Goal: Task Accomplishment & Management: Manage account settings

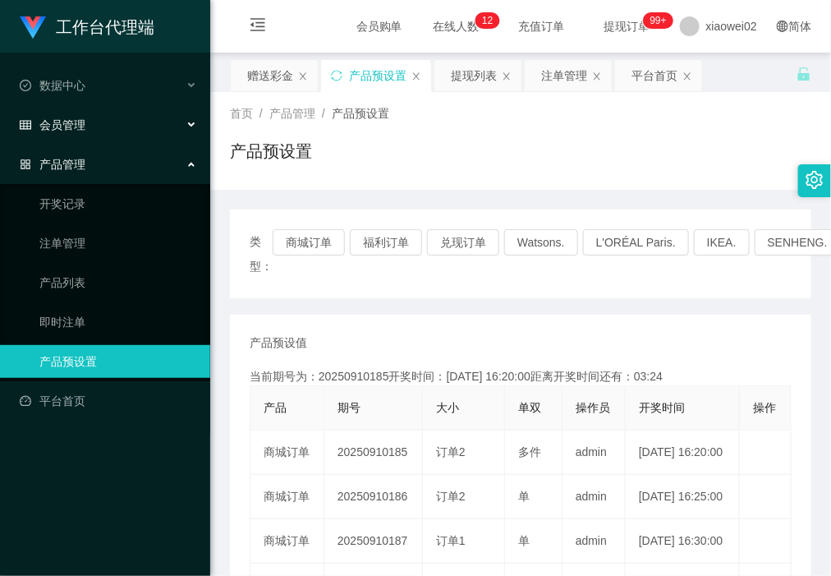
click at [86, 129] on div "会员管理" at bounding box center [105, 124] width 210 height 33
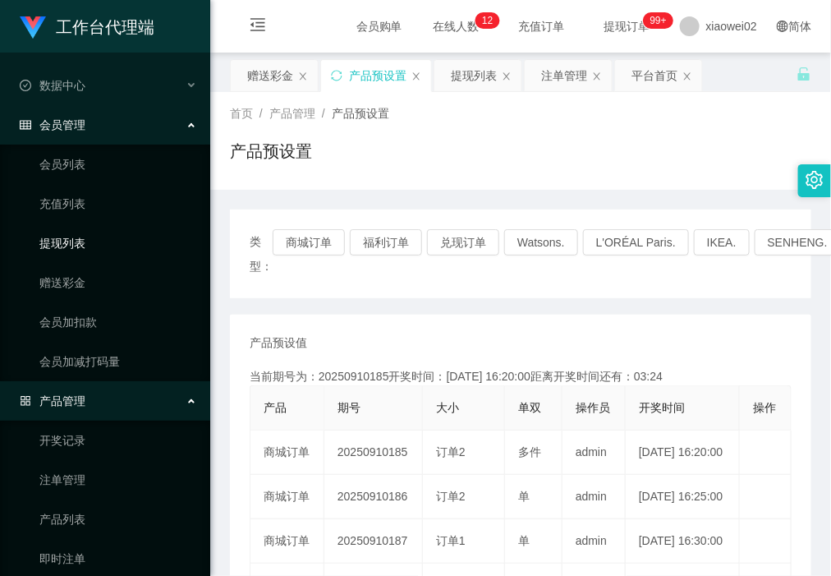
click at [84, 256] on link "提现列表" at bounding box center [118, 243] width 158 height 33
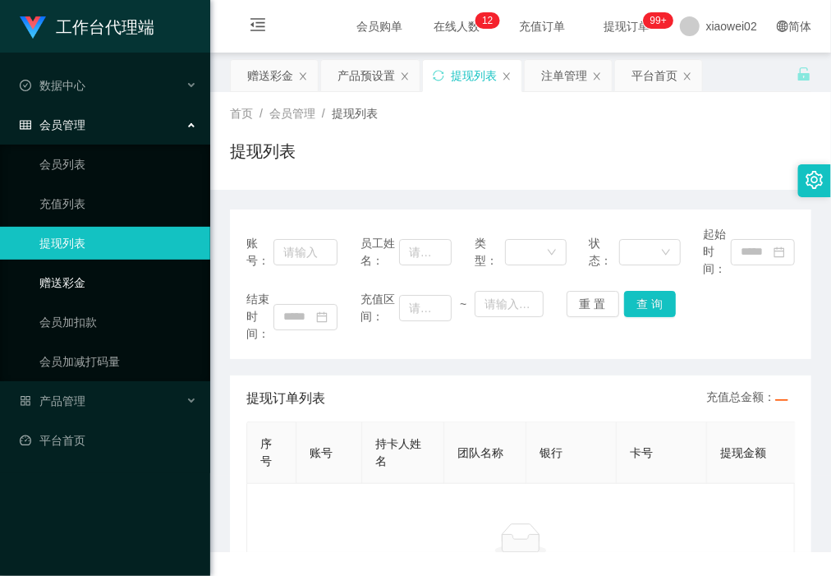
click at [84, 274] on link "赠送彩金" at bounding box center [118, 282] width 158 height 33
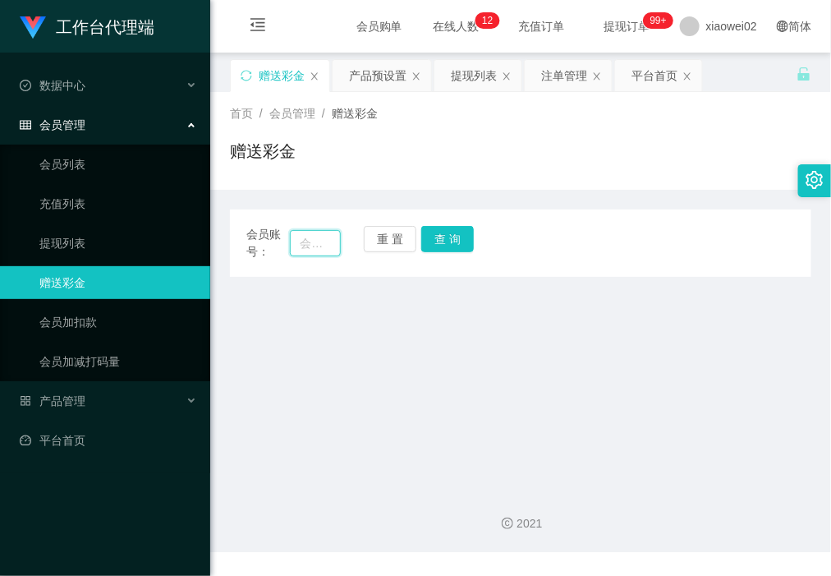
drag, startPoint x: 304, startPoint y: 238, endPoint x: 339, endPoint y: 240, distance: 34.5
click at [306, 238] on input "text" at bounding box center [315, 243] width 50 height 26
paste input "TJYoutube01"
type input "TJYoutube01"
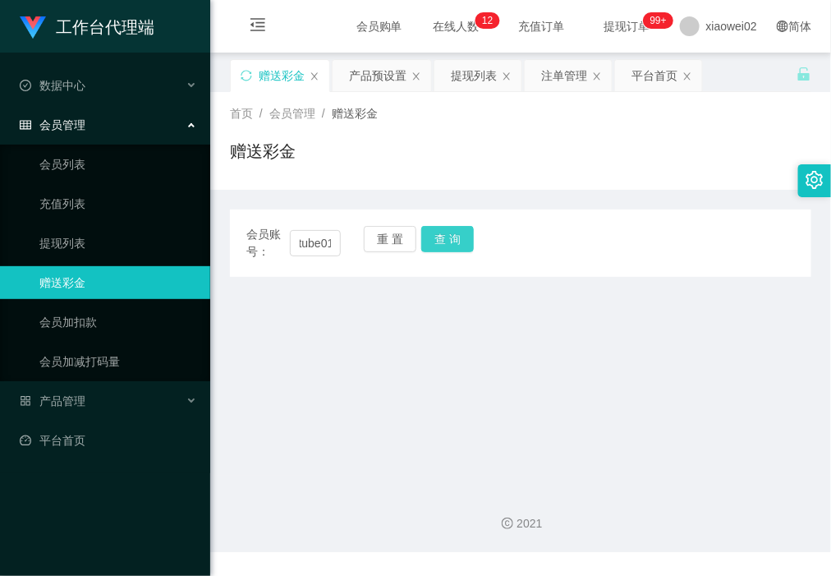
click at [458, 239] on button "查 询" at bounding box center [447, 239] width 53 height 26
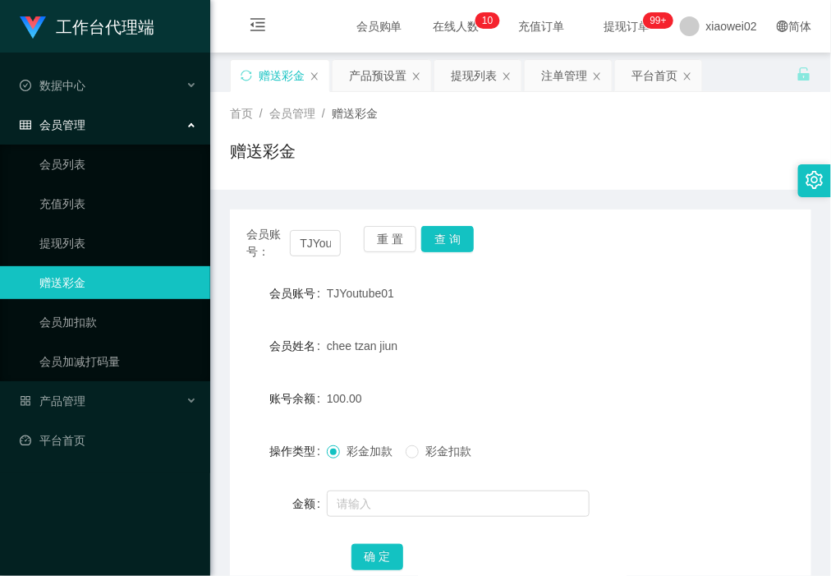
click at [794, 128] on div "首页 / 会员管理 / 赠送彩金 / 赠送彩金" at bounding box center [521, 140] width 582 height 71
click at [360, 238] on div "会员账号： TJYoutube01 重 置 查 询" at bounding box center [521, 243] width 582 height 35
click at [378, 238] on button "重 置" at bounding box center [390, 239] width 53 height 26
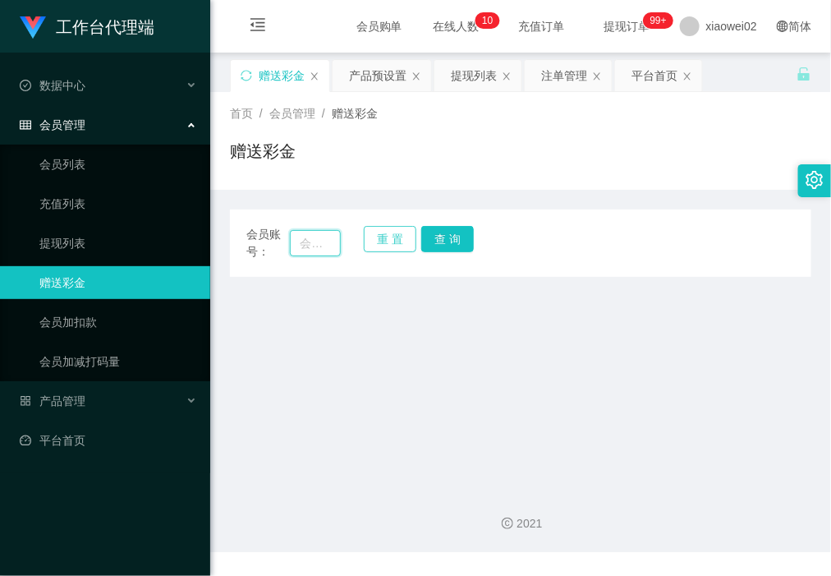
drag, startPoint x: 334, startPoint y: 242, endPoint x: 363, endPoint y: 241, distance: 28.8
click at [334, 243] on input "text" at bounding box center [315, 243] width 50 height 26
paste input "Li0001"
type input "Li0001"
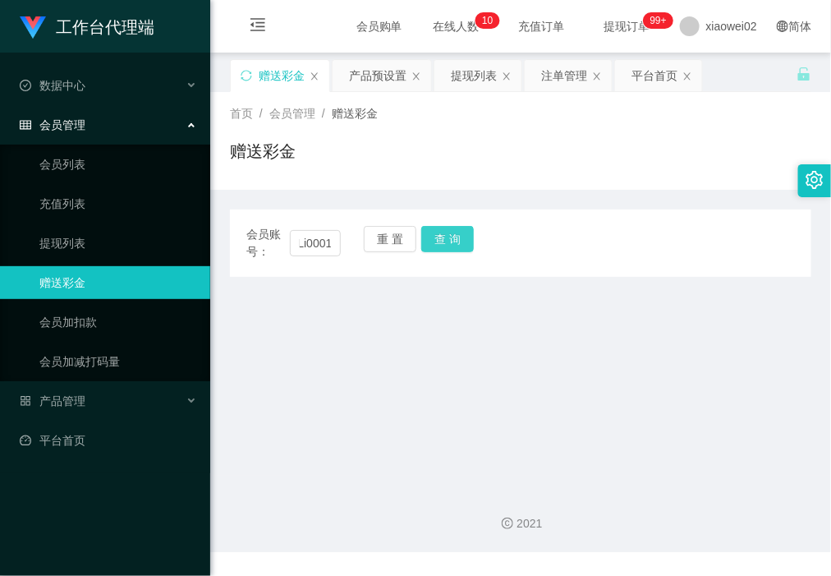
click at [450, 226] on button "查 询" at bounding box center [447, 239] width 53 height 26
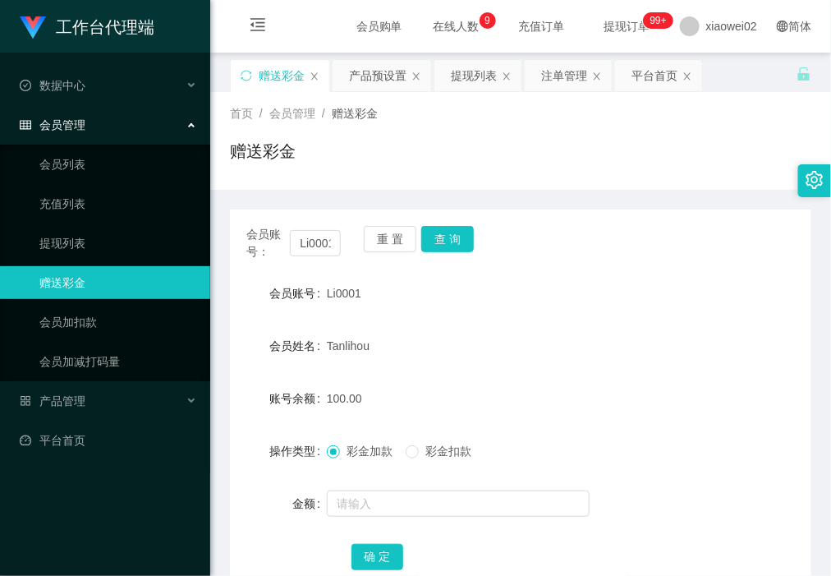
click at [790, 127] on div "首页 / 会员管理 / 赠送彩金 / 赠送彩金" at bounding box center [521, 140] width 582 height 71
click at [384, 239] on button "重 置" at bounding box center [390, 239] width 53 height 26
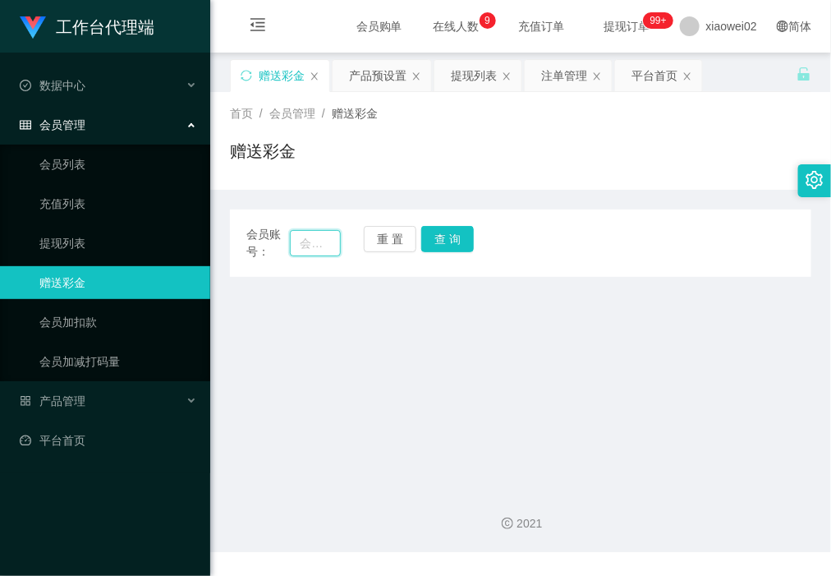
click at [310, 235] on input "text" at bounding box center [315, 243] width 50 height 26
type input "YouTube112233"
click at [454, 245] on button "查 询" at bounding box center [447, 239] width 53 height 26
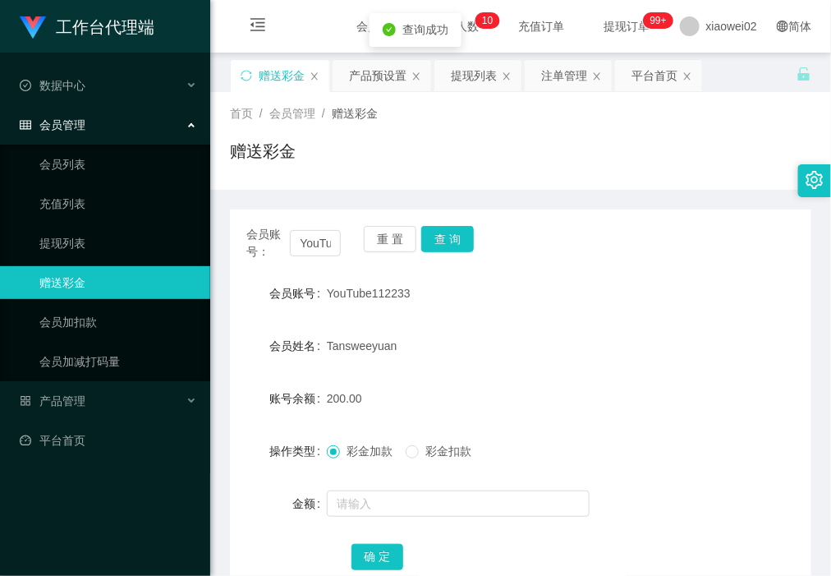
click at [364, 297] on span "YouTube112233" at bounding box center [369, 293] width 84 height 13
copy span "YouTube112233"
drag, startPoint x: 394, startPoint y: 228, endPoint x: 378, endPoint y: 230, distance: 16.5
click at [393, 228] on button "重 置" at bounding box center [390, 239] width 53 height 26
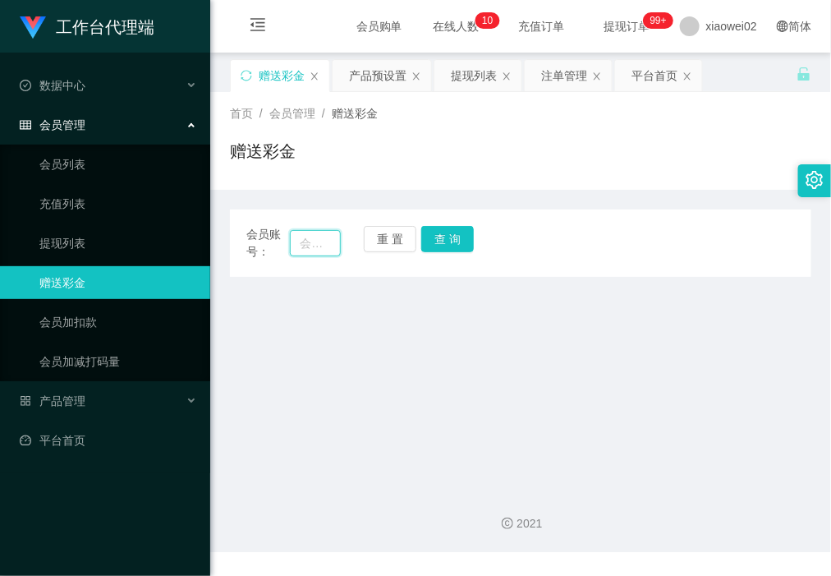
click at [298, 239] on input "text" at bounding box center [315, 243] width 50 height 26
paste input "Trl8888"
type input "Trl8888"
click at [449, 243] on button "查 询" at bounding box center [447, 239] width 53 height 26
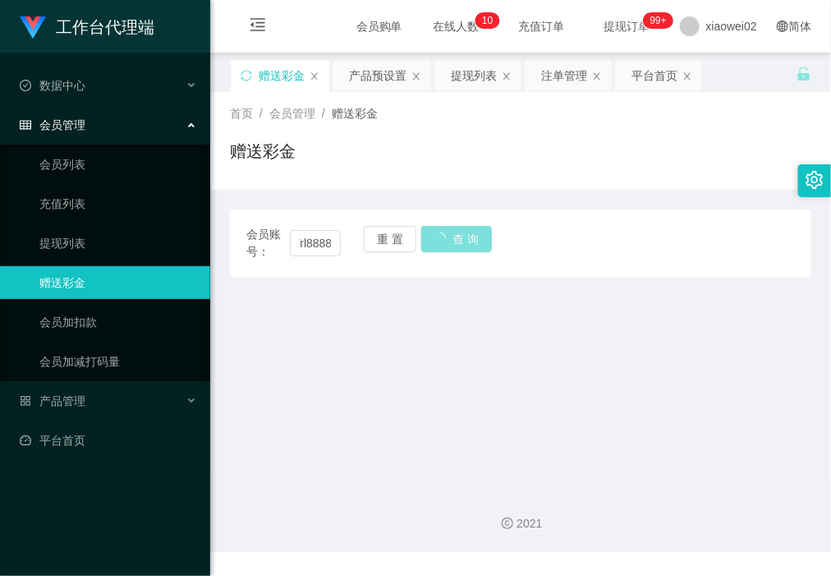
scroll to position [0, 0]
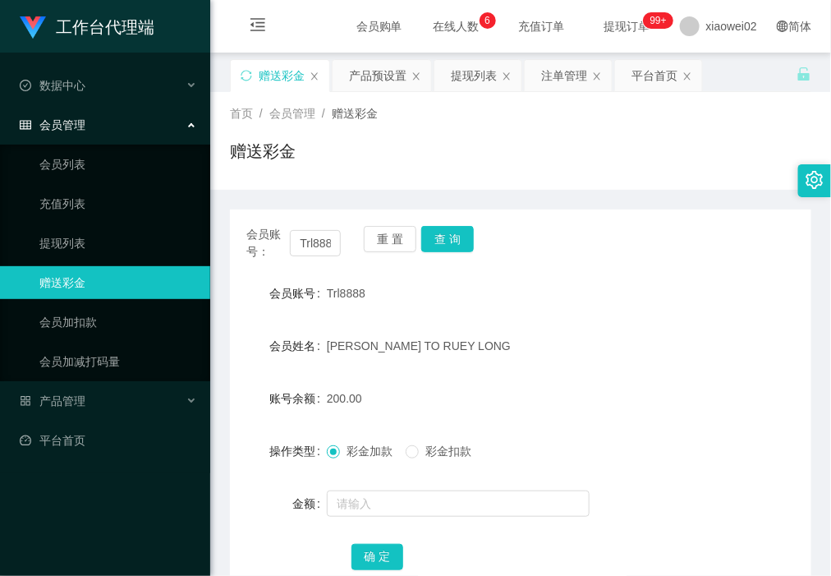
drag, startPoint x: 801, startPoint y: 91, endPoint x: 783, endPoint y: 103, distance: 21.4
click at [801, 93] on div "关闭左侧 关闭右侧 关闭其它 刷新页面 赠送彩金 产品预设置 提现列表 注单管理 平台首页 首页 / 会员管理 / 赠送彩金 / 赠送彩金 会员账号： Trl…" at bounding box center [521, 334] width 582 height 550
click at [375, 241] on button "重 置" at bounding box center [390, 239] width 53 height 26
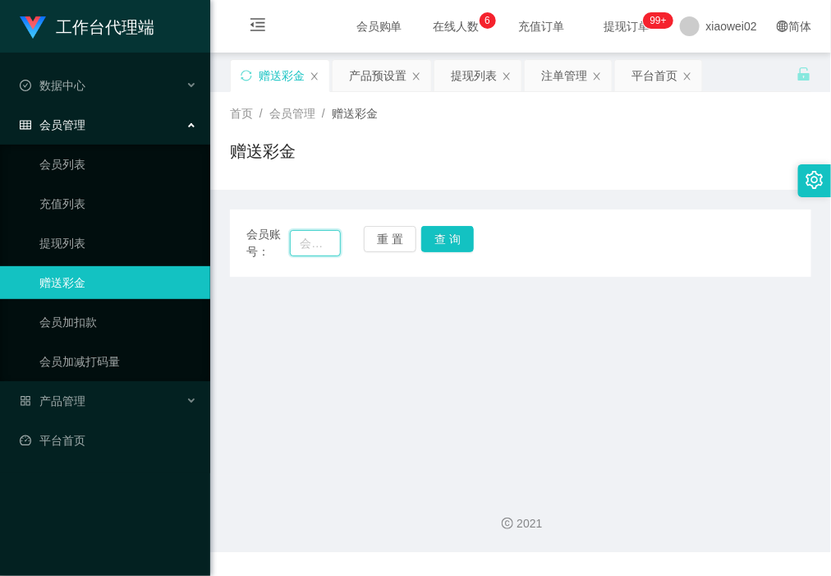
click at [318, 241] on input "text" at bounding box center [315, 243] width 50 height 26
paste input "DD716"
type input "DD716"
click at [441, 234] on button "查 询" at bounding box center [447, 239] width 53 height 26
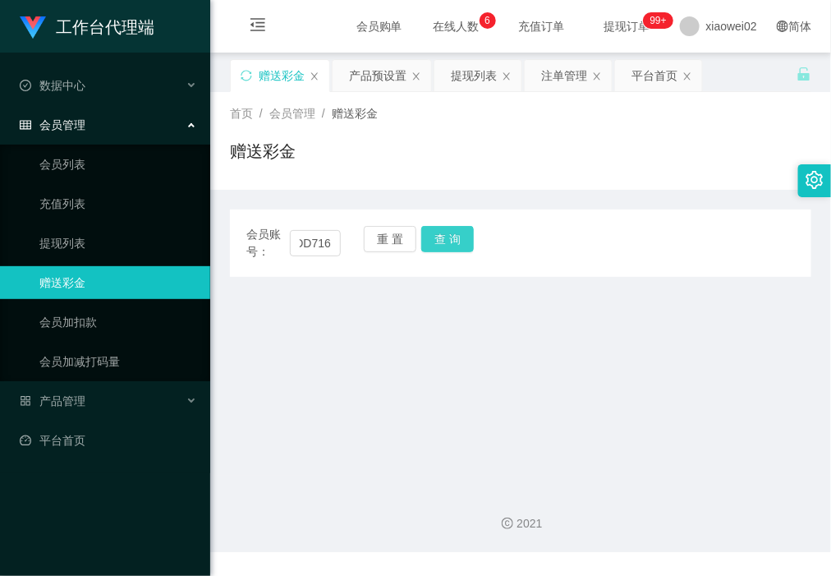
scroll to position [0, 0]
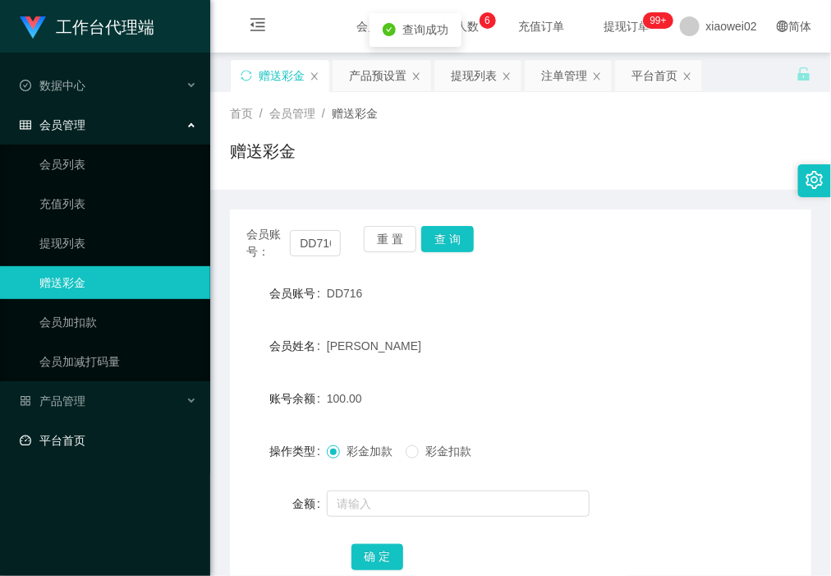
click at [20, 442] on link "平台首页" at bounding box center [108, 440] width 177 height 33
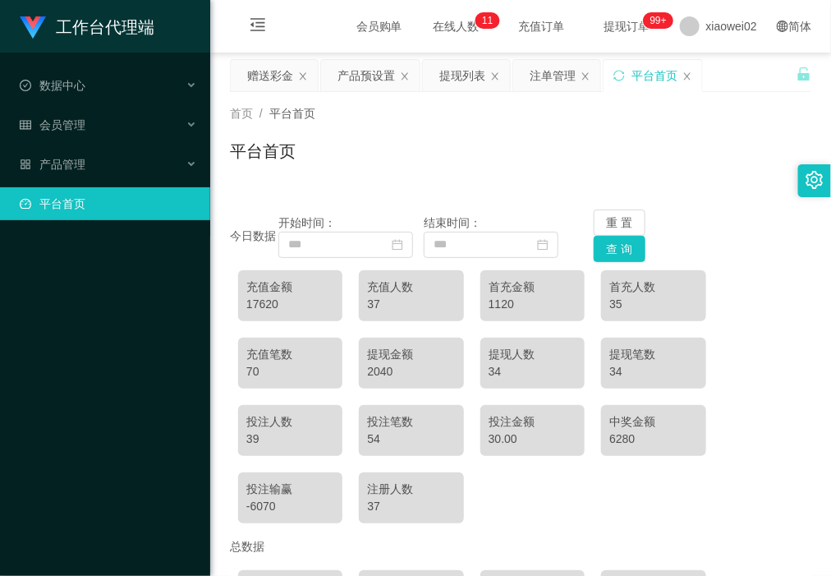
click at [703, 133] on div "首页 / 平台首页 / 平台首页" at bounding box center [521, 140] width 582 height 71
click at [67, 123] on span "会员管理" at bounding box center [53, 124] width 66 height 13
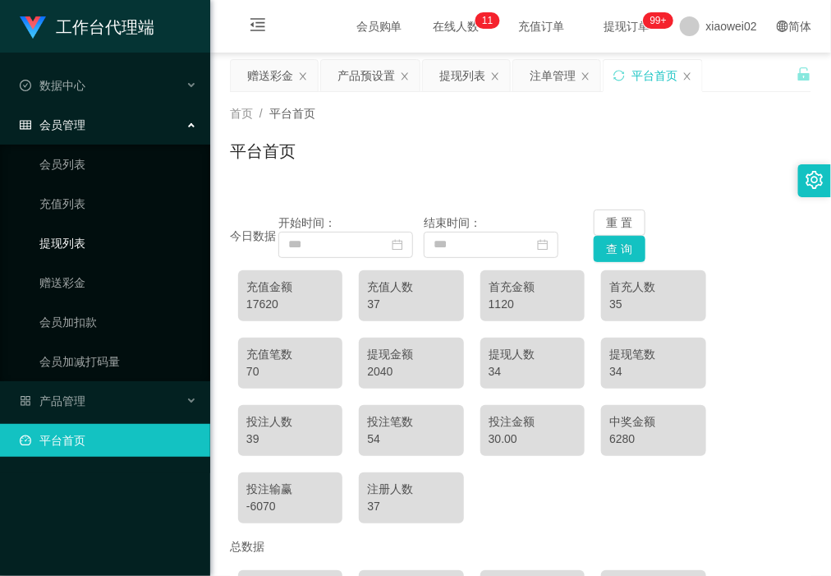
click at [92, 248] on link "提现列表" at bounding box center [118, 243] width 158 height 33
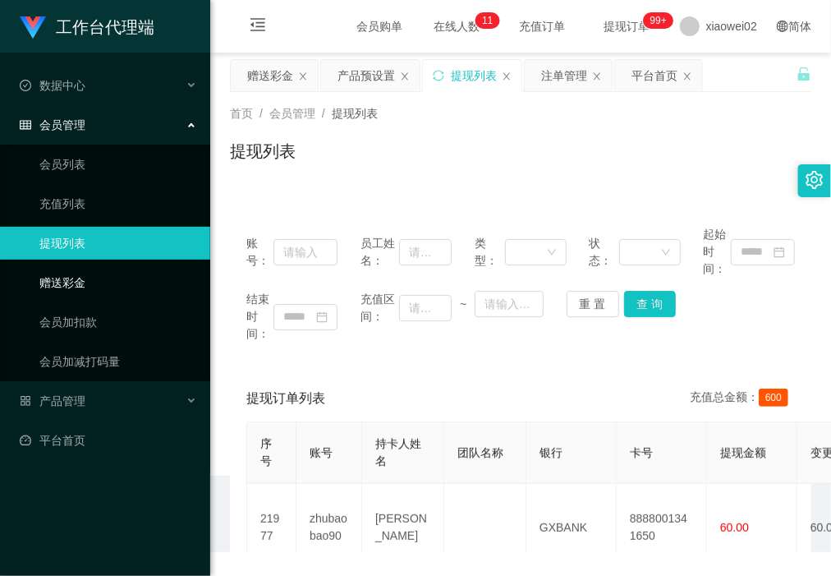
click at [91, 272] on link "赠送彩金" at bounding box center [118, 282] width 158 height 33
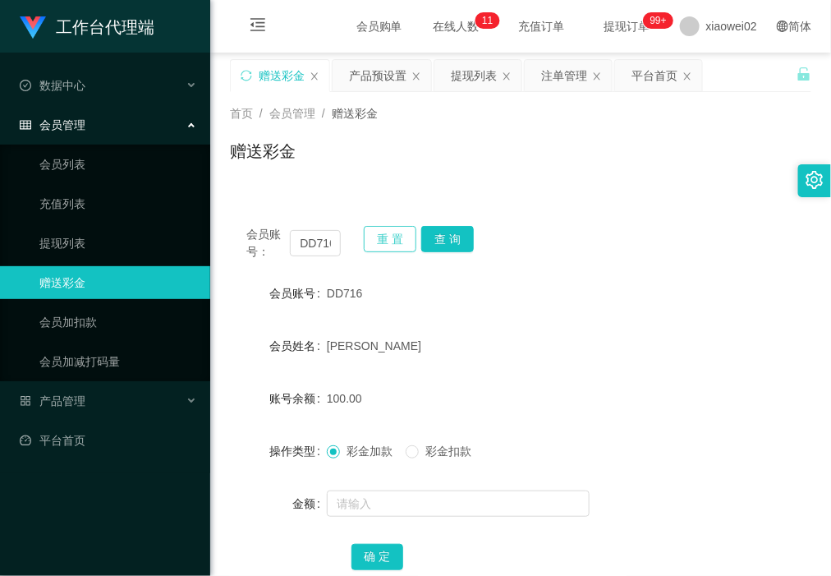
click at [386, 235] on button "重 置" at bounding box center [390, 239] width 53 height 26
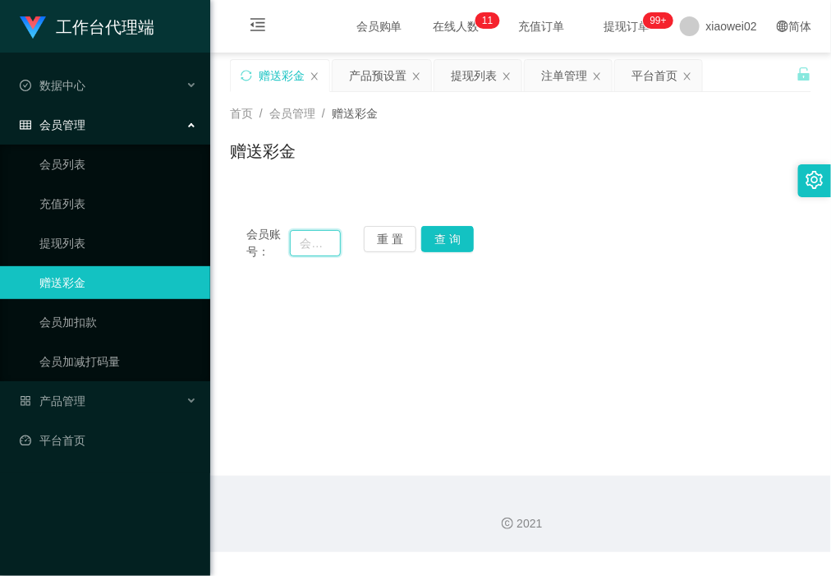
drag, startPoint x: 317, startPoint y: 246, endPoint x: 404, endPoint y: 246, distance: 87.1
click at [319, 246] on input "text" at bounding box center [315, 243] width 50 height 26
paste input "2246976"
type input "2246976"
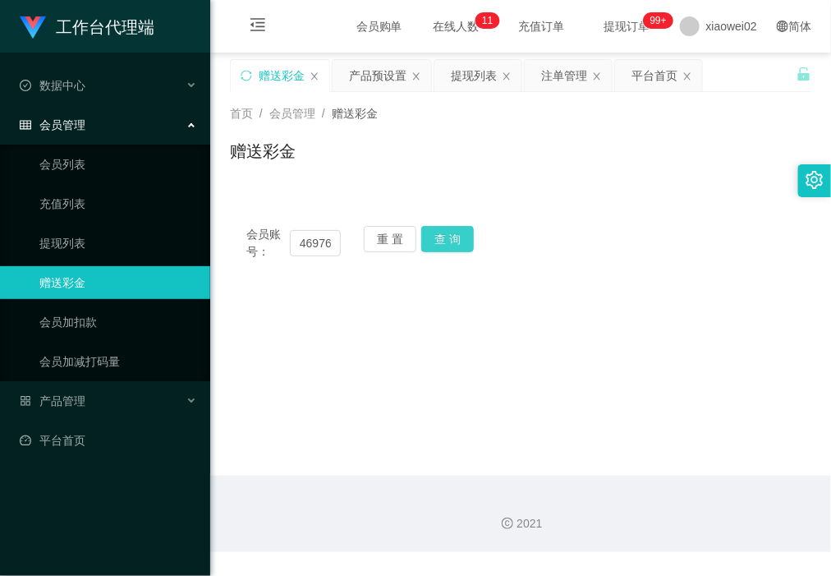
drag, startPoint x: 433, startPoint y: 242, endPoint x: 446, endPoint y: 241, distance: 13.2
click at [433, 242] on button "查 询" at bounding box center [447, 239] width 53 height 26
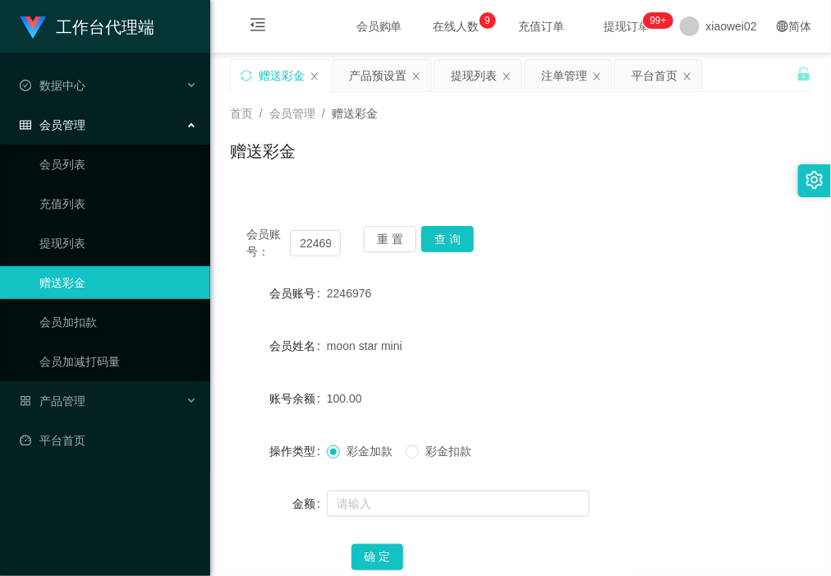
drag, startPoint x: 798, startPoint y: 125, endPoint x: 789, endPoint y: 144, distance: 20.9
click at [798, 125] on div "首页 / 会员管理 / 赠送彩金 / 赠送彩金" at bounding box center [521, 140] width 582 height 71
click at [380, 238] on button "重 置" at bounding box center [390, 239] width 53 height 26
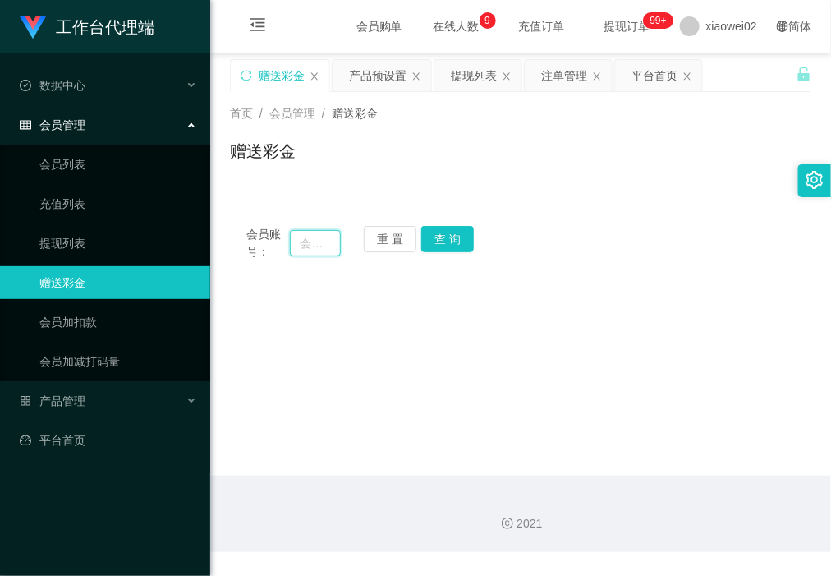
drag, startPoint x: 297, startPoint y: 238, endPoint x: 375, endPoint y: 238, distance: 77.2
click at [302, 238] on input "text" at bounding box center [315, 243] width 50 height 26
paste input "zhubaobao90"
type input "zhubaobao90"
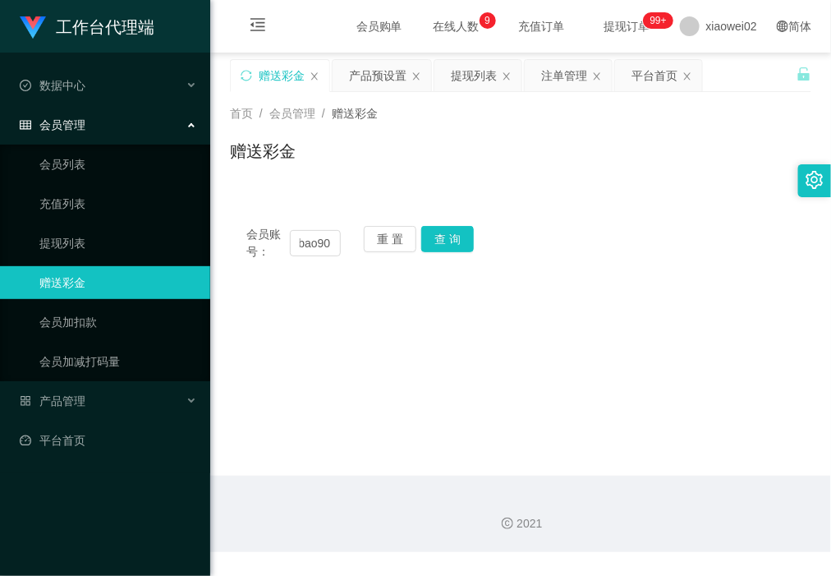
click at [473, 228] on div "会员账号： zhubaobao90 重 置 查 询" at bounding box center [521, 243] width 582 height 35
click at [441, 233] on button "查 询" at bounding box center [447, 239] width 53 height 26
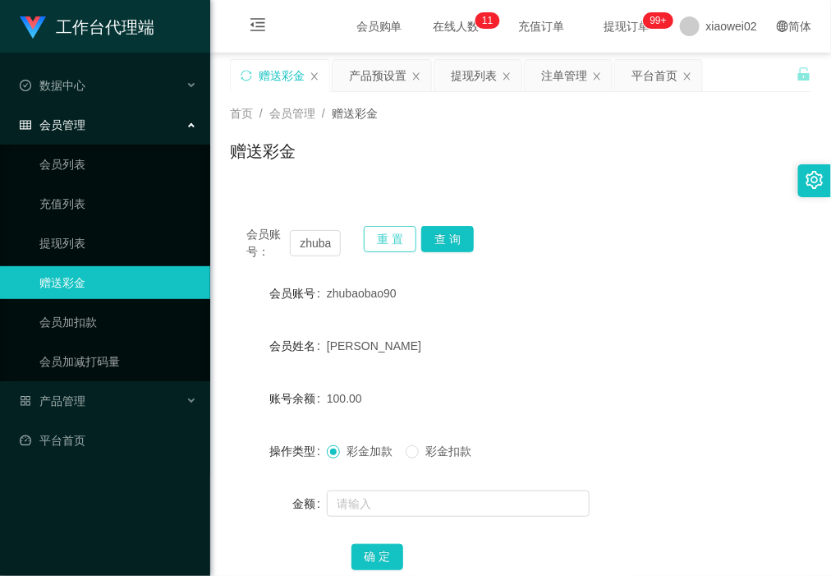
click at [387, 231] on button "重 置" at bounding box center [390, 239] width 53 height 26
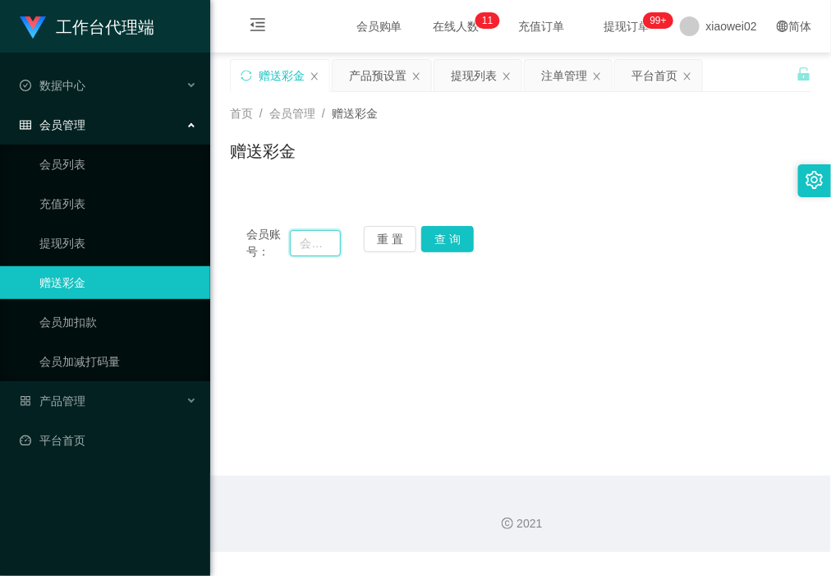
click at [331, 251] on input "text" at bounding box center [315, 243] width 50 height 26
paste input "Lcs0178828931"
type input "Lcs0178828931"
click at [456, 246] on button "查 询" at bounding box center [447, 239] width 53 height 26
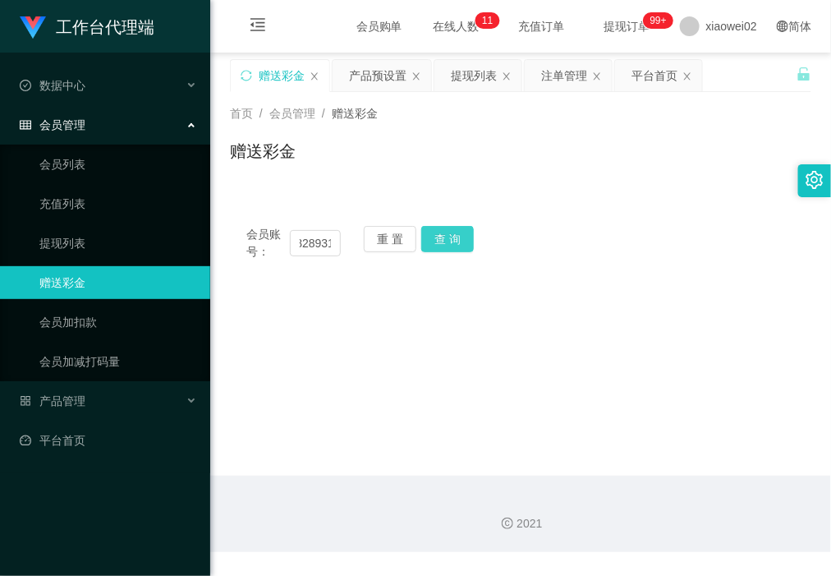
scroll to position [0, 0]
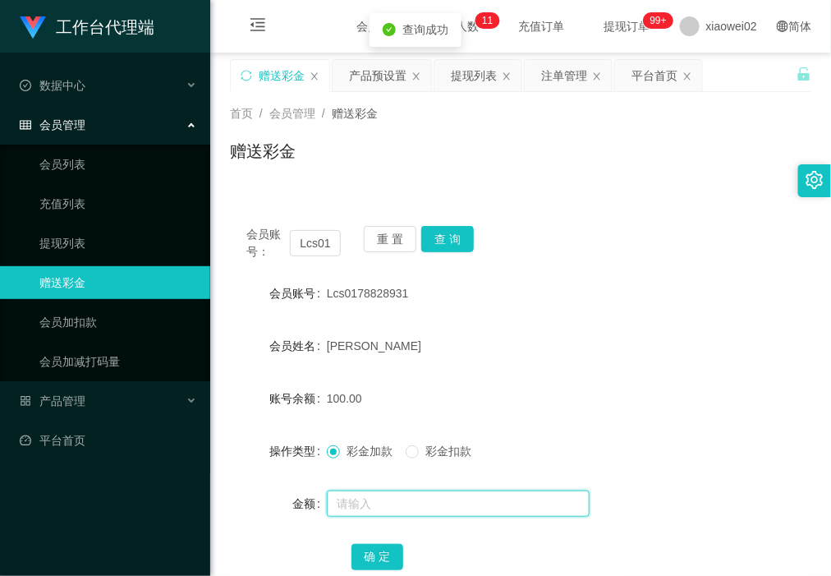
drag, startPoint x: 391, startPoint y: 495, endPoint x: 372, endPoint y: 495, distance: 18.9
click at [391, 495] on input "text" at bounding box center [458, 504] width 263 height 26
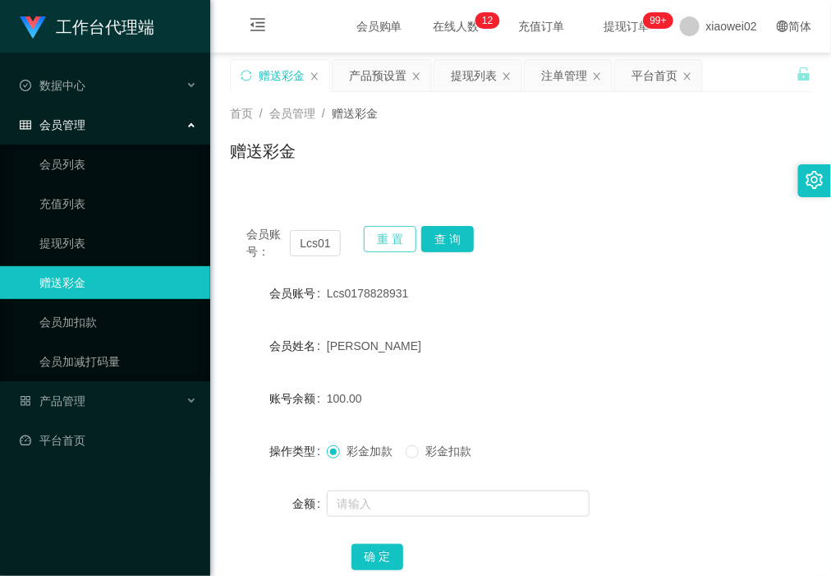
drag, startPoint x: 389, startPoint y: 232, endPoint x: 363, endPoint y: 245, distance: 28.7
click at [389, 232] on button "重 置" at bounding box center [390, 239] width 53 height 26
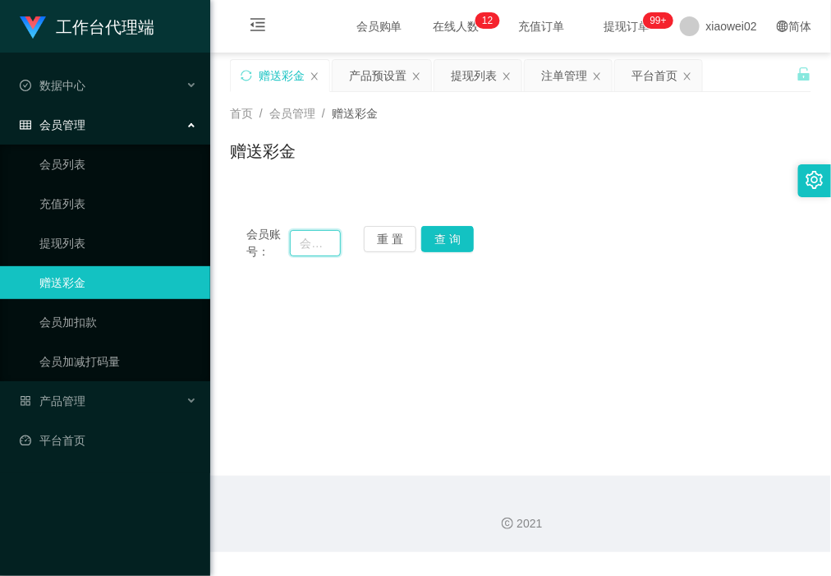
drag, startPoint x: 306, startPoint y: 248, endPoint x: 339, endPoint y: 248, distance: 32.0
click at [306, 248] on input "text" at bounding box center [315, 243] width 50 height 26
paste input "Ruby90"
type input "Ruby90"
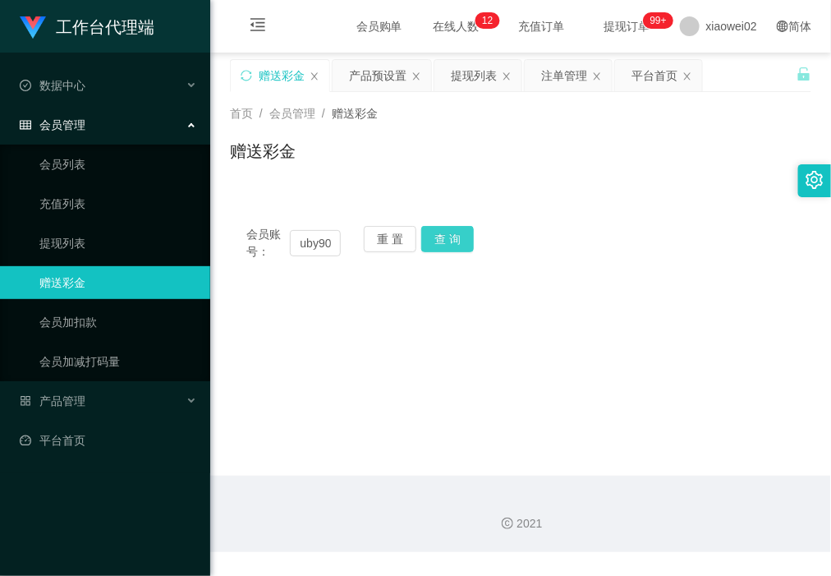
click at [436, 242] on button "查 询" at bounding box center [447, 239] width 53 height 26
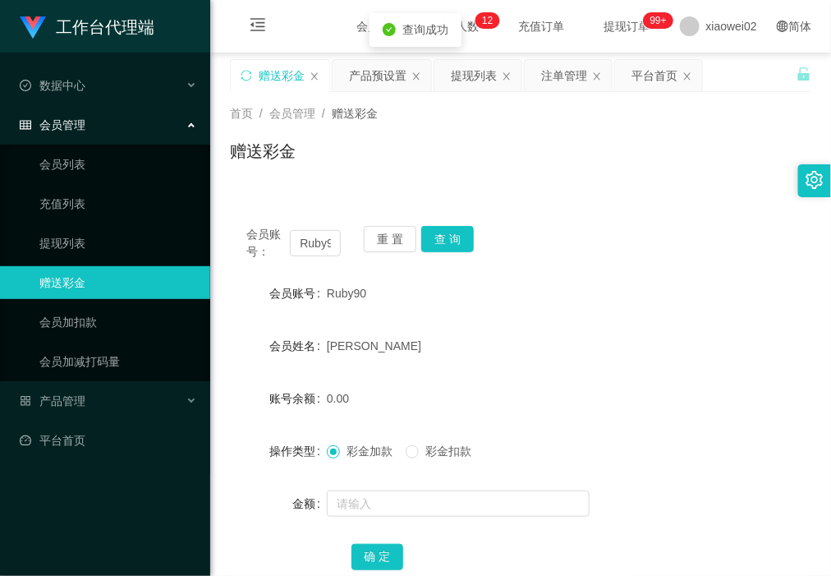
click at [391, 191] on div "会员账号： Ruby90 重 置 查 询 会员账号 Ruby90 会员姓名 Yeong Chui Lieng 账号余额 0.00 操作类型 彩金加款 彩金扣款…" at bounding box center [521, 399] width 582 height 419
click at [387, 244] on button "重 置" at bounding box center [390, 239] width 53 height 26
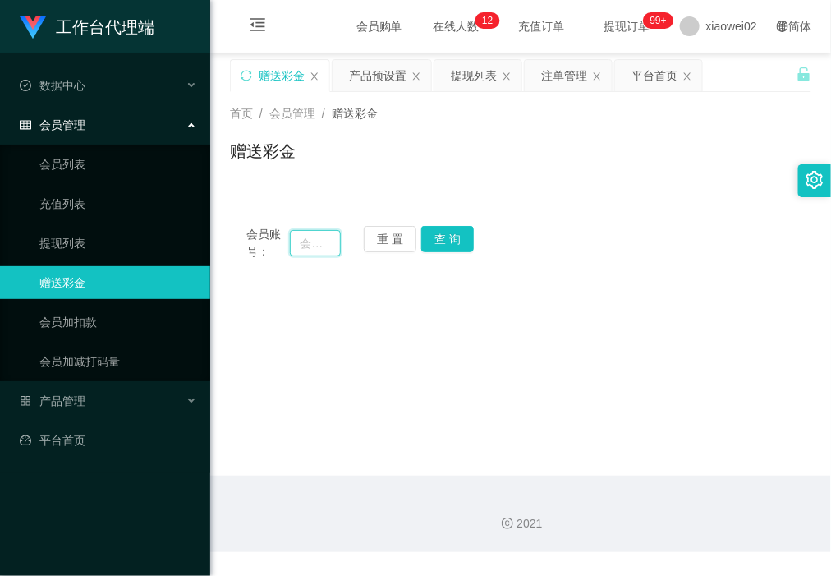
click at [335, 246] on input "text" at bounding box center [315, 243] width 50 height 26
paste input "cheong"
type input "cheong"
click at [437, 246] on button "查 询" at bounding box center [447, 239] width 53 height 26
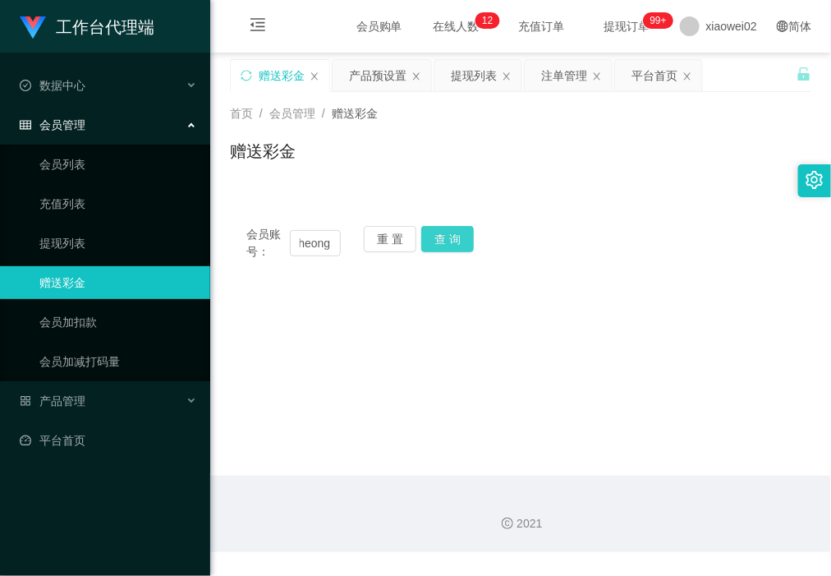
scroll to position [0, 0]
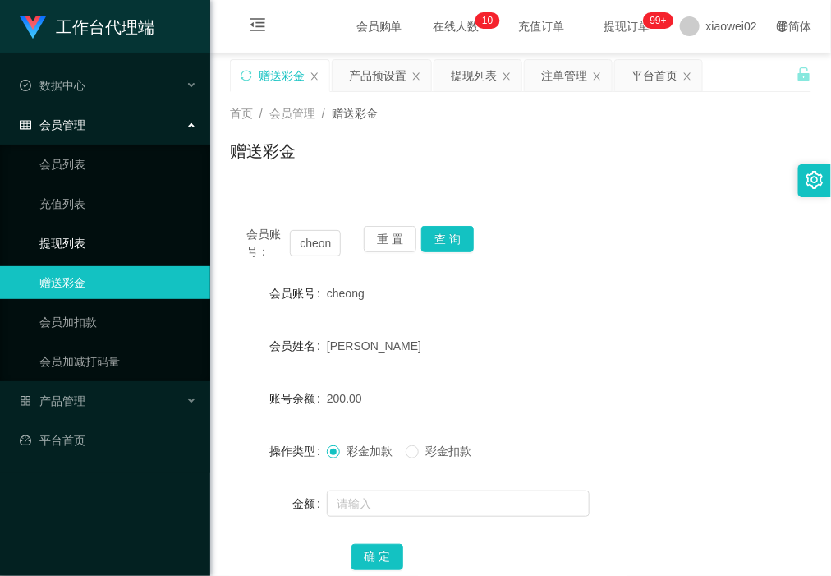
click at [150, 236] on link "提现列表" at bounding box center [118, 243] width 158 height 33
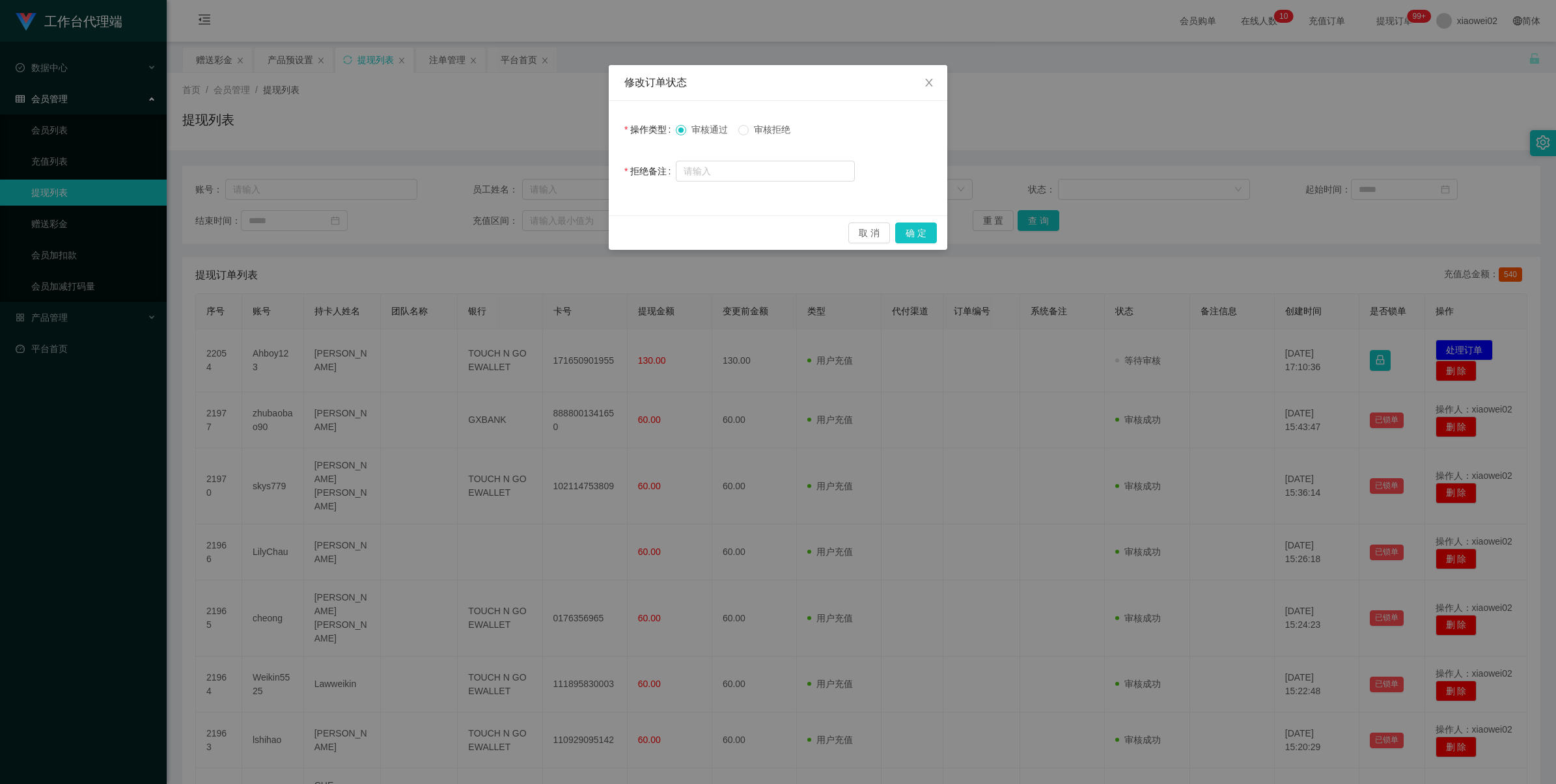
click at [912, 228] on button "确 定" at bounding box center [916, 233] width 42 height 21
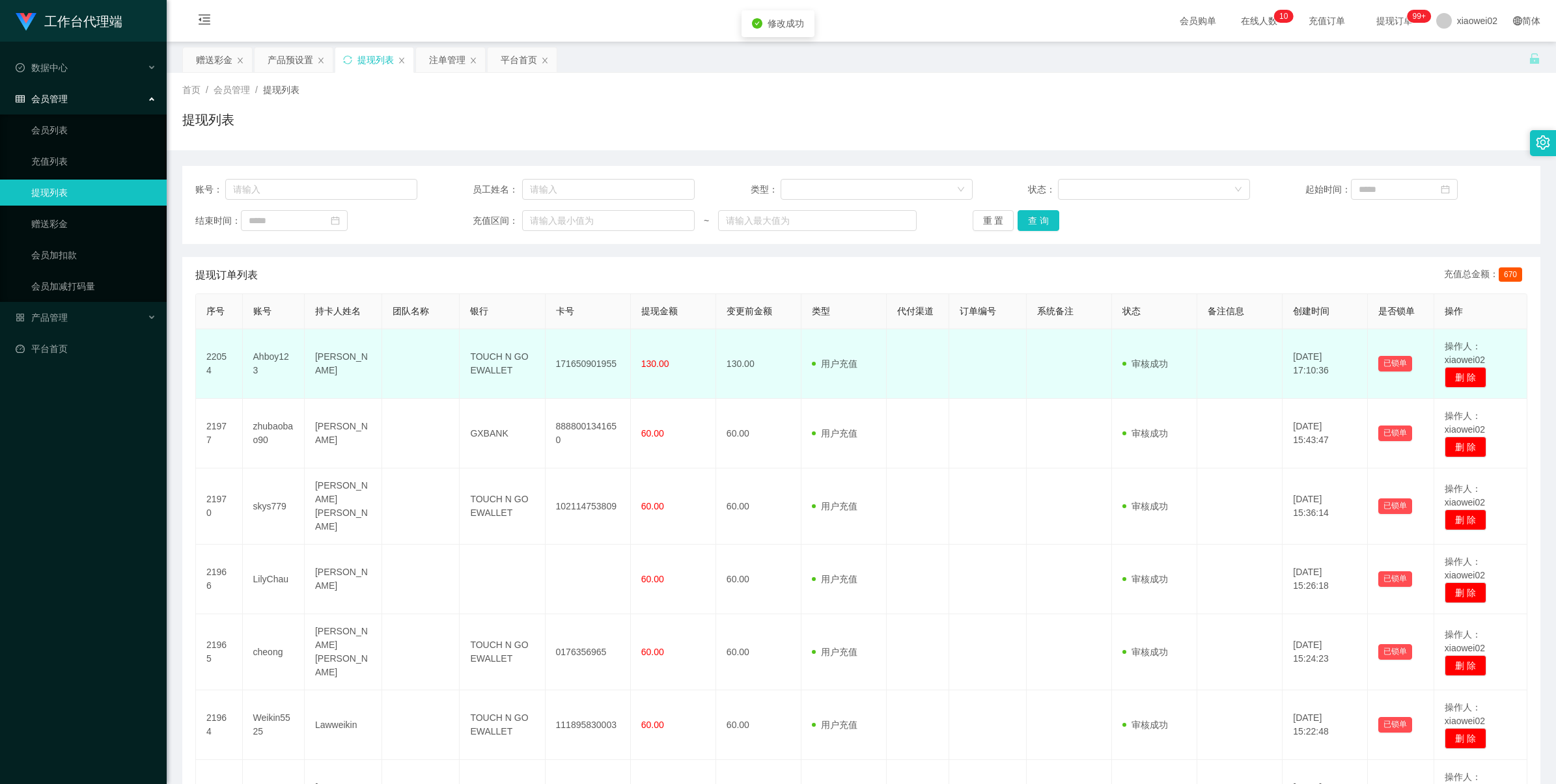
click at [568, 362] on td "171650901955" at bounding box center [589, 364] width 86 height 70
click at [571, 362] on td "171650901955" at bounding box center [589, 364] width 86 height 70
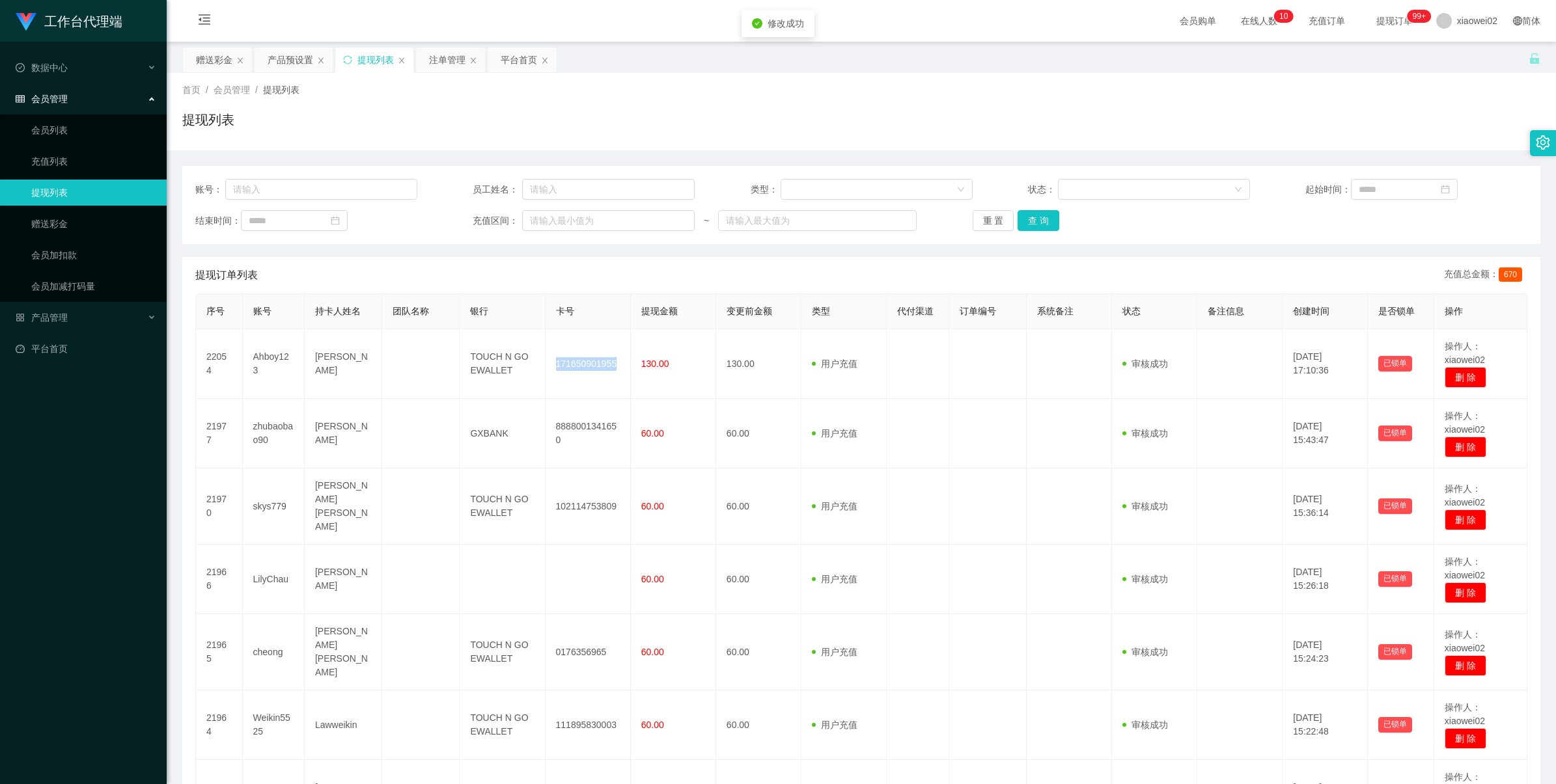
copy td "171650901955"
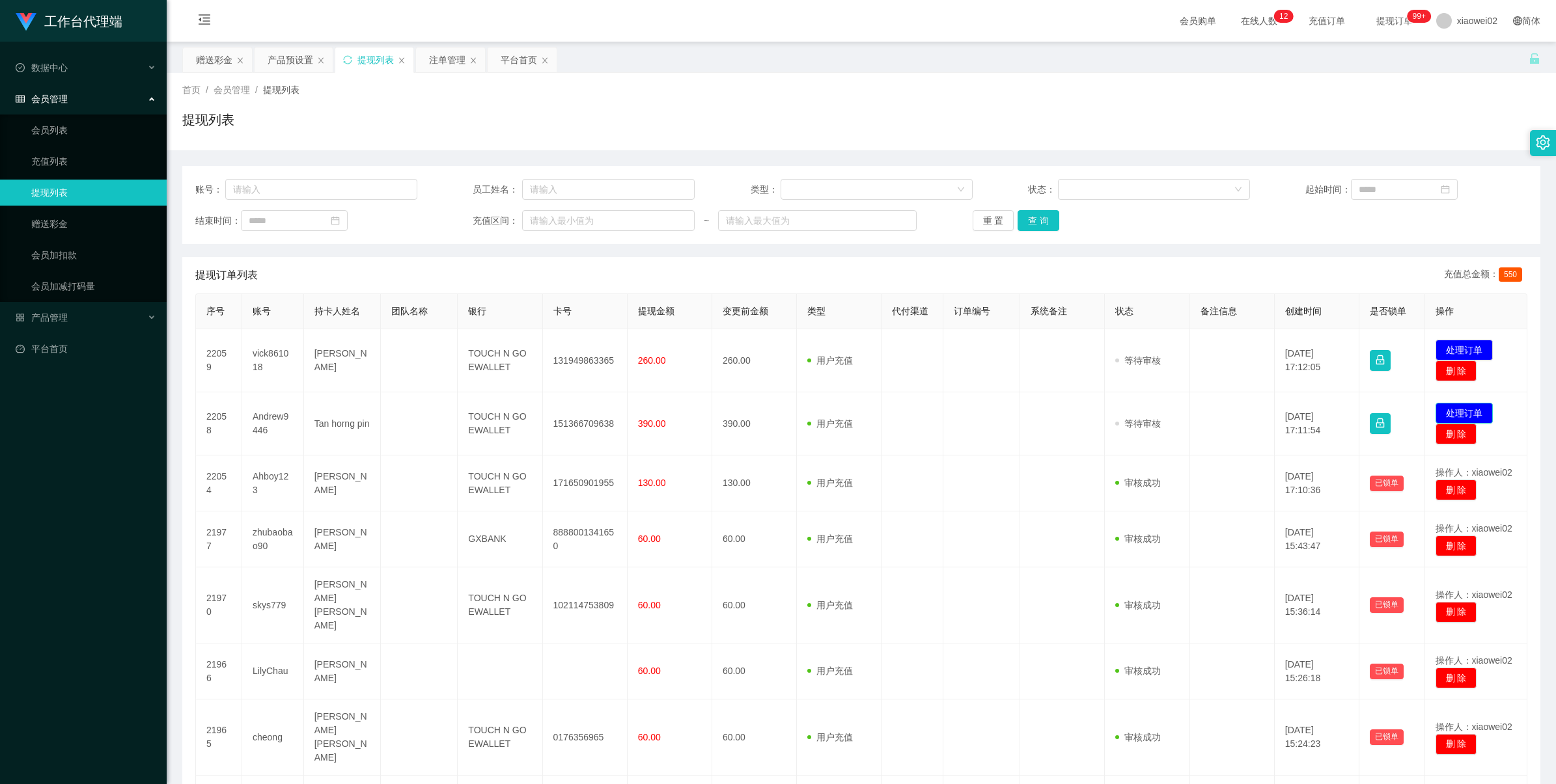
click at [1454, 408] on button "处理订单" at bounding box center [1464, 413] width 57 height 21
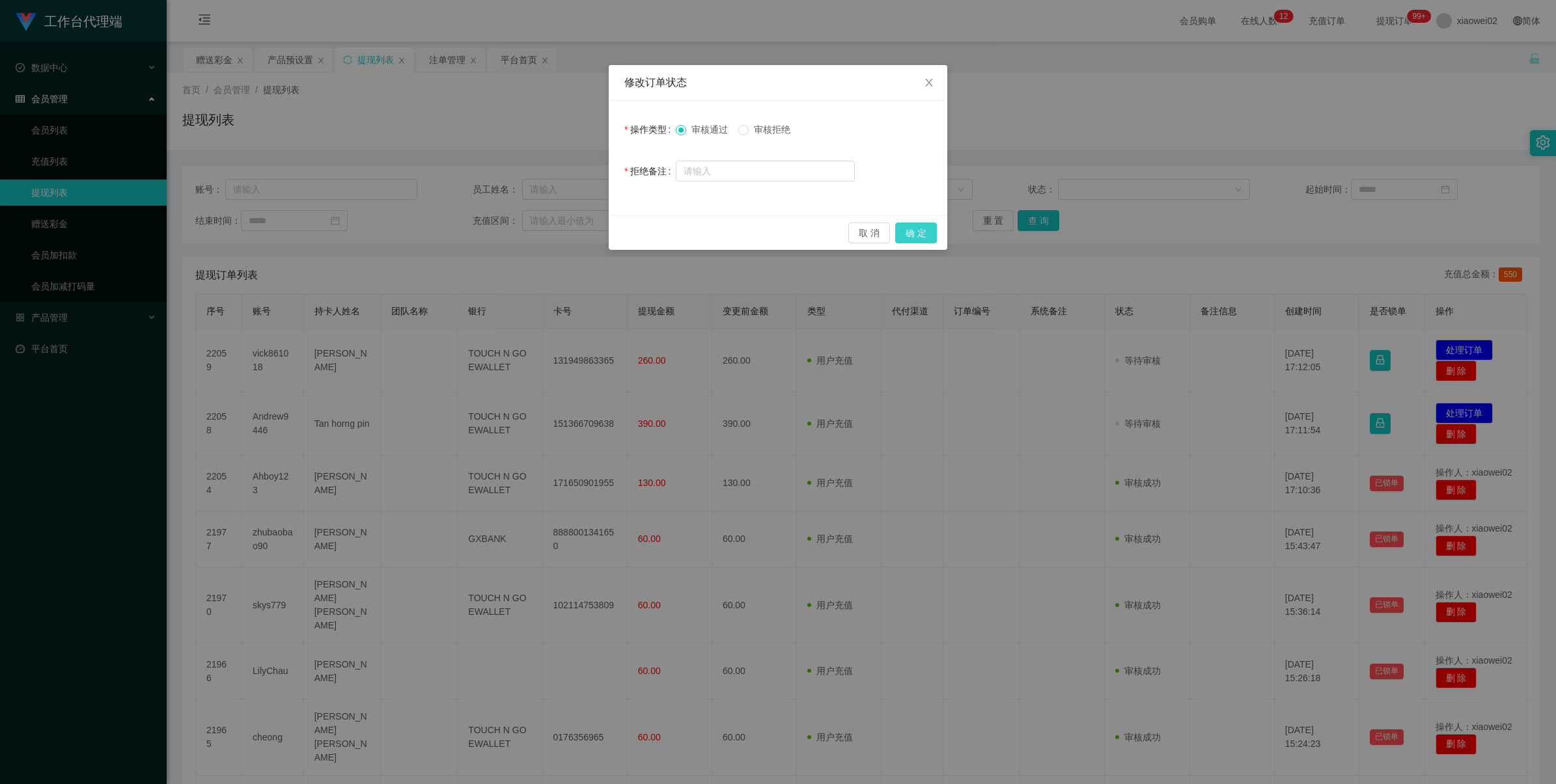
click at [910, 226] on button "确 定" at bounding box center [916, 233] width 42 height 21
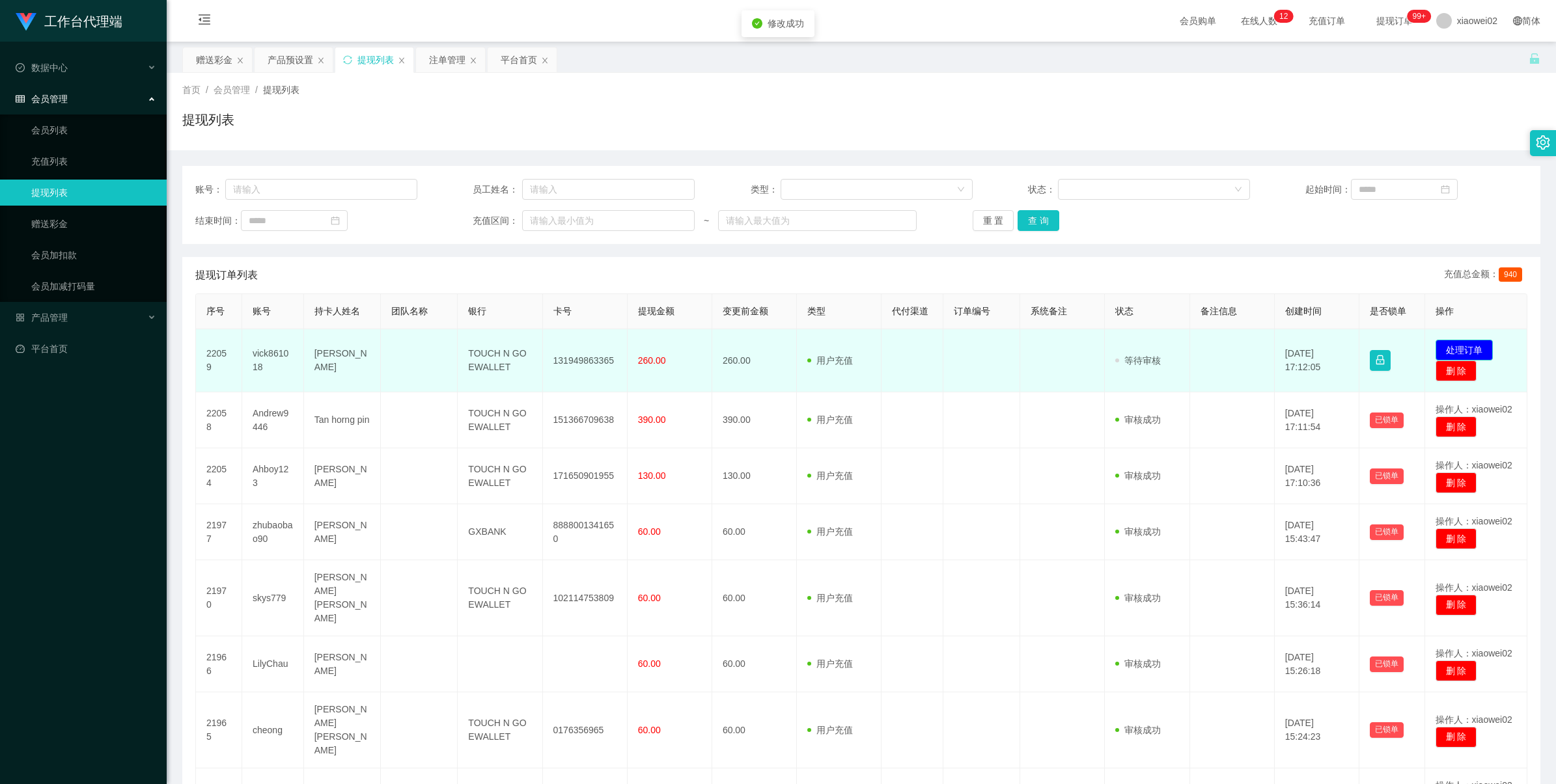
drag, startPoint x: 1447, startPoint y: 345, endPoint x: 1234, endPoint y: 298, distance: 218.1
click at [1447, 345] on button "处理订单" at bounding box center [1464, 350] width 57 height 21
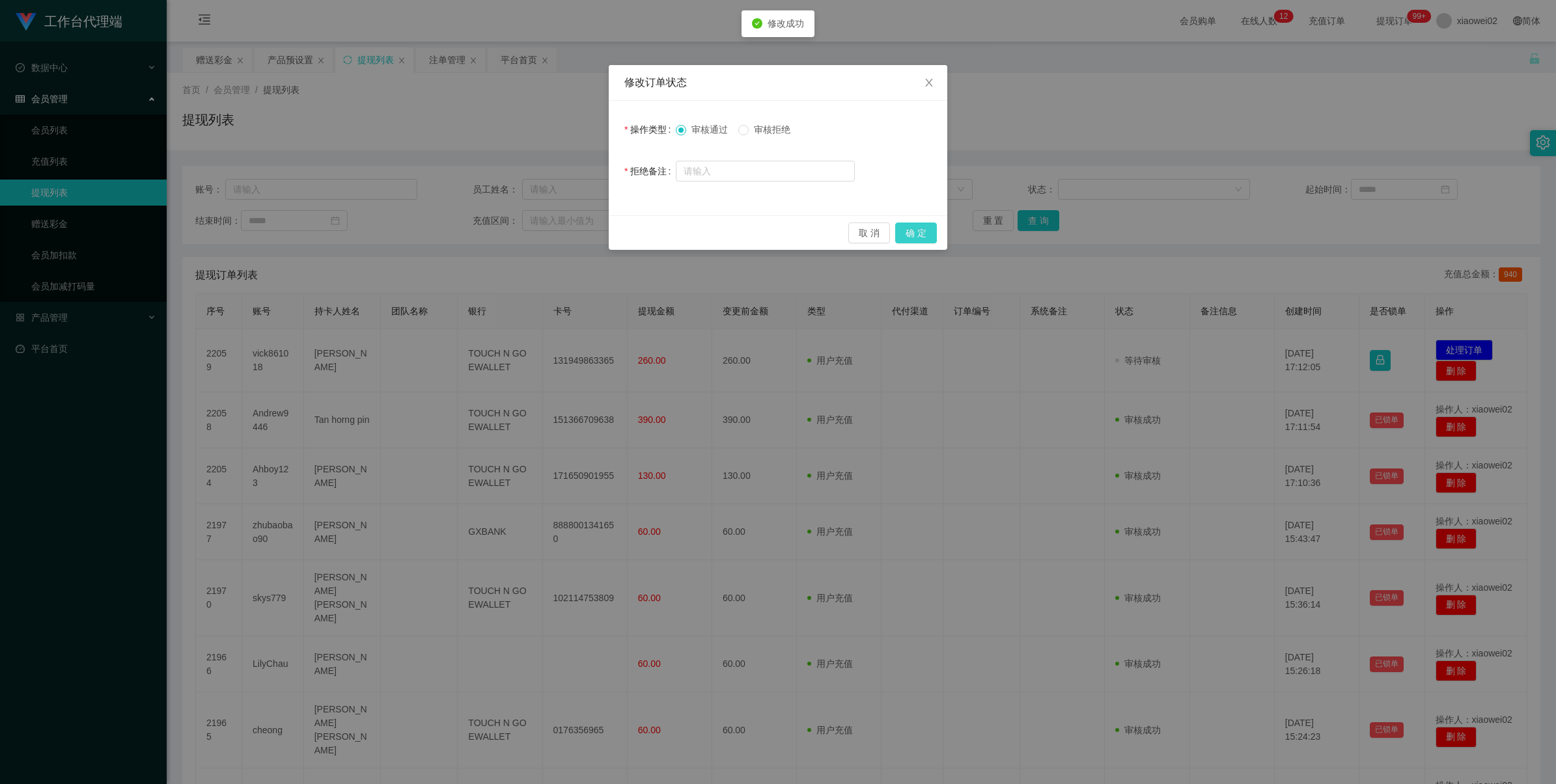
click at [913, 235] on button "确 定" at bounding box center [916, 233] width 42 height 21
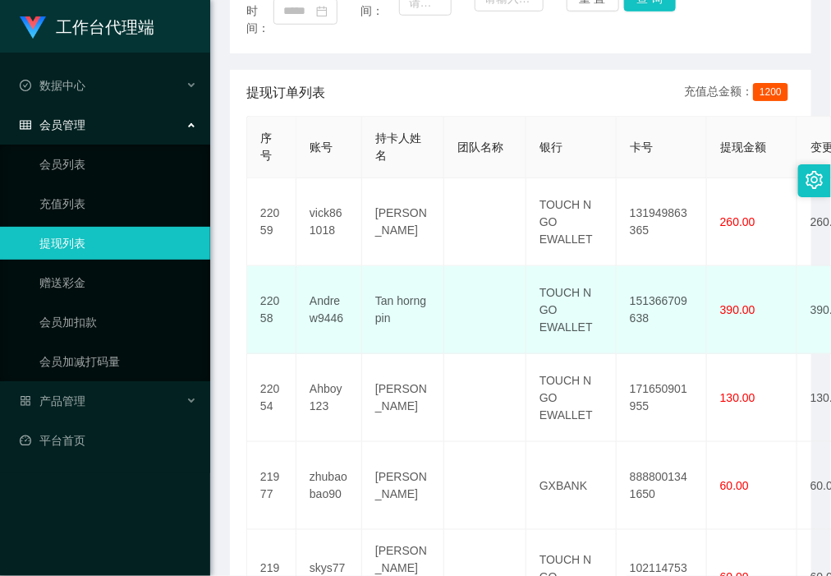
scroll to position [308, 0]
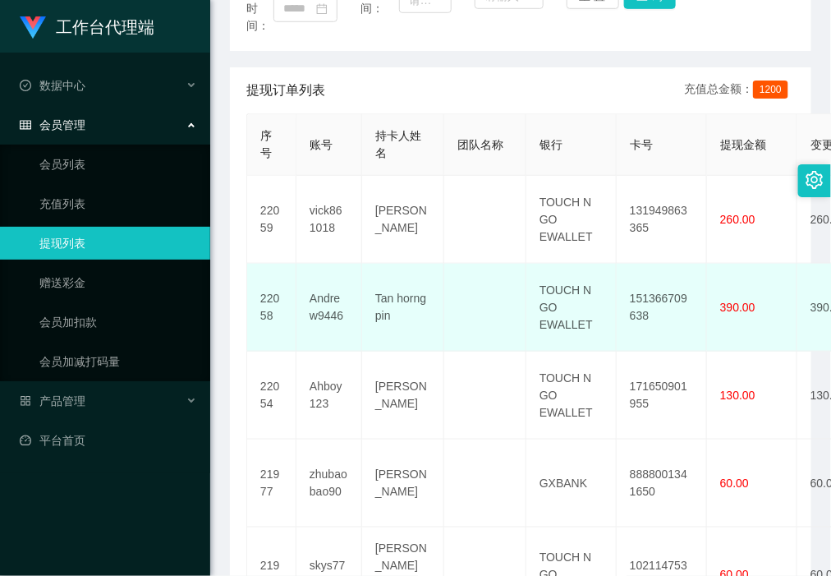
click at [662, 293] on td "151366709638" at bounding box center [662, 308] width 90 height 88
drag, startPoint x: 662, startPoint y: 293, endPoint x: 467, endPoint y: 248, distance: 200.7
click at [661, 293] on td "151366709638" at bounding box center [662, 308] width 90 height 88
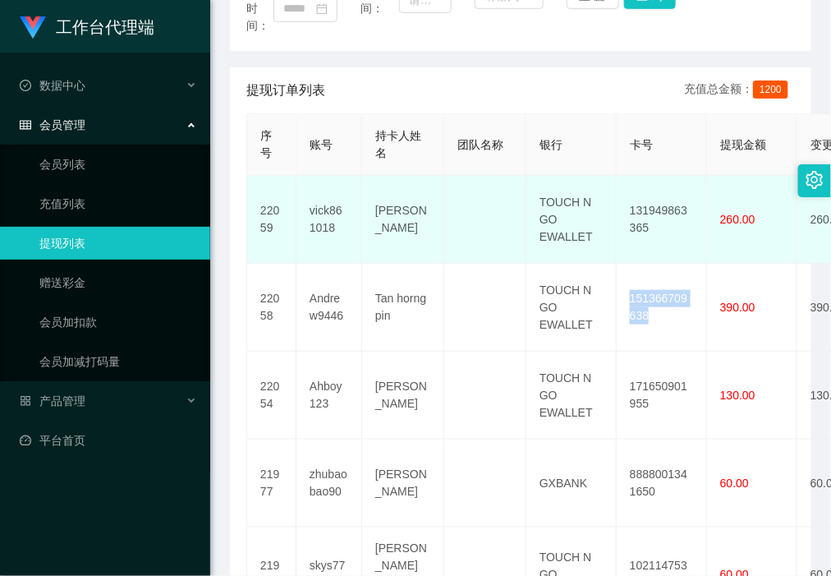
copy td "151366709638"
click at [670, 218] on td "131949863365" at bounding box center [662, 220] width 90 height 88
click at [668, 210] on td "131949863365" at bounding box center [662, 220] width 90 height 88
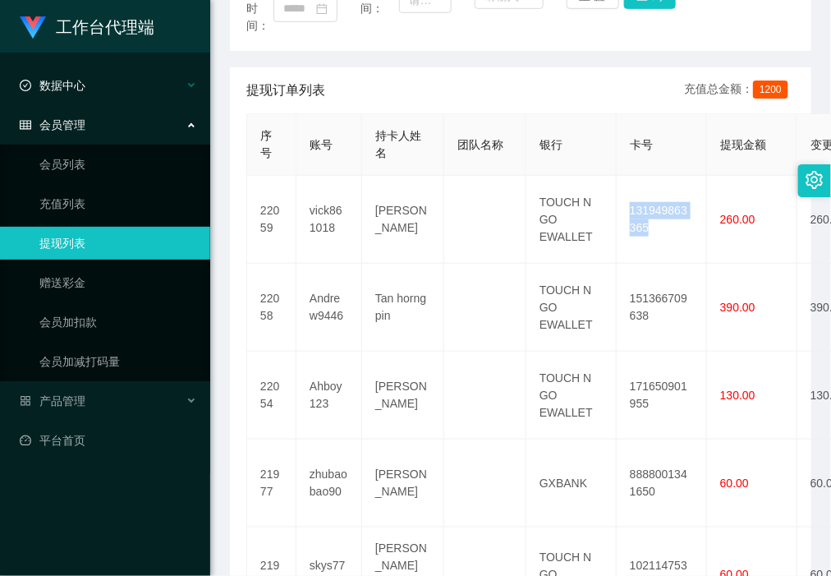
copy td "131949863365"
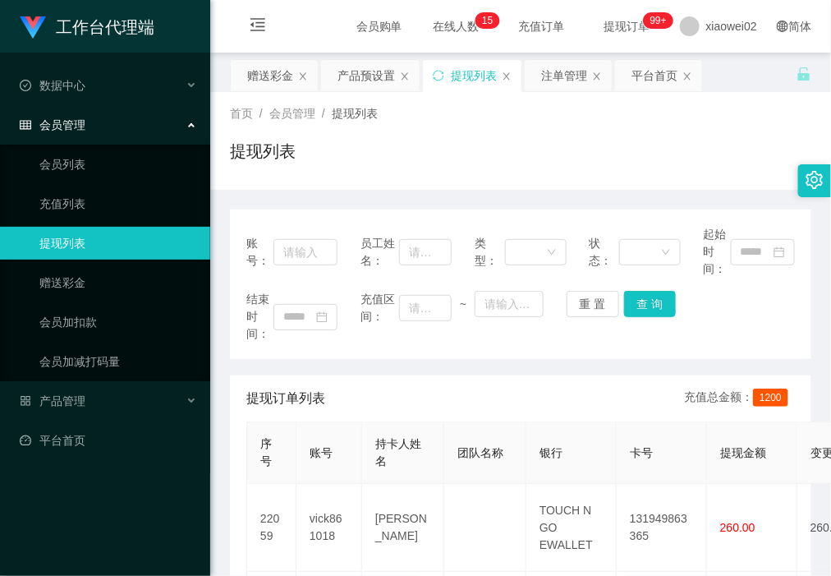
click at [95, 248] on link "提现列表" at bounding box center [118, 243] width 158 height 33
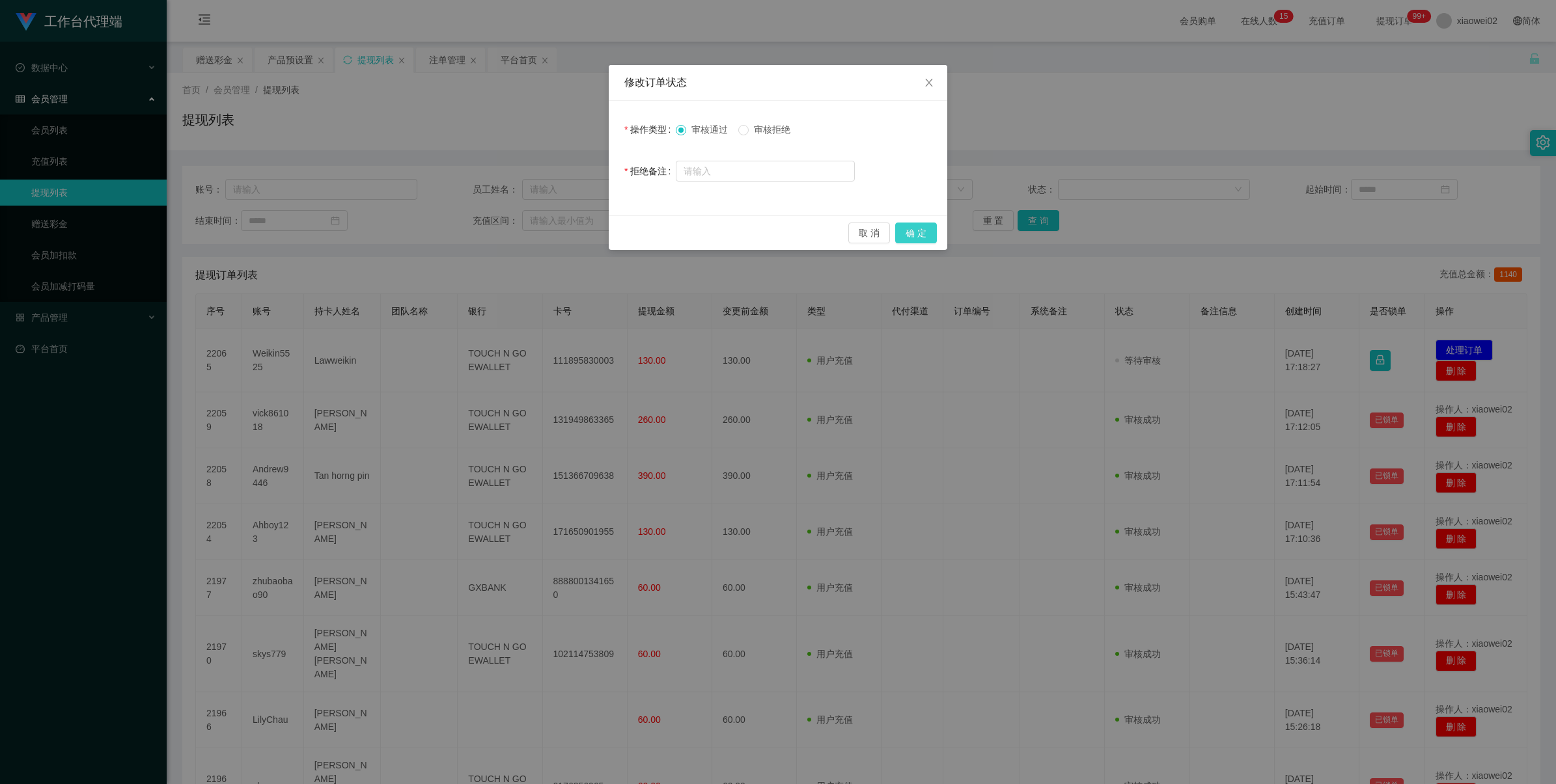
click at [936, 236] on button "确 定" at bounding box center [916, 233] width 42 height 21
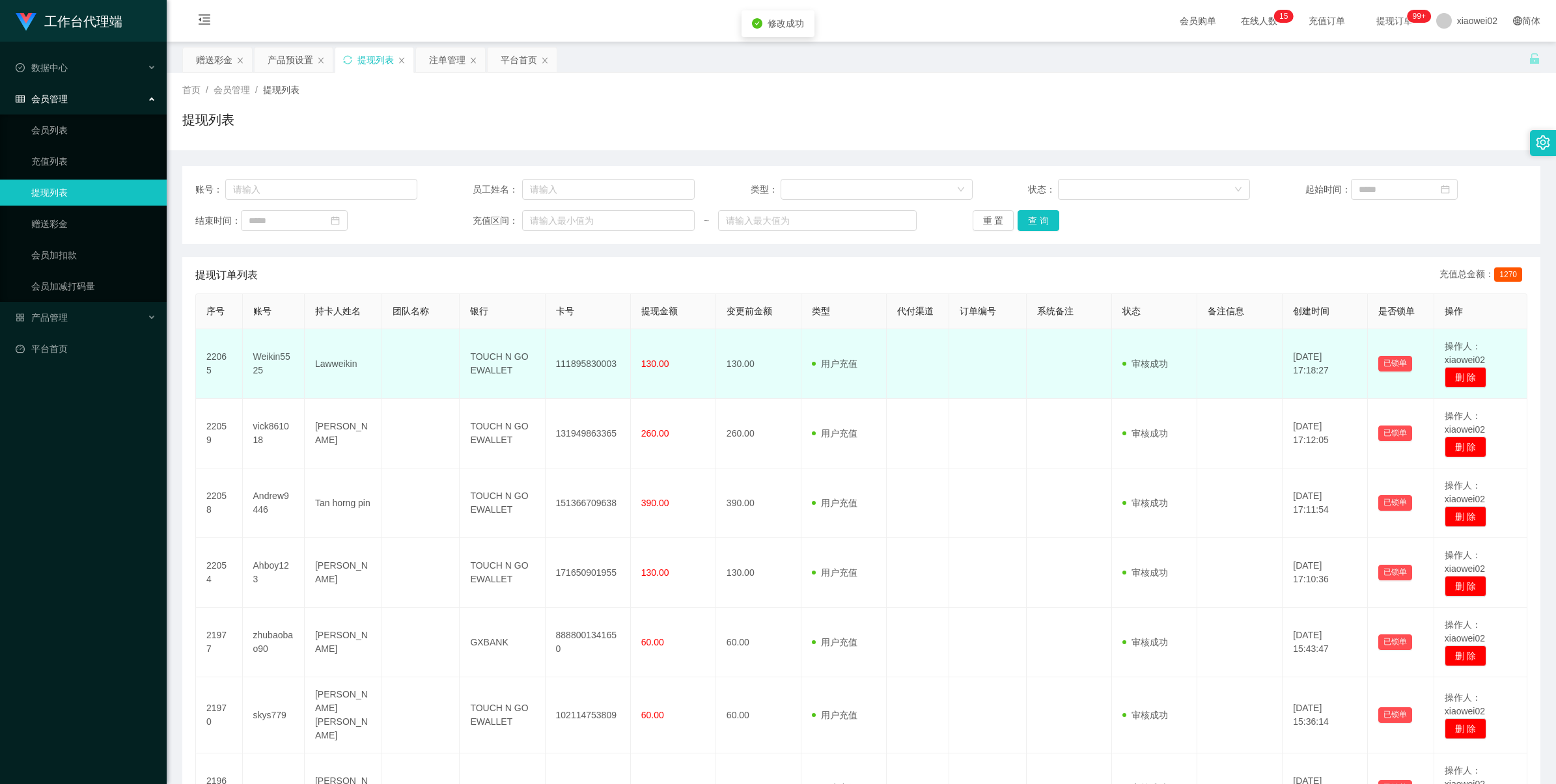
click at [599, 356] on td "111895830003" at bounding box center [589, 364] width 86 height 70
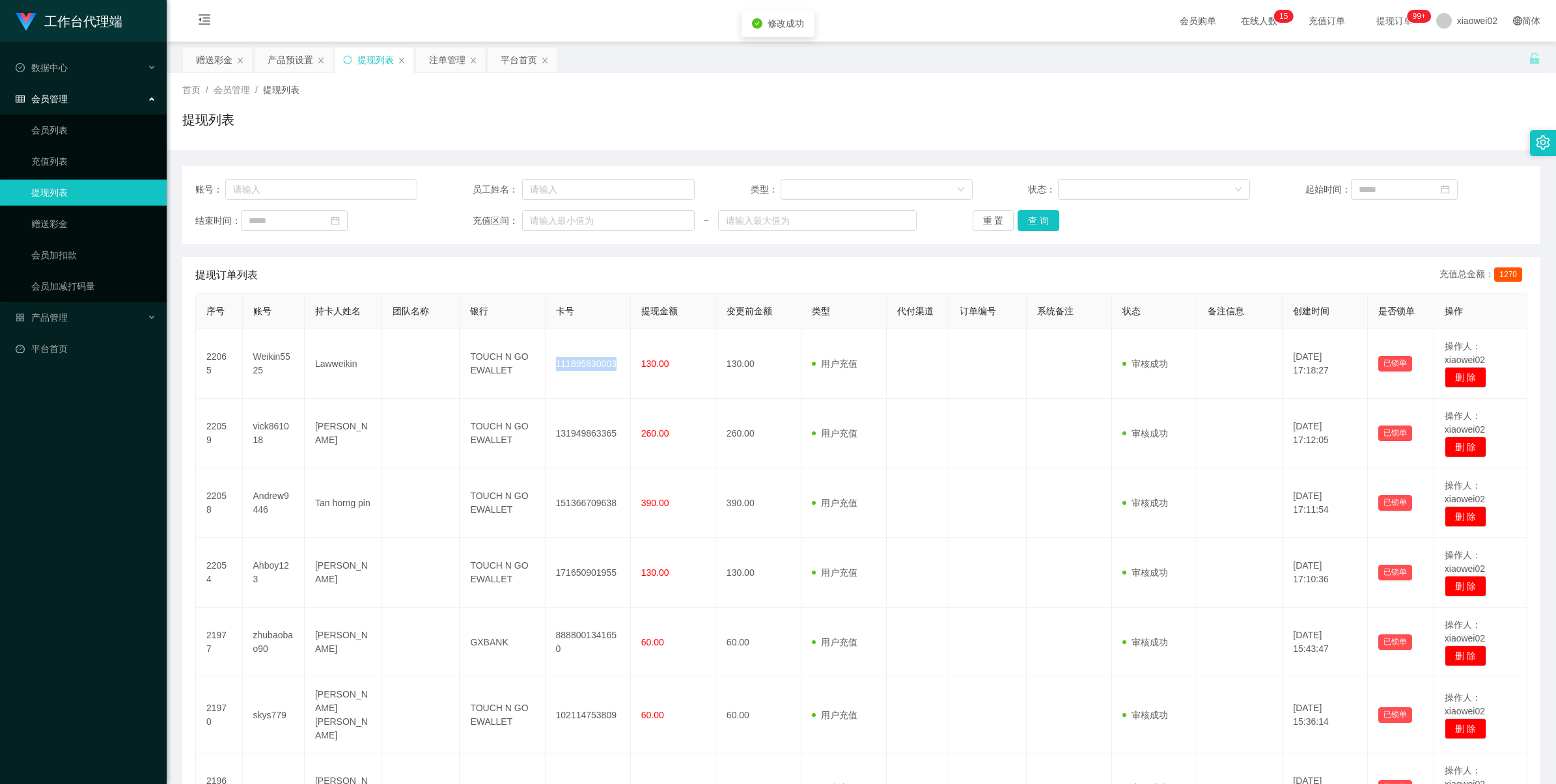
copy td "111895830003"
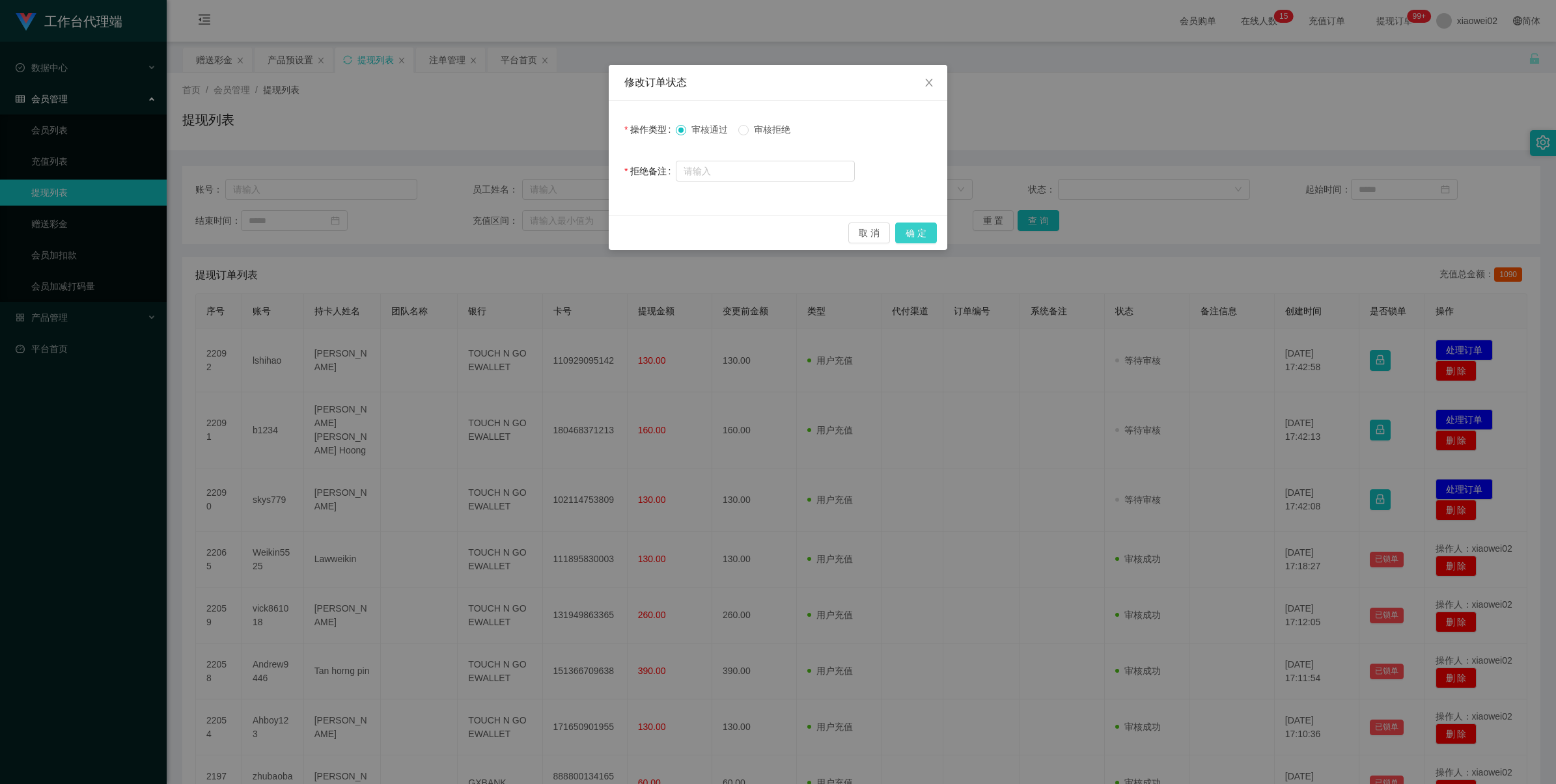
click at [909, 235] on button "确 定" at bounding box center [916, 233] width 42 height 21
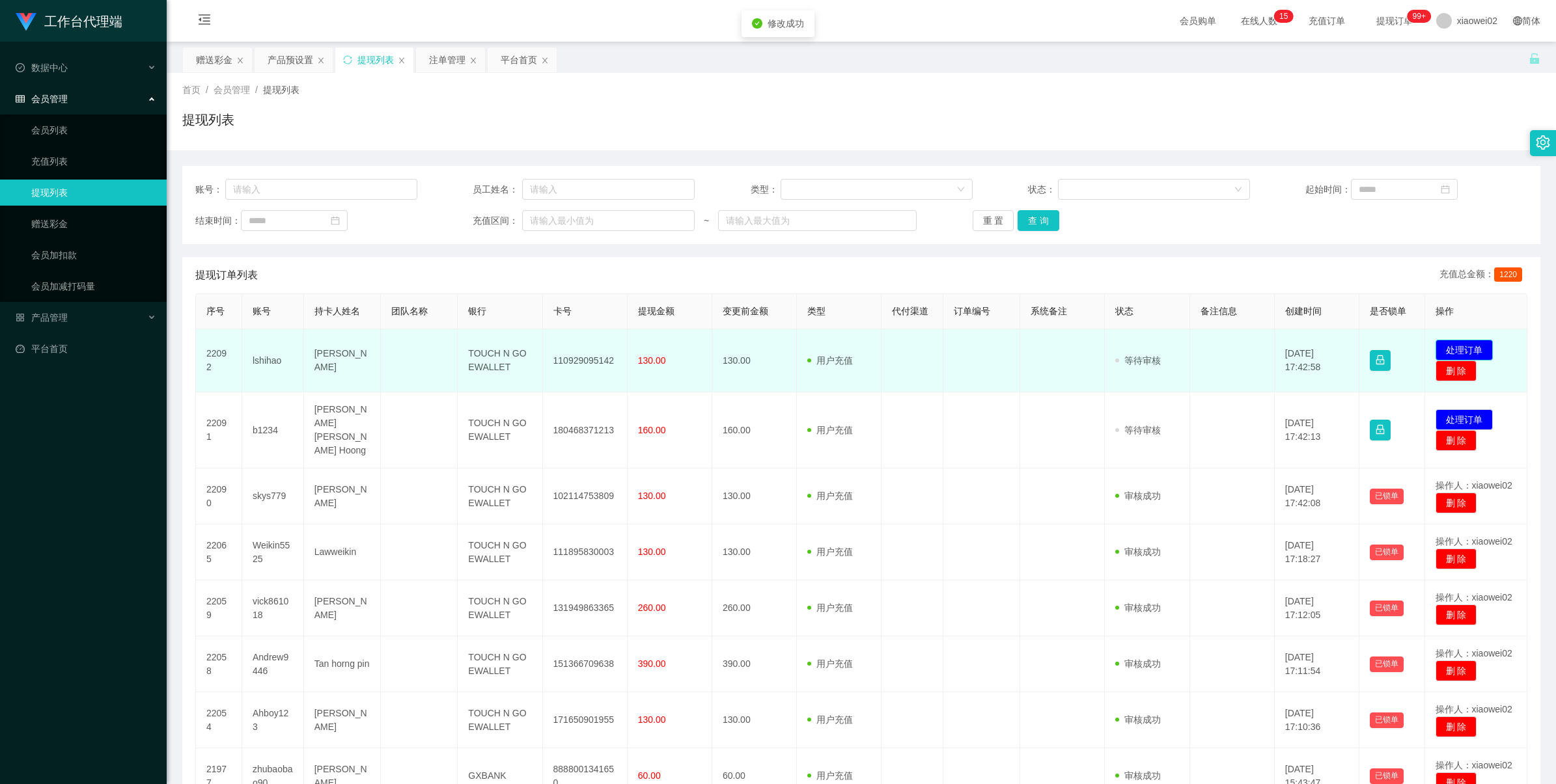
click at [1449, 341] on button "处理订单" at bounding box center [1464, 350] width 57 height 21
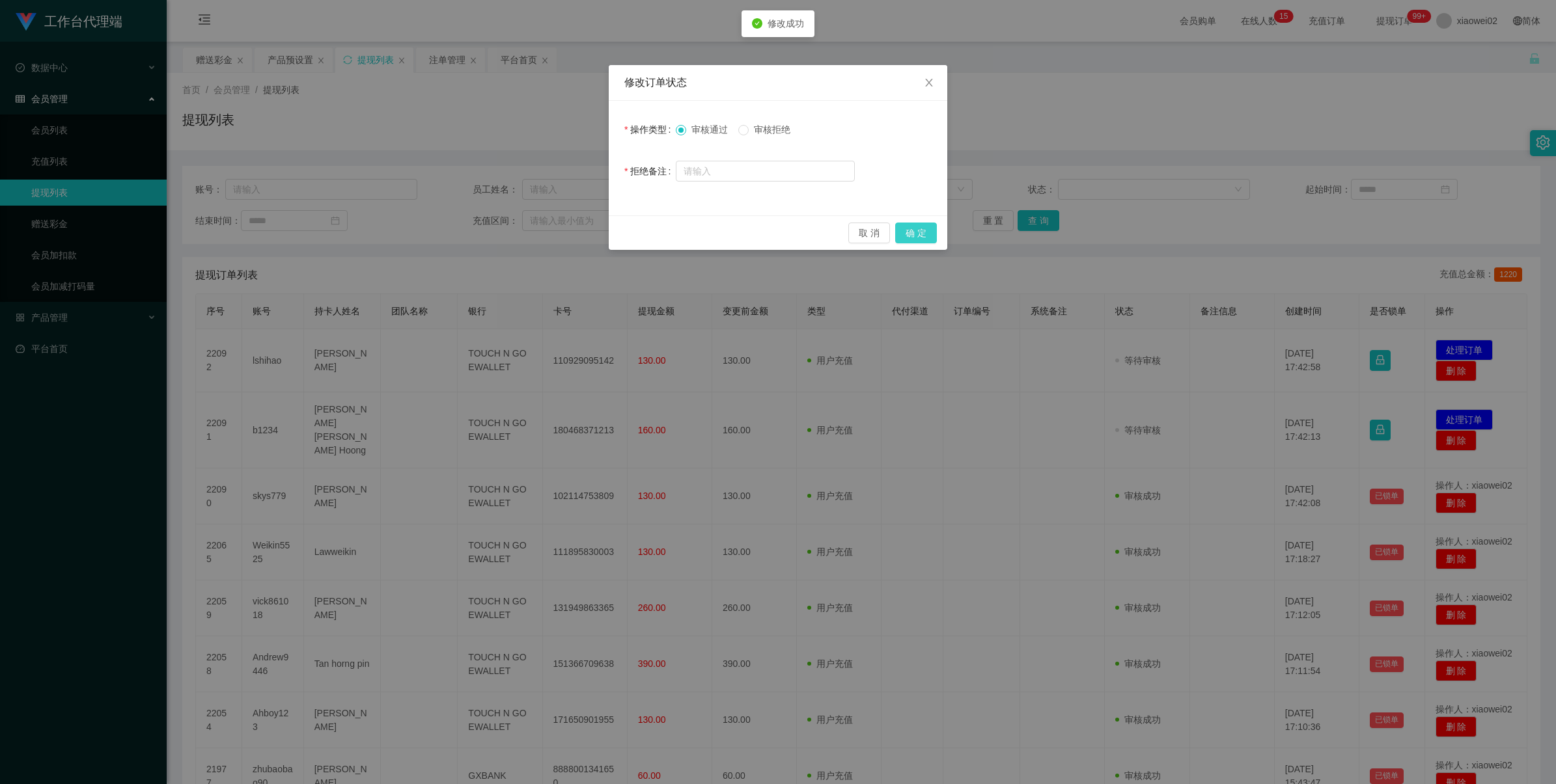
click at [912, 235] on button "确 定" at bounding box center [916, 233] width 42 height 21
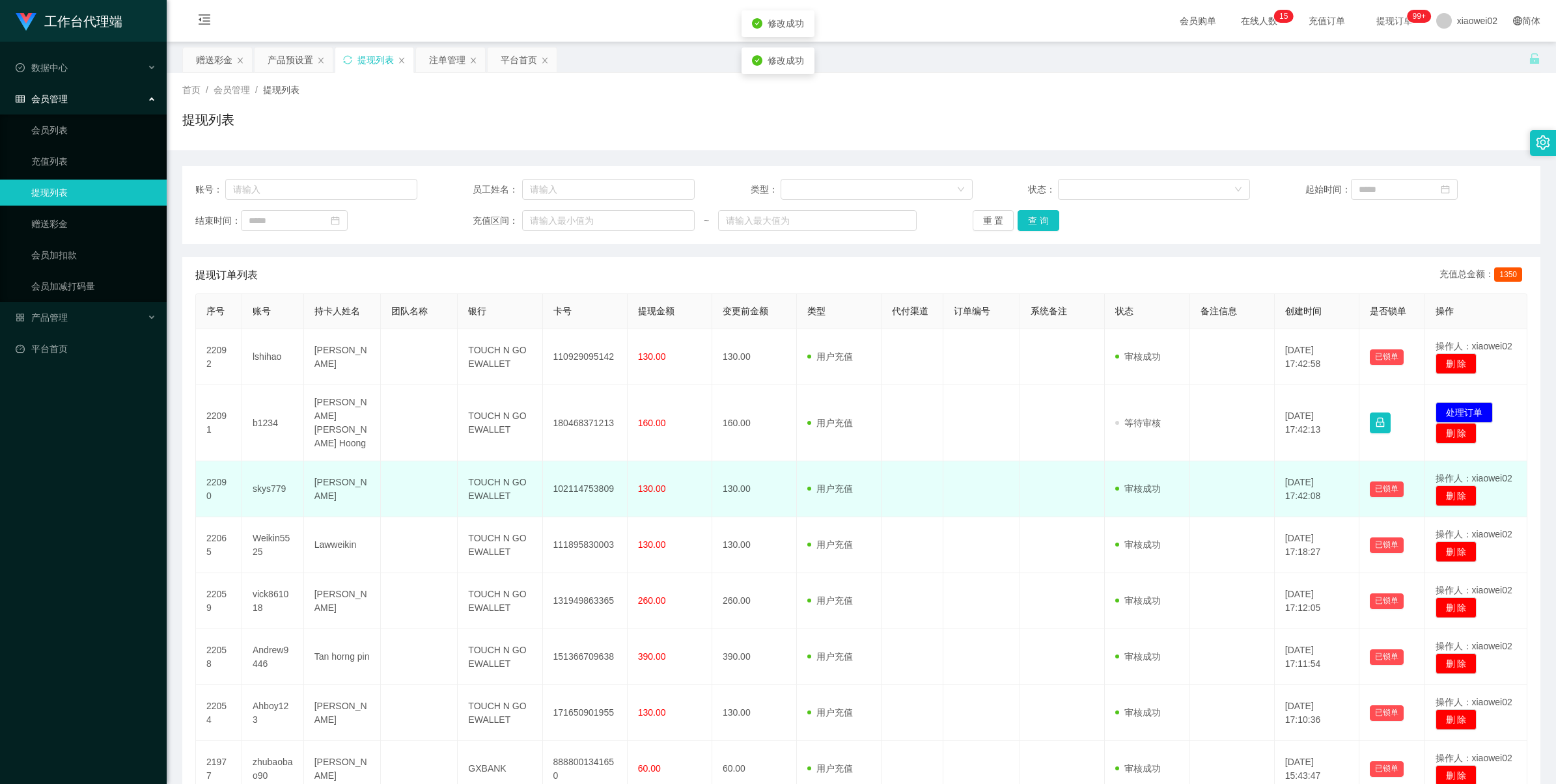
click at [585, 477] on td "102114753809" at bounding box center [585, 489] width 85 height 56
click at [586, 475] on td "102114753809" at bounding box center [585, 489] width 85 height 56
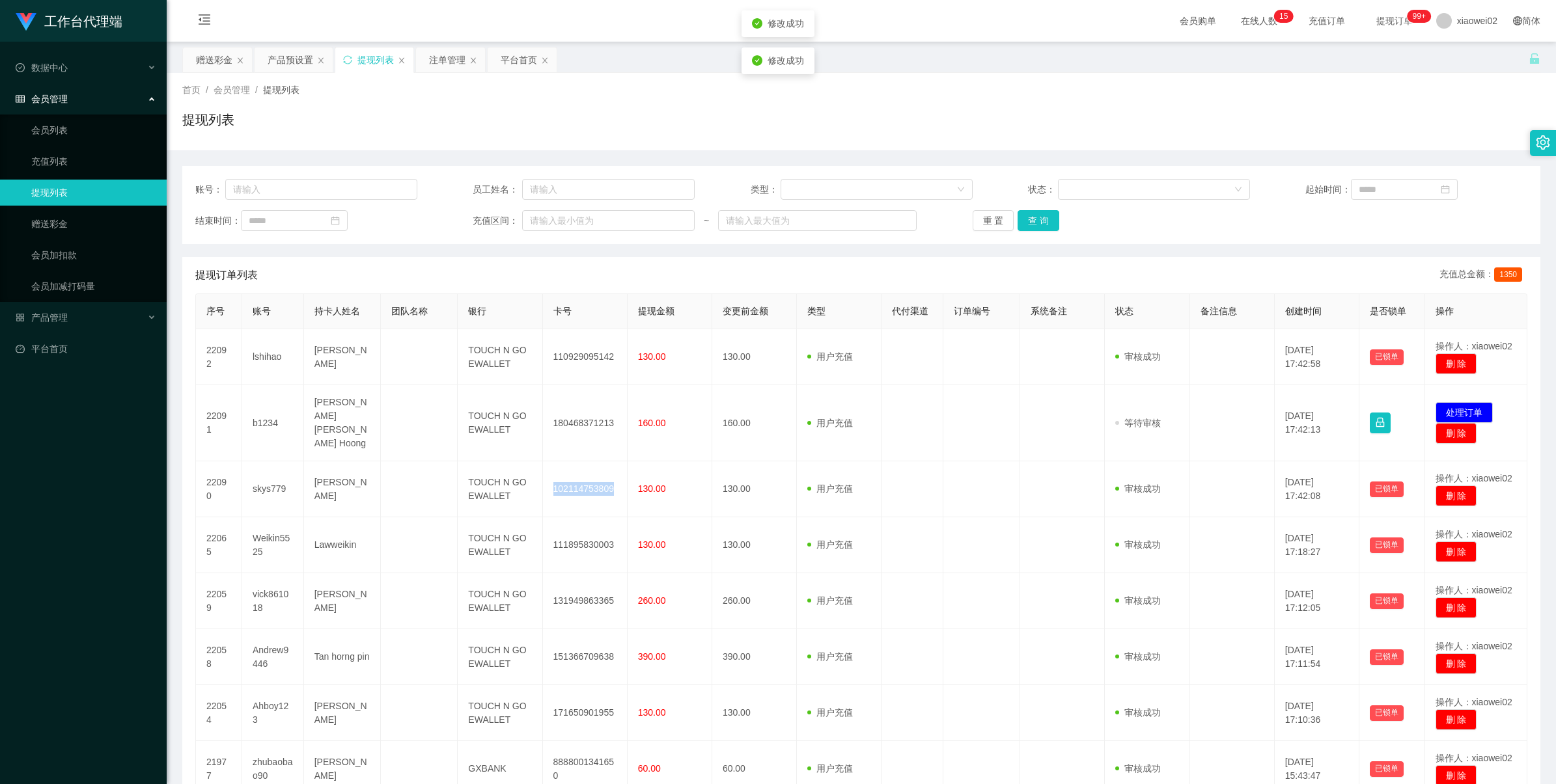
copy td "102114753809"
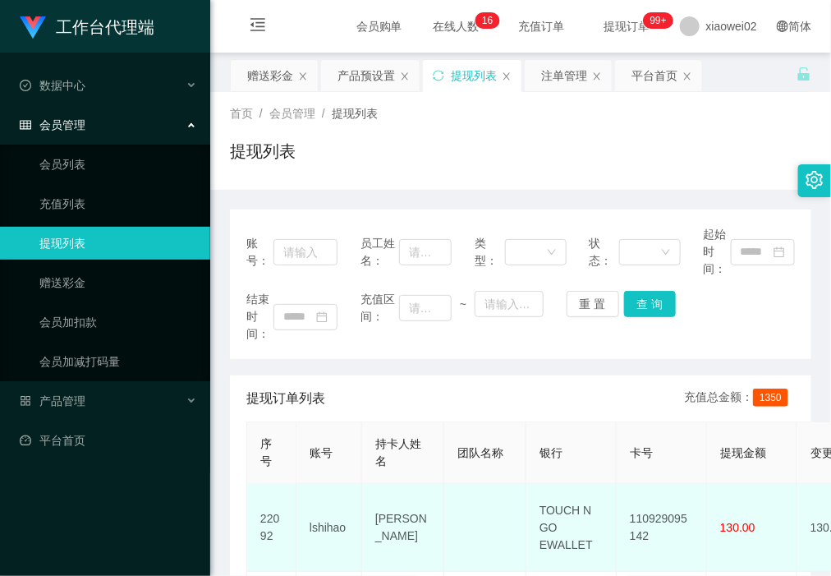
scroll to position [103, 0]
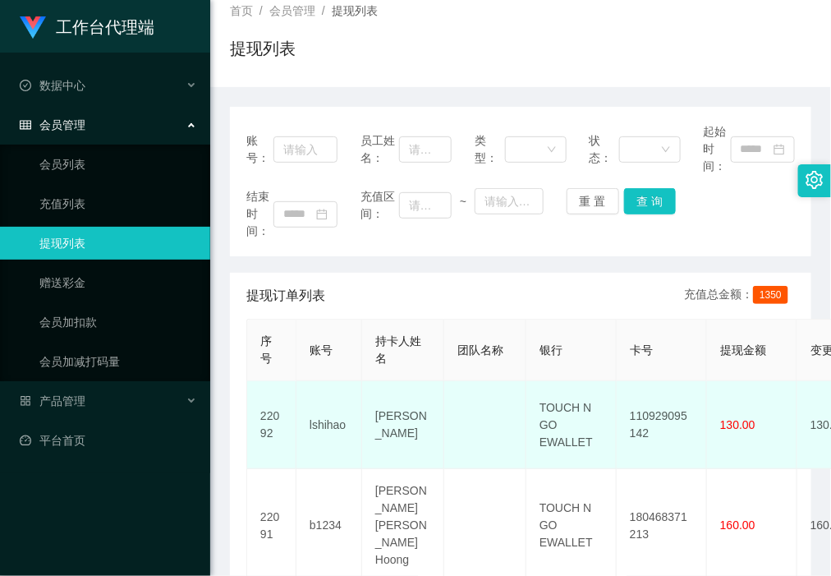
click at [647, 421] on td "110929095142" at bounding box center [662, 425] width 90 height 88
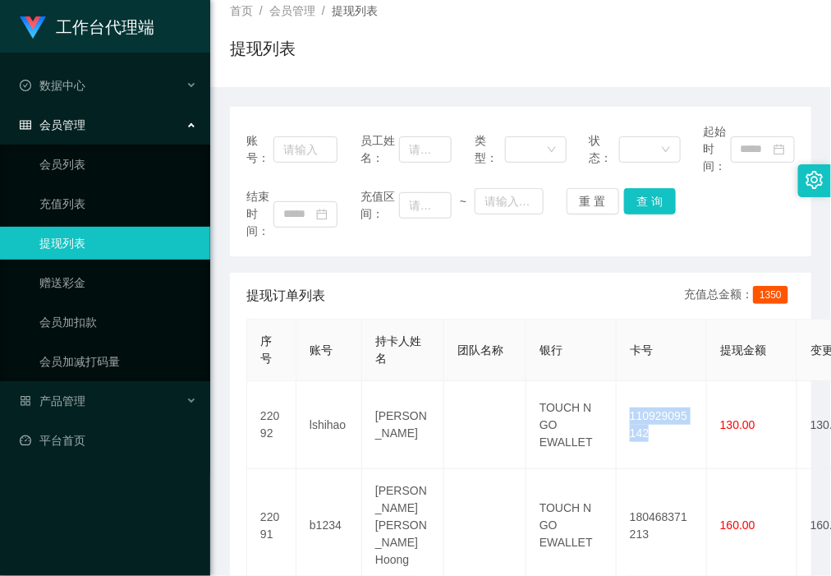
copy td "110929095142"
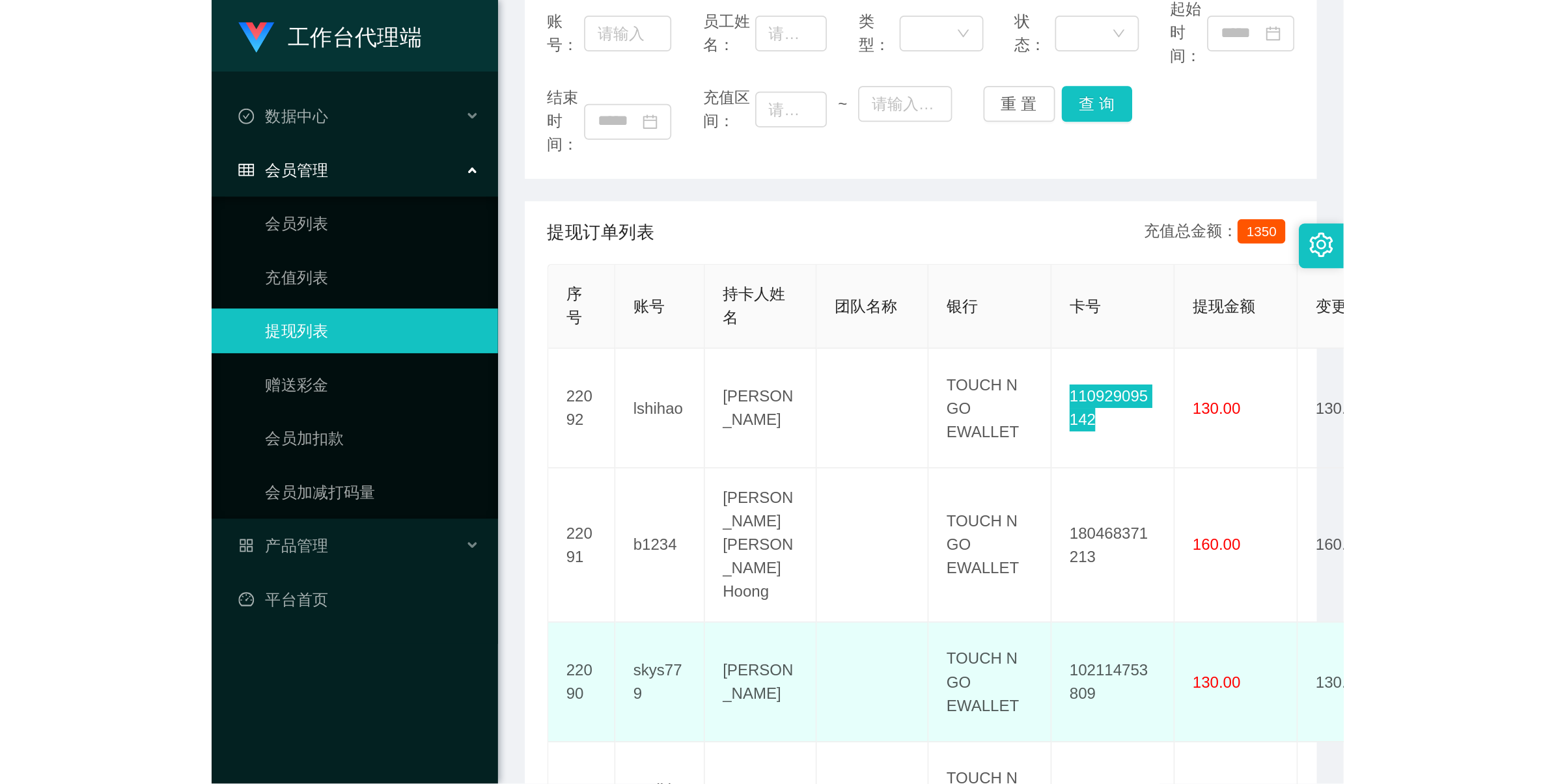
scroll to position [244, 0]
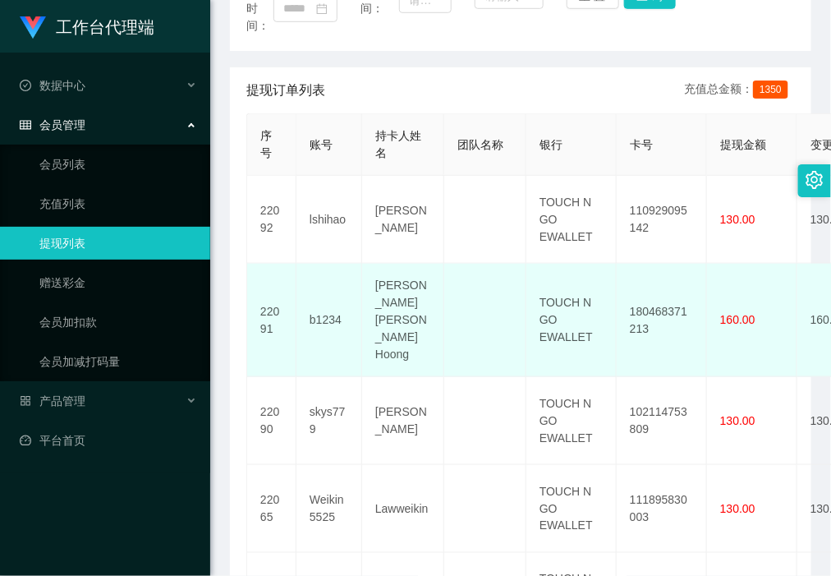
click at [655, 293] on td "180468371213" at bounding box center [662, 320] width 90 height 113
copy td "180468371213"
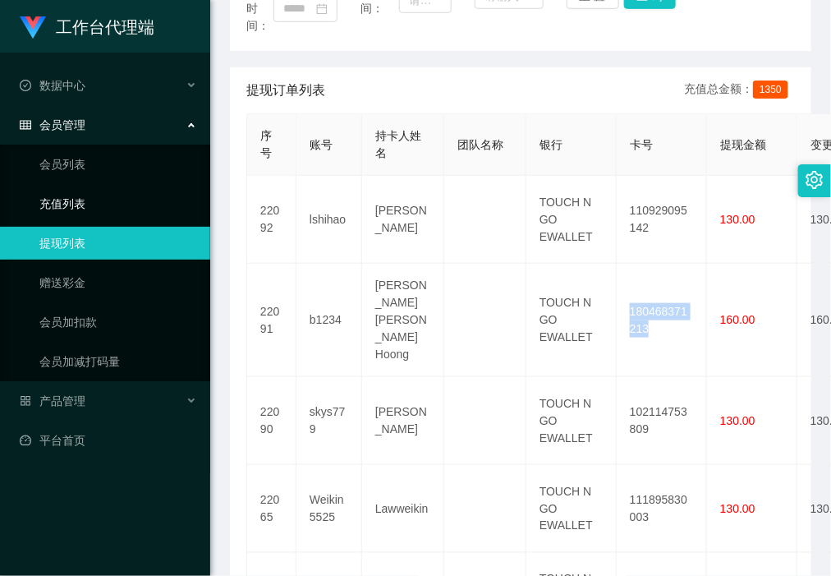
drag, startPoint x: 95, startPoint y: 226, endPoint x: 187, endPoint y: 219, distance: 92.3
click at [95, 227] on link "提现列表" at bounding box center [118, 243] width 158 height 33
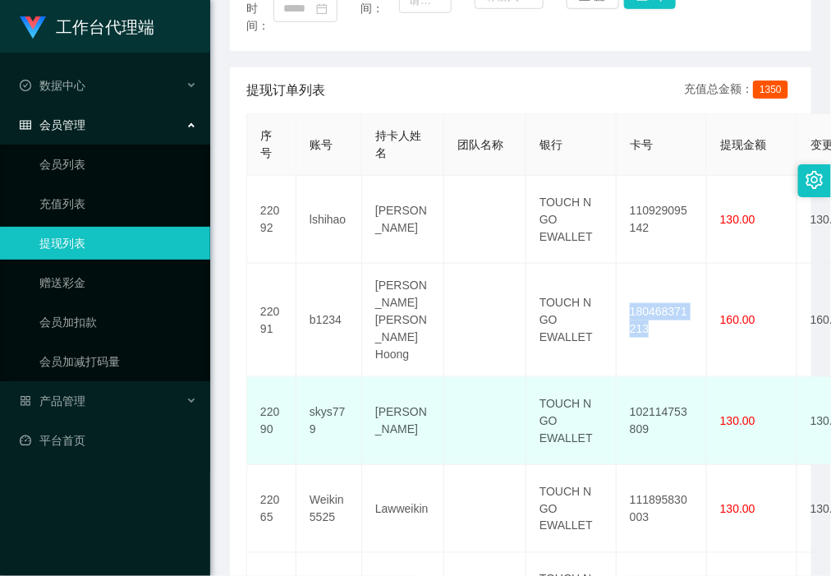
scroll to position [273, 0]
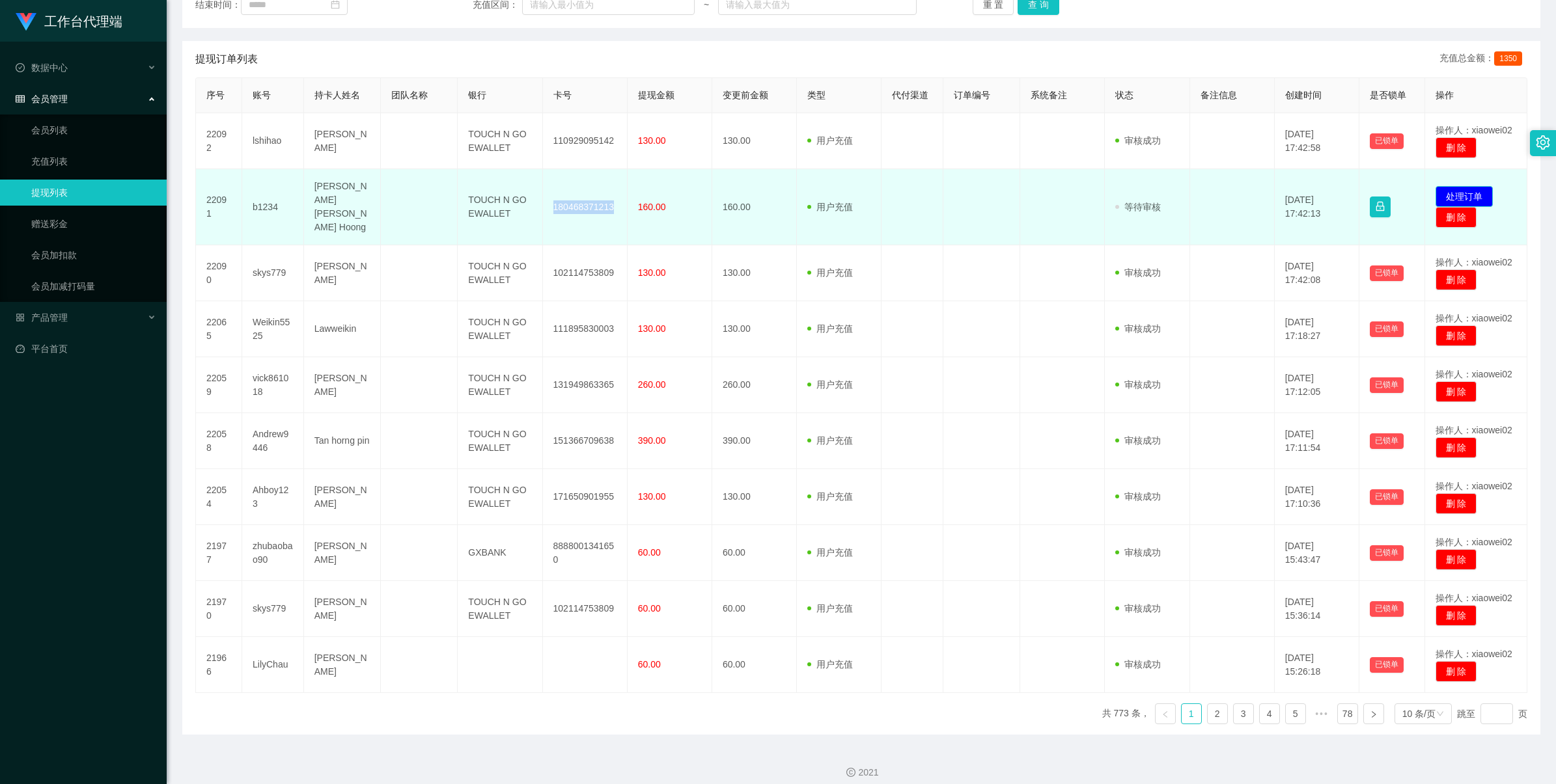
click at [1446, 192] on button "处理订单" at bounding box center [1464, 196] width 57 height 21
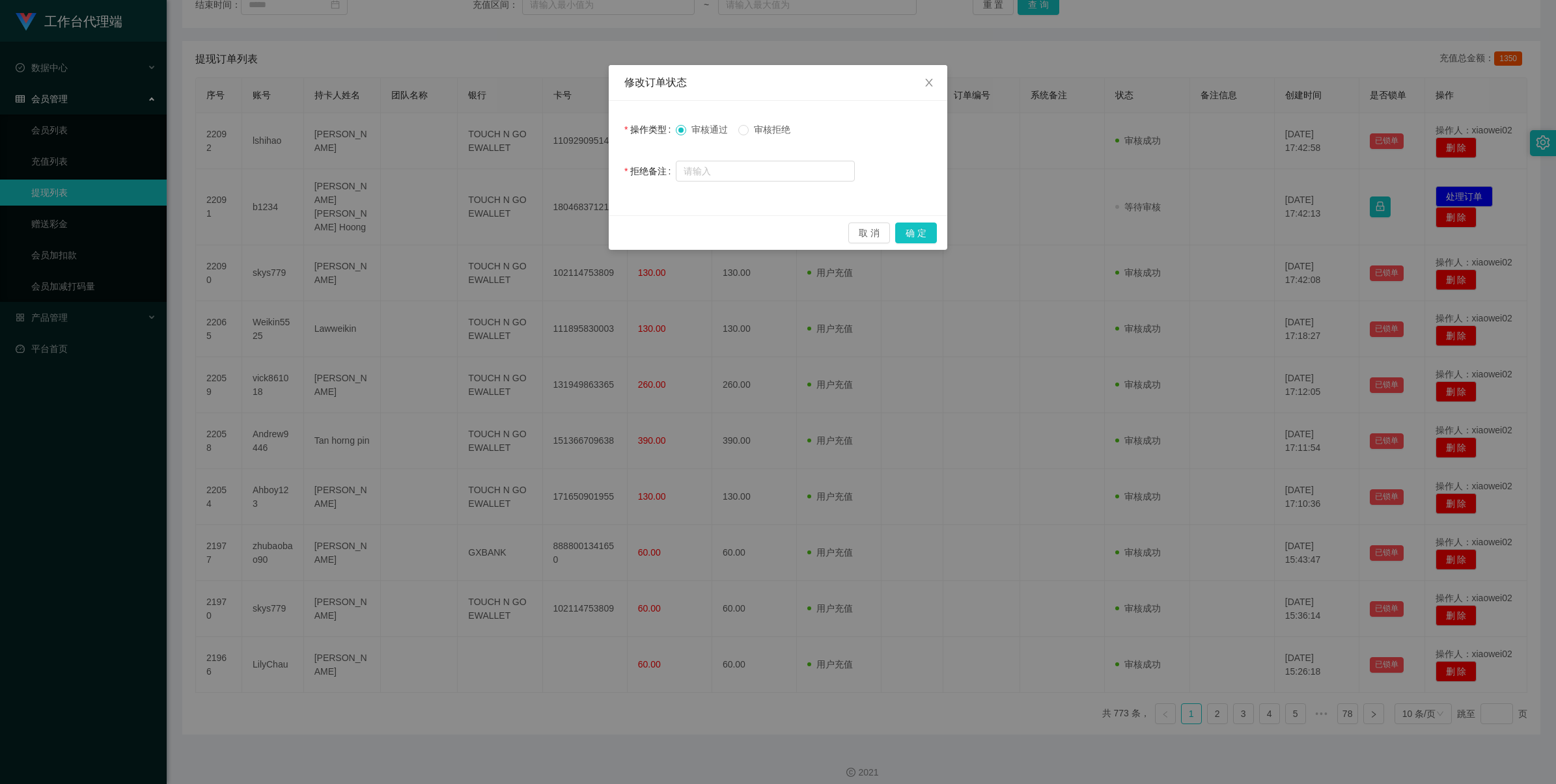
click at [769, 127] on span "审核拒绝" at bounding box center [772, 129] width 47 height 10
drag, startPoint x: 913, startPoint y: 235, endPoint x: 1001, endPoint y: 219, distance: 89.4
click at [914, 235] on button "确 定" at bounding box center [916, 233] width 42 height 21
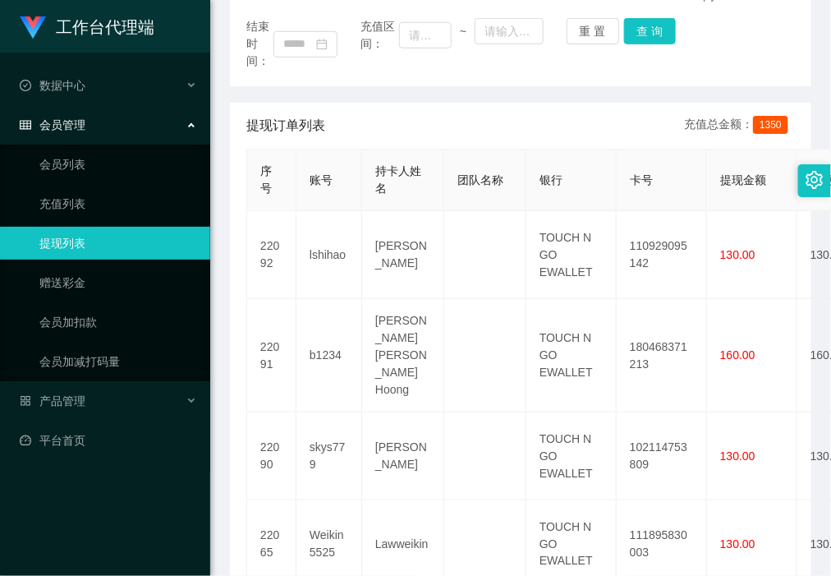
click at [70, 236] on link "提现列表" at bounding box center [118, 243] width 158 height 33
click at [71, 265] on ul "会员列表 充值列表 提现列表 赠送彩金 会员加扣款 会员加减打码量" at bounding box center [105, 263] width 210 height 237
drag, startPoint x: 81, startPoint y: 273, endPoint x: 96, endPoint y: 271, distance: 15.7
click at [83, 273] on link "赠送彩金" at bounding box center [118, 282] width 158 height 33
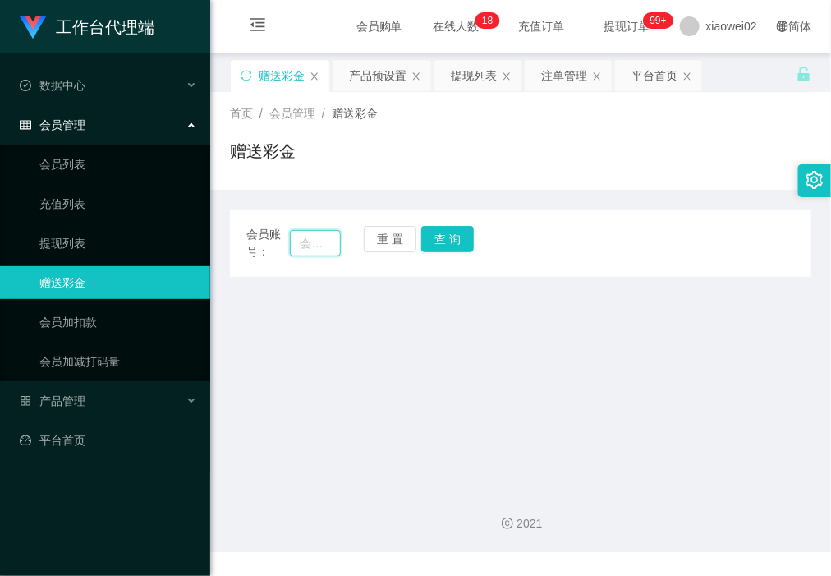
drag, startPoint x: 322, startPoint y: 247, endPoint x: 371, endPoint y: 243, distance: 49.5
click at [323, 247] on input "text" at bounding box center [315, 243] width 50 height 26
paste input "b1234"
type input "b1234"
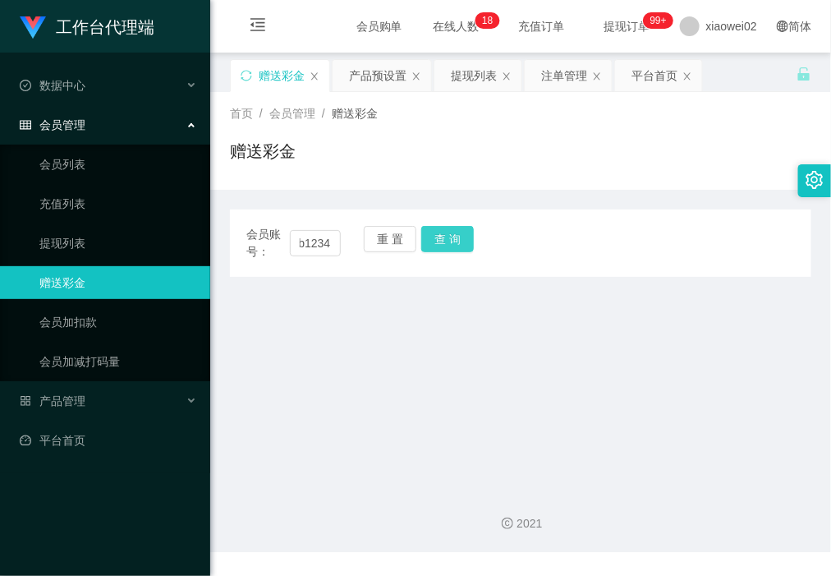
click at [435, 237] on button "查 询" at bounding box center [447, 239] width 53 height 26
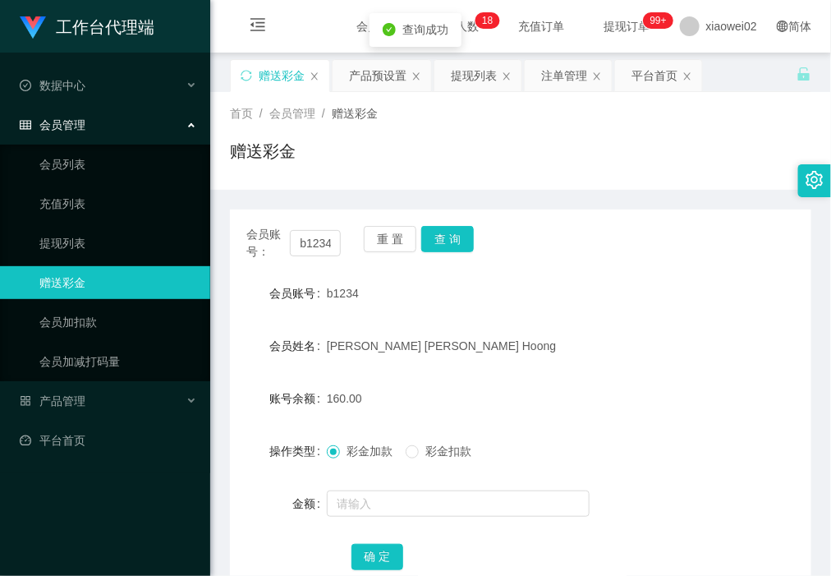
click at [371, 485] on form "会员账号 b1234 会员姓名 Lin Kim Hoong 账号余额 160.00 操作类型 彩金加款 彩金扣款 金额 确 定" at bounding box center [521, 425] width 582 height 296
click at [440, 458] on label "彩金扣款" at bounding box center [442, 451] width 72 height 17
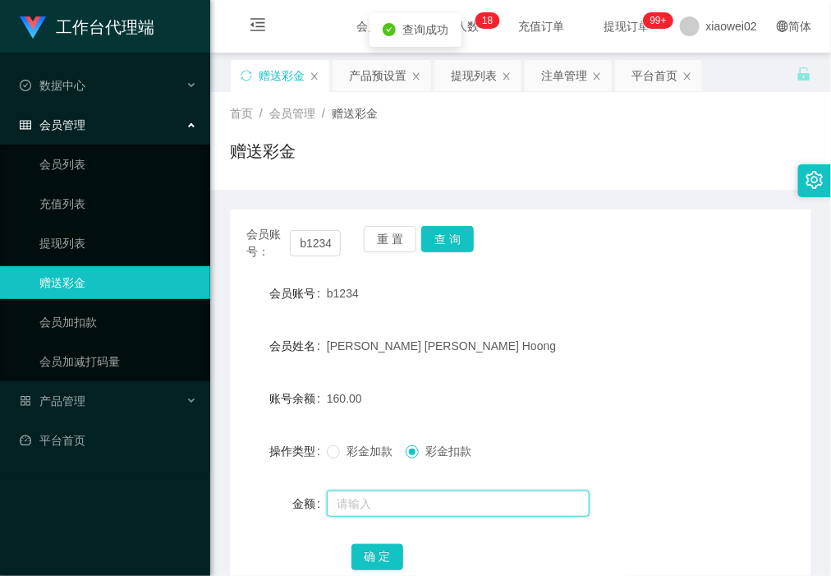
click at [436, 506] on input "text" at bounding box center [458, 504] width 263 height 26
type input "30"
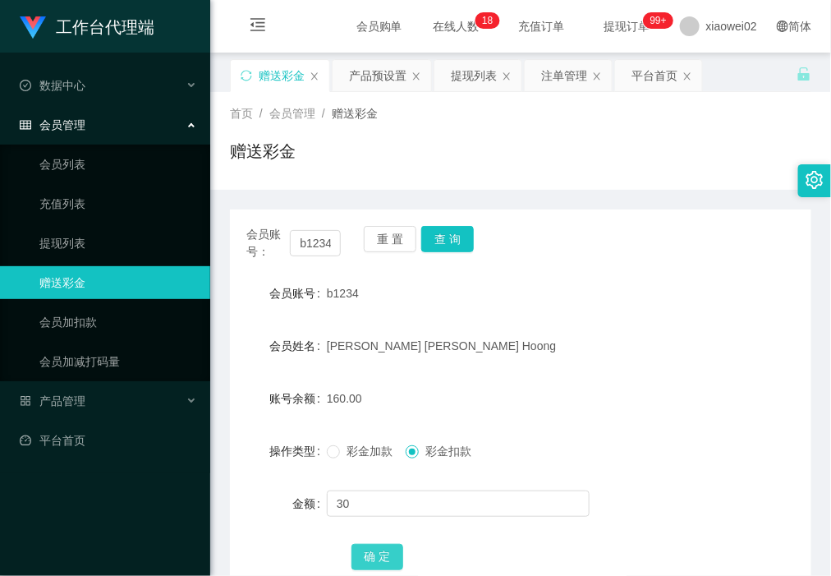
click at [380, 556] on button "确 定" at bounding box center [378, 557] width 53 height 26
click at [97, 253] on link "提现列表" at bounding box center [118, 243] width 158 height 33
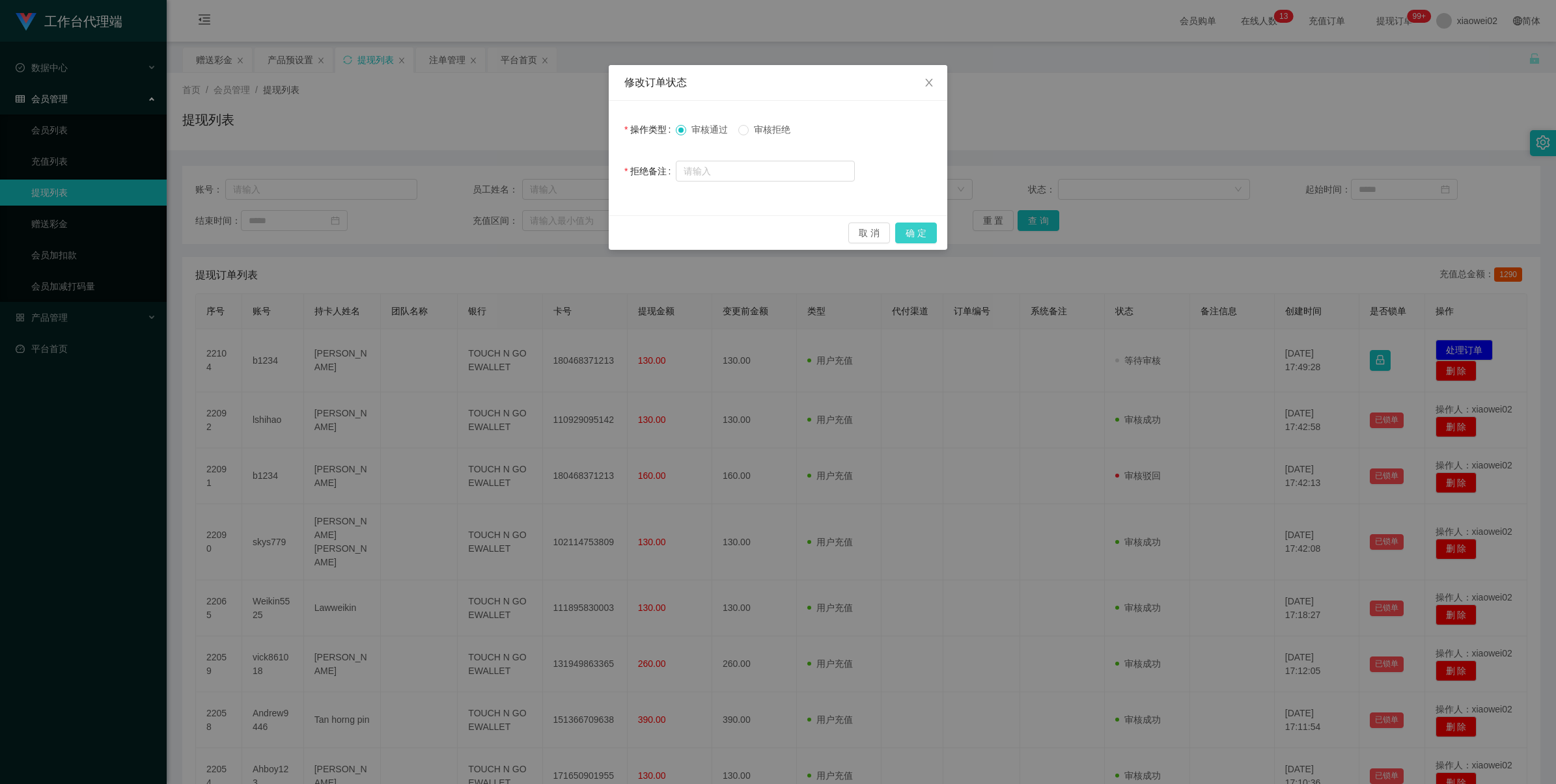
click at [926, 235] on button "确 定" at bounding box center [916, 233] width 42 height 21
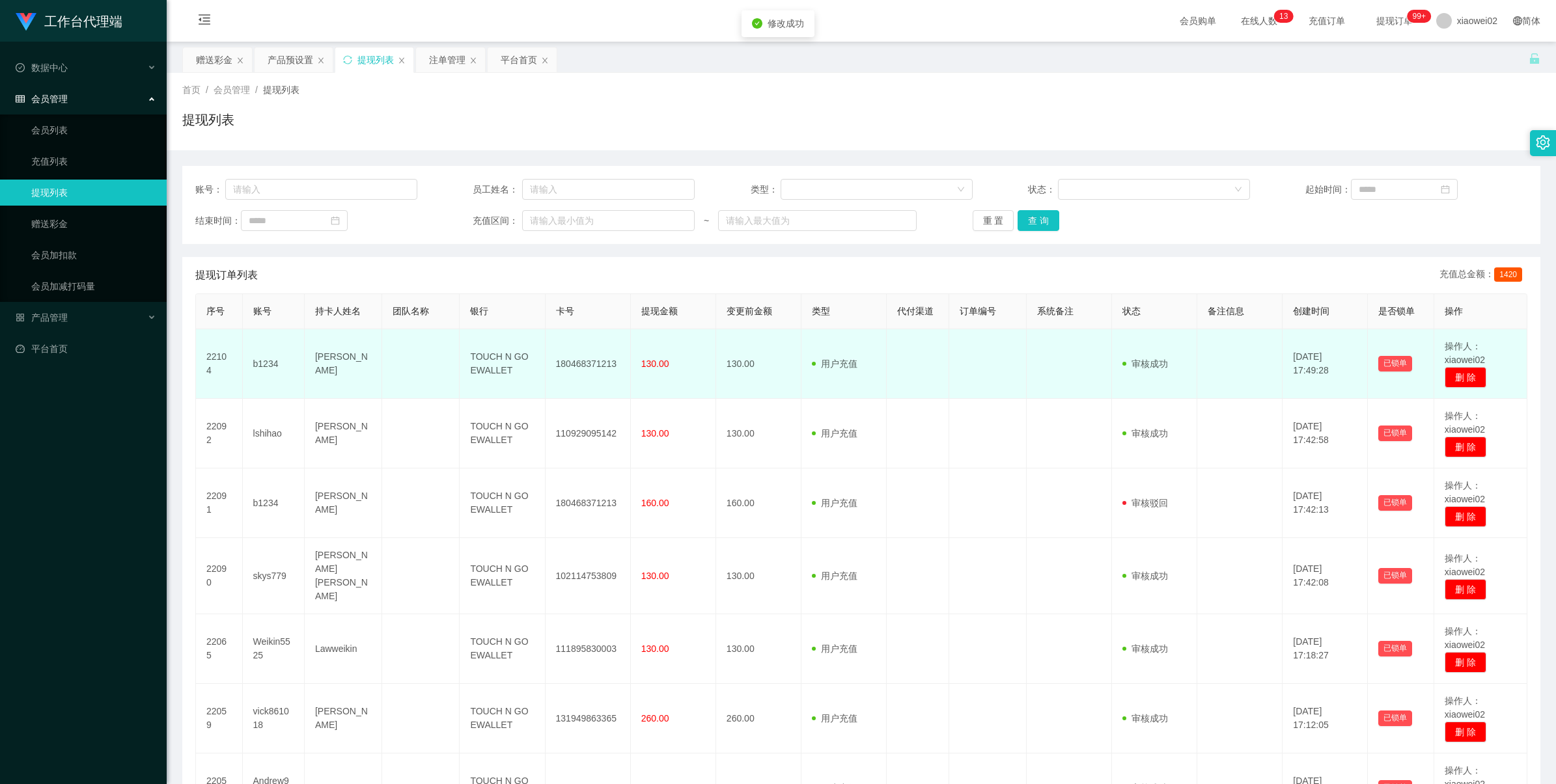
click at [586, 367] on td "180468371213" at bounding box center [589, 364] width 86 height 70
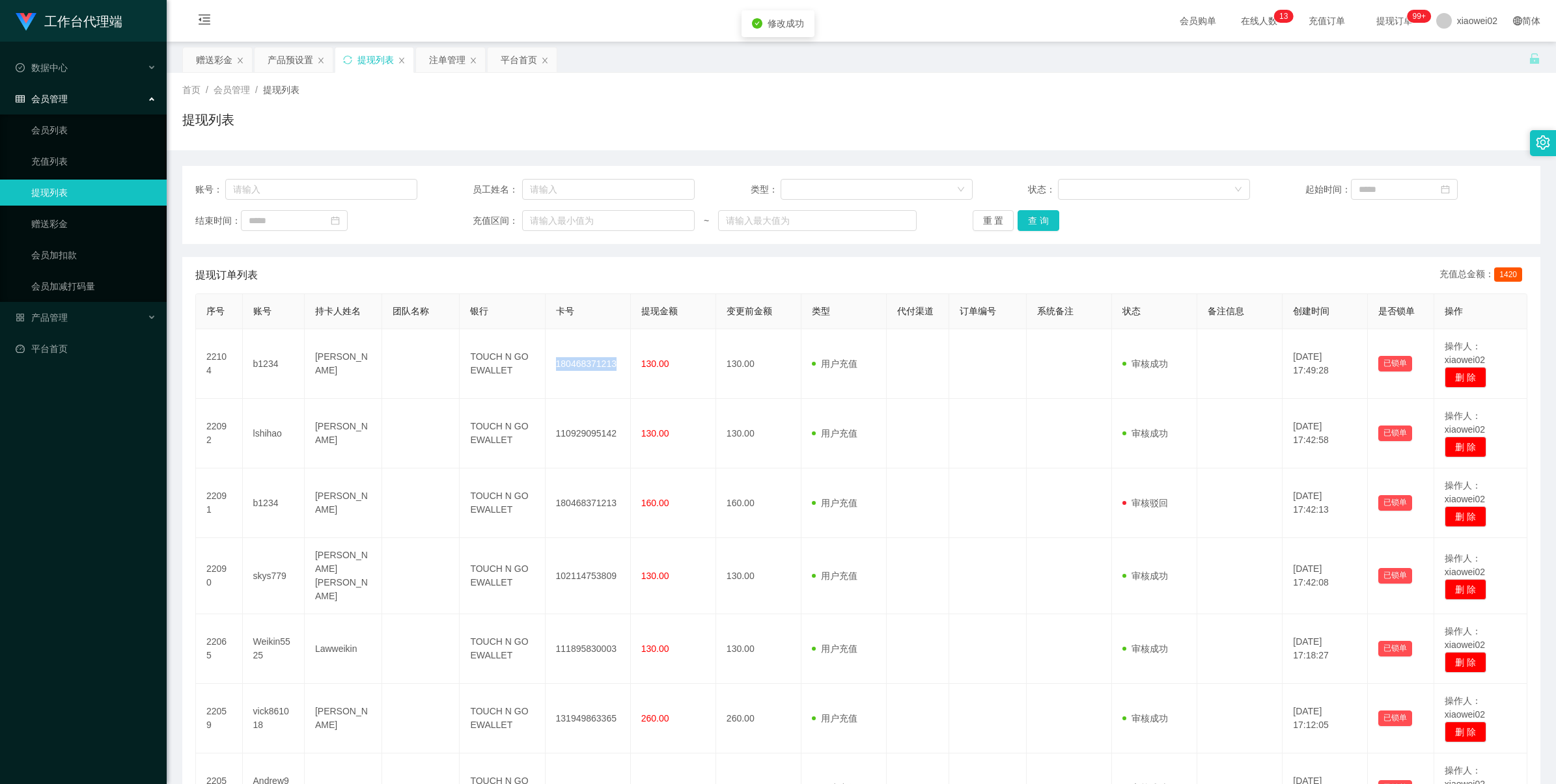
copy td "180468371213"
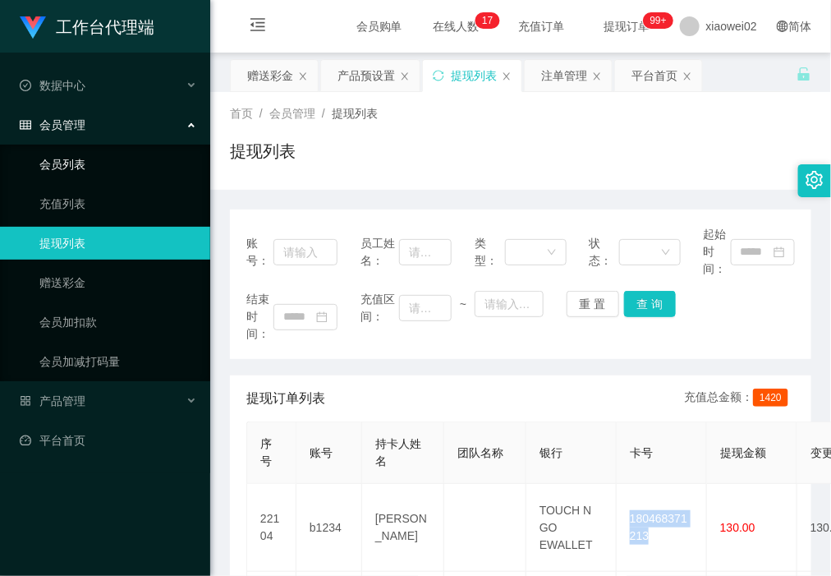
click at [140, 152] on link "会员列表" at bounding box center [118, 164] width 158 height 33
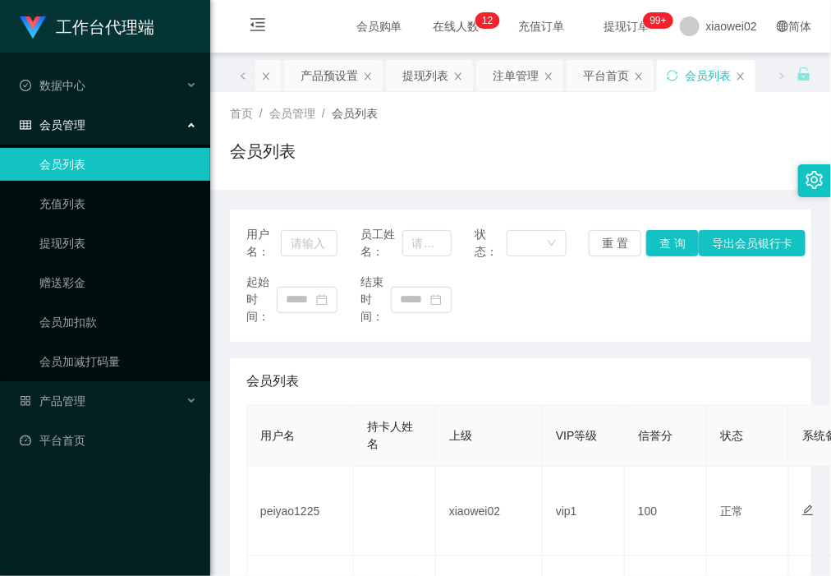
drag, startPoint x: 0, startPoint y: 0, endPoint x: 296, endPoint y: 386, distance: 486.4
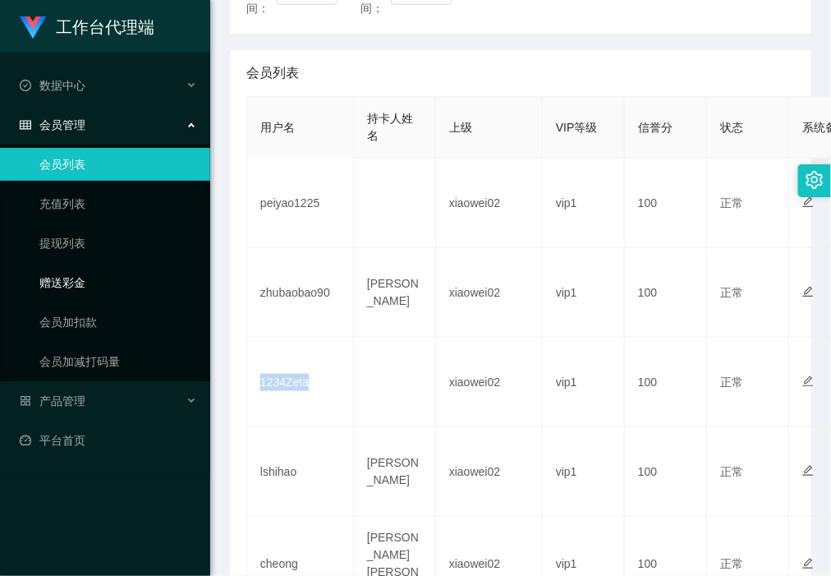
click at [117, 266] on link "赠送彩金" at bounding box center [118, 282] width 158 height 33
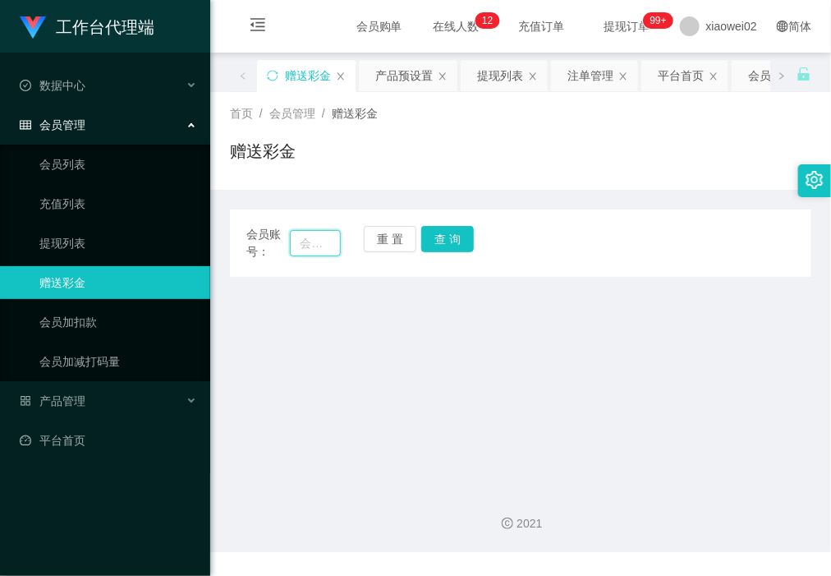
click at [323, 242] on input "text" at bounding box center [315, 243] width 50 height 26
paste input "1234Zeta"
type input "1234Zeta"
click at [444, 233] on button "查 询" at bounding box center [447, 239] width 53 height 26
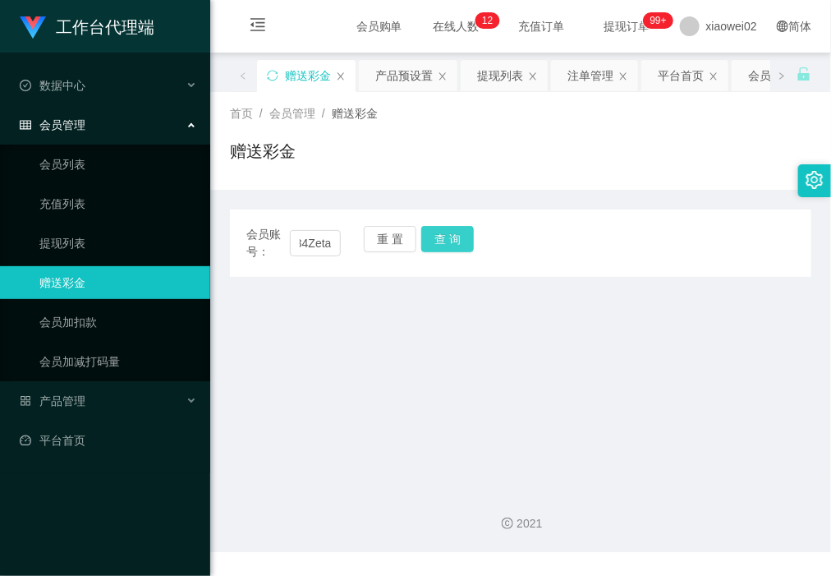
scroll to position [0, 0]
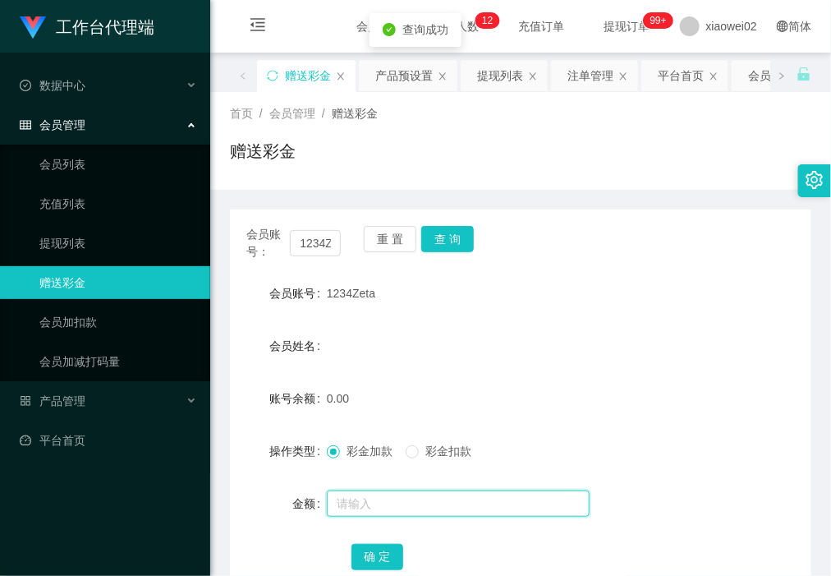
click at [363, 500] on input "text" at bounding box center [458, 504] width 263 height 26
type input "60"
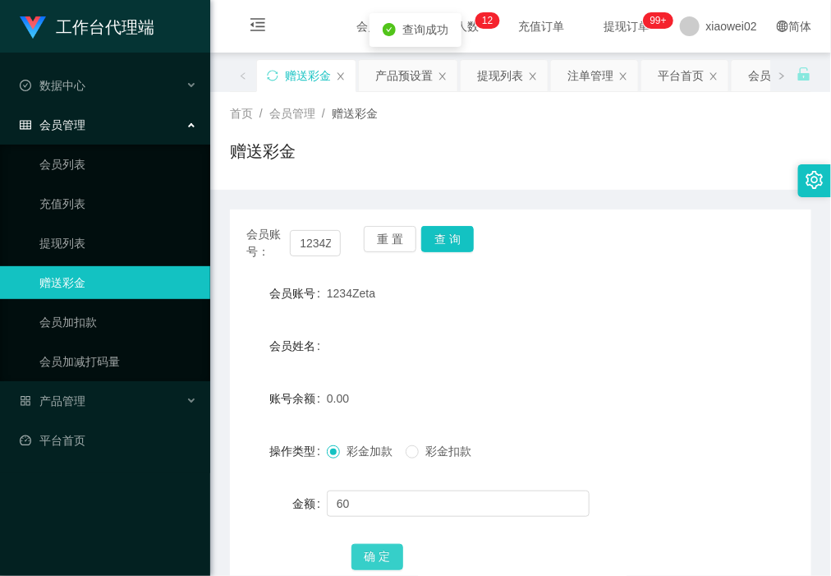
click at [374, 555] on button "确 定" at bounding box center [378, 557] width 53 height 26
click at [35, 436] on link "平台首页" at bounding box center [108, 440] width 177 height 33
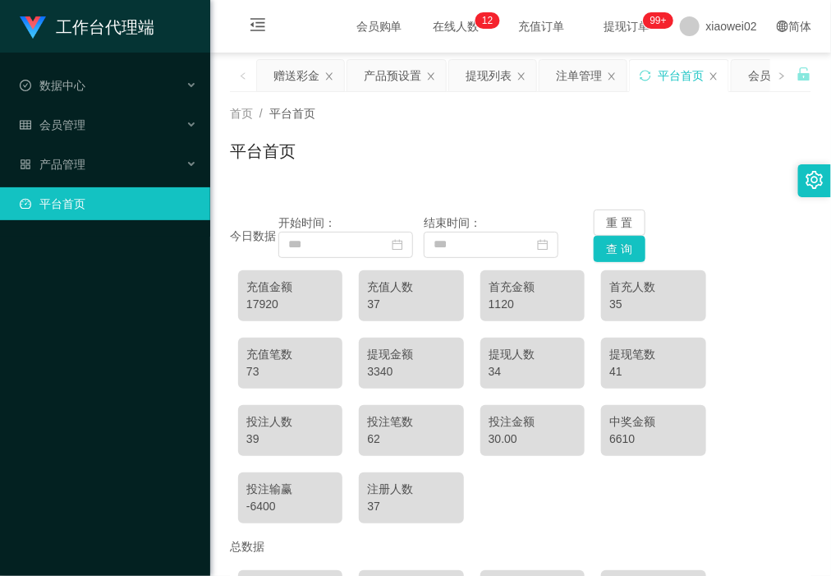
click at [88, 318] on div "工作台代理端 数据中心 会员管理 产品管理 平台首页" at bounding box center [105, 288] width 210 height 576
click at [74, 371] on div "工作台代理端 数据中心 会员管理 产品管理 平台首页" at bounding box center [105, 288] width 210 height 576
click at [122, 125] on div "会员管理" at bounding box center [105, 124] width 210 height 33
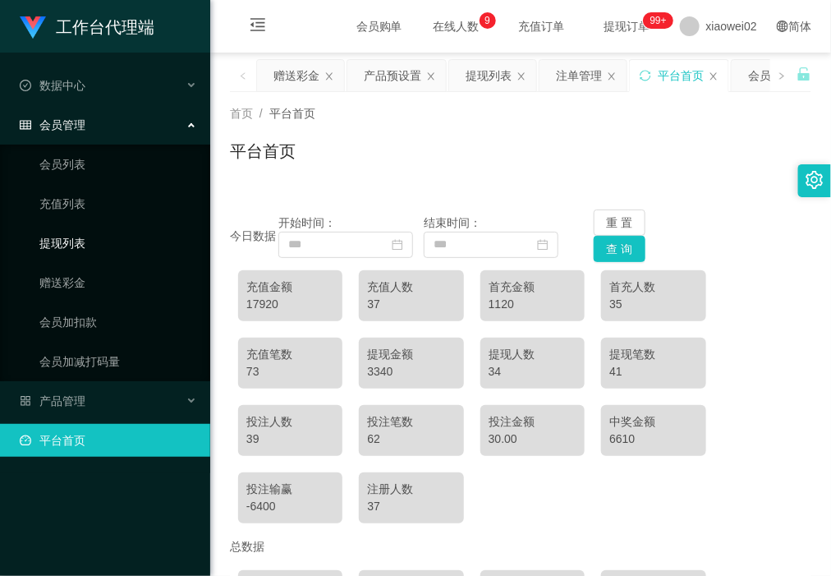
click at [111, 235] on link "提现列表" at bounding box center [118, 243] width 158 height 33
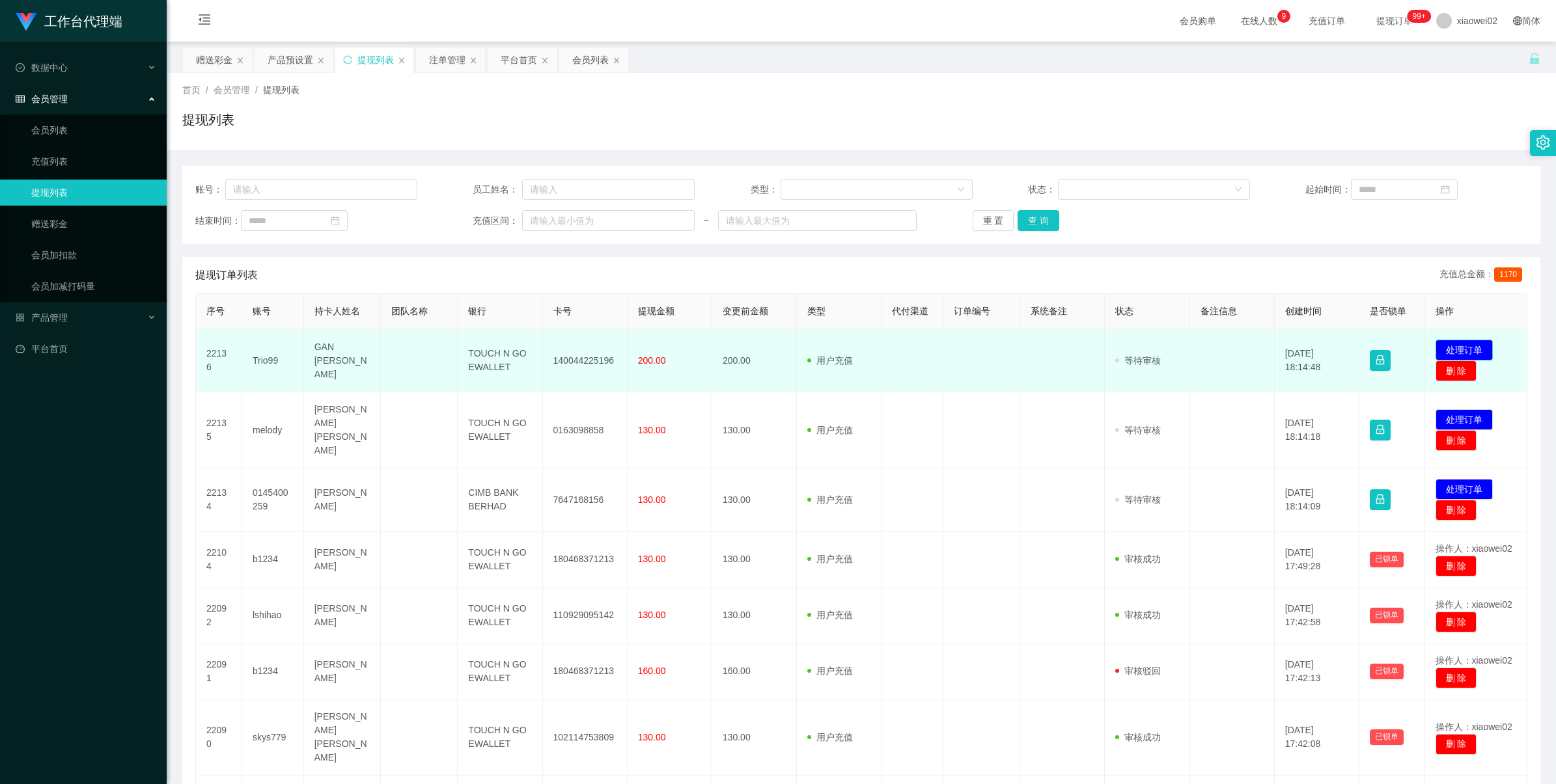
click at [1447, 348] on button "处理订单" at bounding box center [1464, 350] width 57 height 21
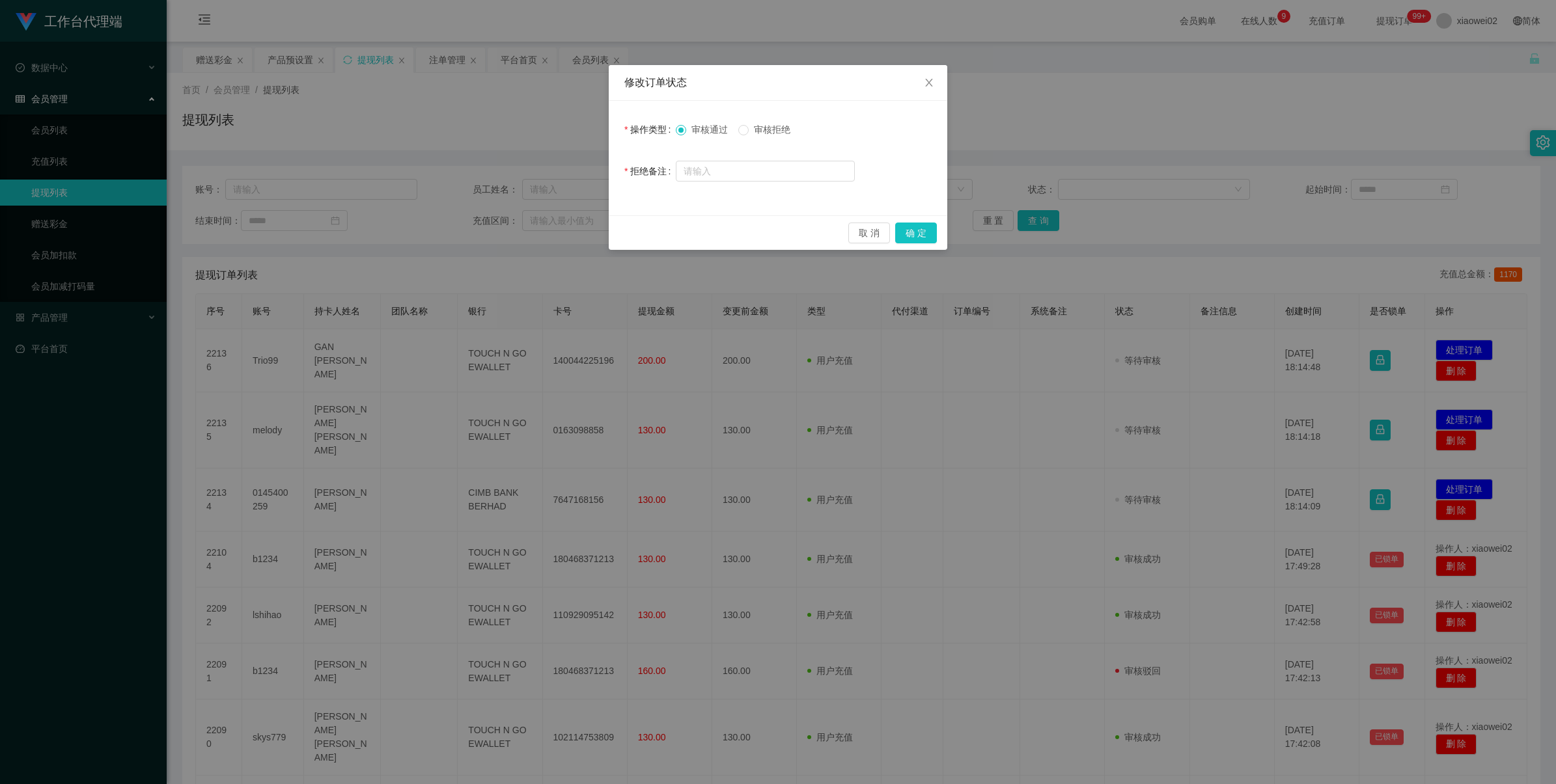
click at [763, 130] on span "审核拒绝" at bounding box center [772, 129] width 47 height 10
drag, startPoint x: 909, startPoint y: 229, endPoint x: 912, endPoint y: 249, distance: 20.2
click at [909, 231] on button "确 定" at bounding box center [916, 233] width 42 height 21
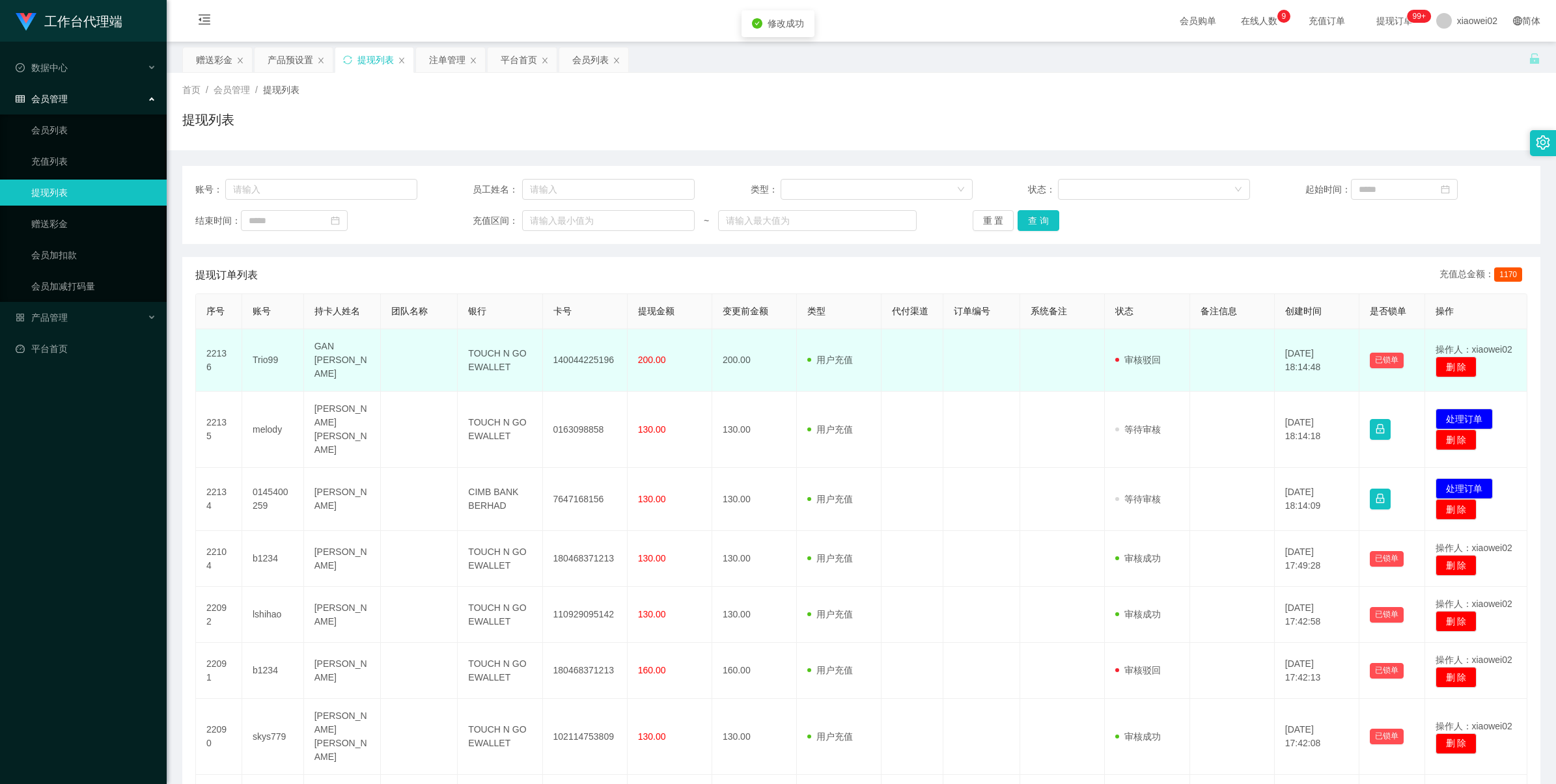
click at [261, 358] on td "Trio99" at bounding box center [273, 360] width 62 height 63
click at [261, 361] on td "Trio99" at bounding box center [273, 360] width 62 height 63
click at [264, 360] on td "Trio99" at bounding box center [273, 360] width 62 height 63
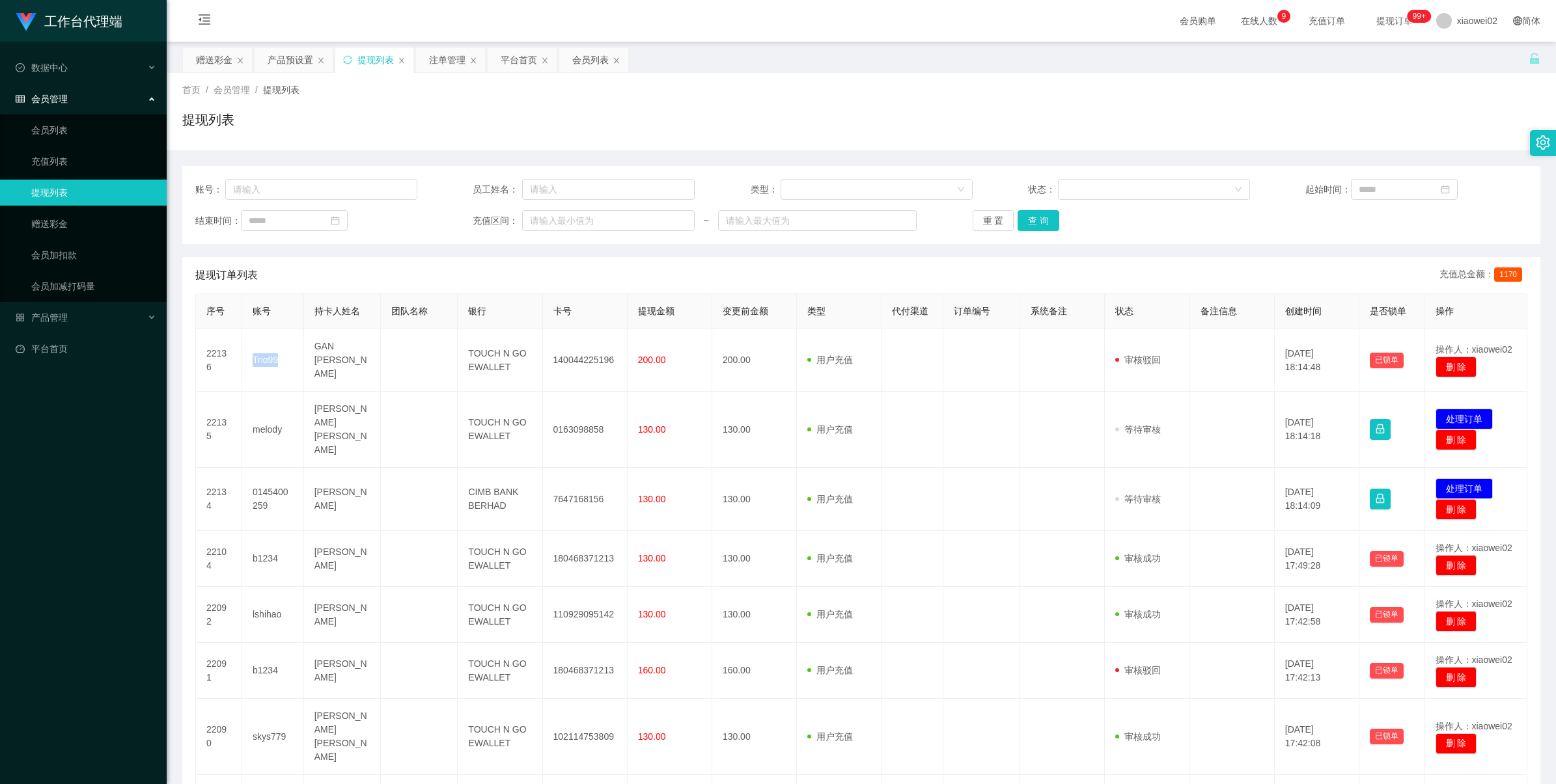
copy td "Trio99"
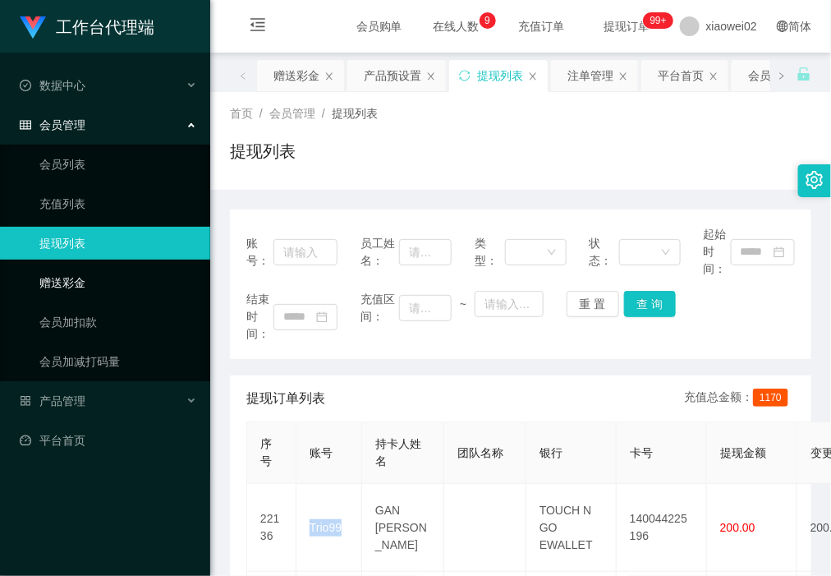
click at [86, 286] on link "赠送彩金" at bounding box center [118, 282] width 158 height 33
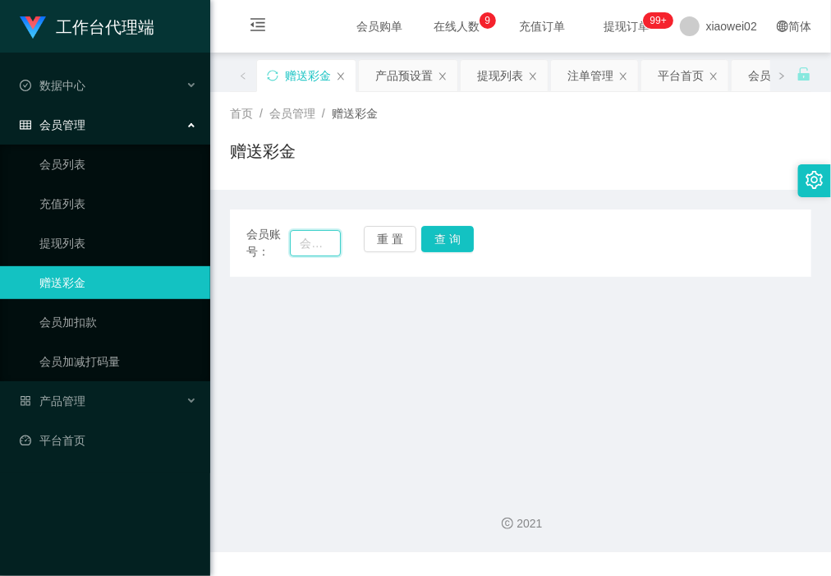
click at [305, 231] on input "text" at bounding box center [315, 243] width 50 height 26
paste input "Trio99"
type input "Trio99"
click at [452, 239] on button "查 询" at bounding box center [447, 239] width 53 height 26
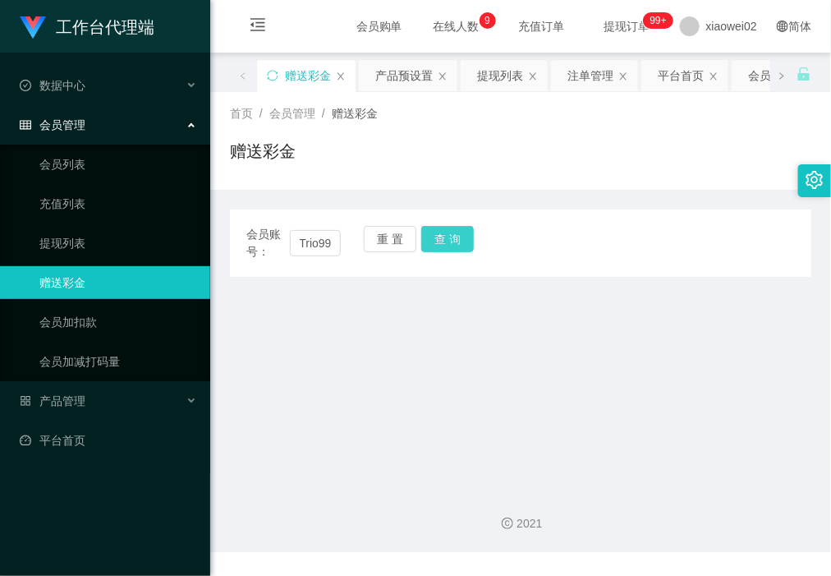
scroll to position [0, 0]
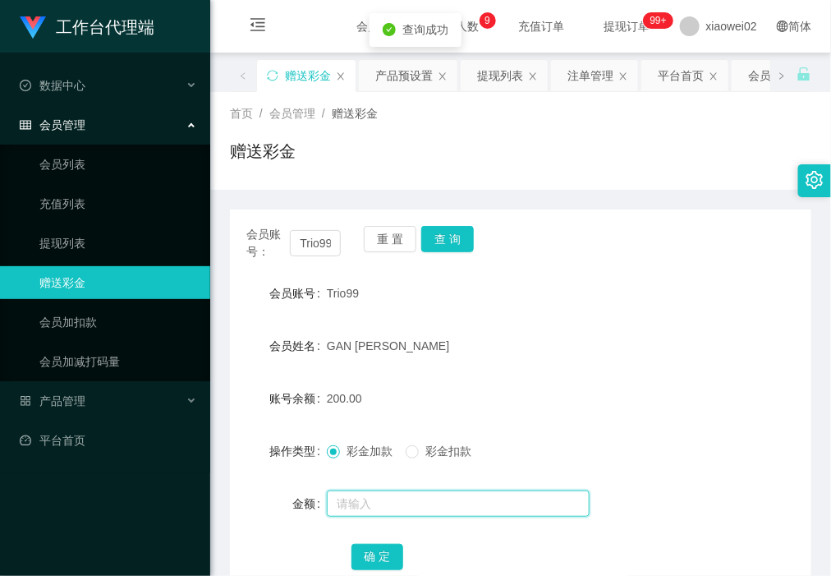
click at [388, 501] on input "text" at bounding box center [458, 504] width 263 height 26
type input "70"
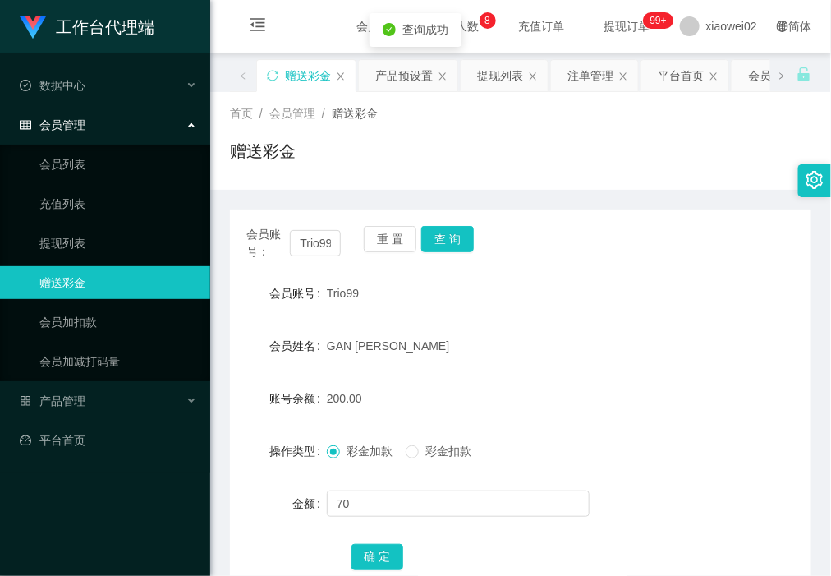
click at [442, 452] on span "彩金扣款" at bounding box center [448, 450] width 59 height 13
click at [398, 551] on button "确 定" at bounding box center [378, 557] width 53 height 26
click at [109, 248] on link "提现列表" at bounding box center [118, 243] width 158 height 33
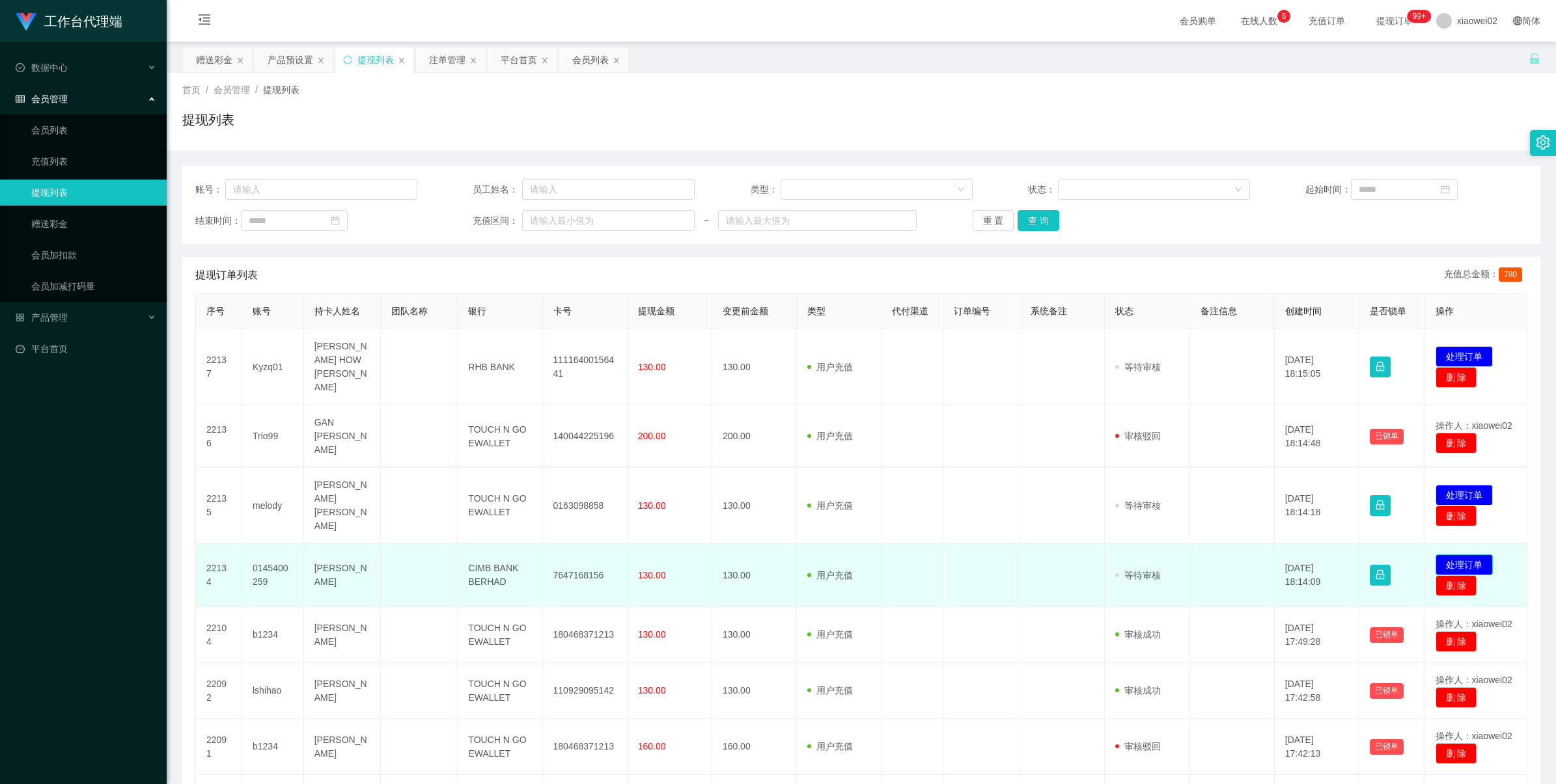
click at [1450, 554] on button "处理订单" at bounding box center [1464, 565] width 57 height 21
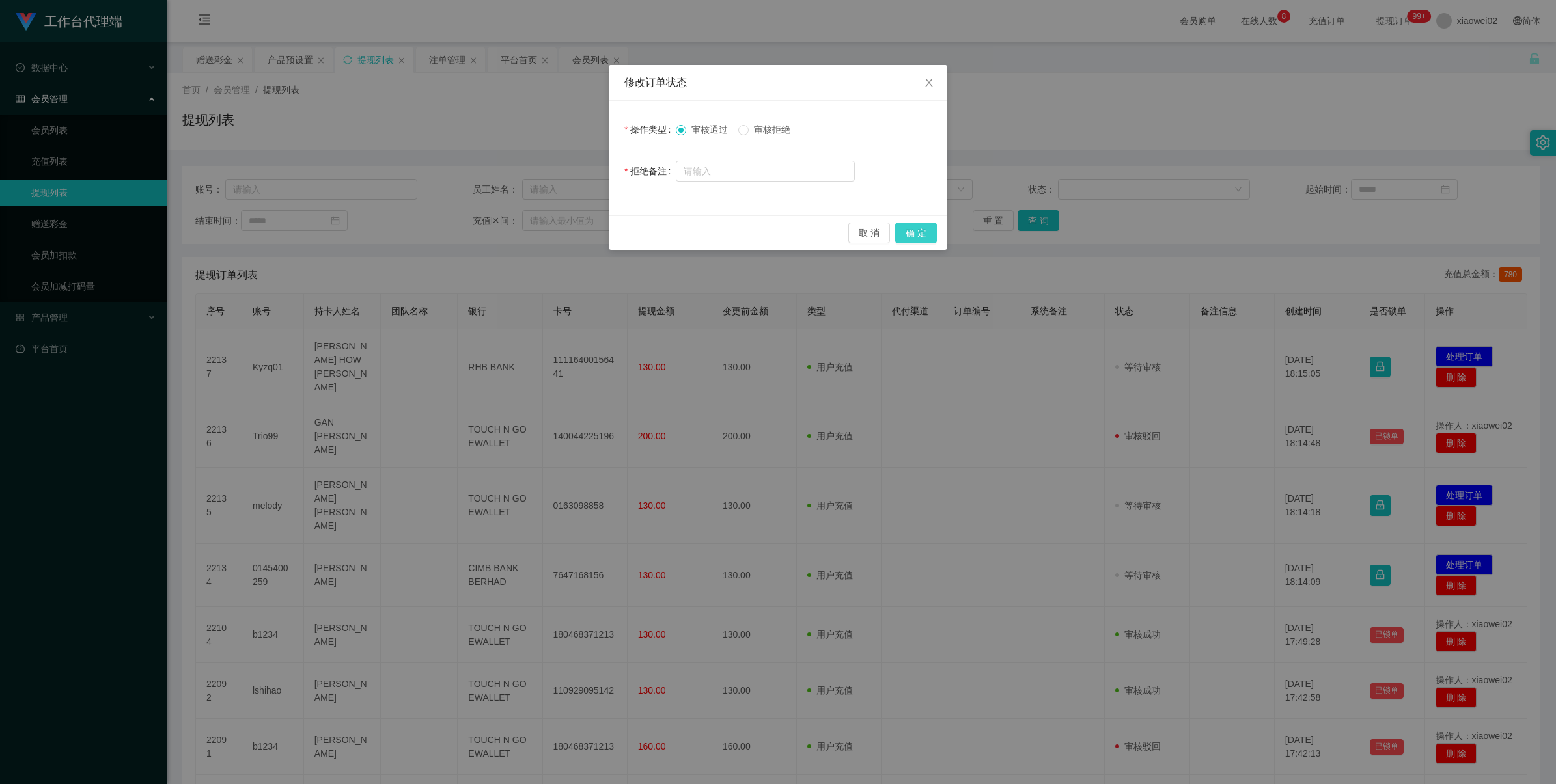
click at [923, 226] on button "确 定" at bounding box center [916, 233] width 42 height 21
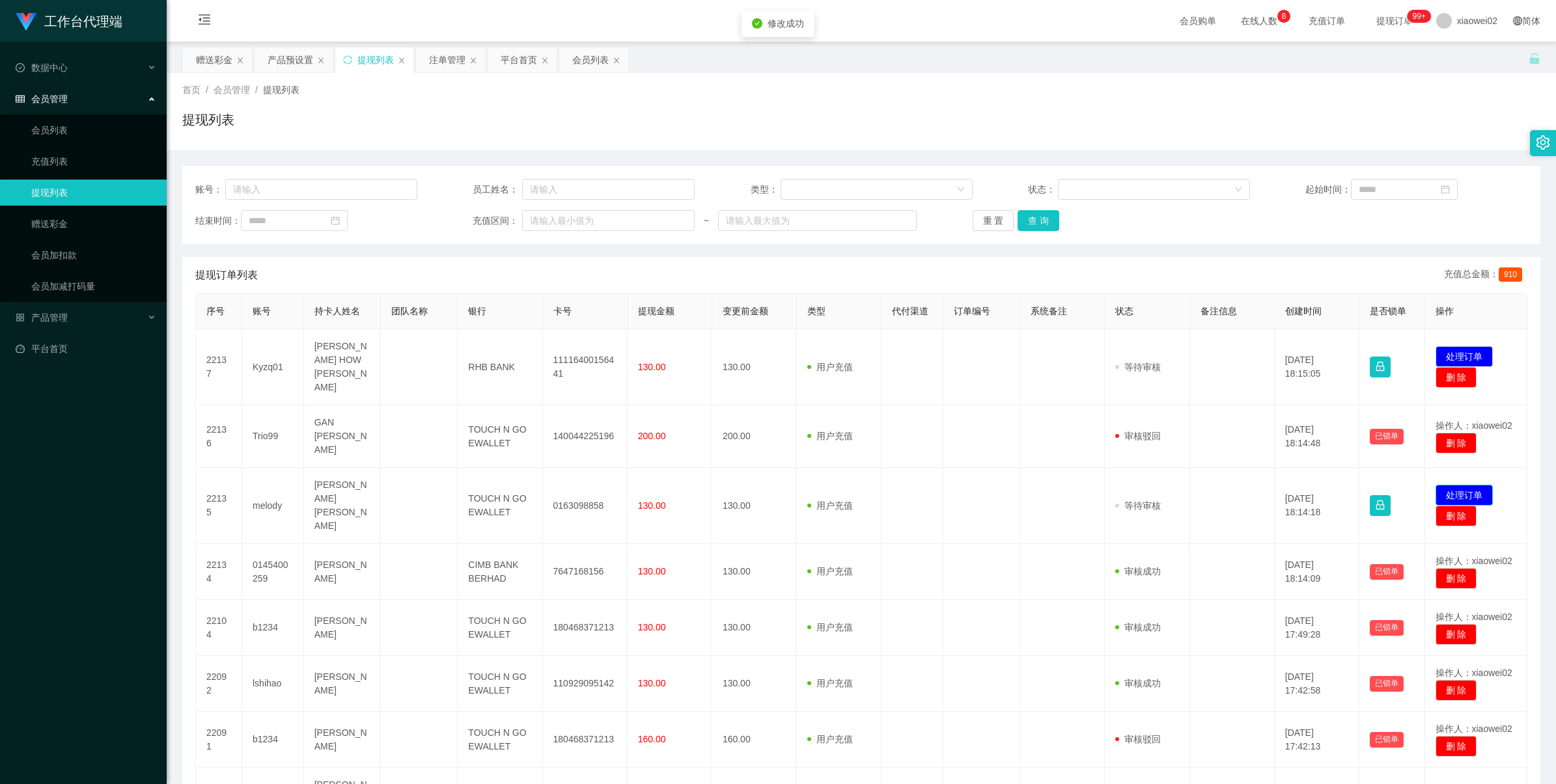
click at [1481, 485] on button "处理订单" at bounding box center [1464, 495] width 57 height 21
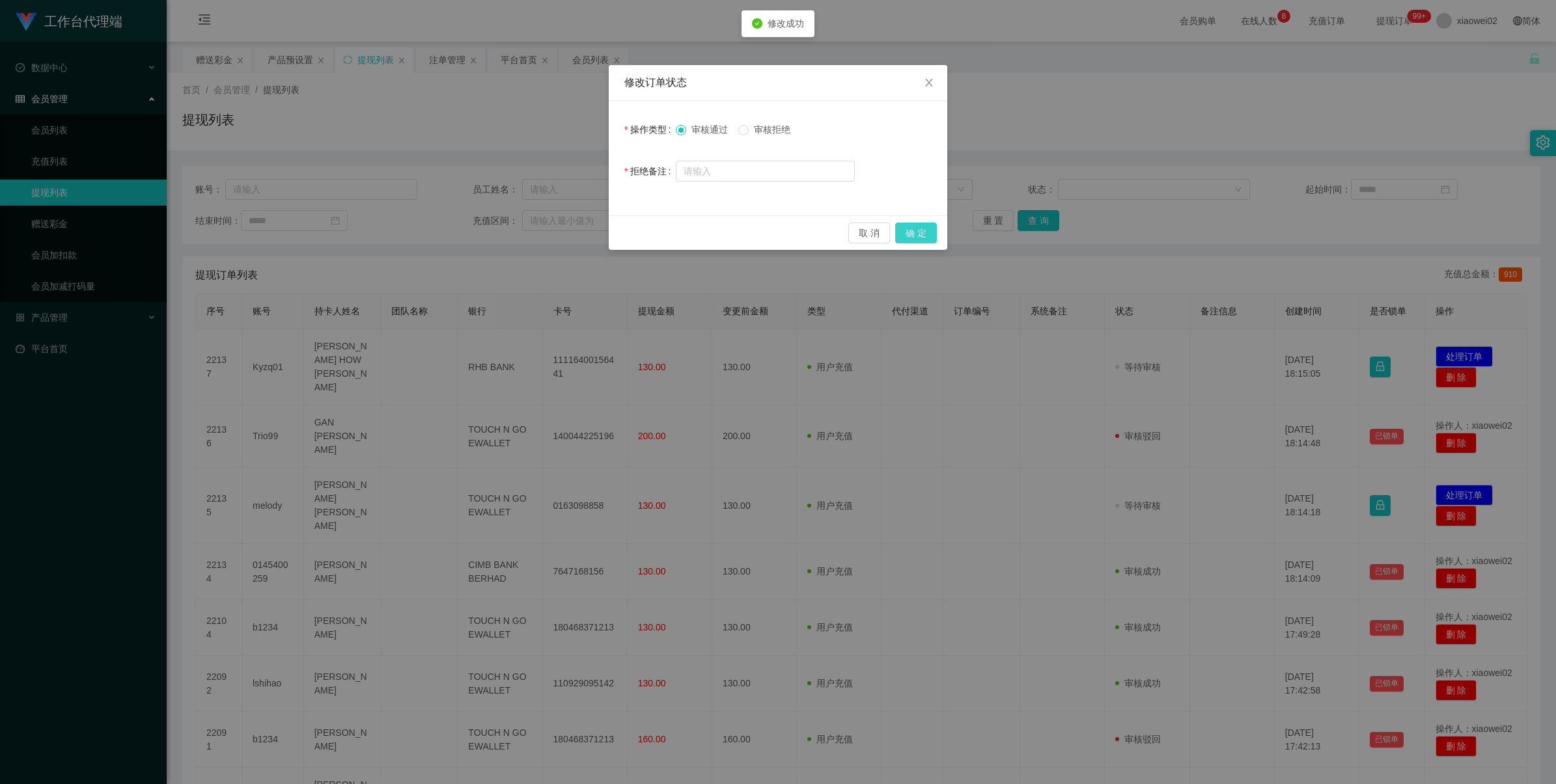
drag, startPoint x: 911, startPoint y: 230, endPoint x: 932, endPoint y: 235, distance: 21.6
click at [911, 231] on button "确 定" at bounding box center [916, 233] width 42 height 21
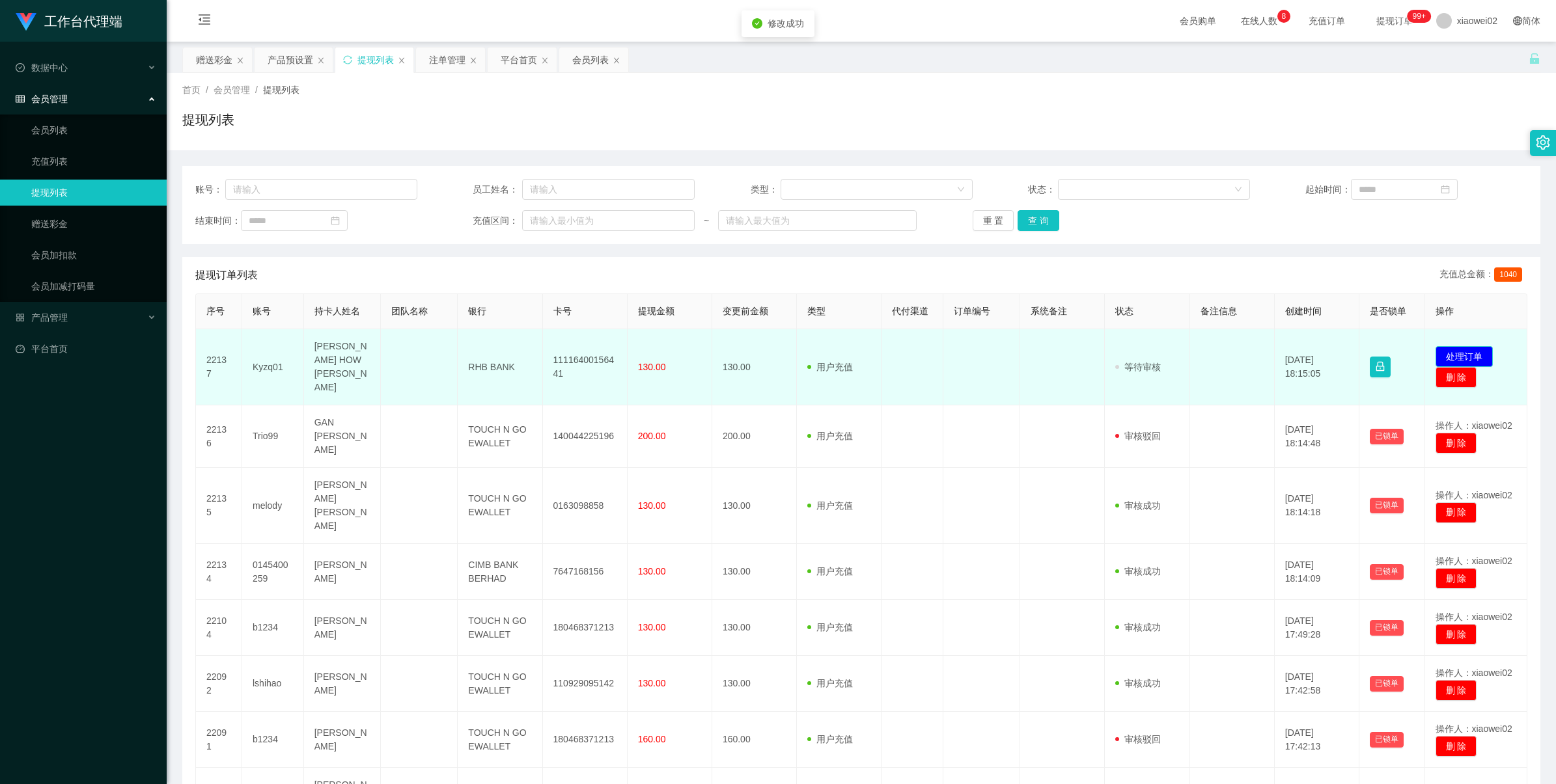
click at [1445, 346] on button "处理订单" at bounding box center [1464, 356] width 57 height 21
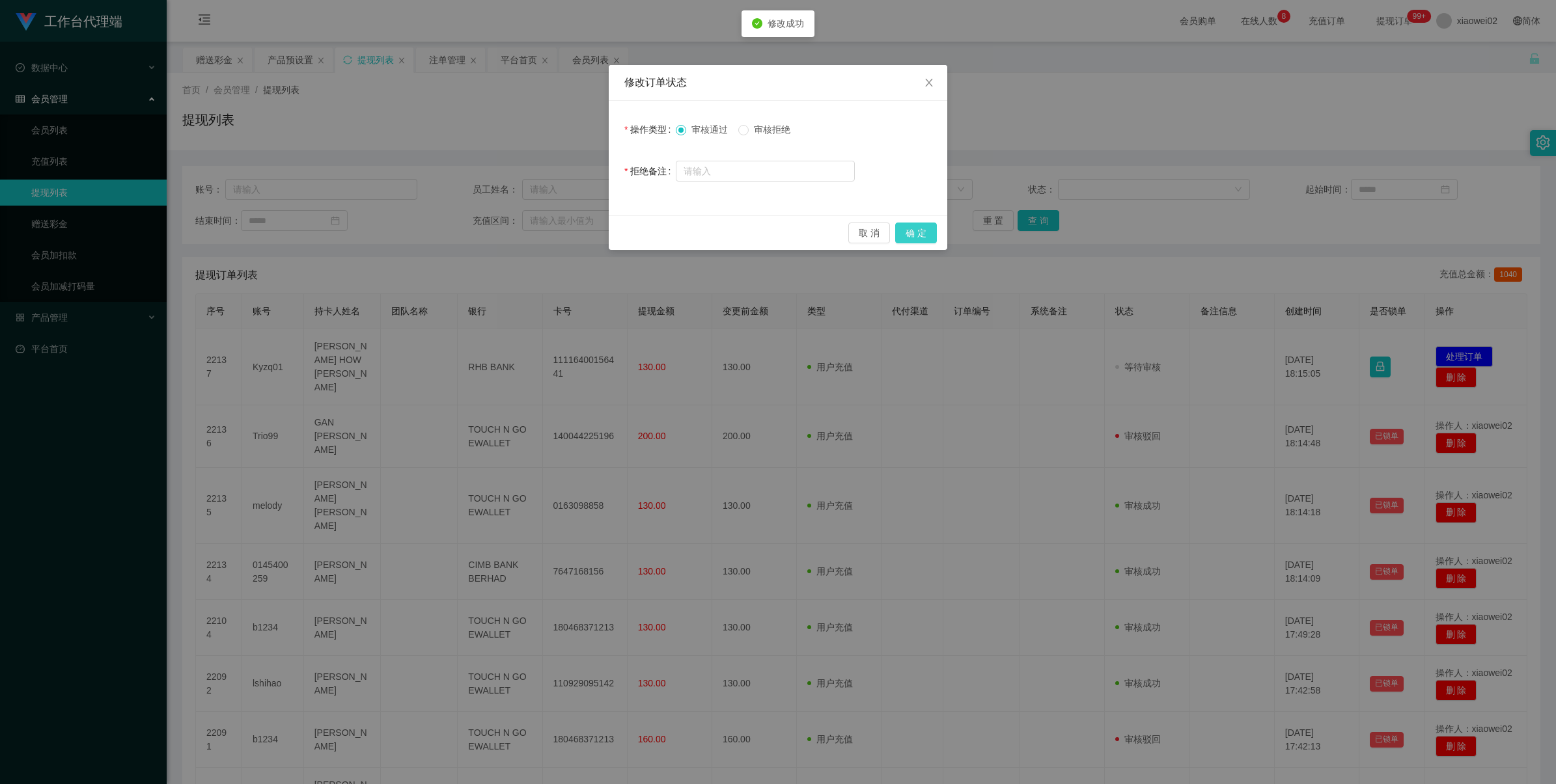
click at [923, 238] on button "确 定" at bounding box center [916, 233] width 42 height 21
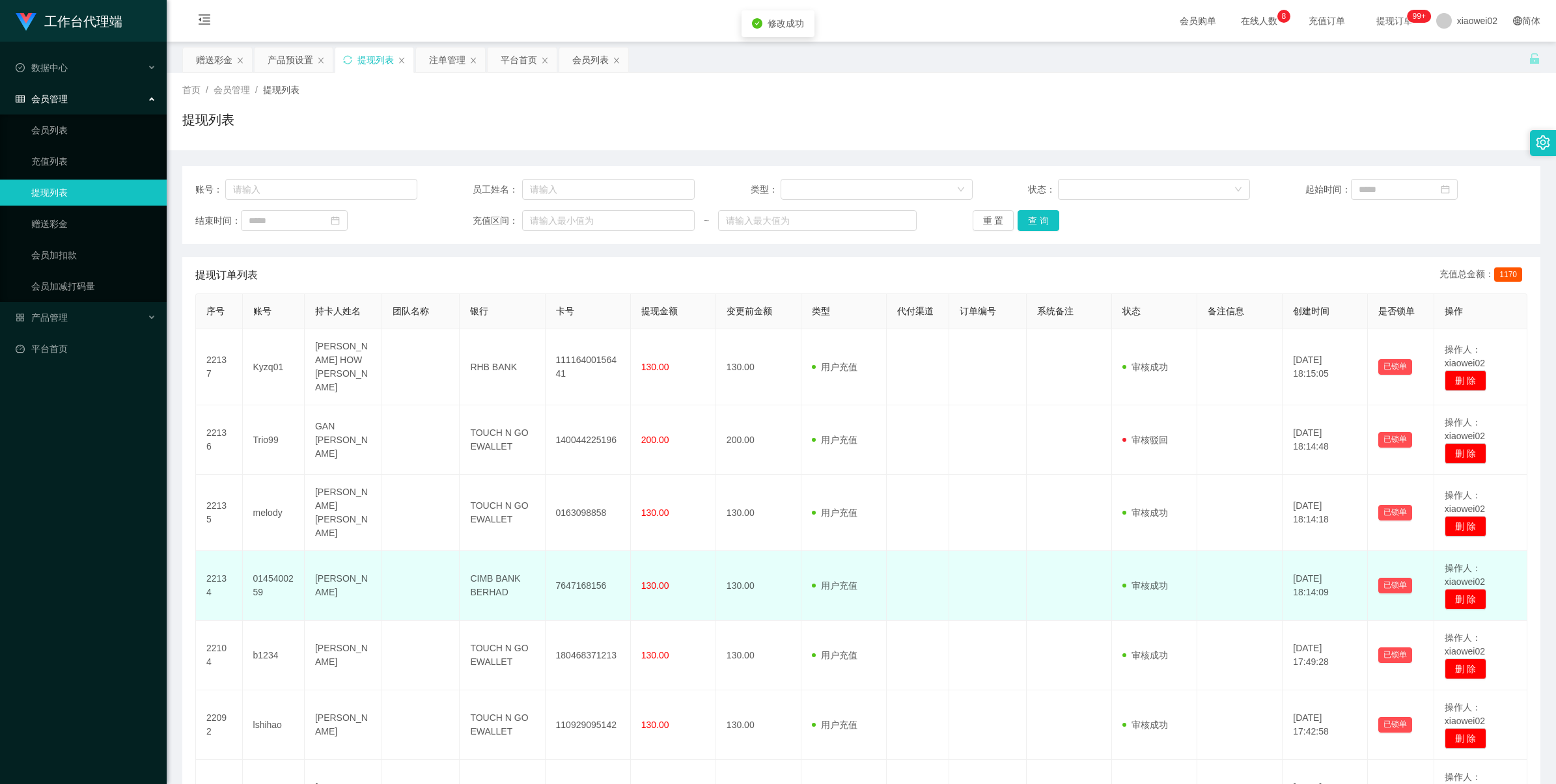
click at [578, 574] on td "7647168156" at bounding box center [589, 586] width 86 height 70
click at [582, 573] on td "7647168156" at bounding box center [589, 586] width 86 height 70
click at [585, 573] on td "7647168156" at bounding box center [589, 586] width 86 height 70
click at [585, 571] on td "7647168156" at bounding box center [589, 586] width 86 height 70
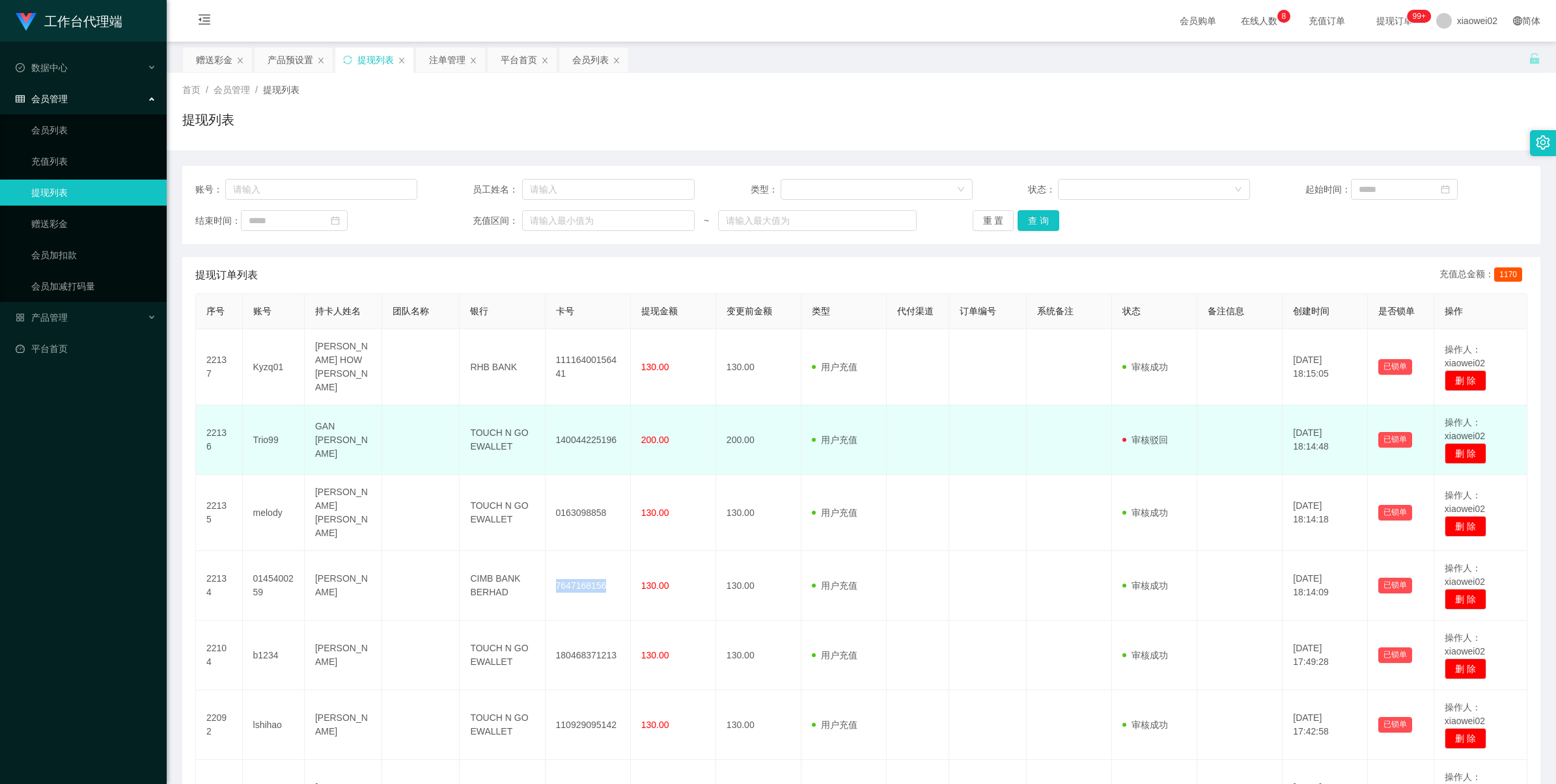
copy td "7647168156"
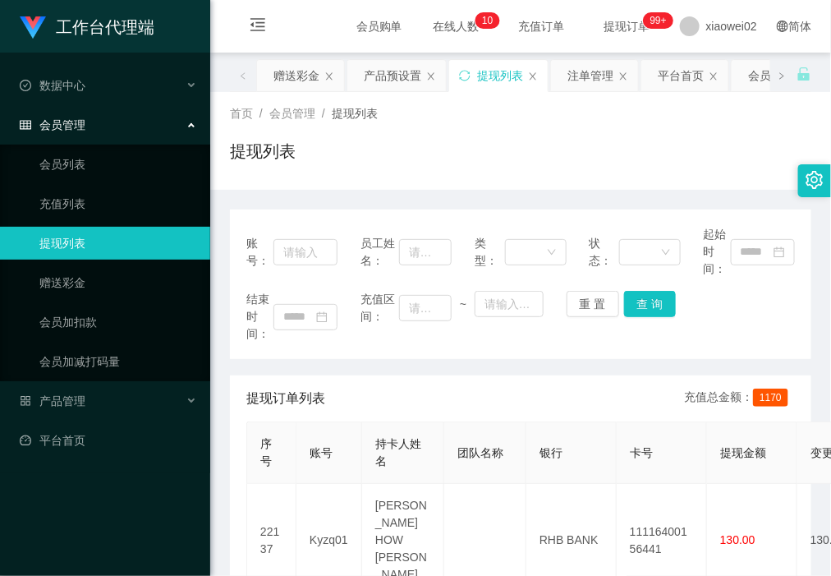
scroll to position [308, 0]
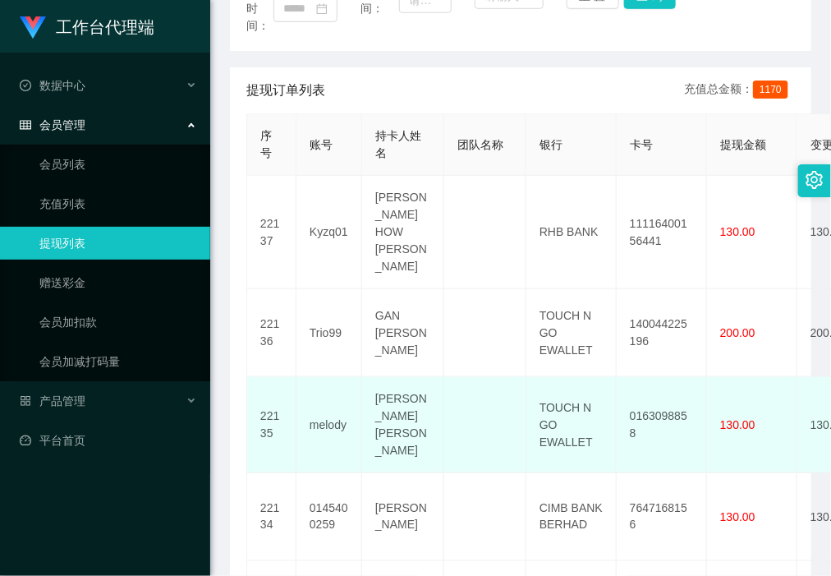
click at [652, 395] on td "0163098858" at bounding box center [662, 425] width 90 height 96
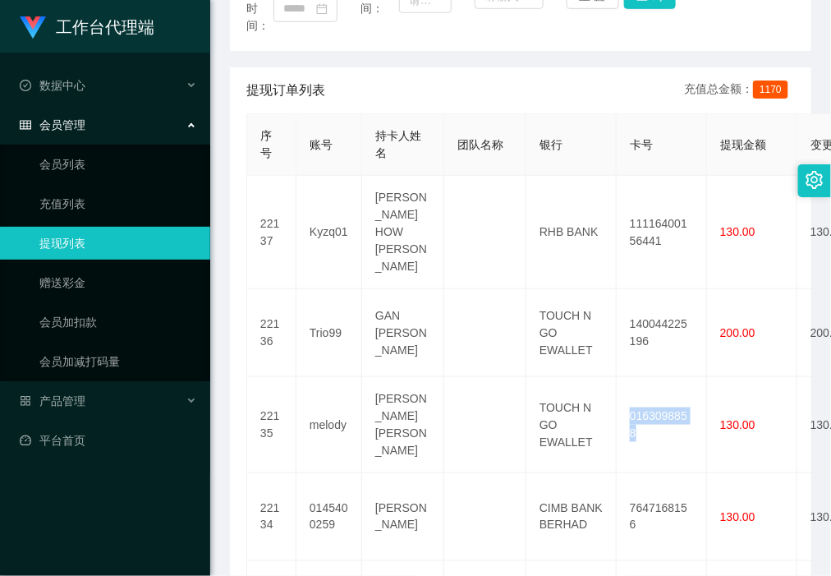
copy td "0163098858"
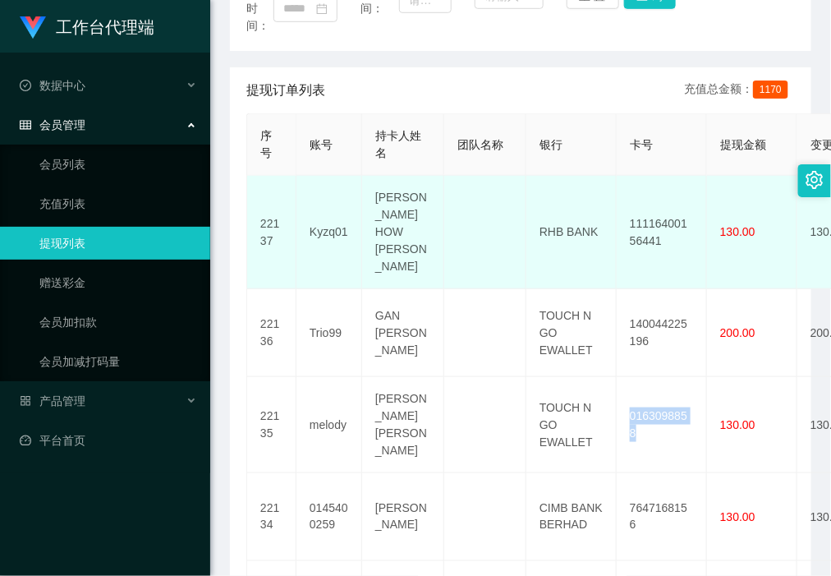
click at [666, 212] on td "11116400156441" at bounding box center [662, 232] width 90 height 113
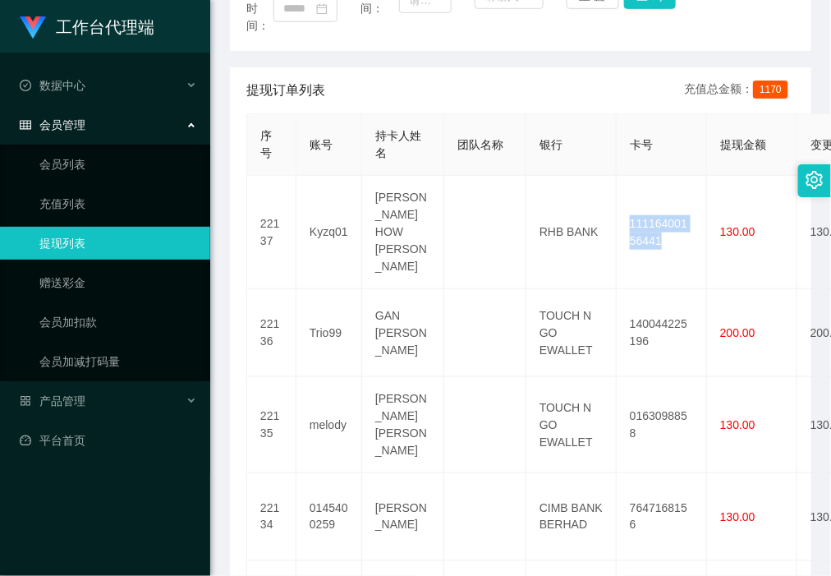
copy td "11116400156441"
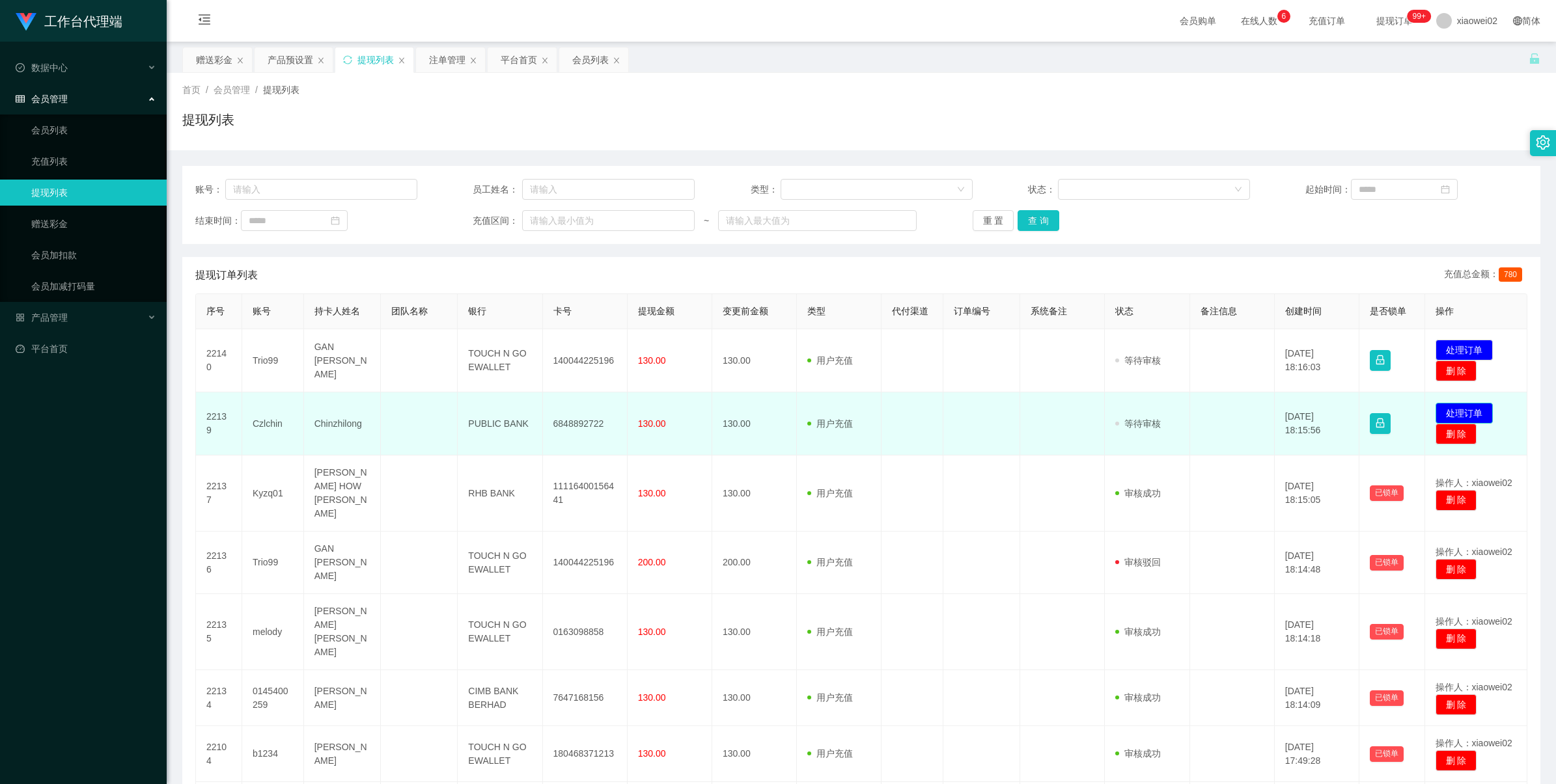
click at [1455, 410] on button "处理订单" at bounding box center [1464, 413] width 57 height 21
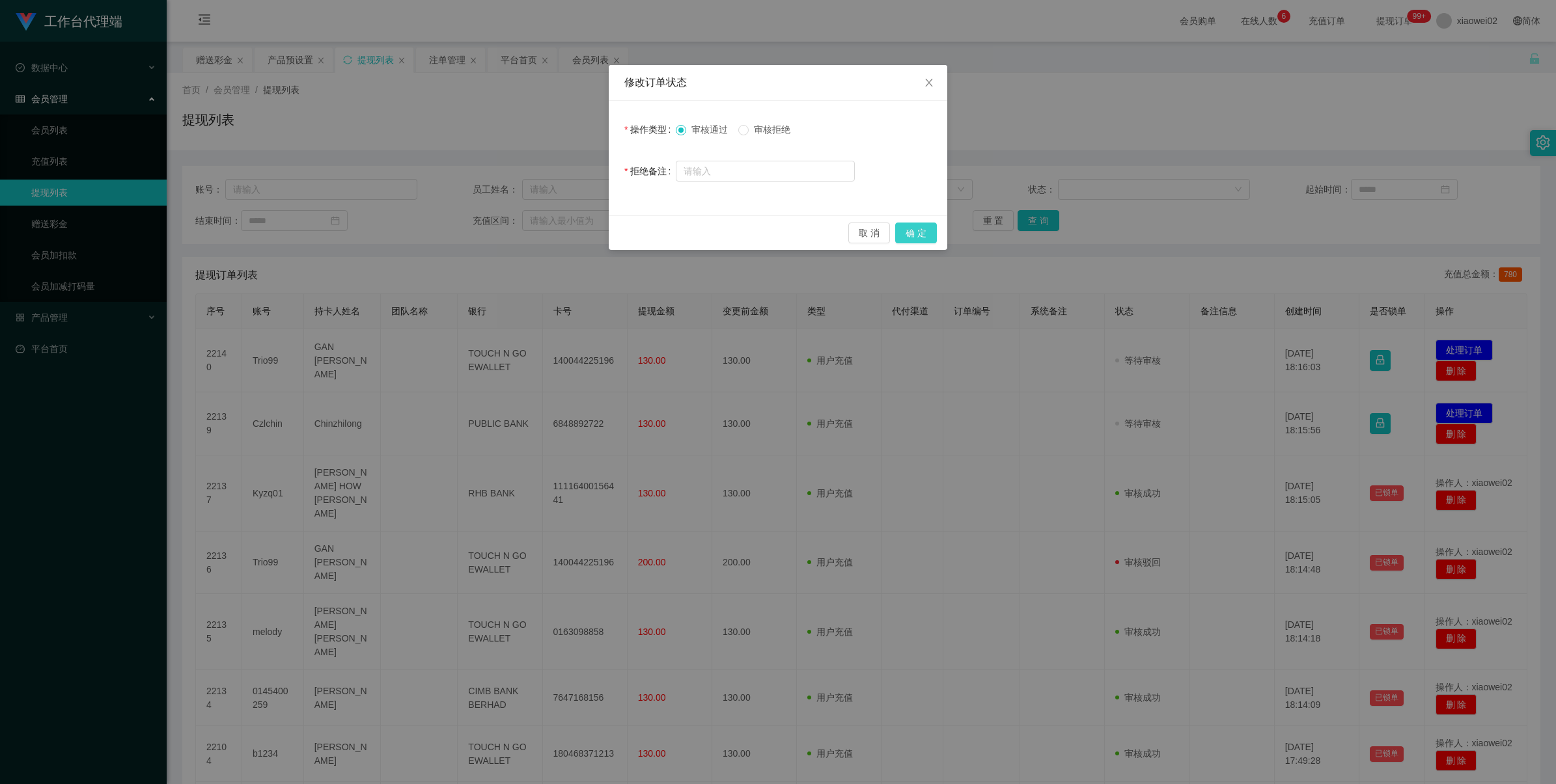
click at [909, 223] on button "确 定" at bounding box center [916, 233] width 42 height 21
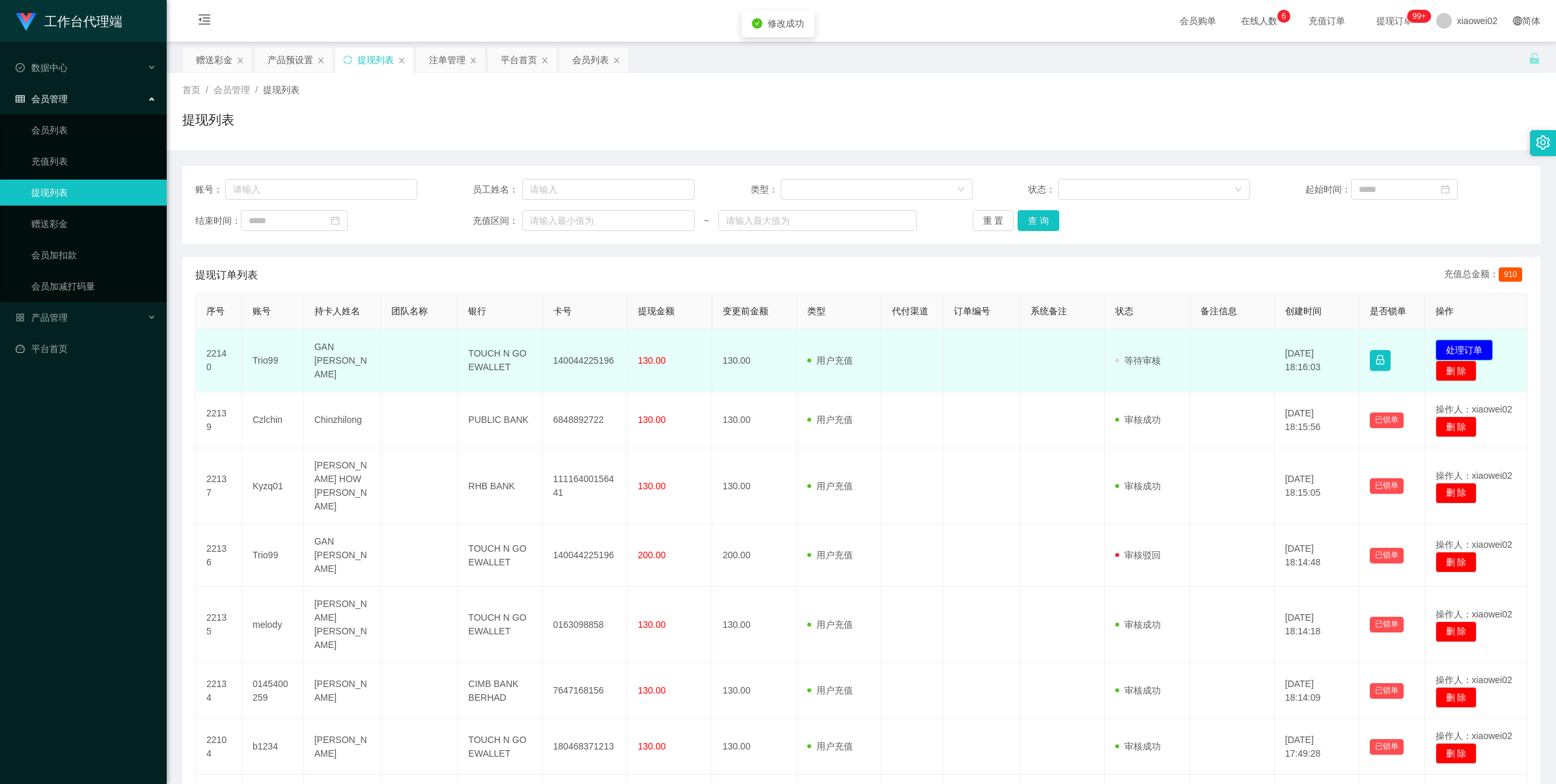
click at [1479, 349] on button "处理订单" at bounding box center [1464, 350] width 57 height 21
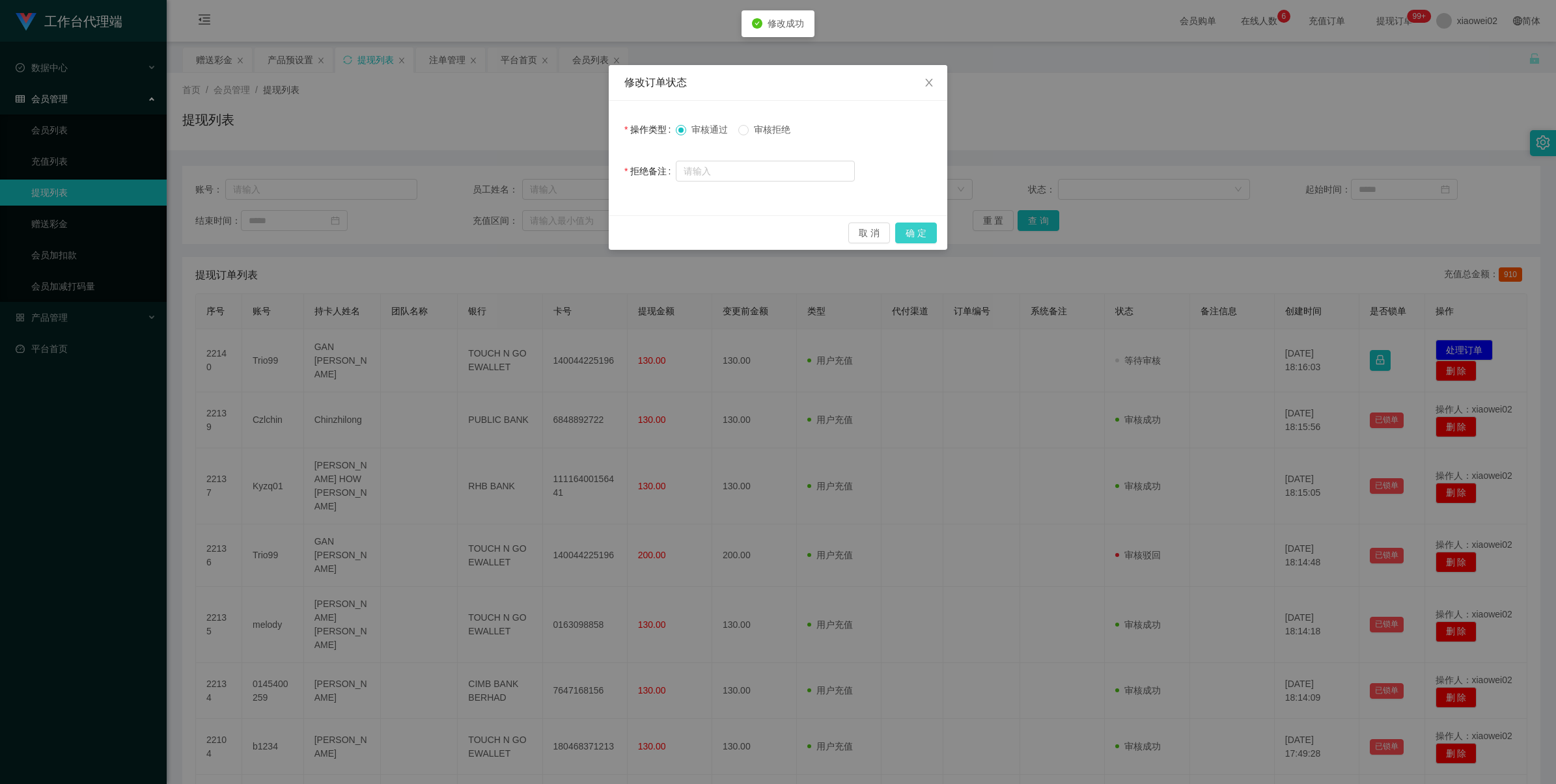
click at [923, 229] on button "确 定" at bounding box center [916, 233] width 42 height 21
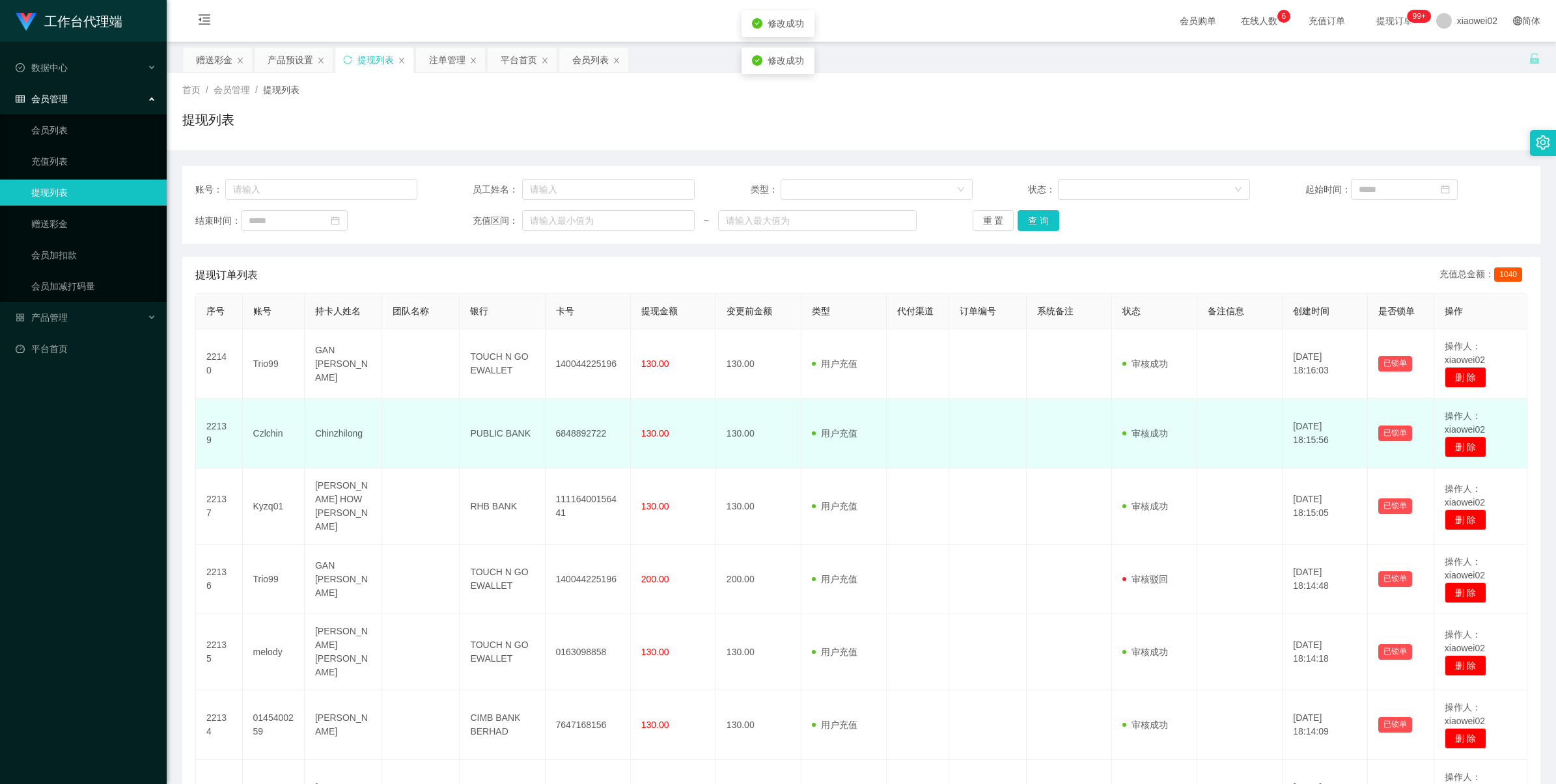
click at [571, 432] on td "6848892722" at bounding box center [589, 434] width 86 height 70
copy td "6848892722"
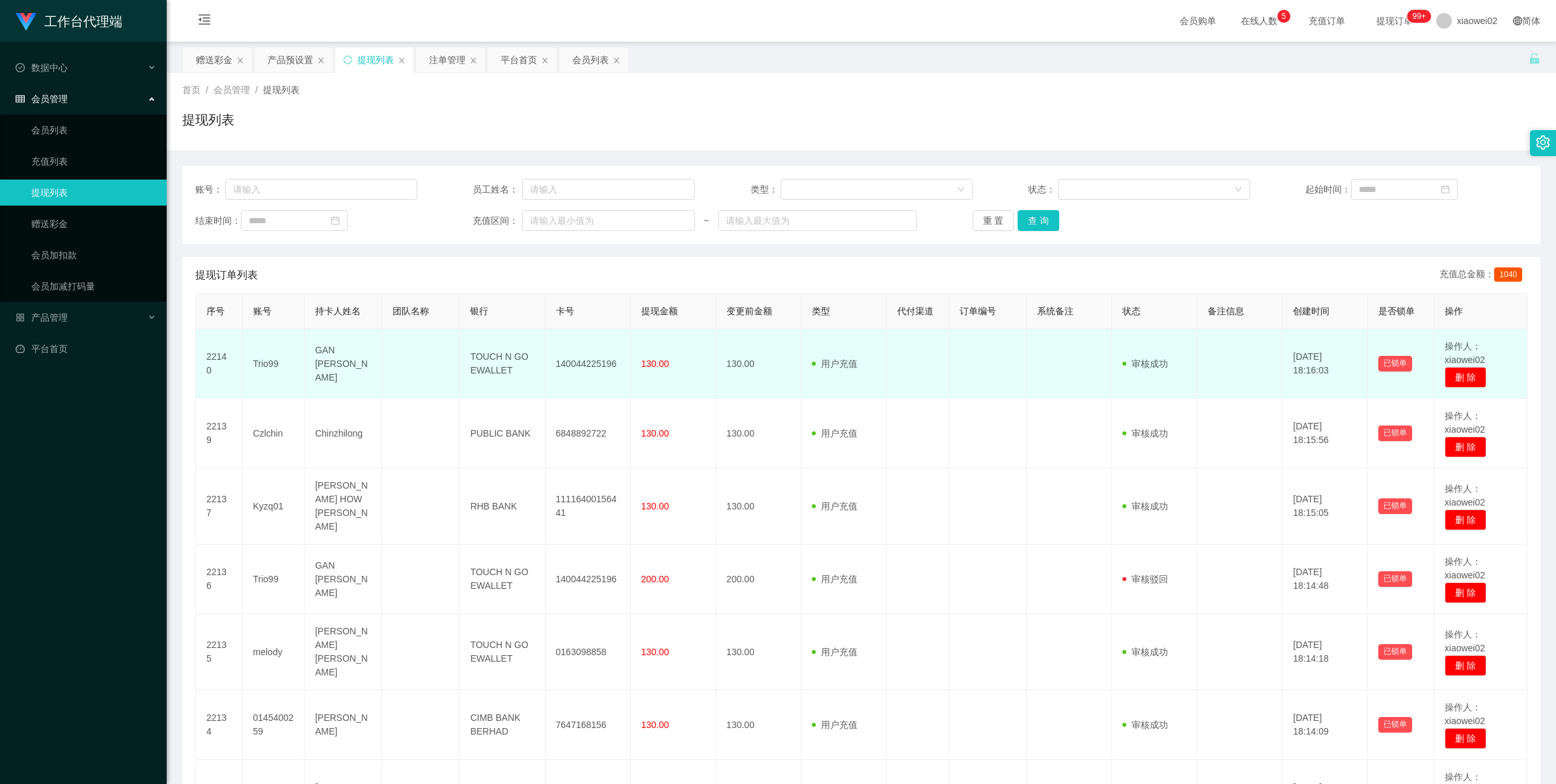
click at [635, 364] on td "130.00" at bounding box center [673, 364] width 86 height 70
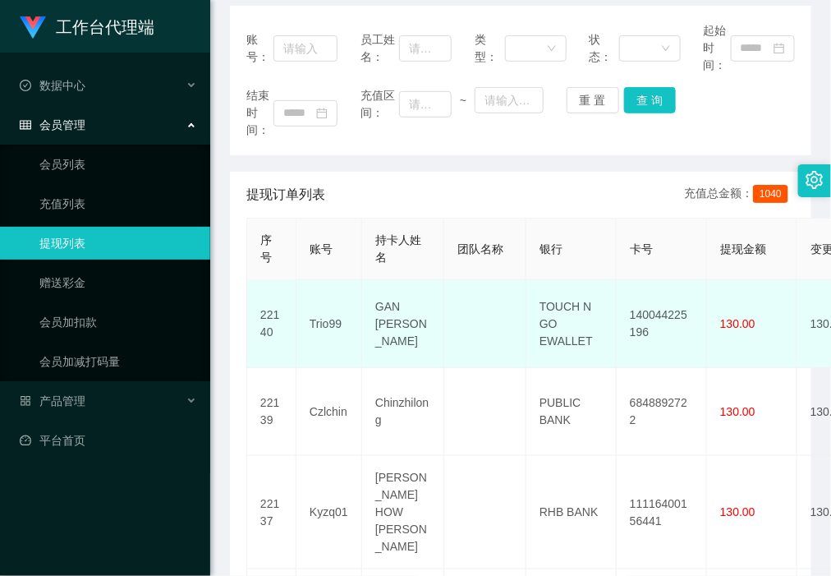
scroll to position [205, 0]
click at [652, 310] on td "140044225196" at bounding box center [662, 323] width 90 height 88
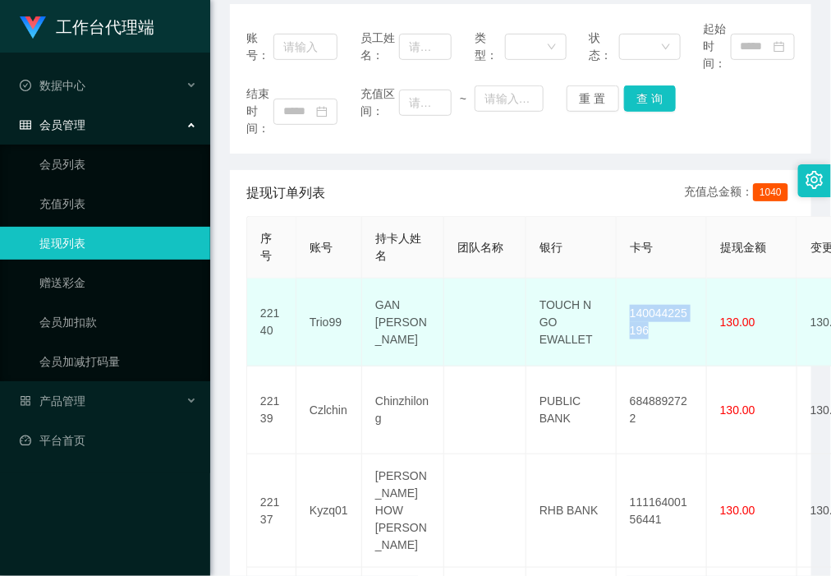
click at [652, 310] on td "140044225196" at bounding box center [662, 323] width 90 height 88
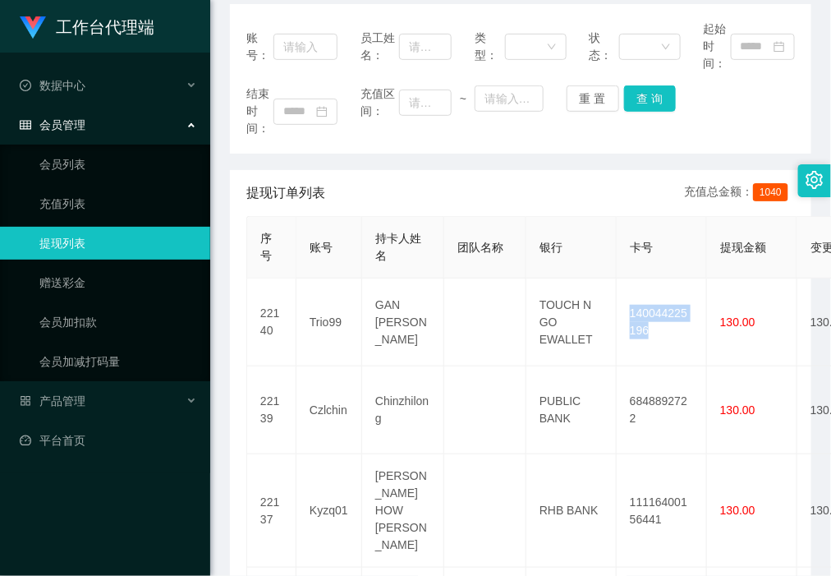
copy td "140044225196"
click at [88, 260] on ul "会员列表 充值列表 提现列表 赠送彩金 会员加扣款 会员加减打码量" at bounding box center [105, 263] width 210 height 237
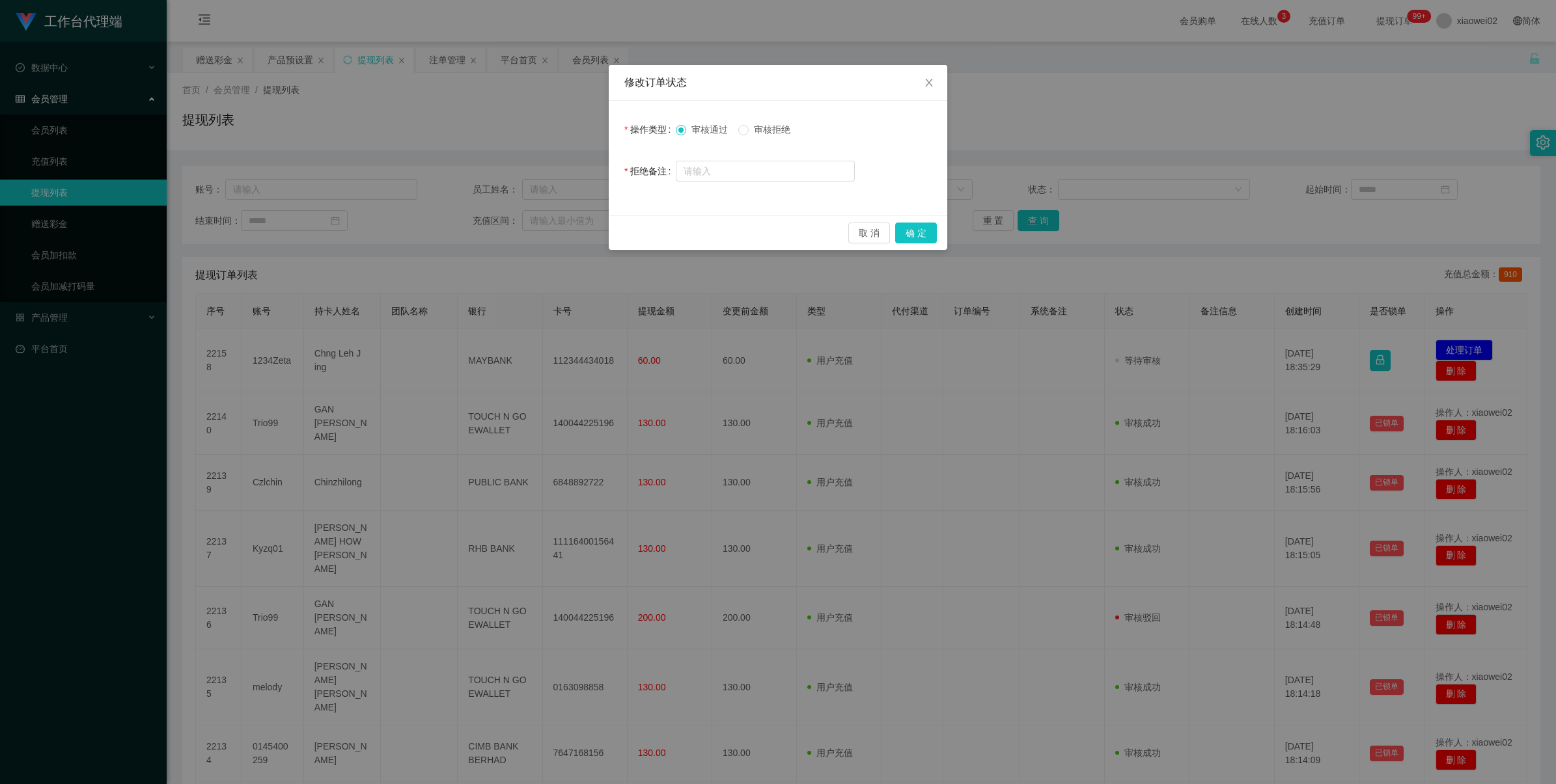
click at [928, 224] on button "确 定" at bounding box center [916, 233] width 42 height 21
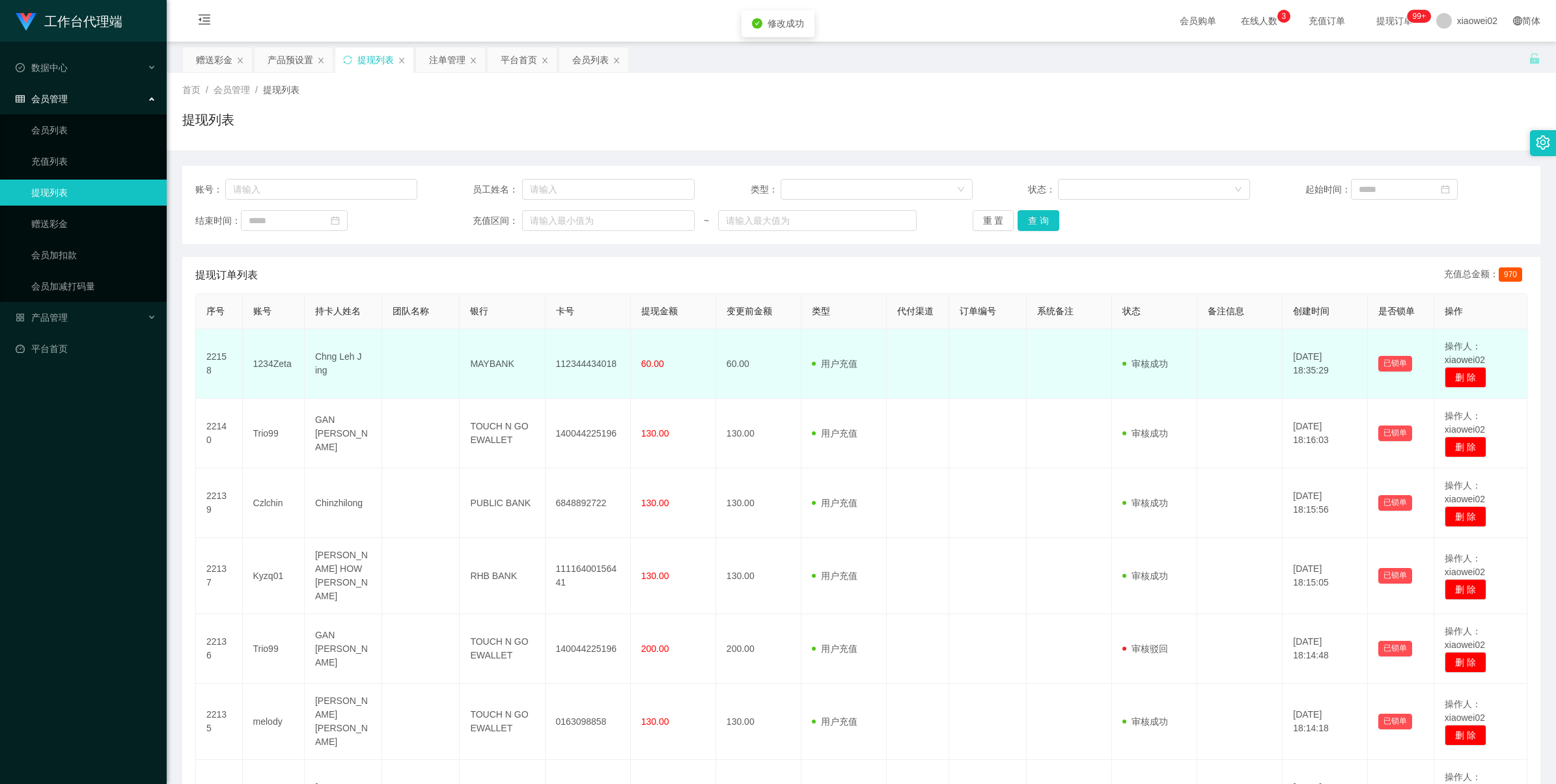
click at [556, 366] on td "112344434018" at bounding box center [589, 364] width 86 height 70
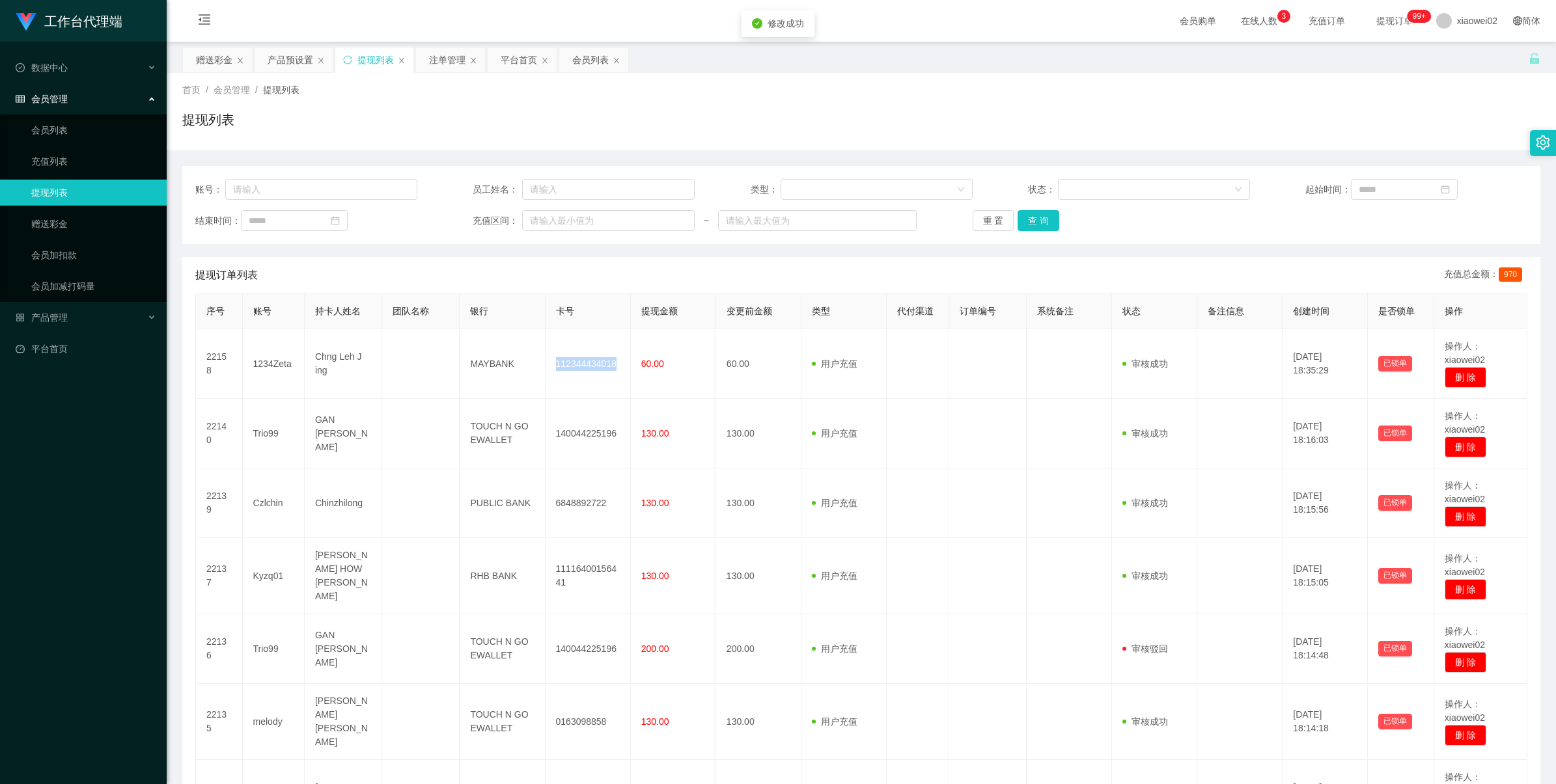
copy td "112344434018"
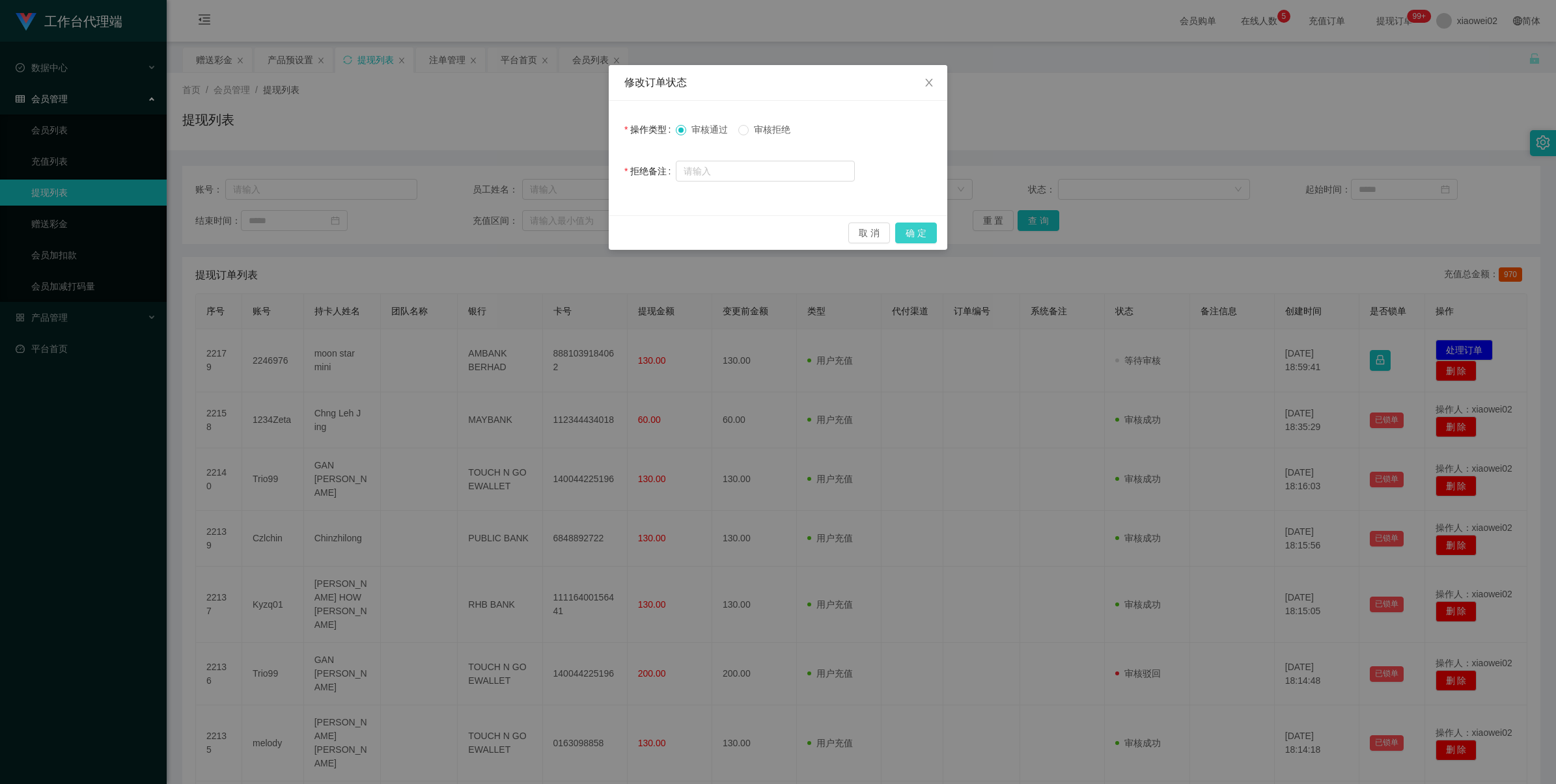
click at [915, 235] on button "确 定" at bounding box center [916, 233] width 42 height 21
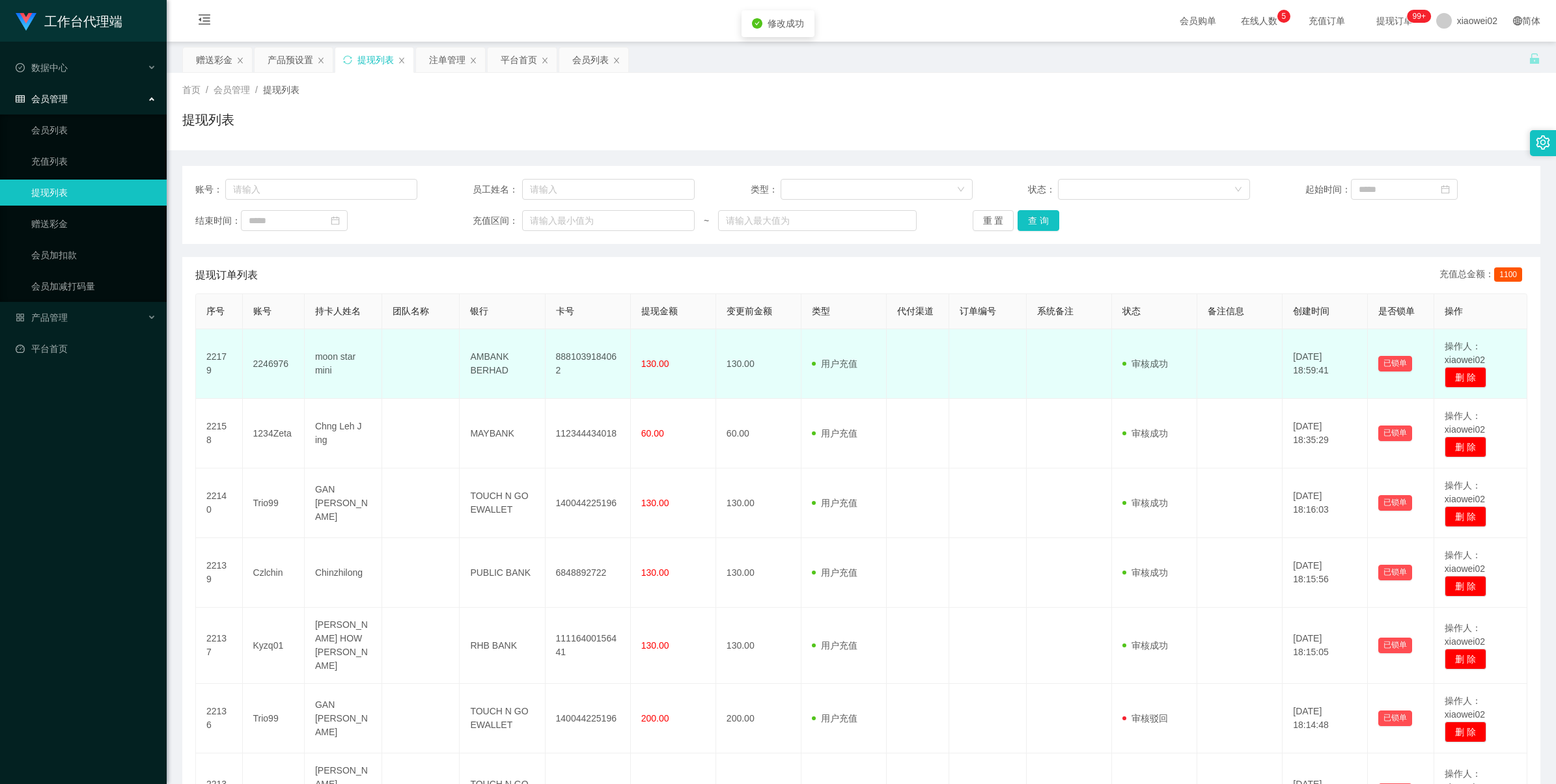
click at [588, 363] on td "8881039184062" at bounding box center [589, 364] width 86 height 70
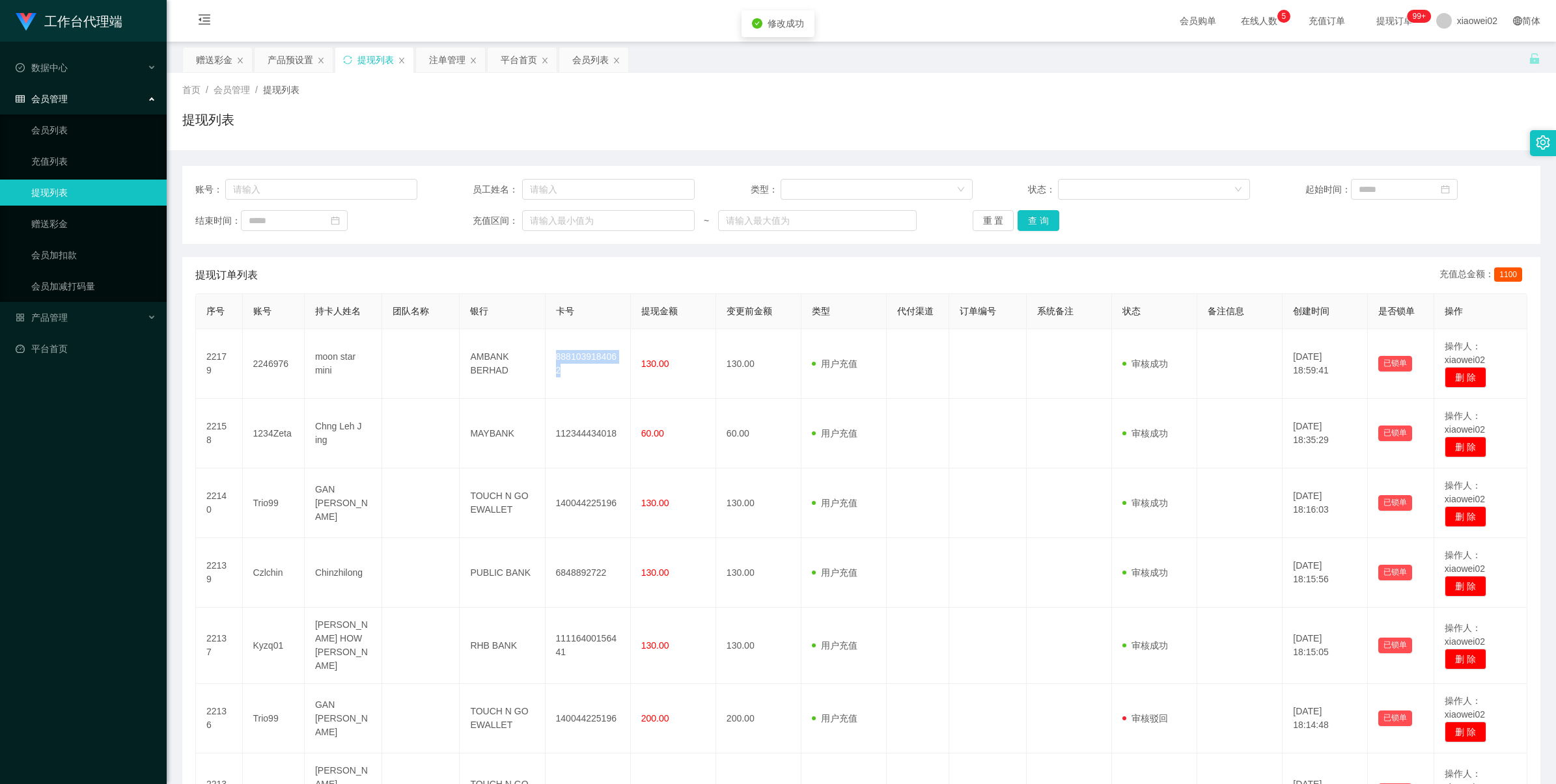
copy td "8881039184062"
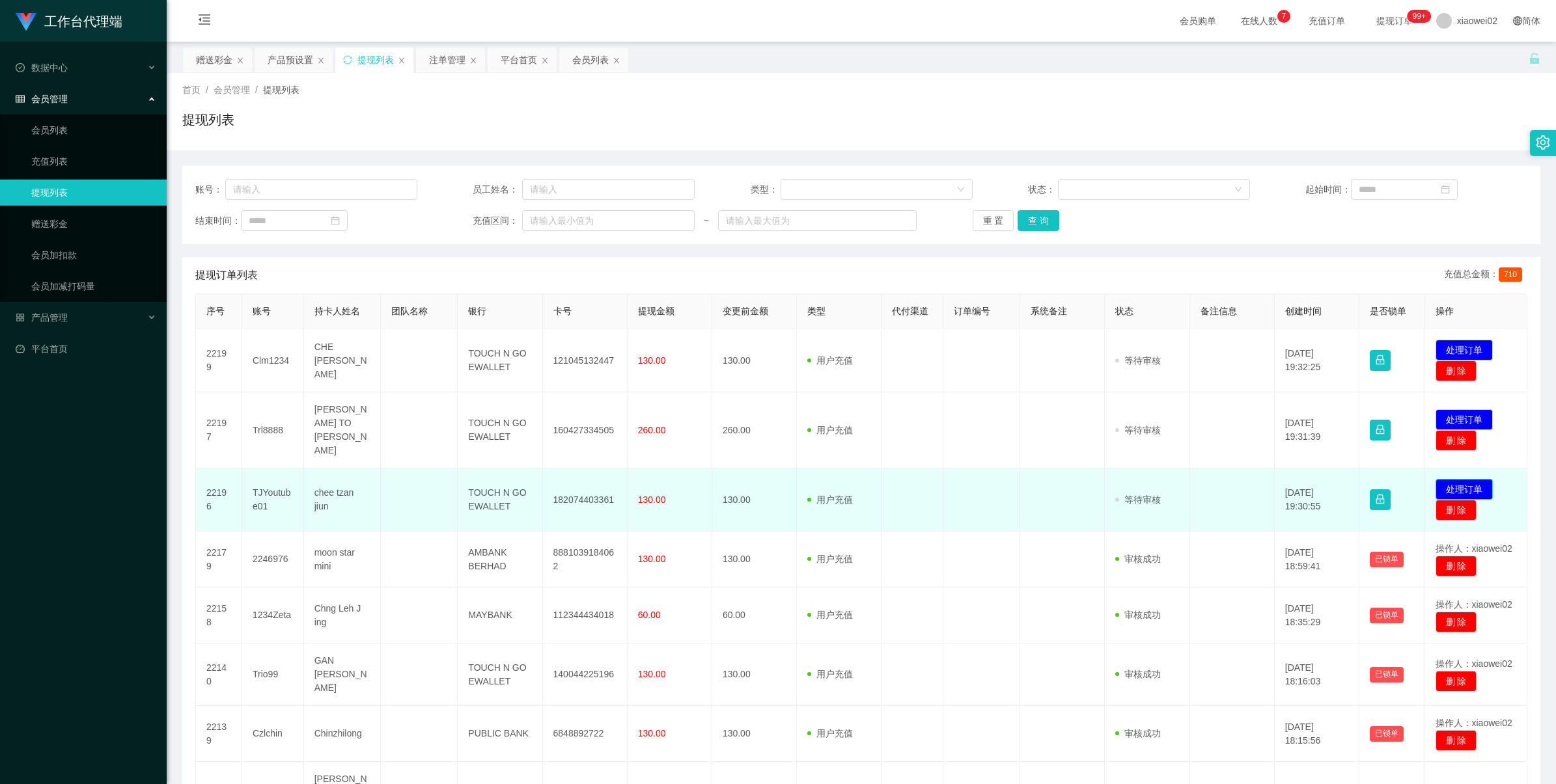
click at [1440, 479] on button "处理订单" at bounding box center [1464, 489] width 57 height 21
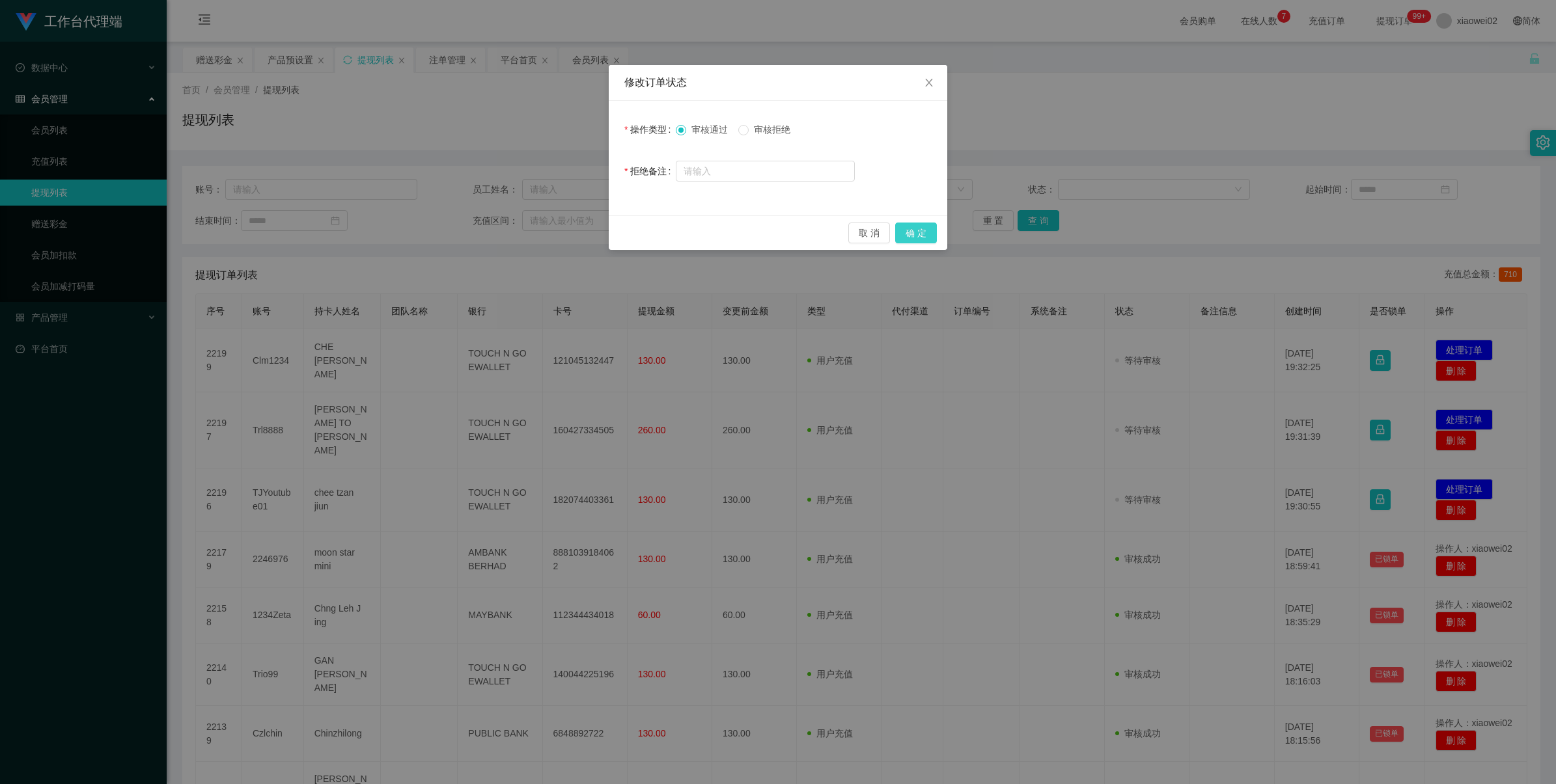
click at [917, 230] on button "确 定" at bounding box center [916, 233] width 42 height 21
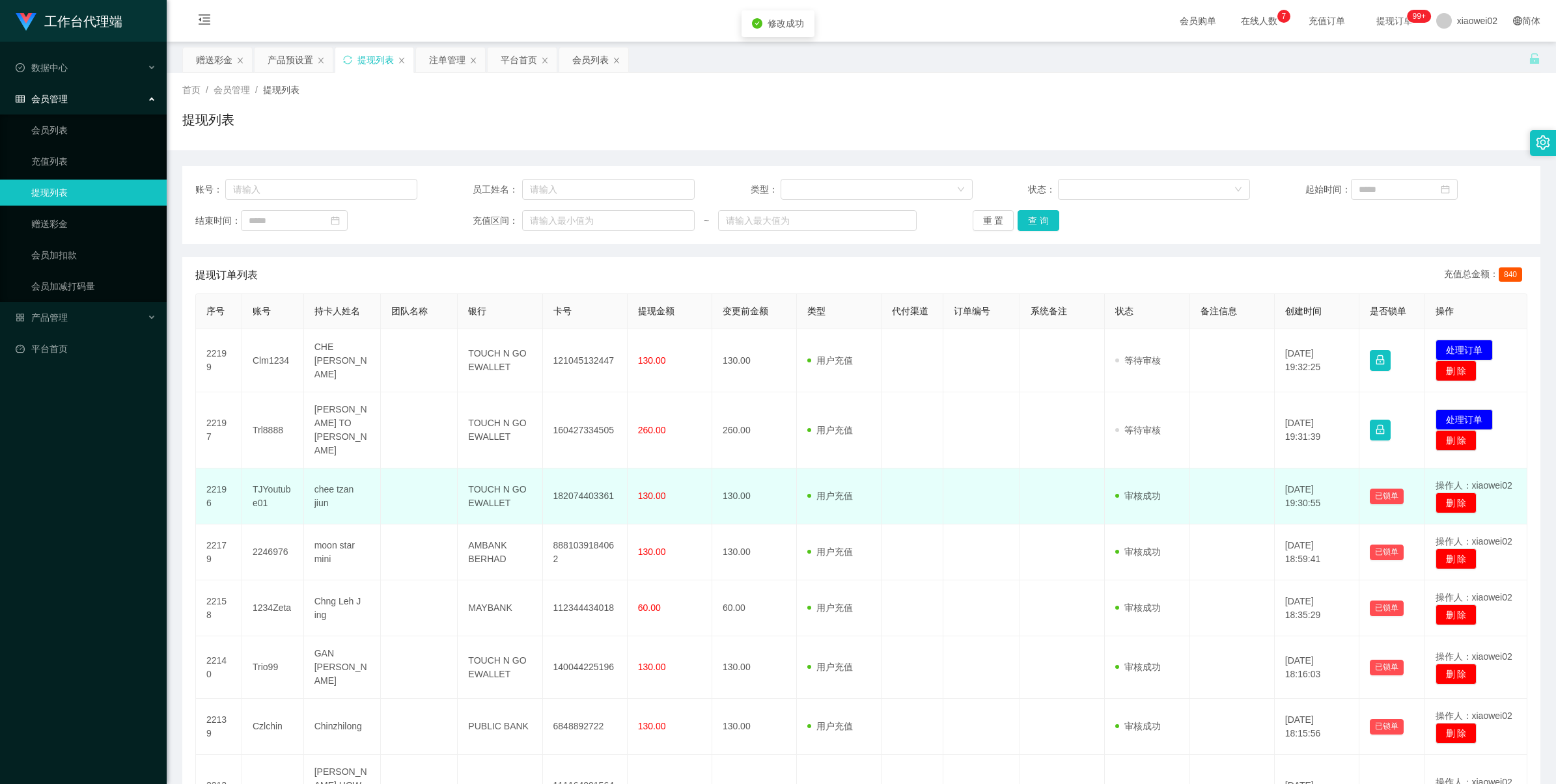
click at [590, 477] on td "182074403361" at bounding box center [585, 497] width 85 height 56
click at [591, 477] on td "182074403361" at bounding box center [585, 497] width 85 height 56
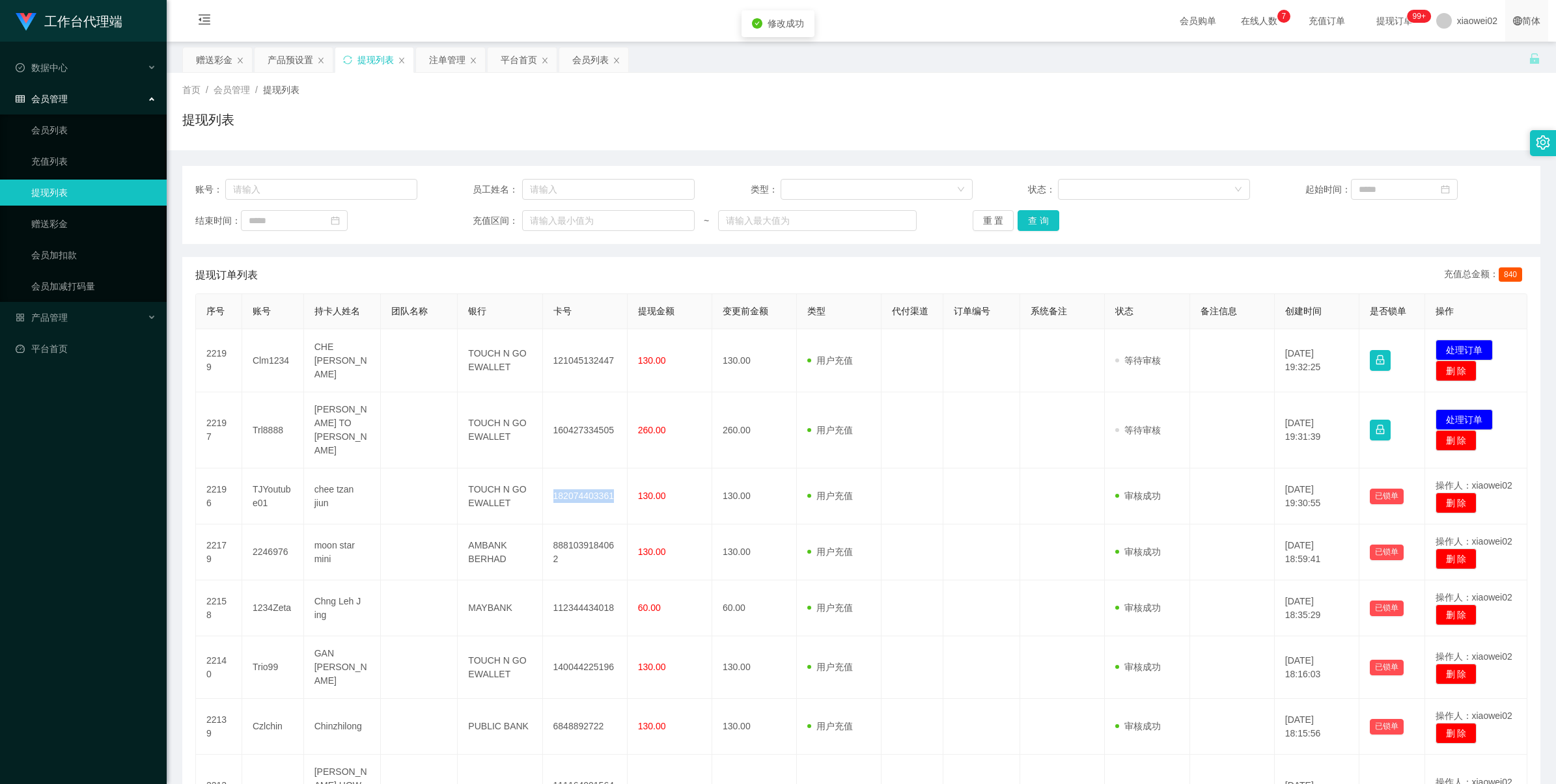
copy td "182074403361"
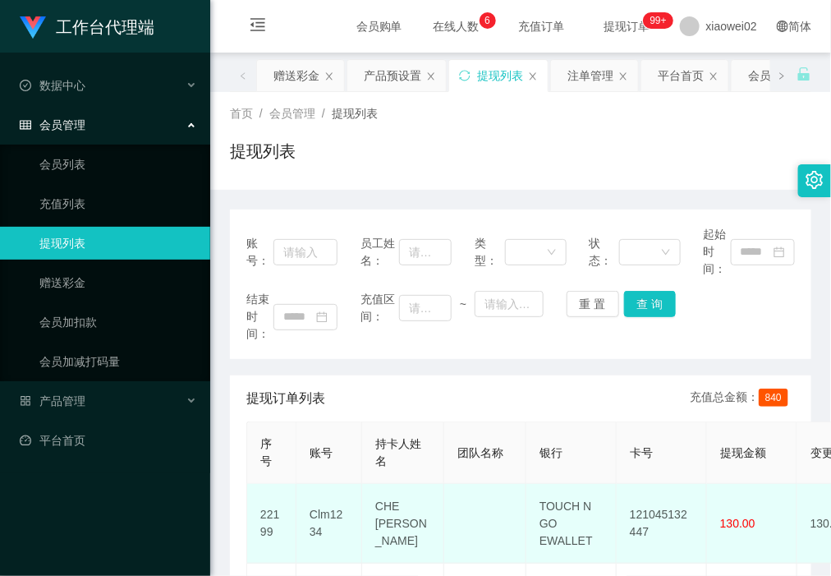
scroll to position [205, 0]
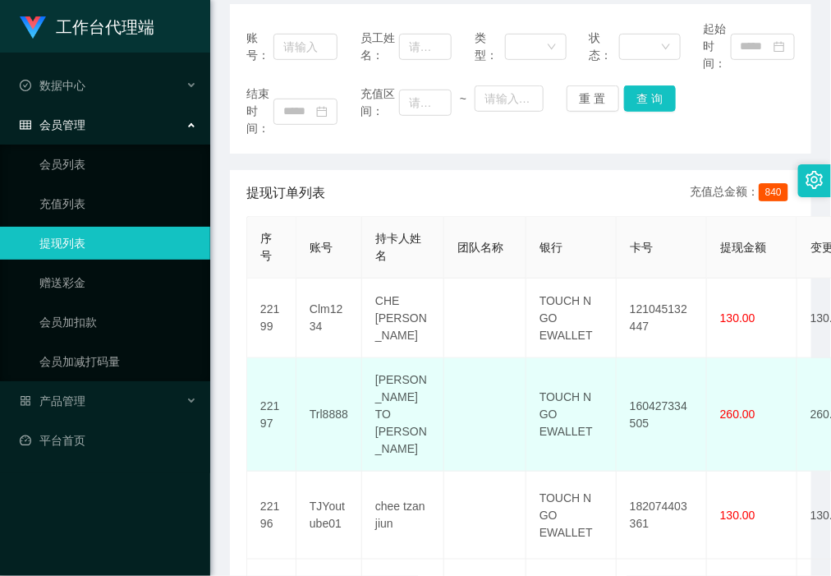
click at [639, 393] on td "160427334505" at bounding box center [662, 414] width 90 height 113
copy td "160427334505"
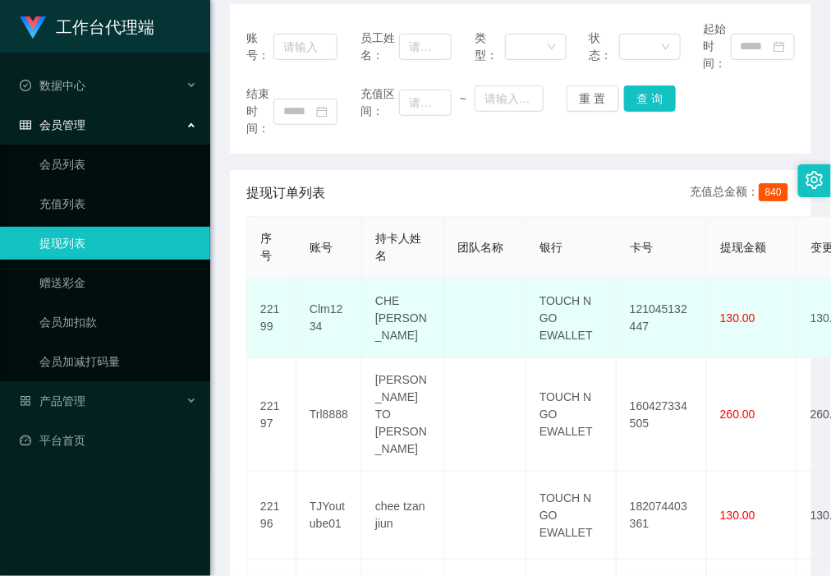
click at [658, 297] on td "121045132447" at bounding box center [662, 319] width 90 height 80
copy td "121045132447"
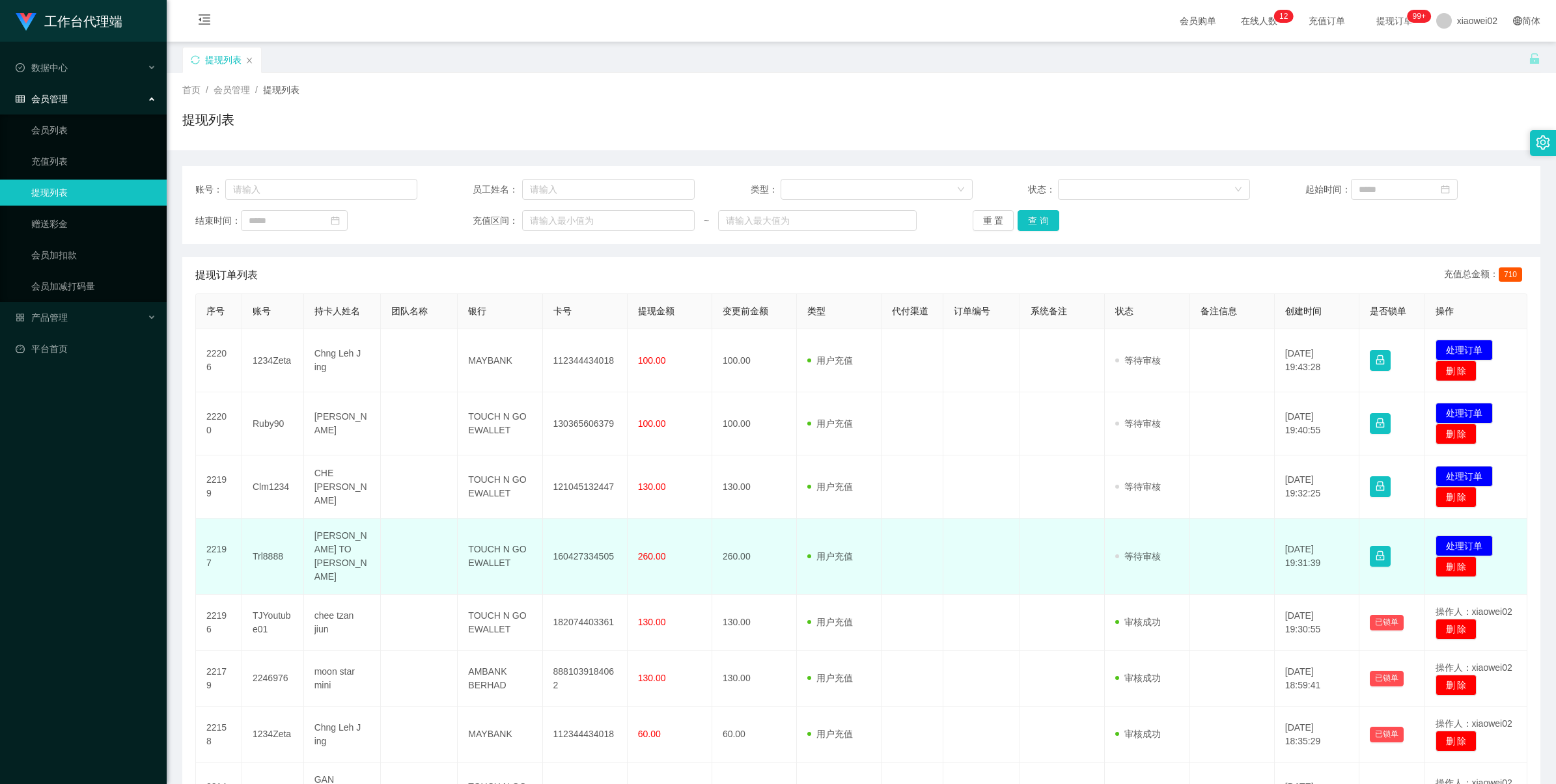
click at [578, 550] on td "160427334505" at bounding box center [585, 557] width 85 height 76
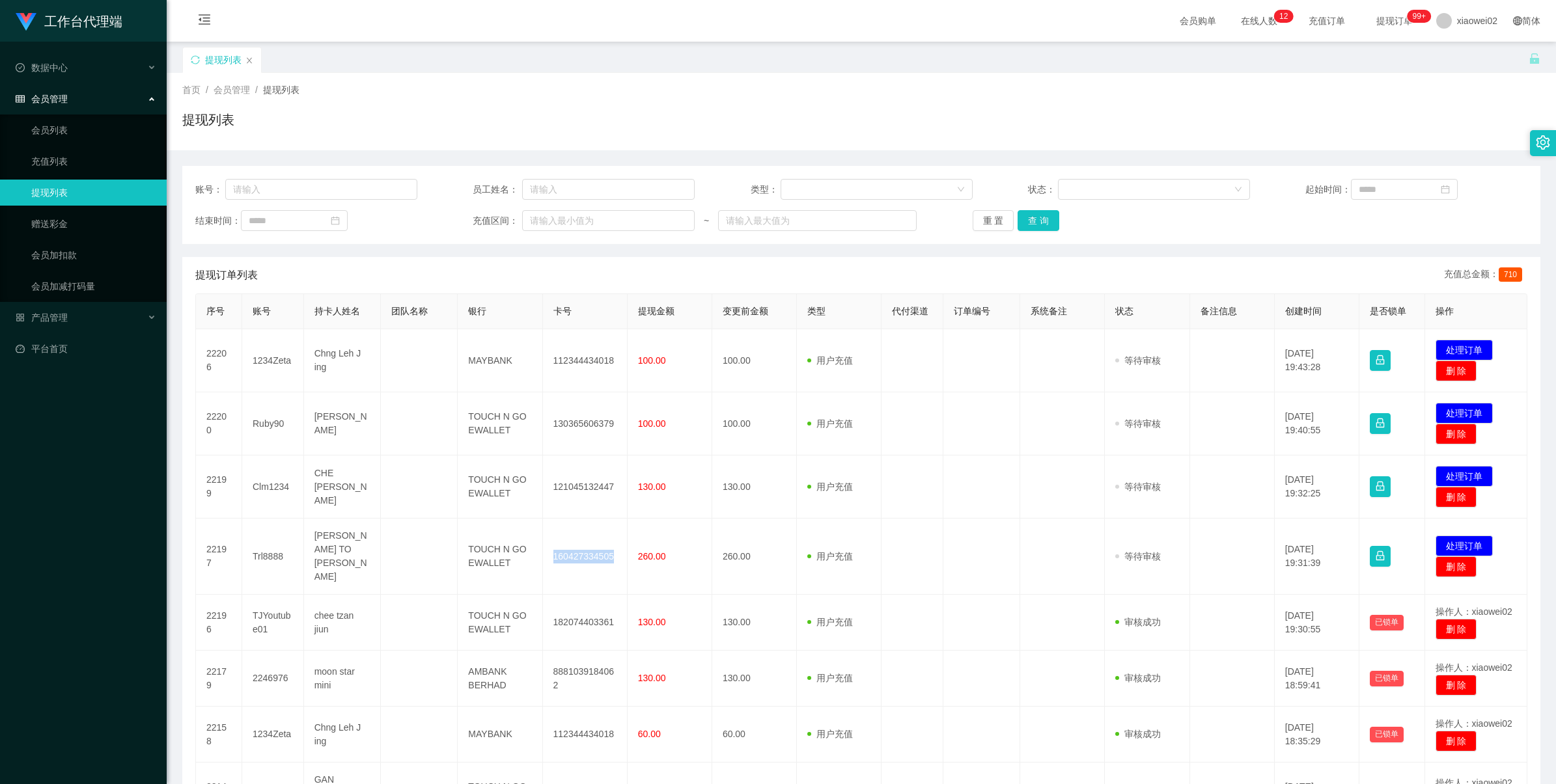
copy td "160427334505"
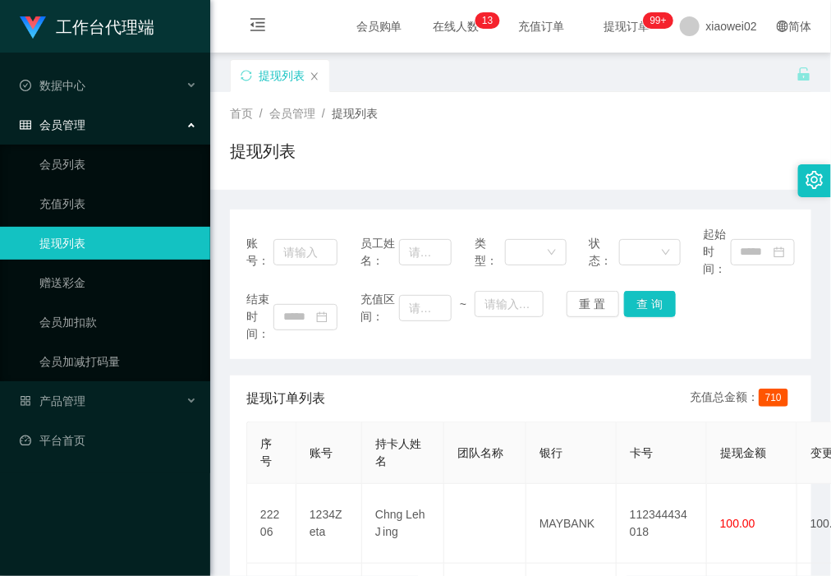
drag, startPoint x: 663, startPoint y: 150, endPoint x: 689, endPoint y: 121, distance: 39.0
click at [672, 145] on div "提现列表" at bounding box center [521, 158] width 582 height 38
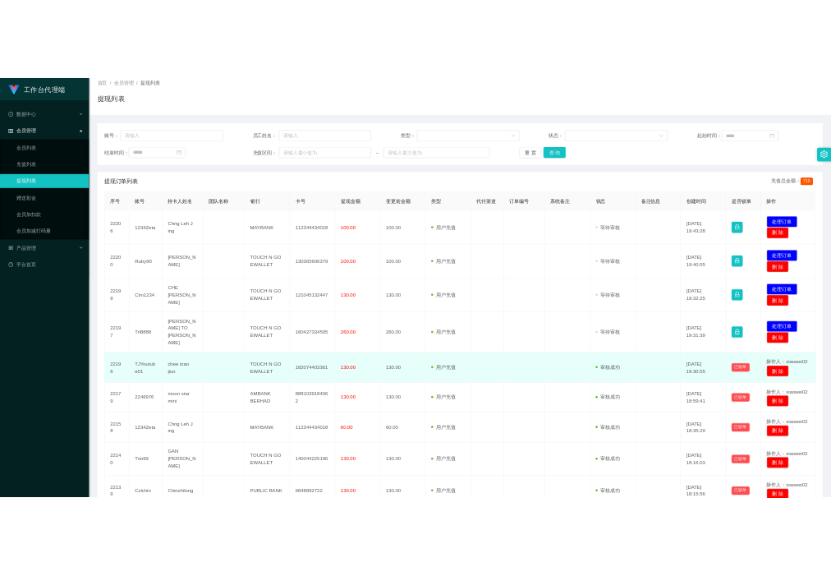
scroll to position [205, 0]
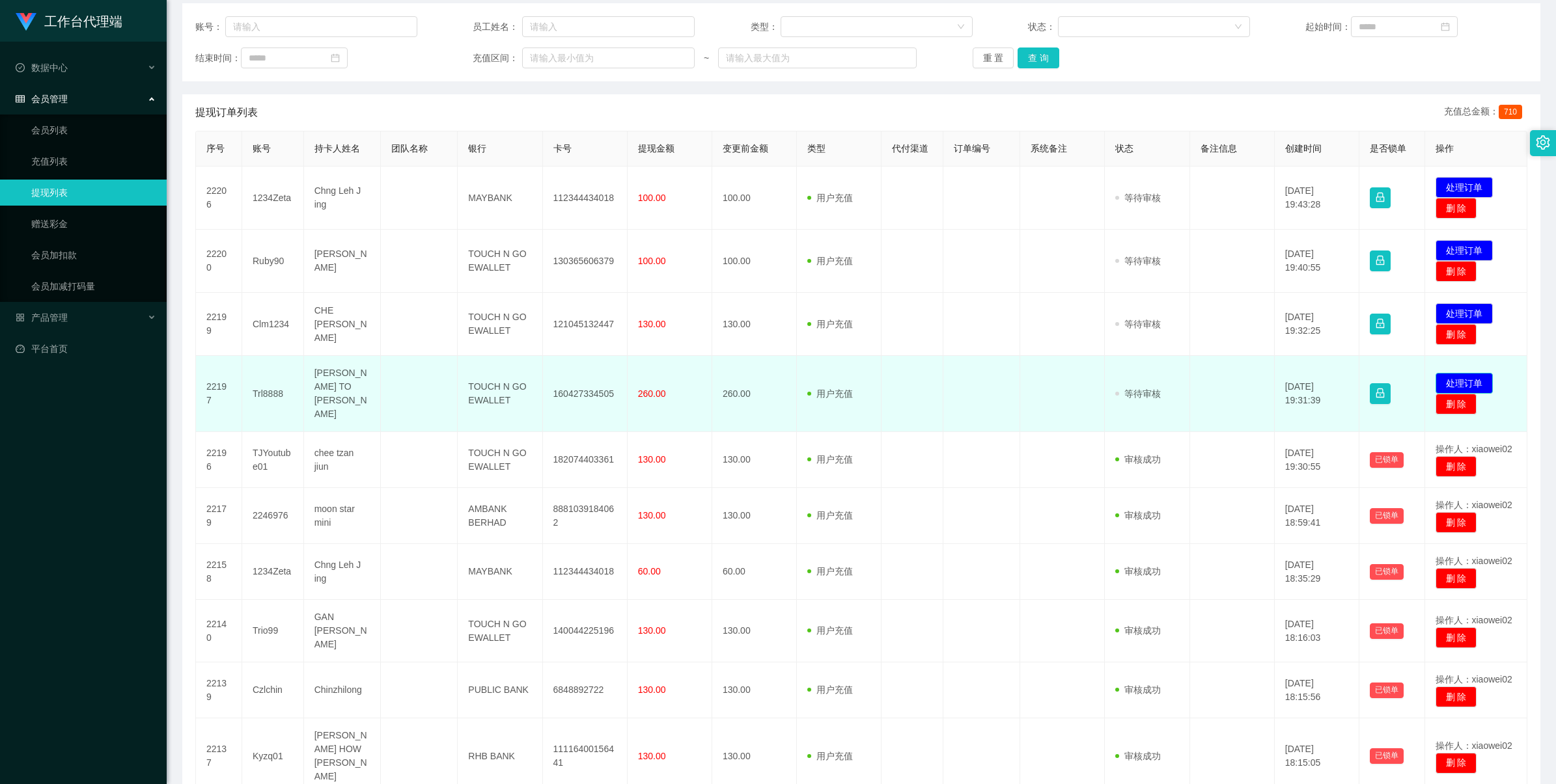
click at [1443, 378] on button "处理订单" at bounding box center [1464, 383] width 57 height 21
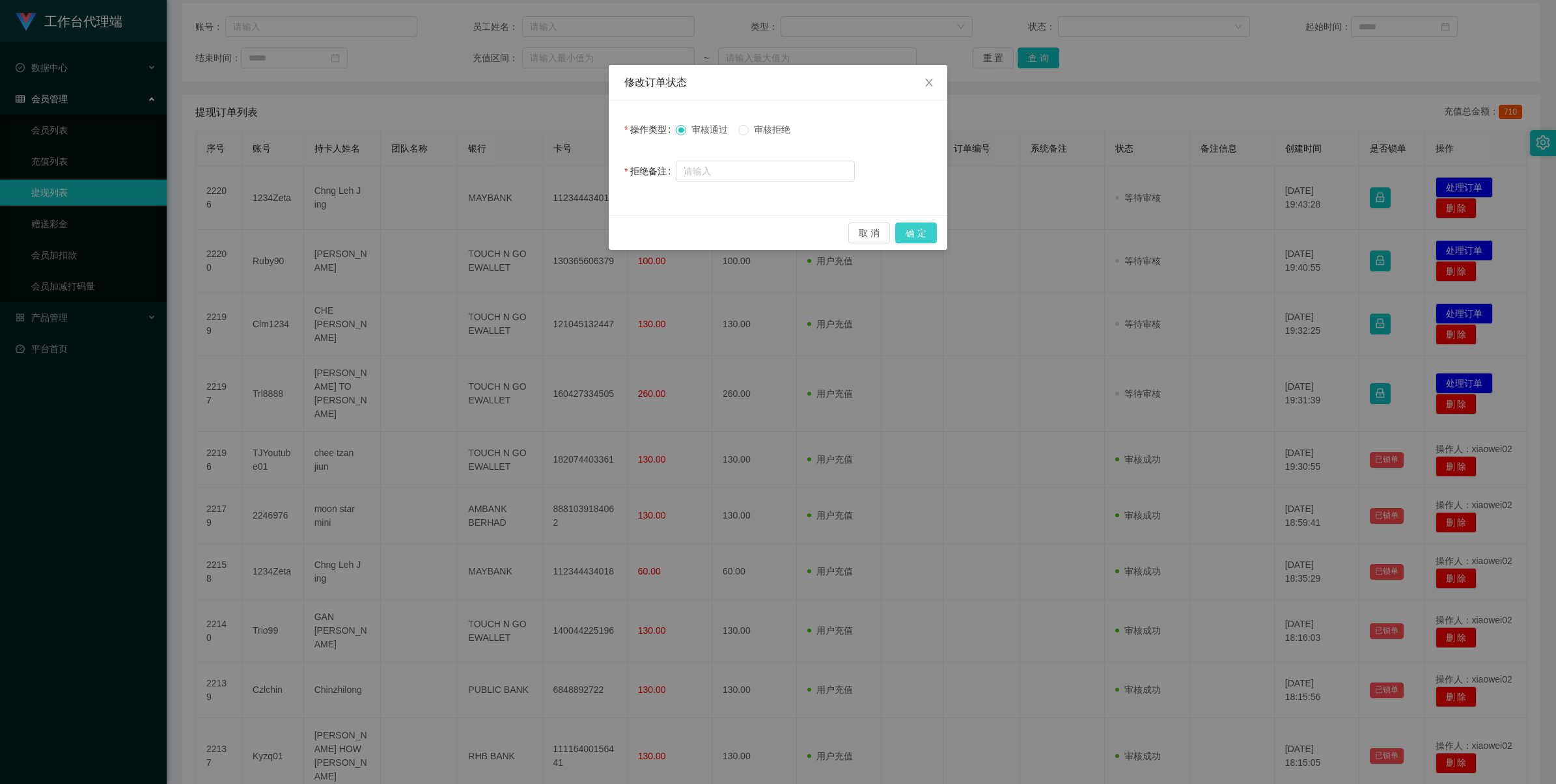
click at [922, 231] on button "确 定" at bounding box center [916, 233] width 42 height 21
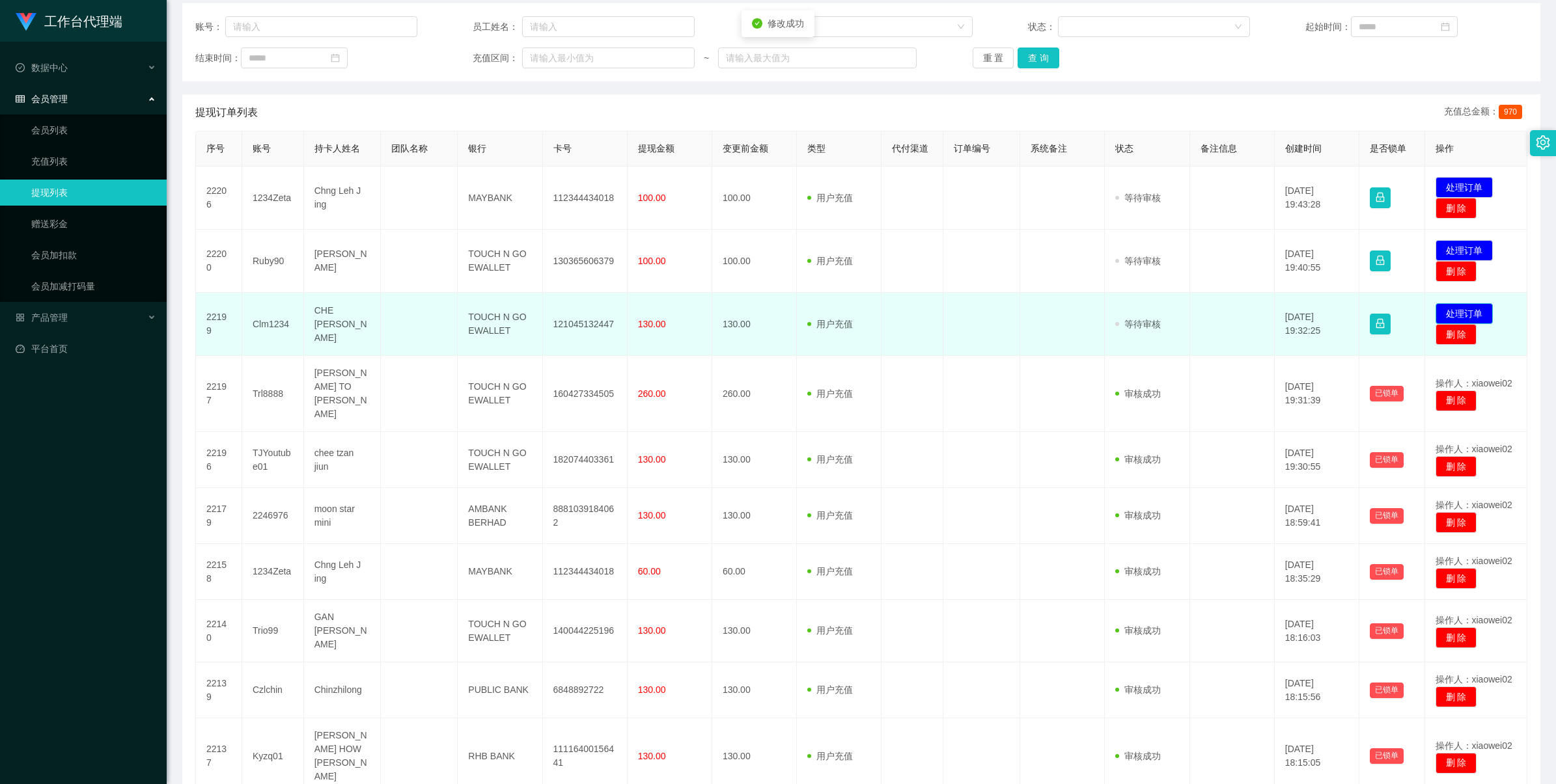
click at [1443, 314] on button "处理订单" at bounding box center [1464, 314] width 57 height 21
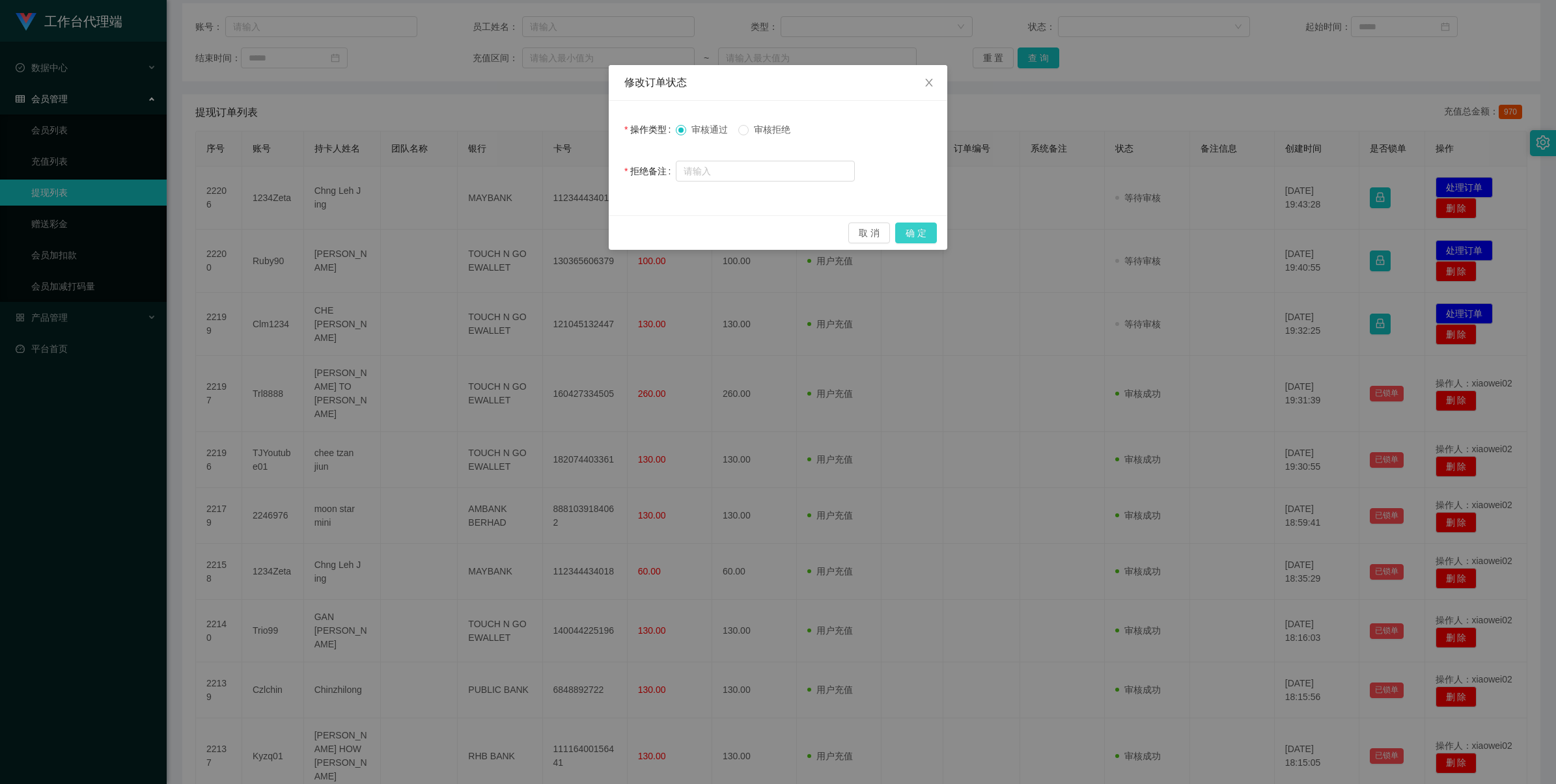
click at [920, 233] on button "确 定" at bounding box center [916, 233] width 42 height 21
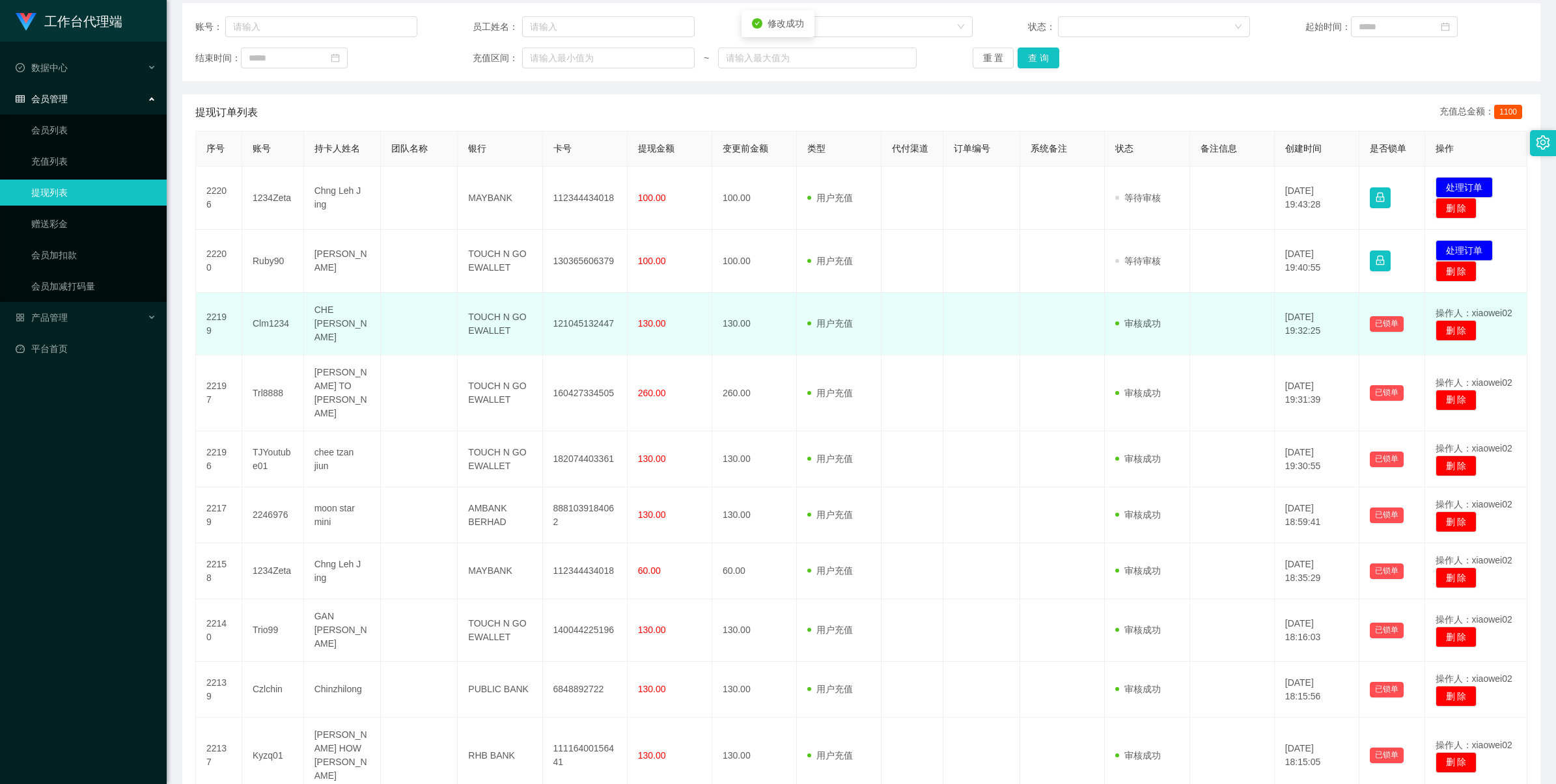
click at [571, 323] on td "121045132447" at bounding box center [585, 324] width 85 height 63
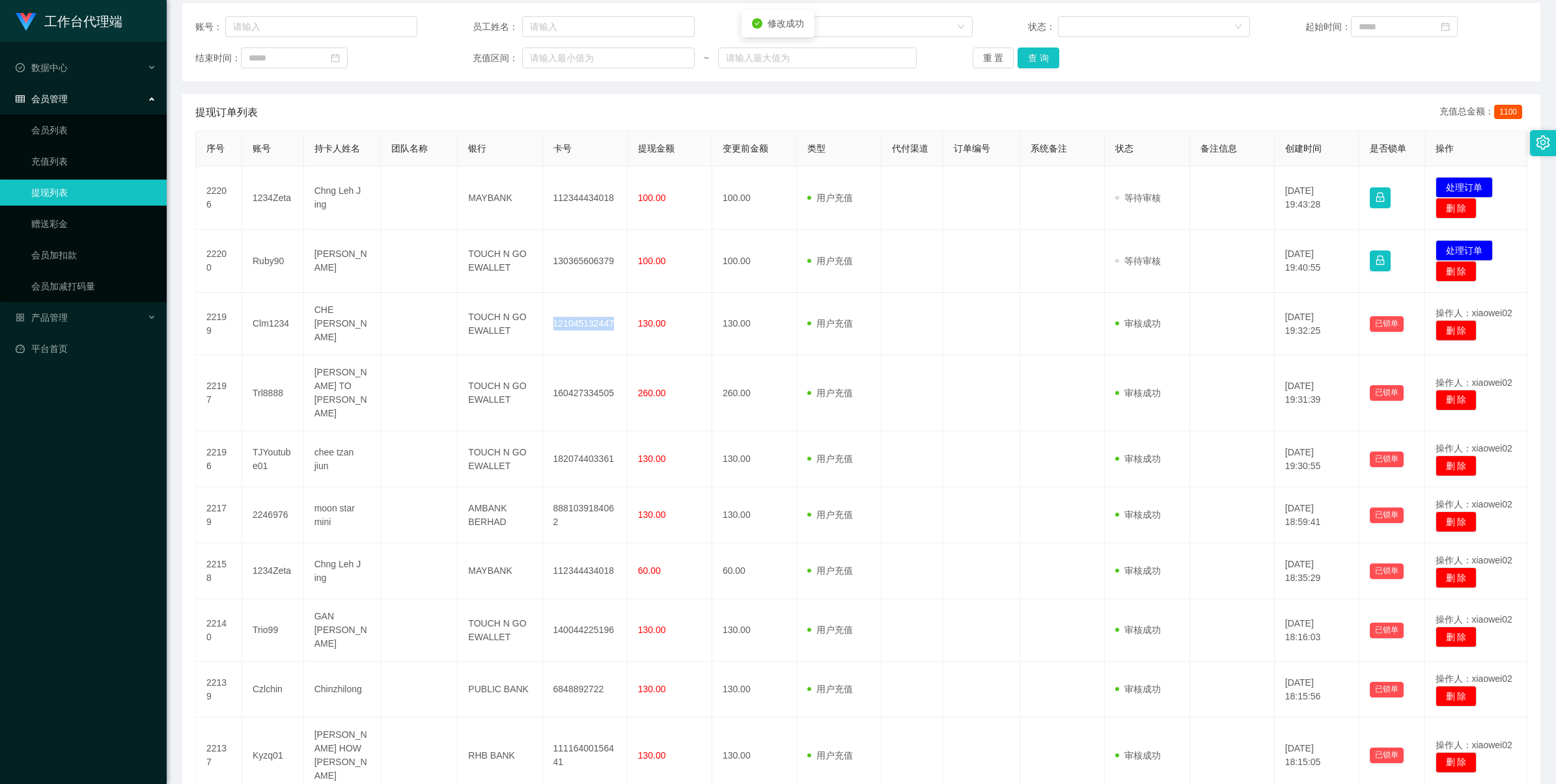
copy td "121045132447"
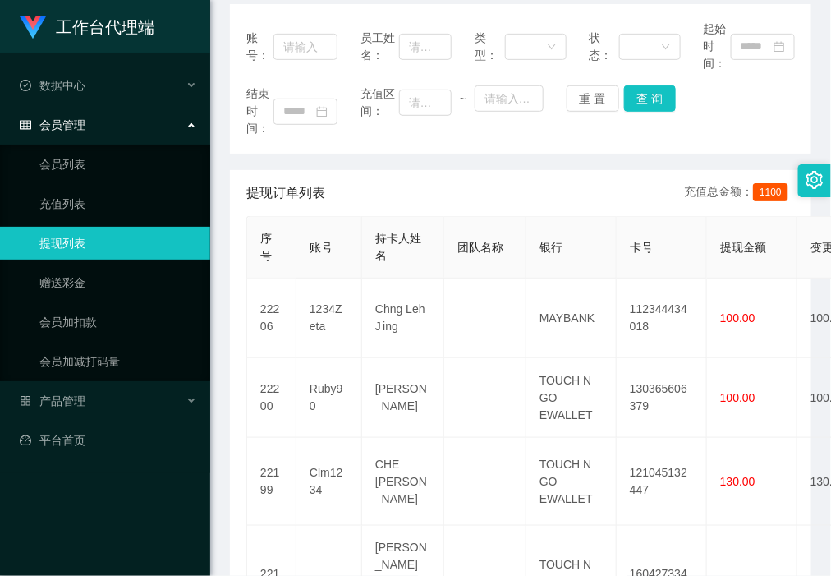
drag, startPoint x: 592, startPoint y: 178, endPoint x: 758, endPoint y: 81, distance: 191.9
click at [592, 177] on div "提现订单列表 充值总金额： 1100" at bounding box center [520, 193] width 549 height 46
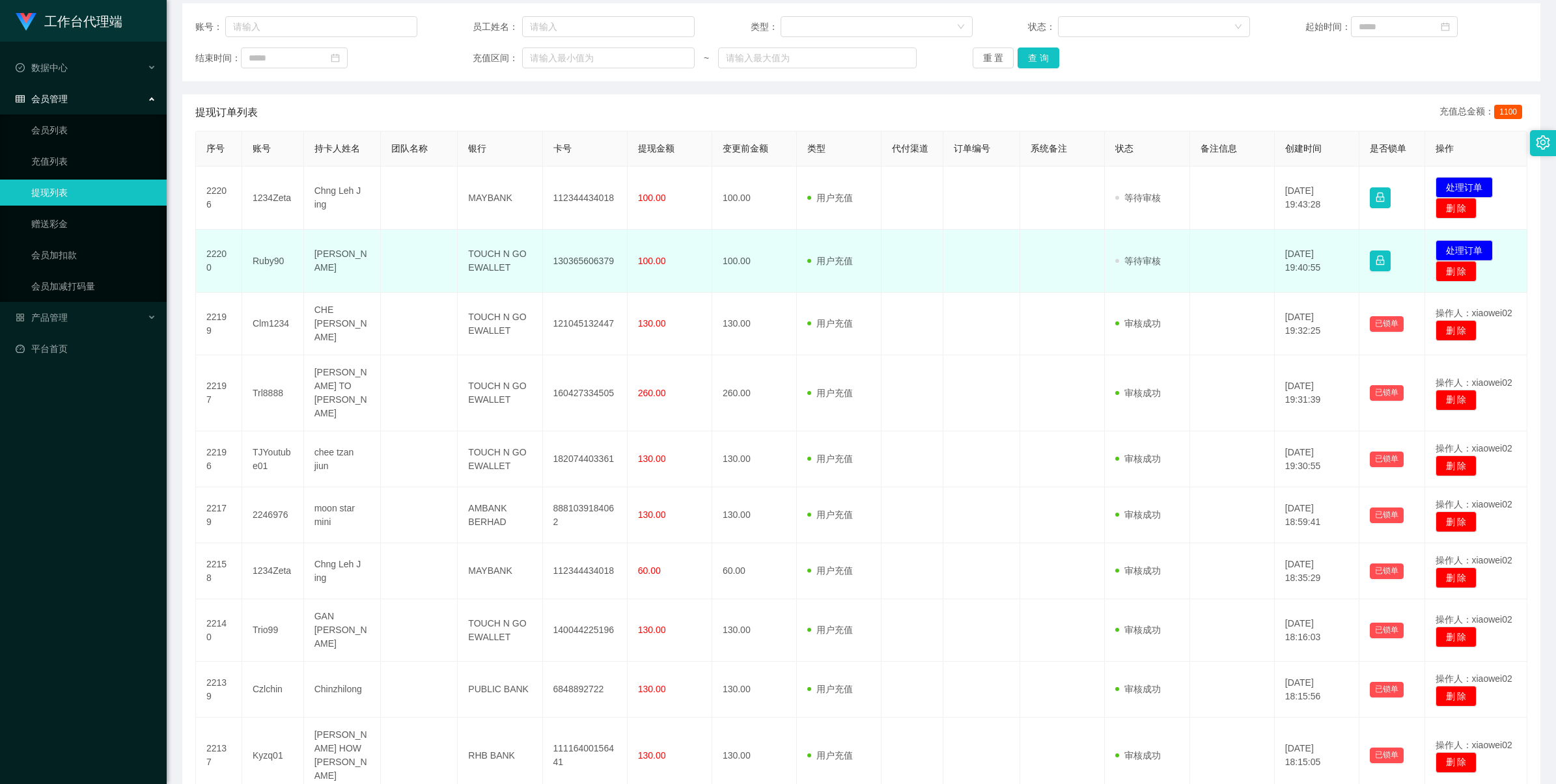
click at [588, 259] on td "130365606379" at bounding box center [585, 261] width 85 height 63
drag, startPoint x: 588, startPoint y: 259, endPoint x: 617, endPoint y: 247, distance: 31.4
click at [589, 257] on td "130365606379" at bounding box center [585, 261] width 85 height 63
copy td "130365606379"
click at [1440, 245] on button "处理订单" at bounding box center [1464, 250] width 57 height 21
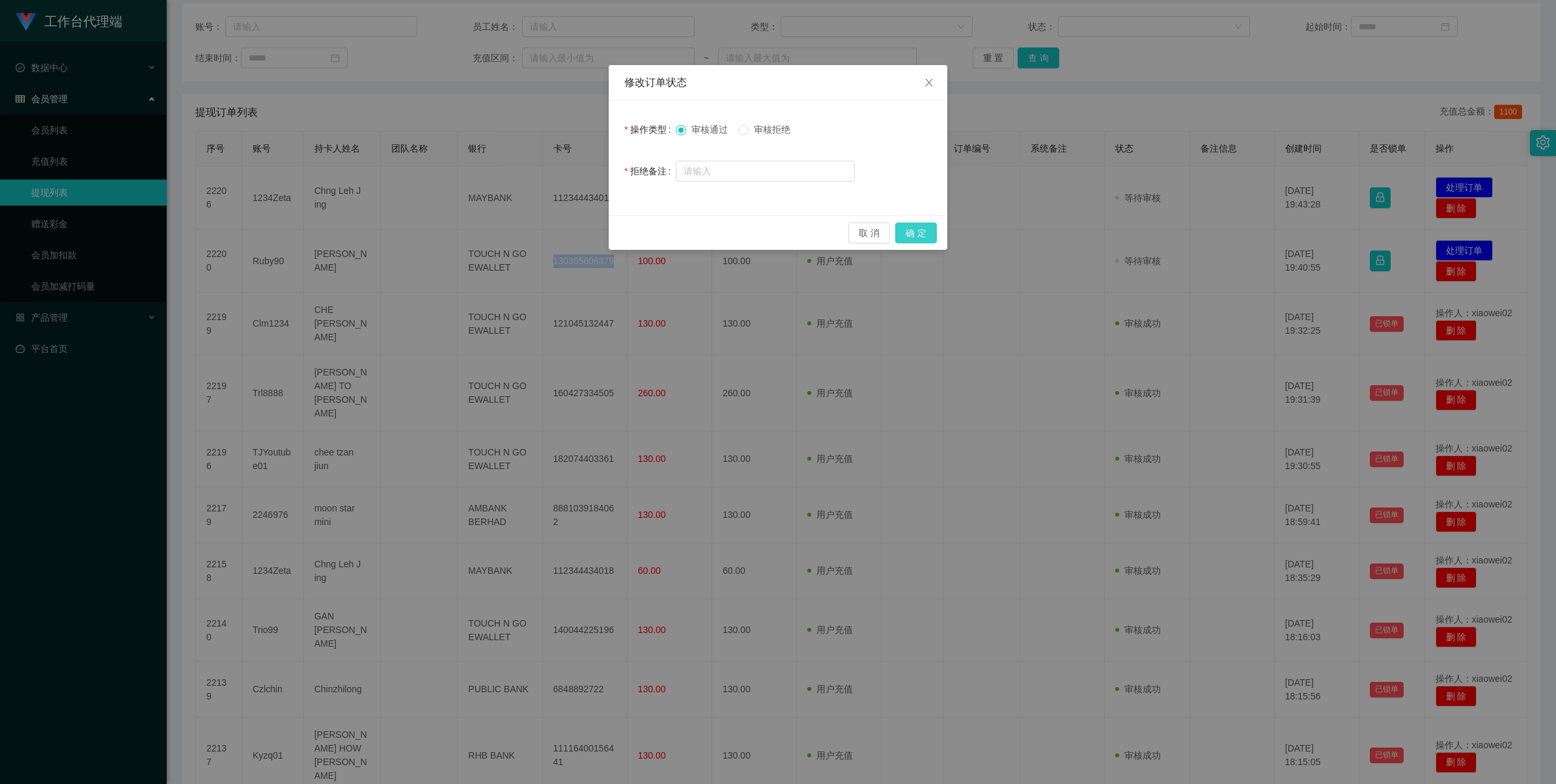
click at [917, 231] on button "确 定" at bounding box center [916, 233] width 42 height 21
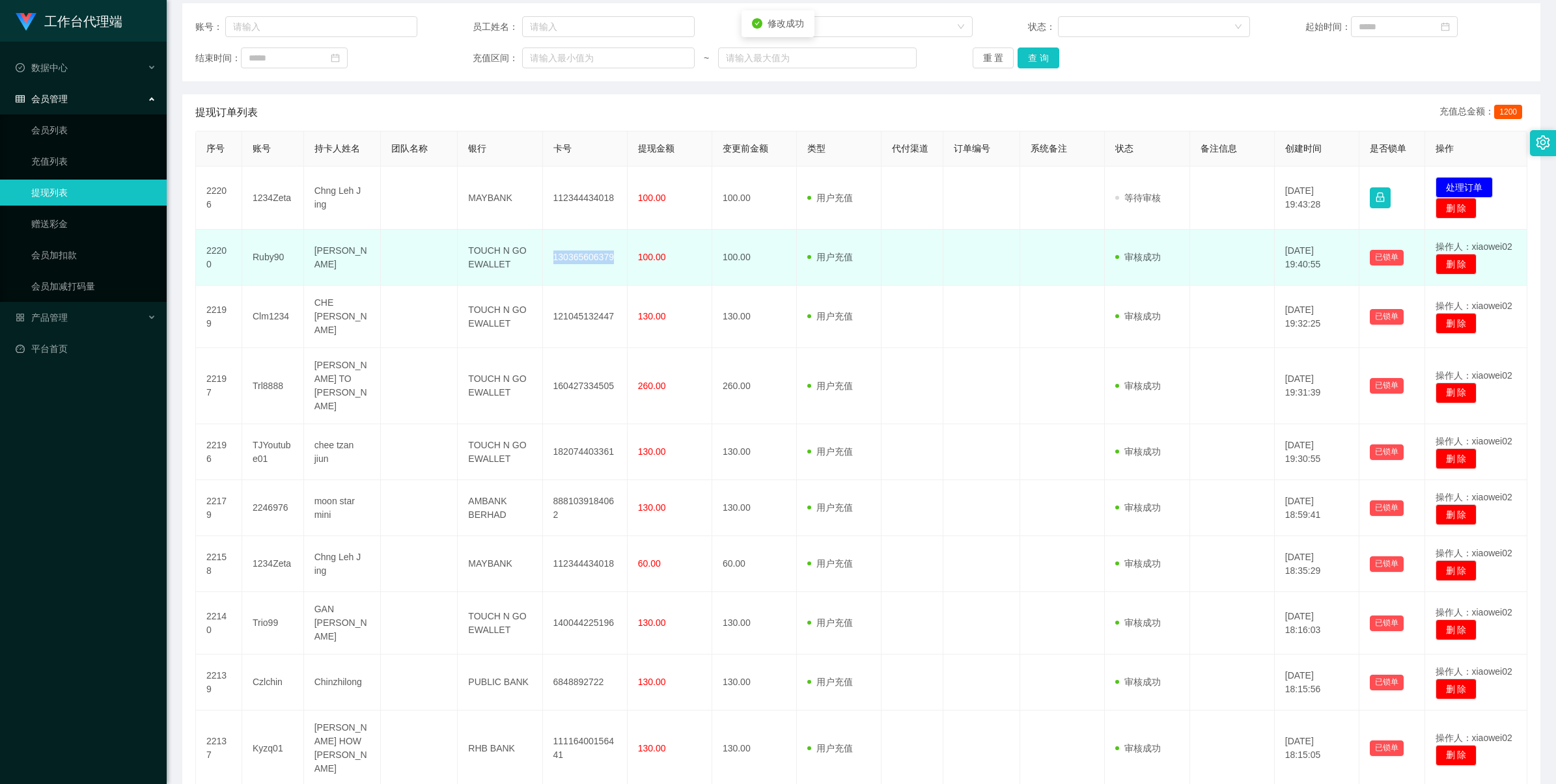
click at [590, 255] on td "130365606379" at bounding box center [585, 257] width 85 height 56
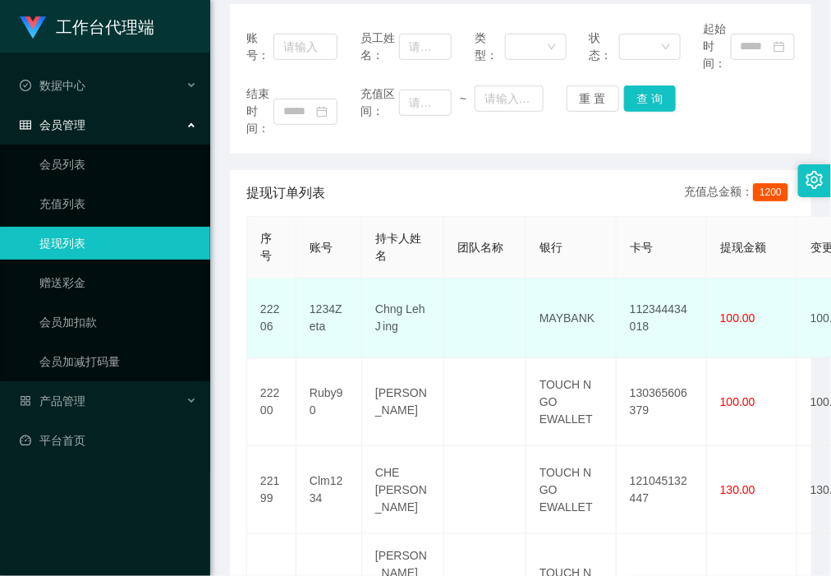
click at [649, 316] on td "112344434018" at bounding box center [662, 319] width 90 height 80
click at [660, 314] on td "112344434018" at bounding box center [662, 319] width 90 height 80
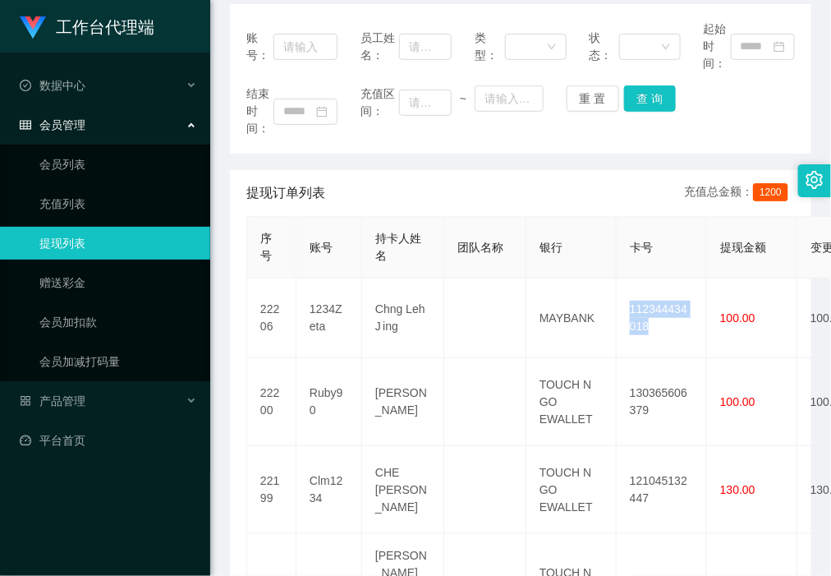
copy td "112344434018"
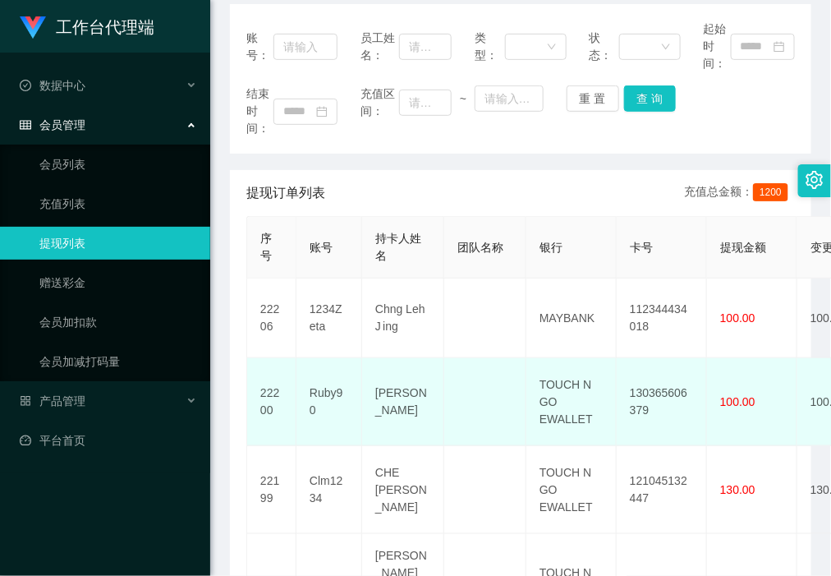
click at [573, 390] on td "TOUCH N GO EWALLET" at bounding box center [572, 402] width 90 height 88
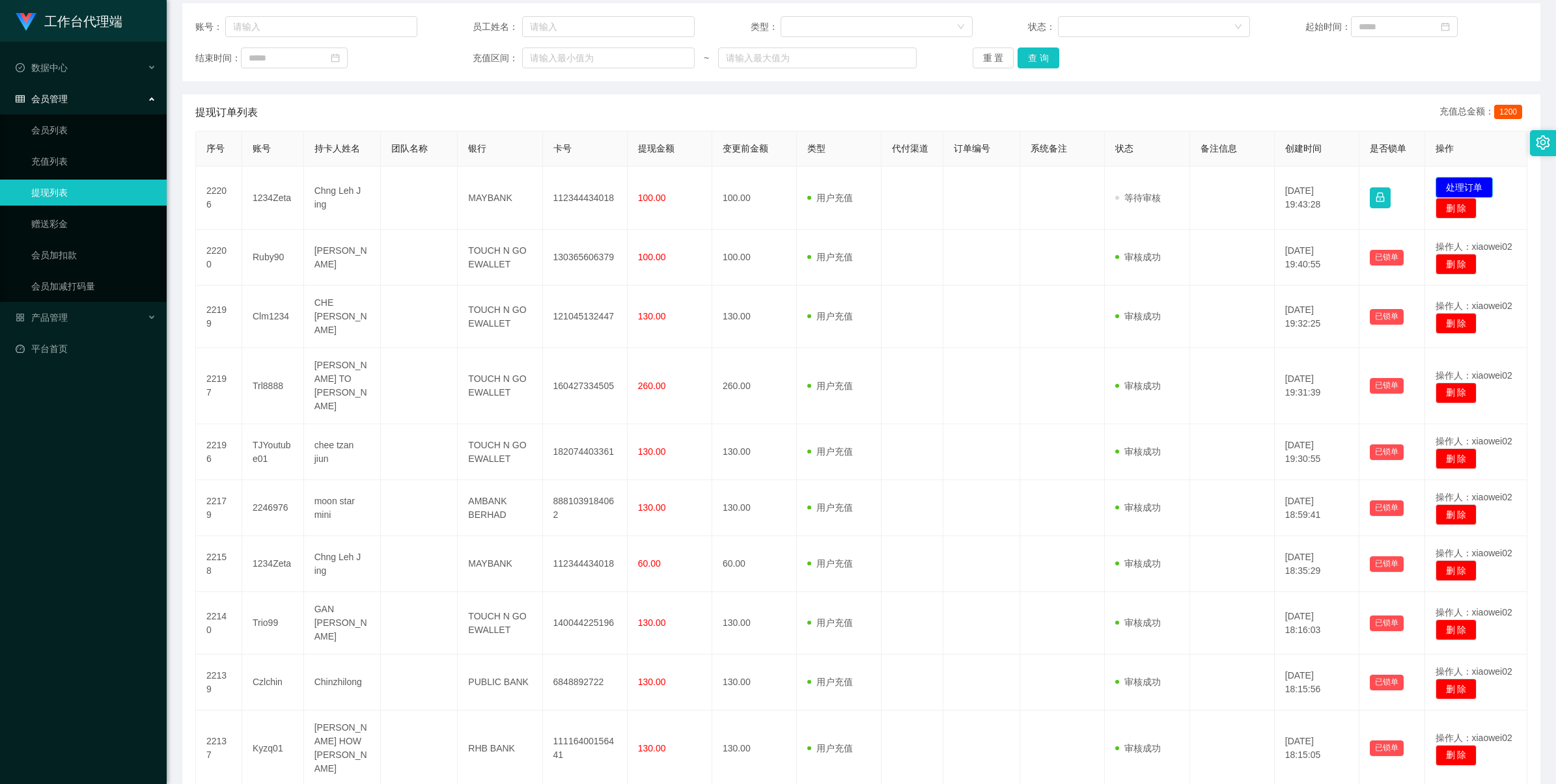
drag, startPoint x: 1456, startPoint y: 193, endPoint x: 1423, endPoint y: 222, distance: 43.9
click at [1456, 193] on button "处理订单" at bounding box center [1464, 187] width 57 height 21
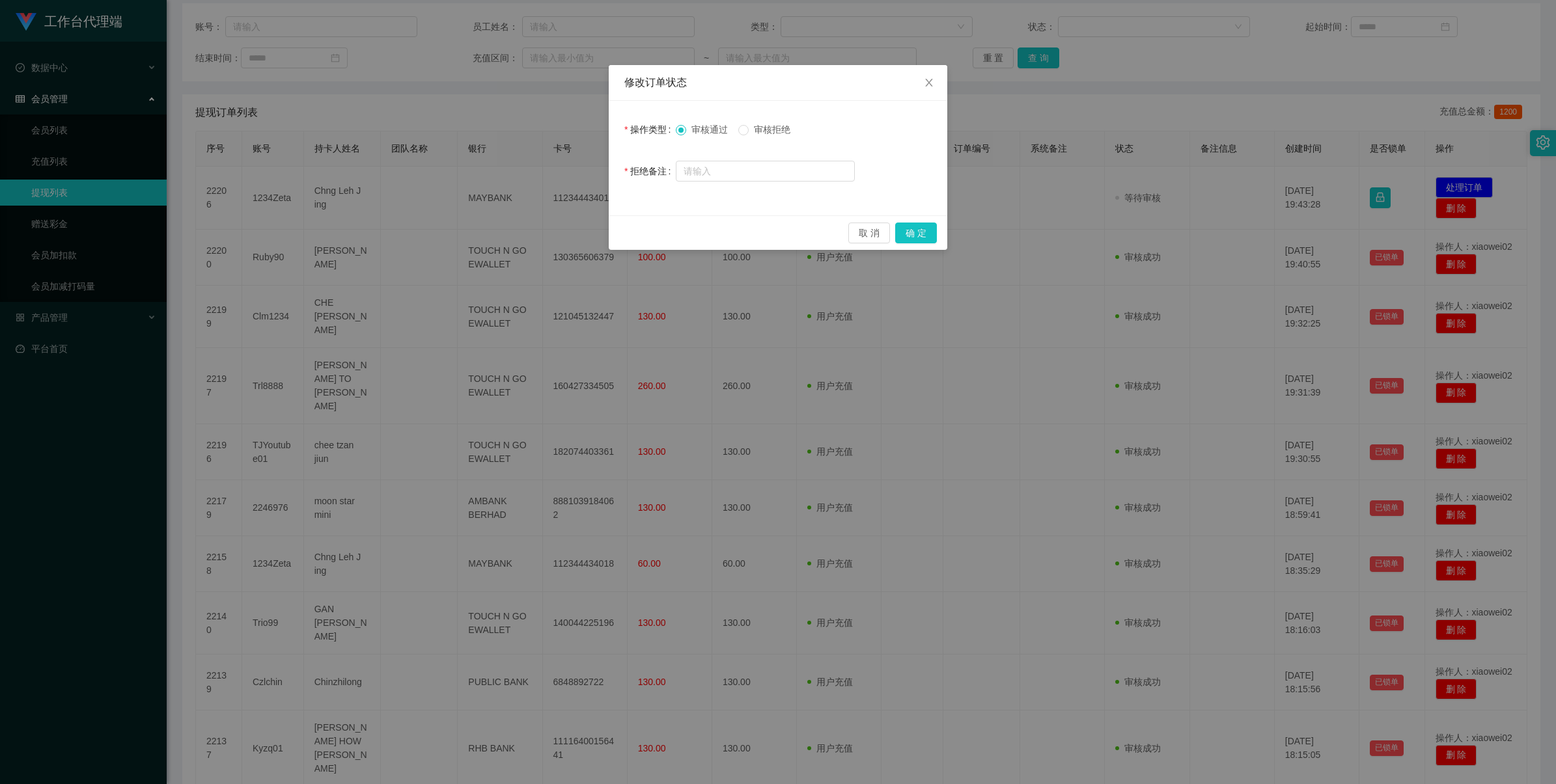
click at [776, 134] on span "审核拒绝" at bounding box center [772, 129] width 47 height 10
click at [913, 223] on button "确 定" at bounding box center [916, 233] width 42 height 21
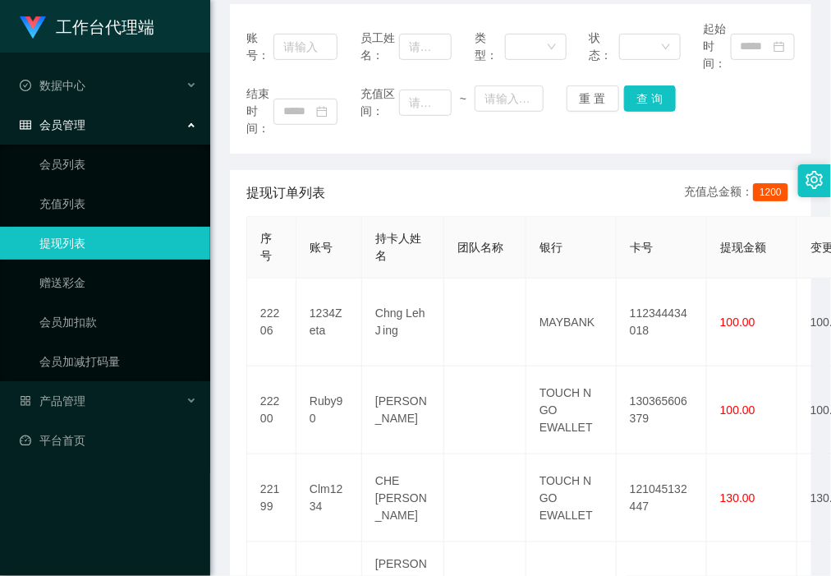
drag, startPoint x: 503, startPoint y: 205, endPoint x: 458, endPoint y: 187, distance: 49.0
click at [503, 204] on div "提现订单列表 充值总金额： 1200" at bounding box center [520, 193] width 549 height 46
click at [121, 282] on link "赠送彩金" at bounding box center [118, 282] width 158 height 33
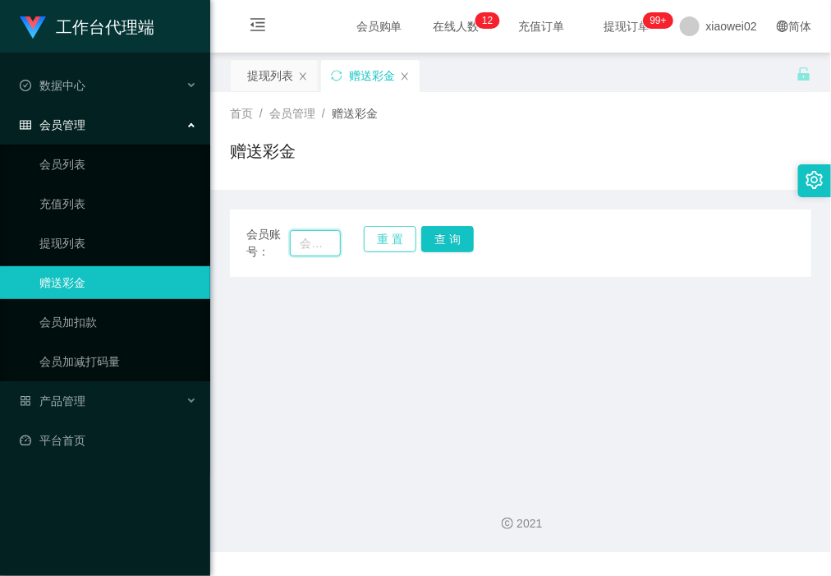
drag, startPoint x: 329, startPoint y: 240, endPoint x: 388, endPoint y: 234, distance: 58.6
click at [329, 240] on input "text" at bounding box center [315, 243] width 50 height 26
paste input "DD716"
type input "DD716"
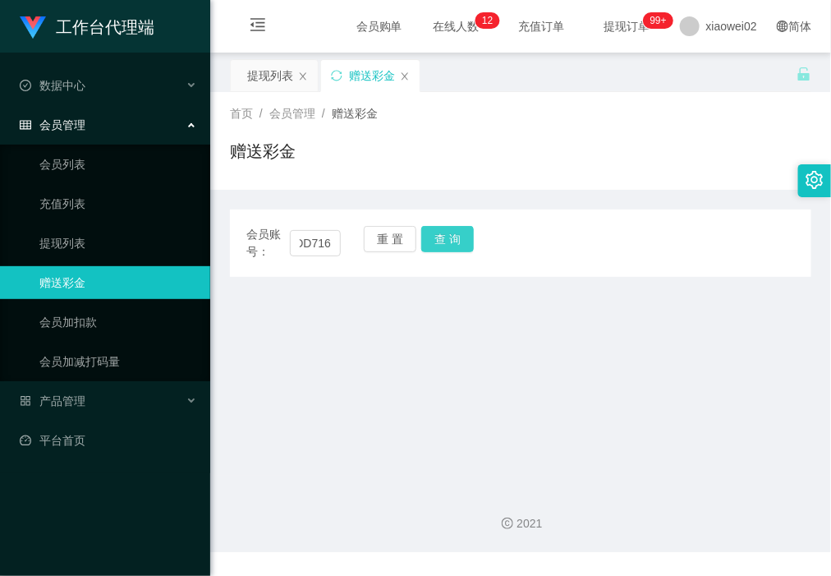
drag, startPoint x: 428, startPoint y: 233, endPoint x: 430, endPoint y: 259, distance: 26.3
click at [428, 233] on button "查 询" at bounding box center [447, 239] width 53 height 26
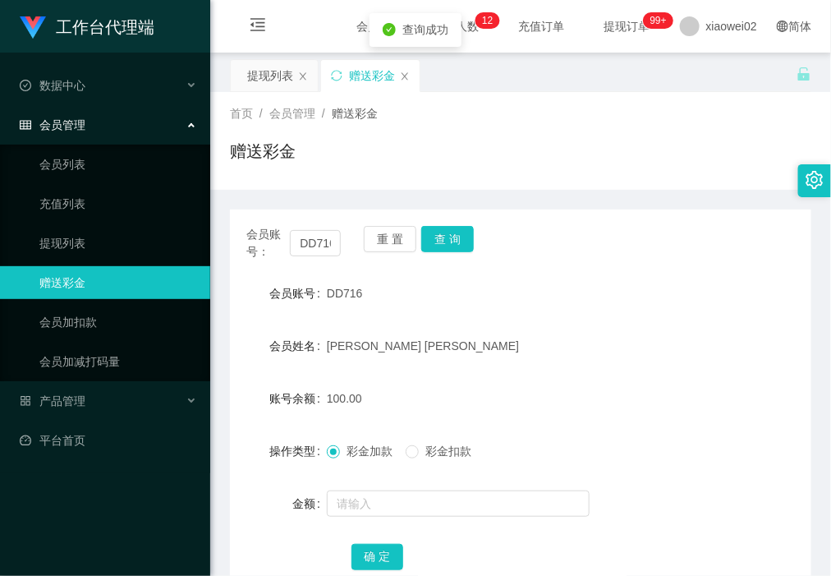
click at [397, 516] on div at bounding box center [496, 503] width 339 height 33
click at [431, 456] on span "彩金扣款" at bounding box center [448, 450] width 59 height 13
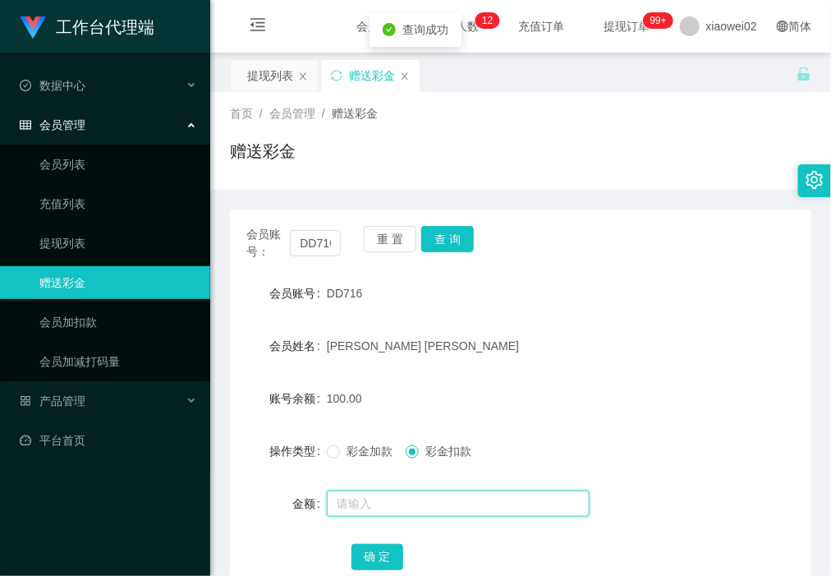
click at [438, 507] on input "text" at bounding box center [458, 504] width 263 height 26
type input "100"
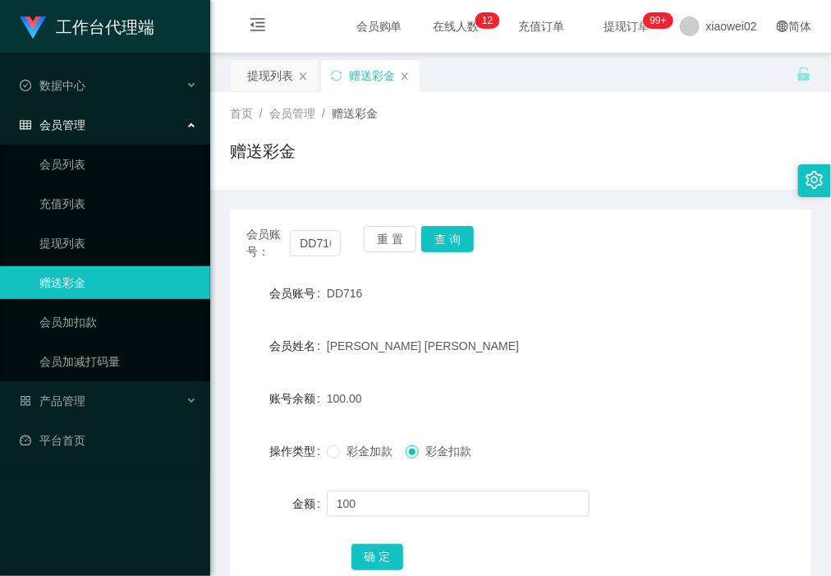
click at [380, 569] on div "确 定" at bounding box center [521, 556] width 339 height 33
click at [378, 549] on button "确 定" at bounding box center [378, 557] width 53 height 26
click at [398, 252] on div "重 置 查 询" at bounding box center [411, 243] width 94 height 35
click at [384, 244] on button "重 置" at bounding box center [390, 239] width 53 height 26
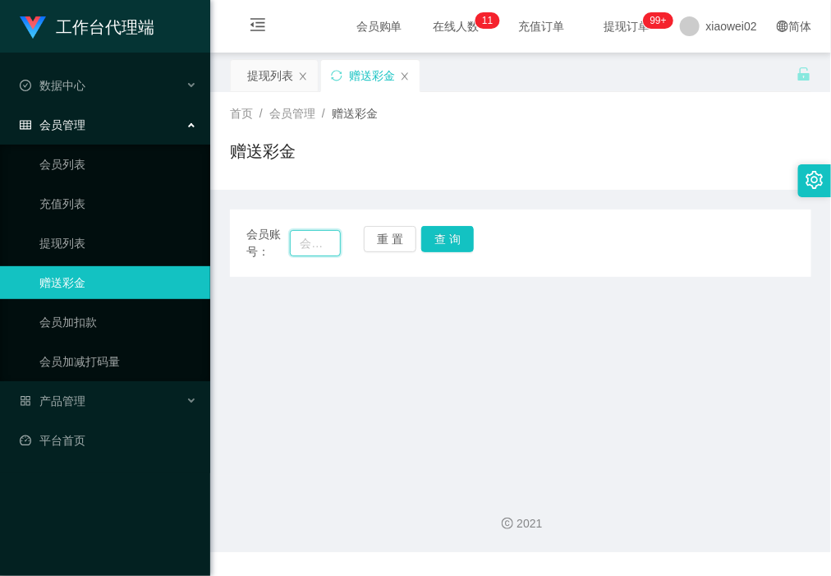
drag, startPoint x: 316, startPoint y: 244, endPoint x: 389, endPoint y: 243, distance: 72.3
click at [316, 245] on input "text" at bounding box center [315, 243] width 50 height 26
paste input "181638191834"
type input "181638191834"
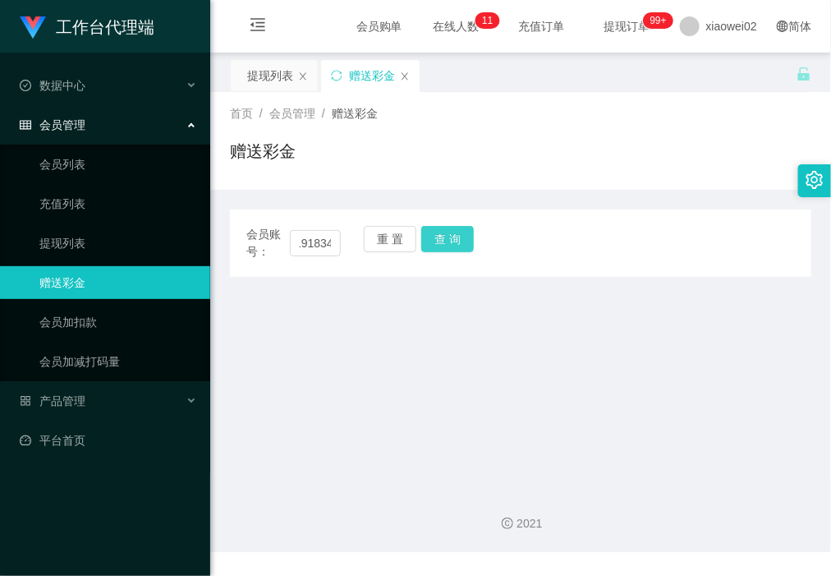
click at [444, 239] on button "查 询" at bounding box center [447, 239] width 53 height 26
click at [403, 234] on button "重 置" at bounding box center [390, 239] width 53 height 26
click at [323, 243] on input "text" at bounding box center [315, 243] width 50 height 26
paste input "Franky123"
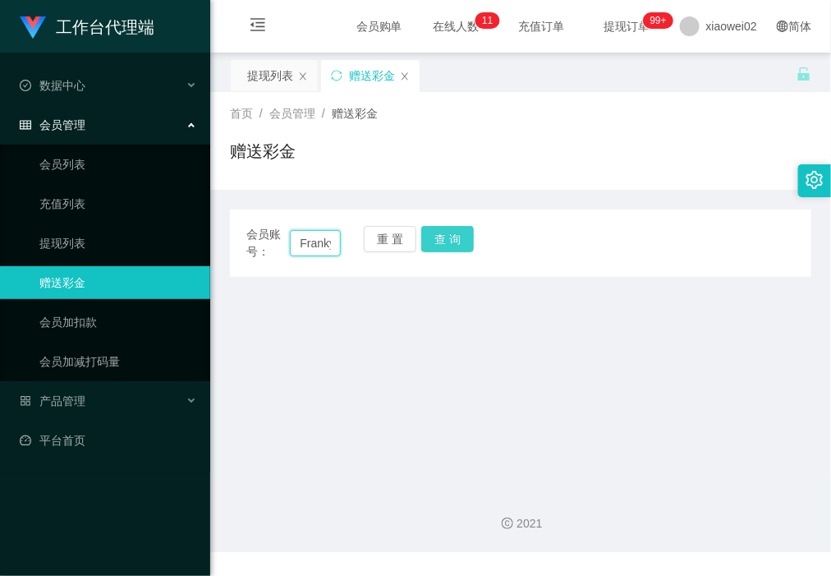
scroll to position [0, 22]
type input "Franky123"
drag, startPoint x: 472, startPoint y: 247, endPoint x: 457, endPoint y: 246, distance: 15.6
click at [472, 247] on button "查 询" at bounding box center [447, 239] width 53 height 26
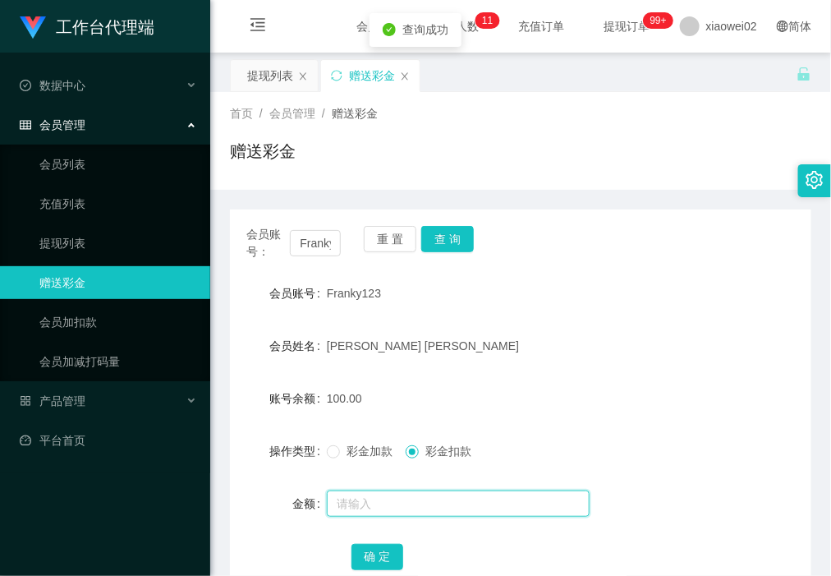
click at [412, 498] on input "text" at bounding box center [458, 504] width 263 height 26
type input "100"
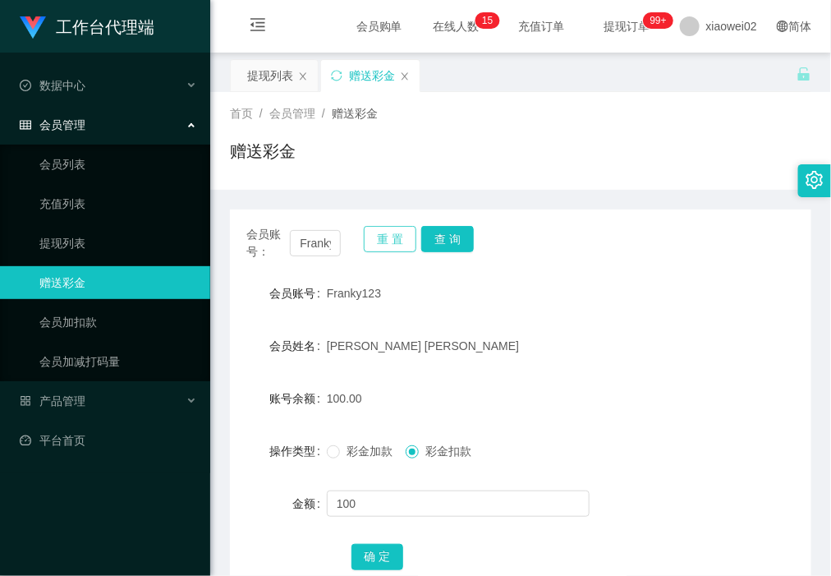
drag, startPoint x: 397, startPoint y: 239, endPoint x: 345, endPoint y: 233, distance: 52.2
click at [397, 239] on button "重 置" at bounding box center [390, 239] width 53 height 26
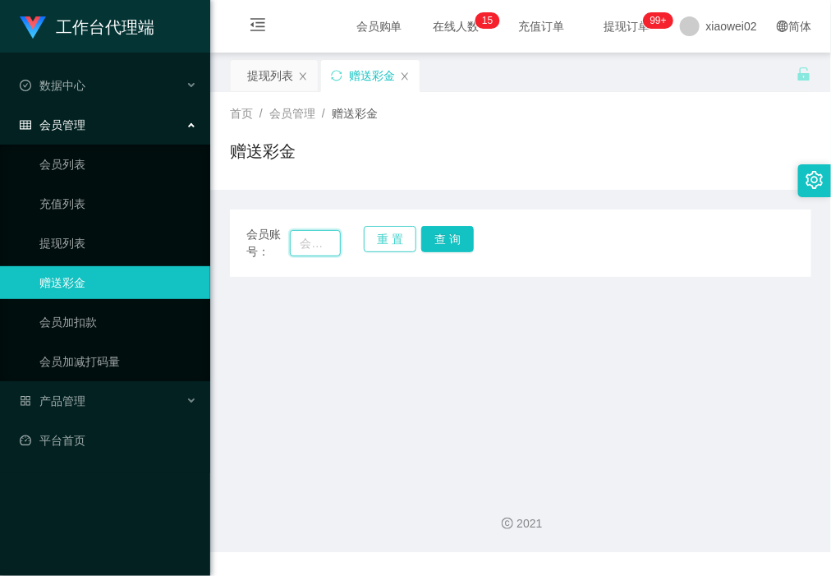
drag, startPoint x: 322, startPoint y: 235, endPoint x: 395, endPoint y: 244, distance: 73.7
click at [322, 236] on input "text" at bounding box center [315, 243] width 50 height 26
paste input "zhili1220"
type input "zhili1220"
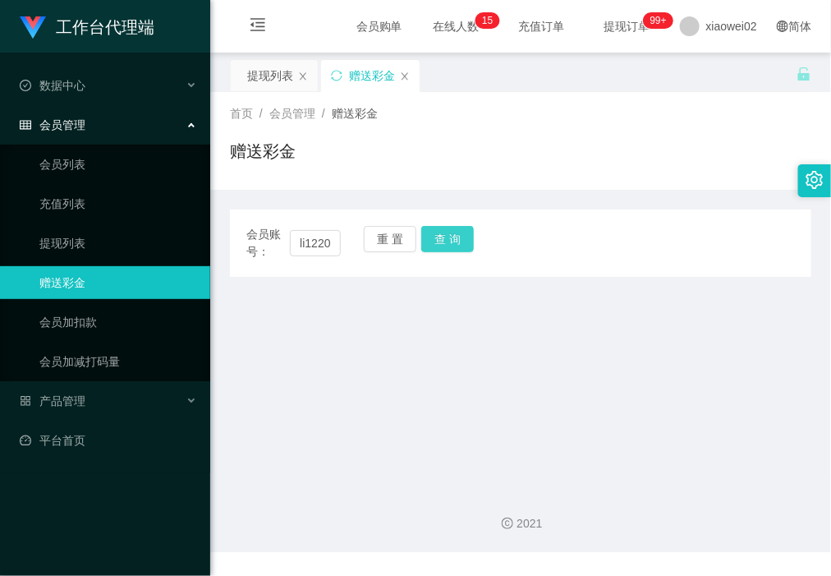
drag, startPoint x: 472, startPoint y: 243, endPoint x: 454, endPoint y: 247, distance: 19.3
click at [468, 245] on button "查 询" at bounding box center [447, 239] width 53 height 26
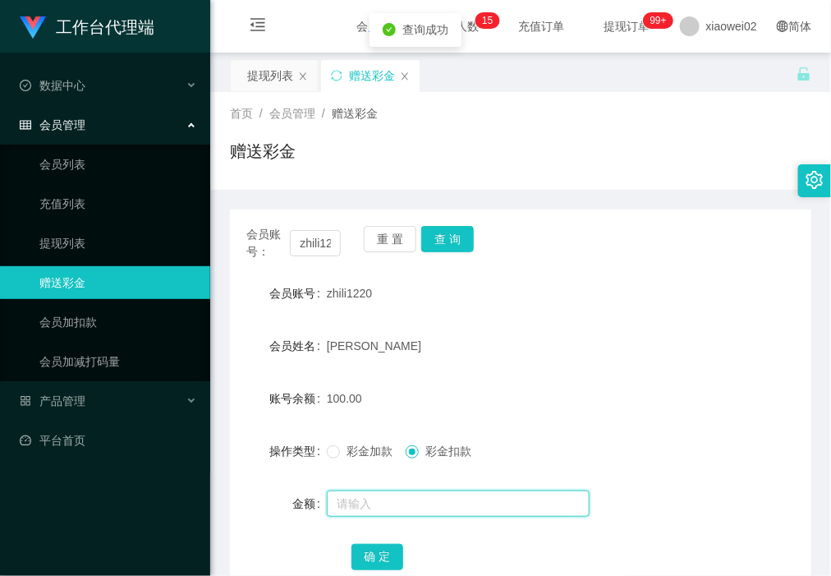
click at [374, 509] on input "text" at bounding box center [458, 504] width 263 height 26
type input "100"
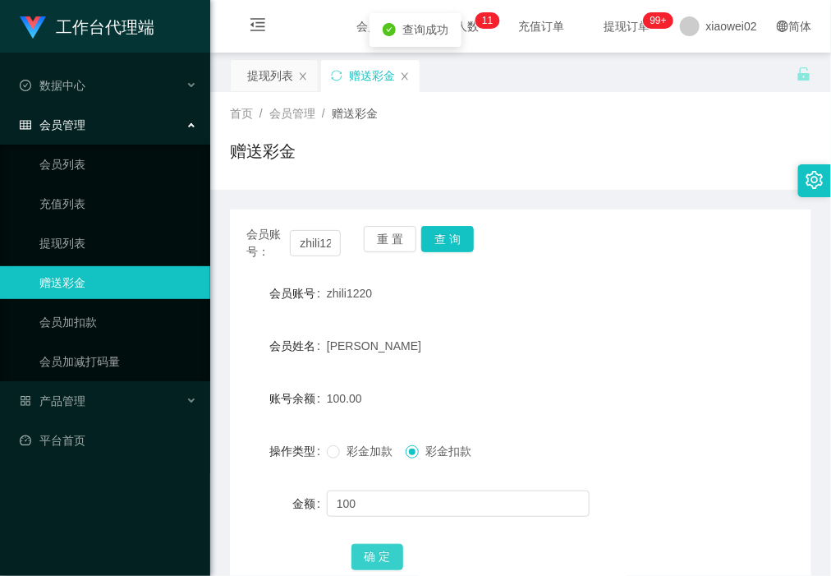
click at [368, 546] on button "确 定" at bounding box center [378, 557] width 53 height 26
click at [385, 243] on button "重 置" at bounding box center [390, 239] width 53 height 26
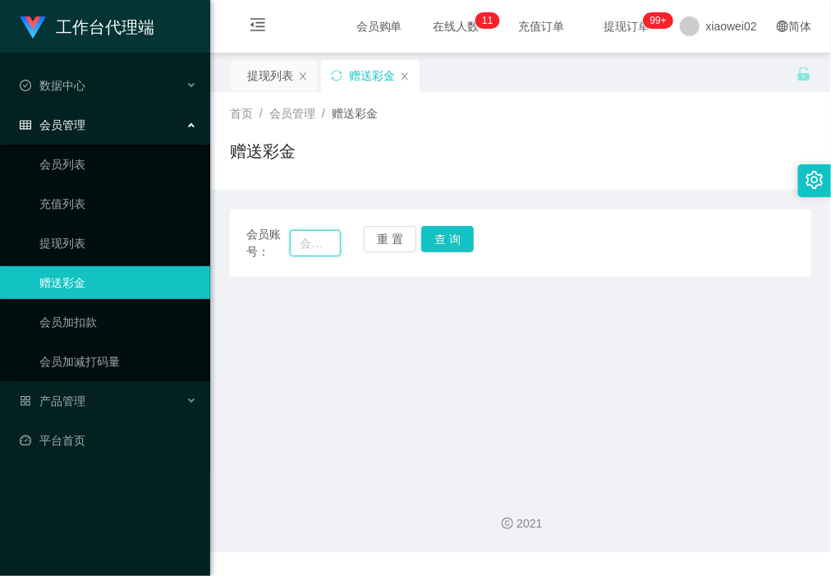
click at [325, 242] on input "text" at bounding box center [315, 243] width 50 height 26
paste input "Lau123"
type input "Lau123"
click at [460, 239] on button "查 询" at bounding box center [447, 239] width 53 height 26
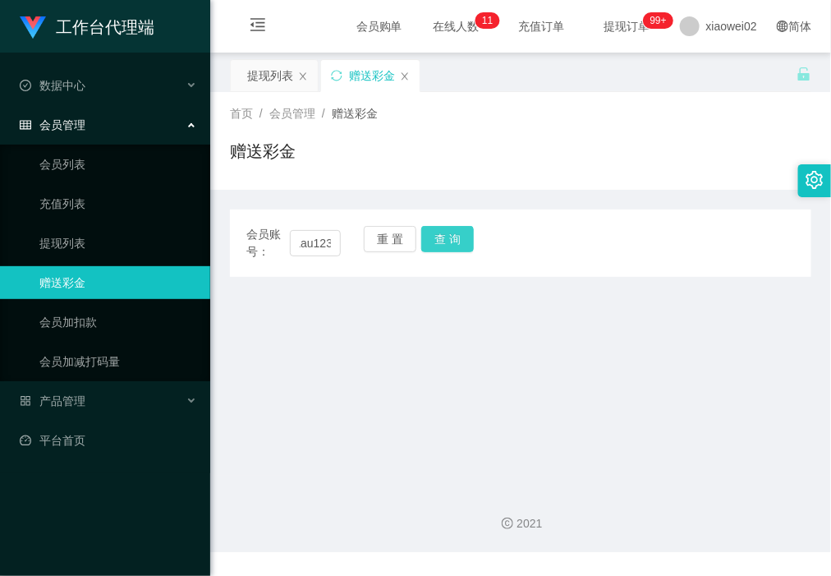
scroll to position [0, 0]
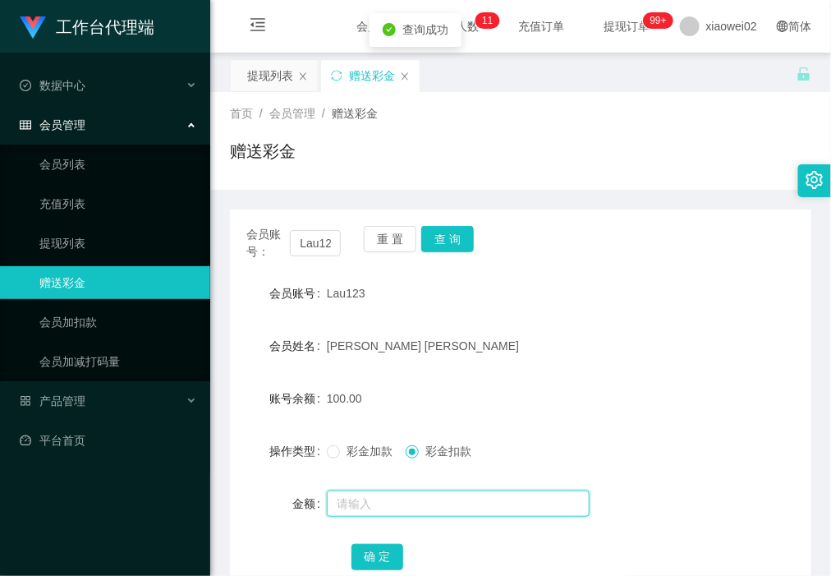
click at [411, 505] on input "text" at bounding box center [458, 504] width 263 height 26
type input "100"
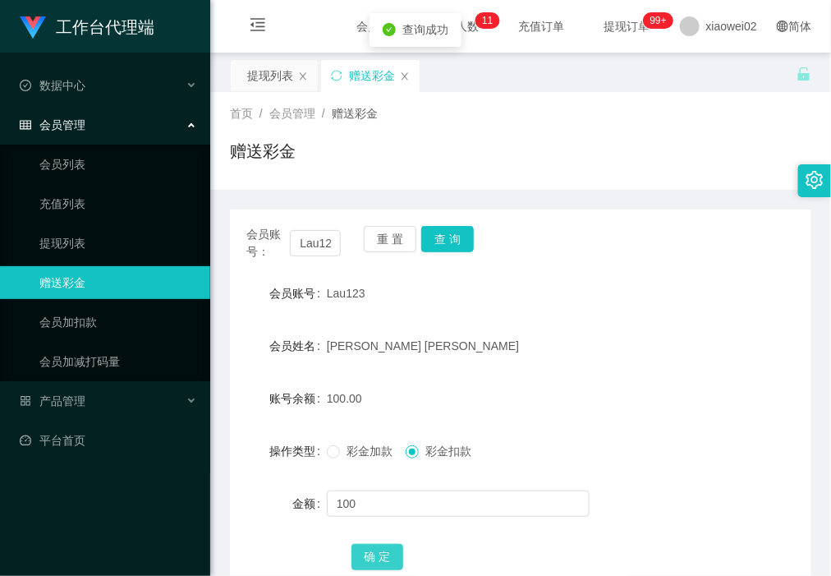
click at [380, 560] on button "确 定" at bounding box center [378, 557] width 53 height 26
click at [372, 238] on button "重 置" at bounding box center [390, 239] width 53 height 26
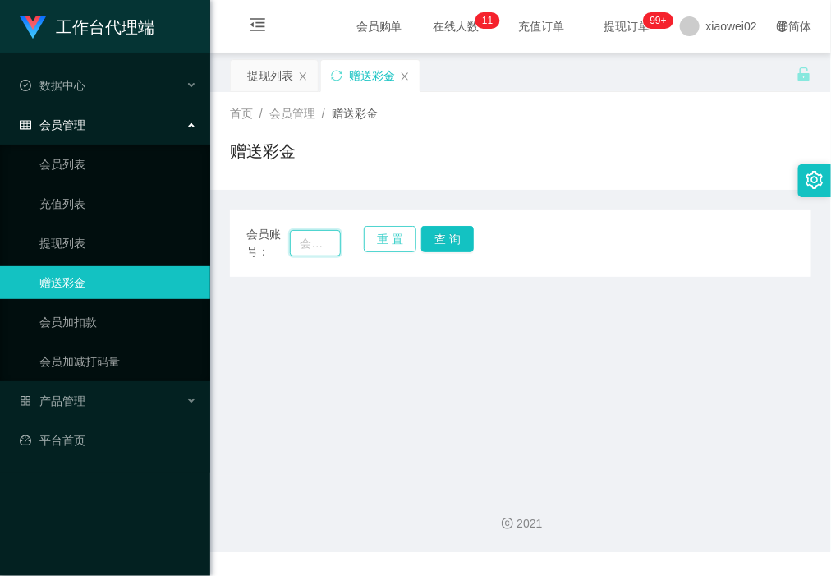
drag, startPoint x: 305, startPoint y: 245, endPoint x: 403, endPoint y: 251, distance: 98.8
click at [306, 247] on input "text" at bounding box center [315, 243] width 50 height 26
paste input "Li0001"
type input "Li0001"
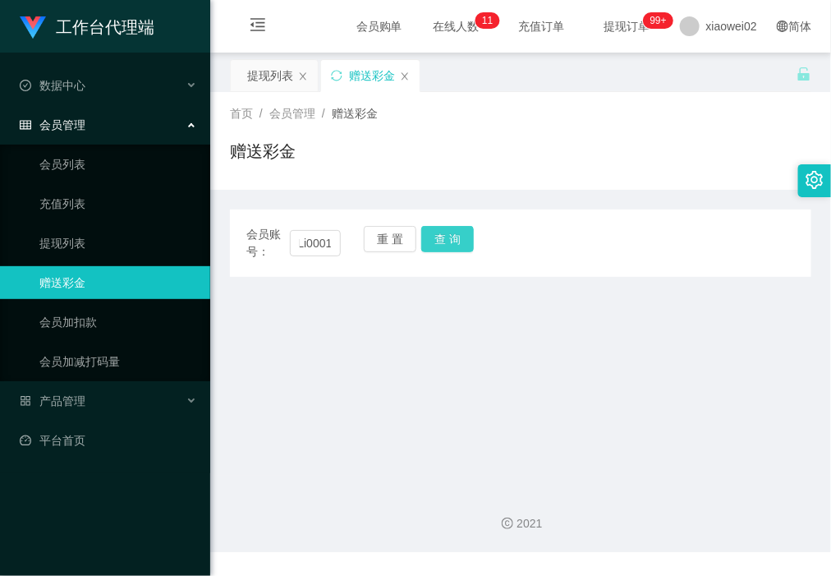
scroll to position [0, 0]
click at [458, 241] on button "查 询" at bounding box center [447, 239] width 53 height 26
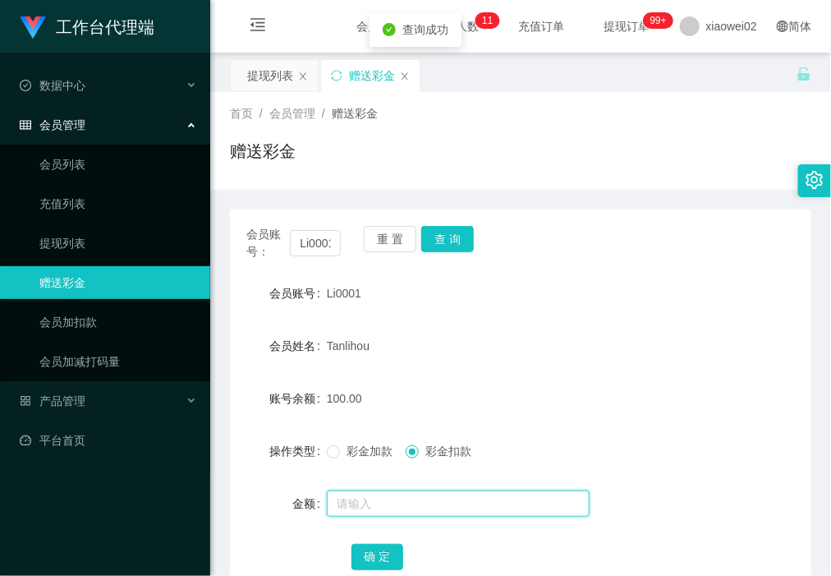
click at [429, 498] on input "text" at bounding box center [458, 504] width 263 height 26
type input "100"
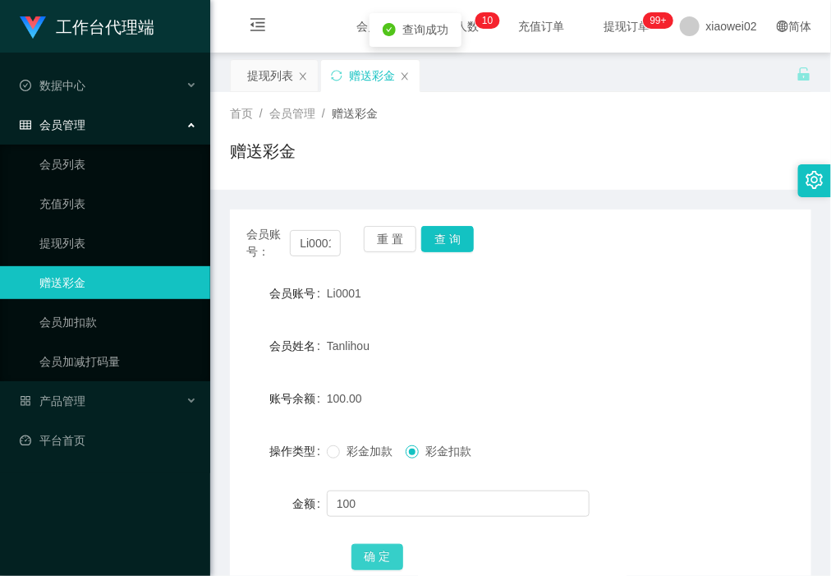
click at [395, 559] on button "确 定" at bounding box center [378, 557] width 53 height 26
drag, startPoint x: 387, startPoint y: 244, endPoint x: 366, endPoint y: 243, distance: 20.6
click at [387, 244] on button "重 置" at bounding box center [390, 239] width 53 height 26
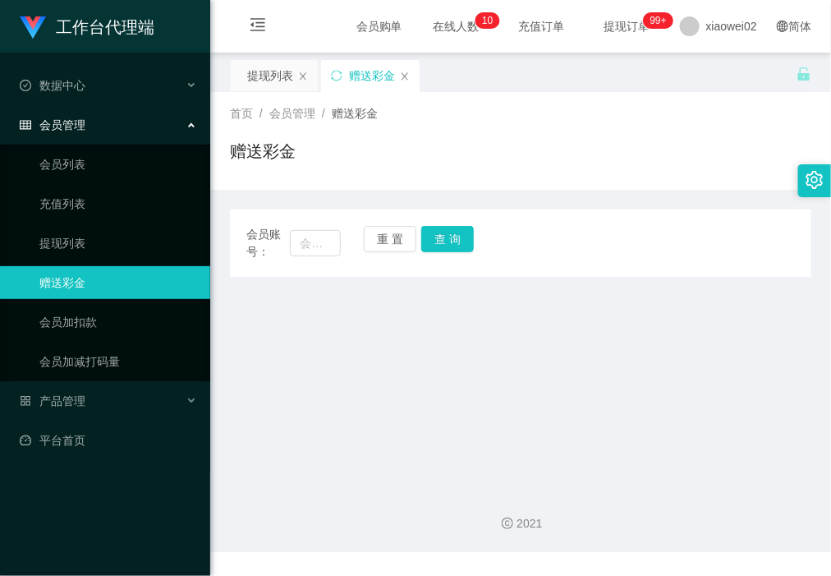
drag, startPoint x: 272, startPoint y: 238, endPoint x: 294, endPoint y: 243, distance: 22.7
click at [273, 240] on span "会员账号：" at bounding box center [268, 243] width 44 height 35
drag, startPoint x: 325, startPoint y: 251, endPoint x: 433, endPoint y: 251, distance: 108.5
click at [326, 251] on input "text" at bounding box center [315, 243] width 50 height 26
paste input "moozhenxing"
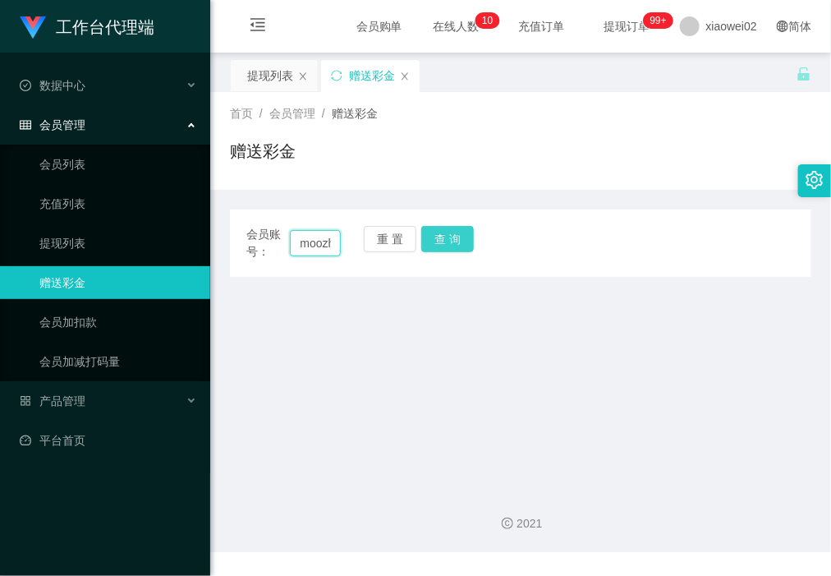
scroll to position [0, 39]
type input "moozhenxing"
click at [440, 251] on button "查 询" at bounding box center [447, 239] width 53 height 26
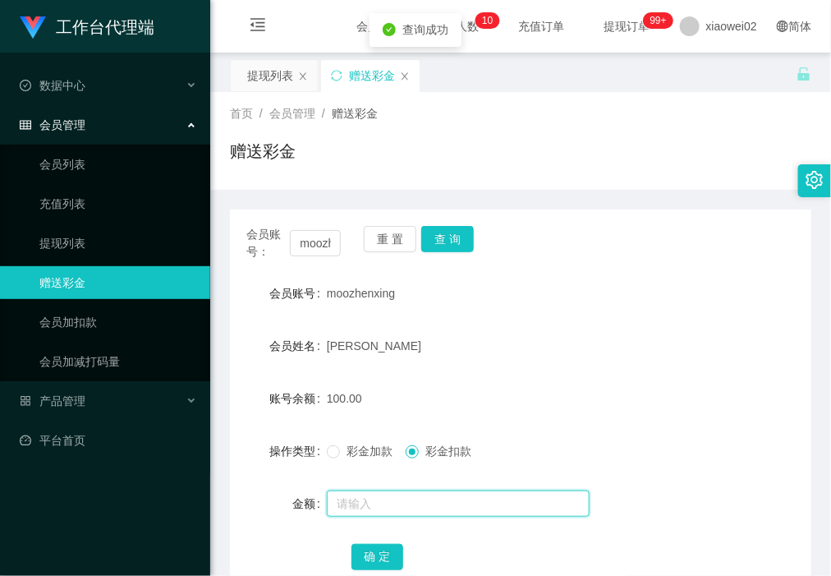
click at [416, 507] on input "text" at bounding box center [458, 504] width 263 height 26
type input "100"
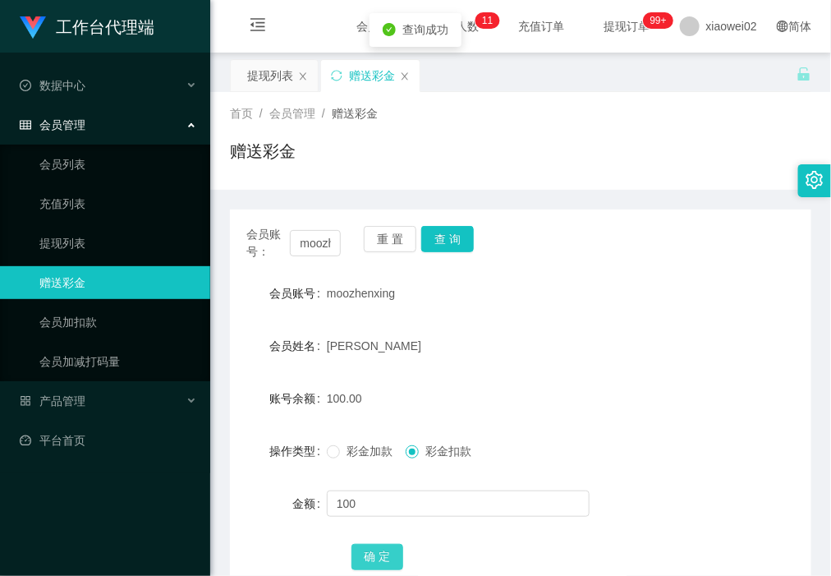
drag, startPoint x: 371, startPoint y: 550, endPoint x: 360, endPoint y: 473, distance: 78.1
click at [372, 550] on button "确 定" at bounding box center [378, 557] width 53 height 26
click at [84, 240] on link "提现列表" at bounding box center [118, 243] width 158 height 33
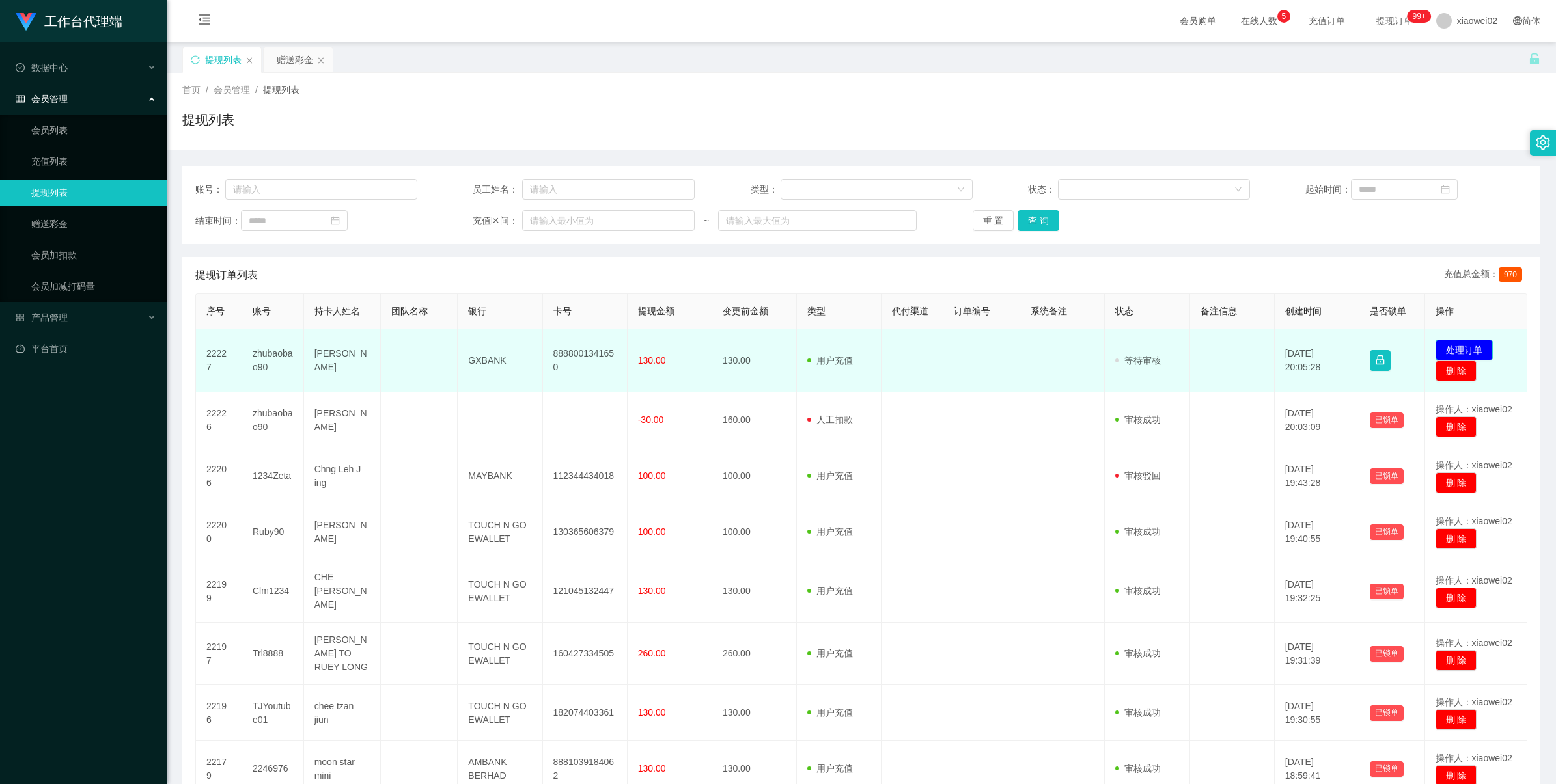
click at [1443, 343] on button "处理订单" at bounding box center [1464, 350] width 57 height 21
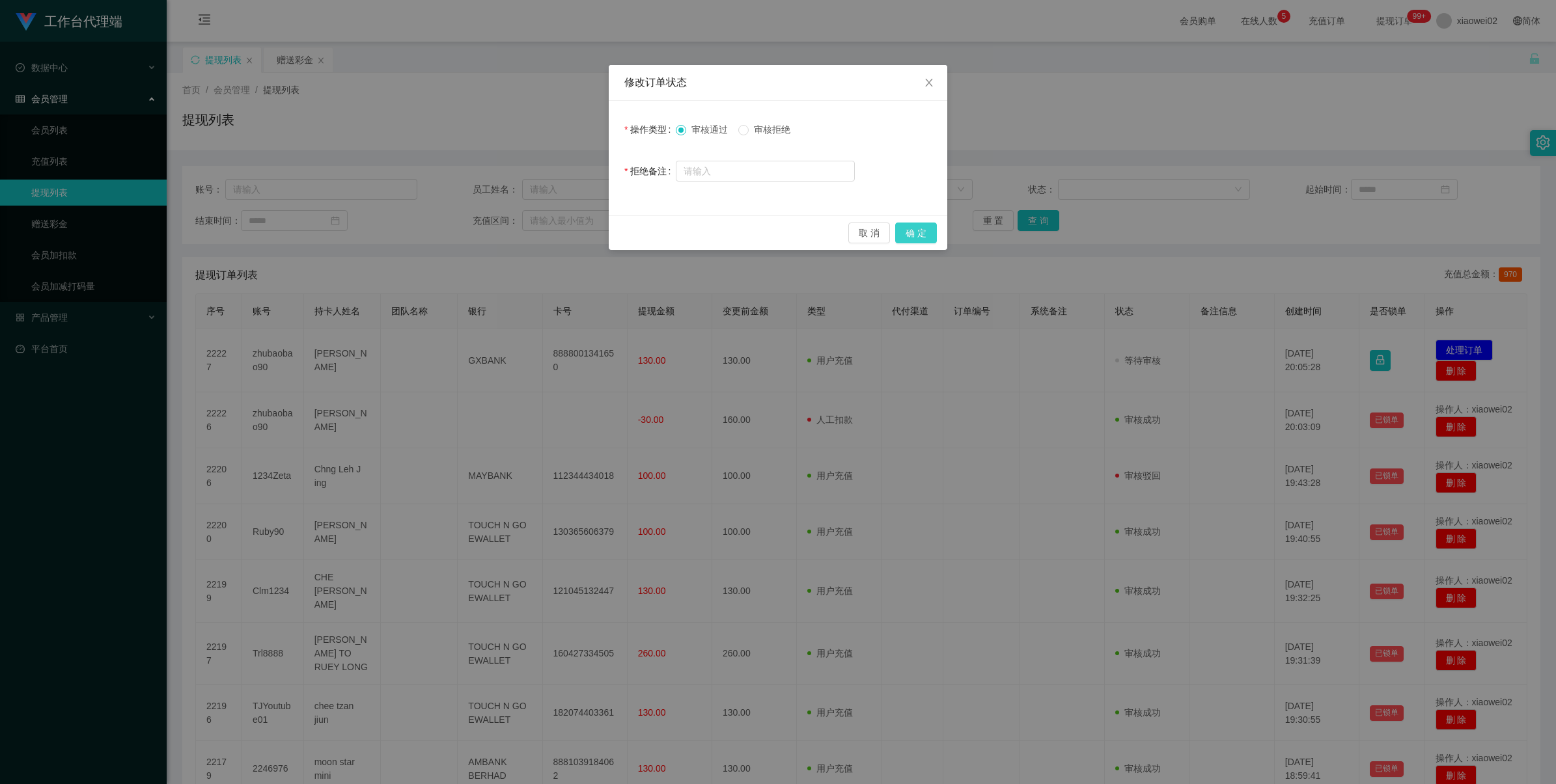
click at [920, 228] on button "确 定" at bounding box center [916, 233] width 42 height 21
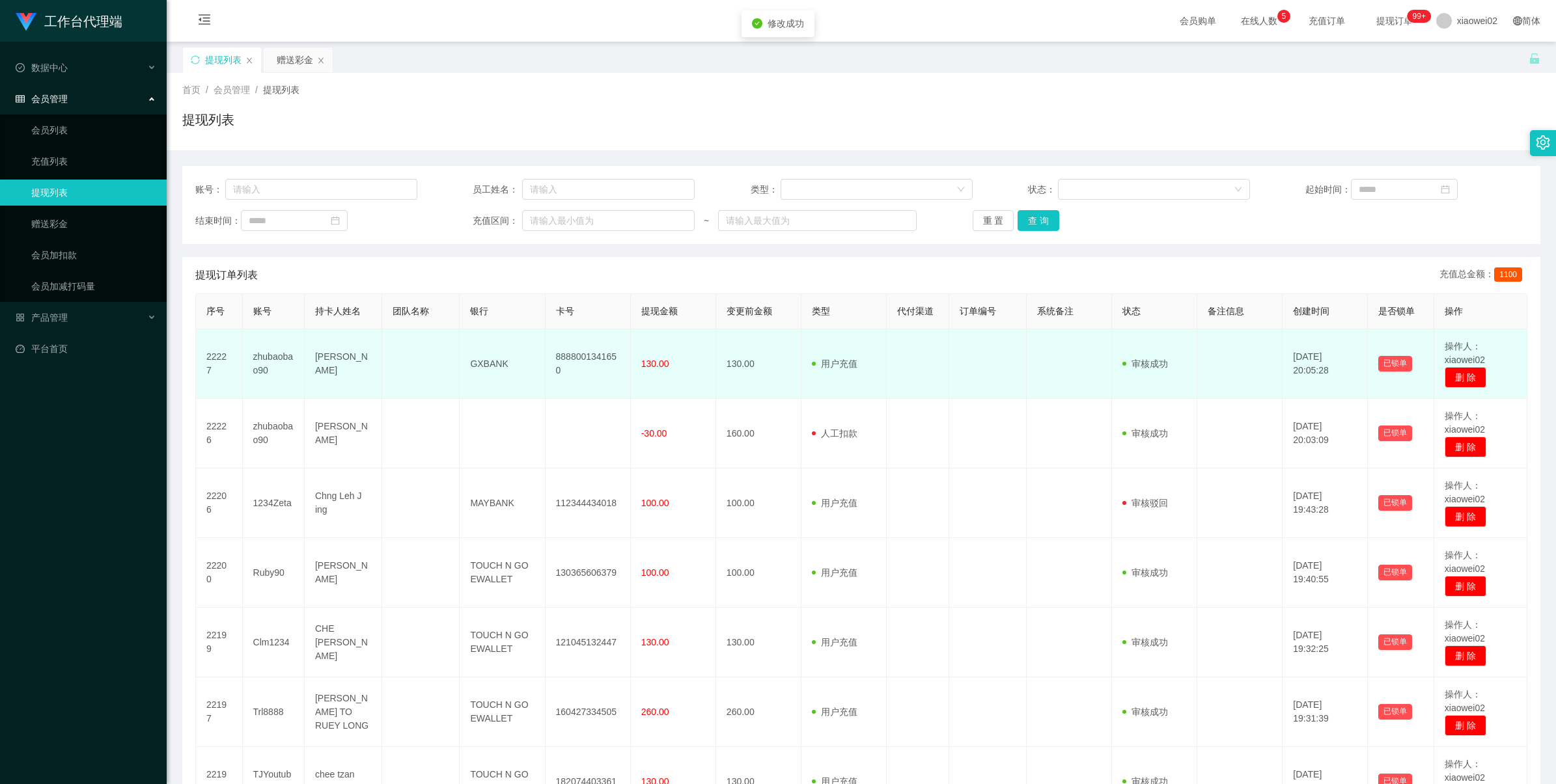
click at [593, 355] on td "8888001341650" at bounding box center [589, 364] width 86 height 70
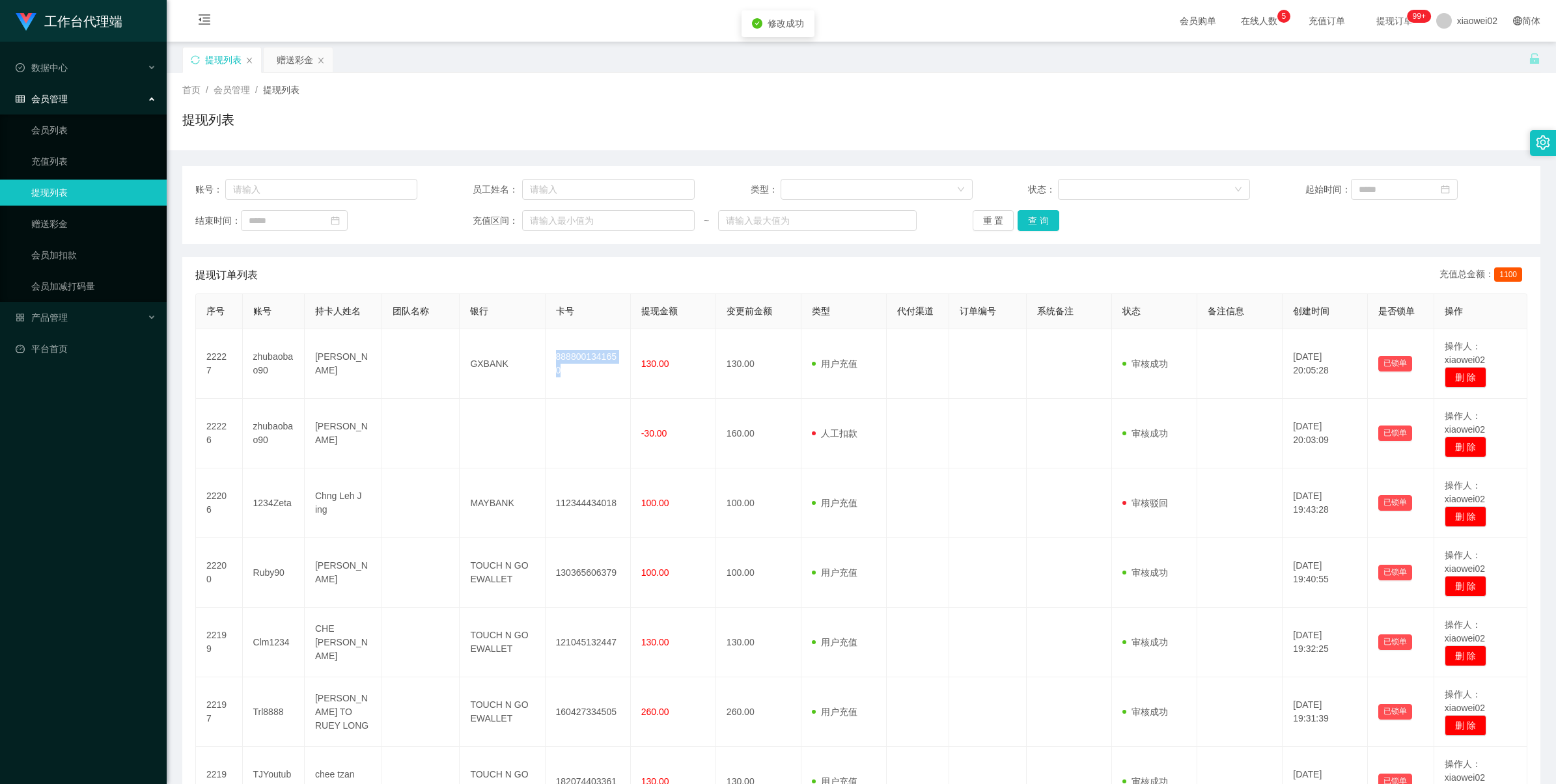
drag, startPoint x: 593, startPoint y: 355, endPoint x: 758, endPoint y: 307, distance: 171.8
click at [601, 352] on td "8888001341650" at bounding box center [589, 364] width 86 height 70
copy td "8888001341650"
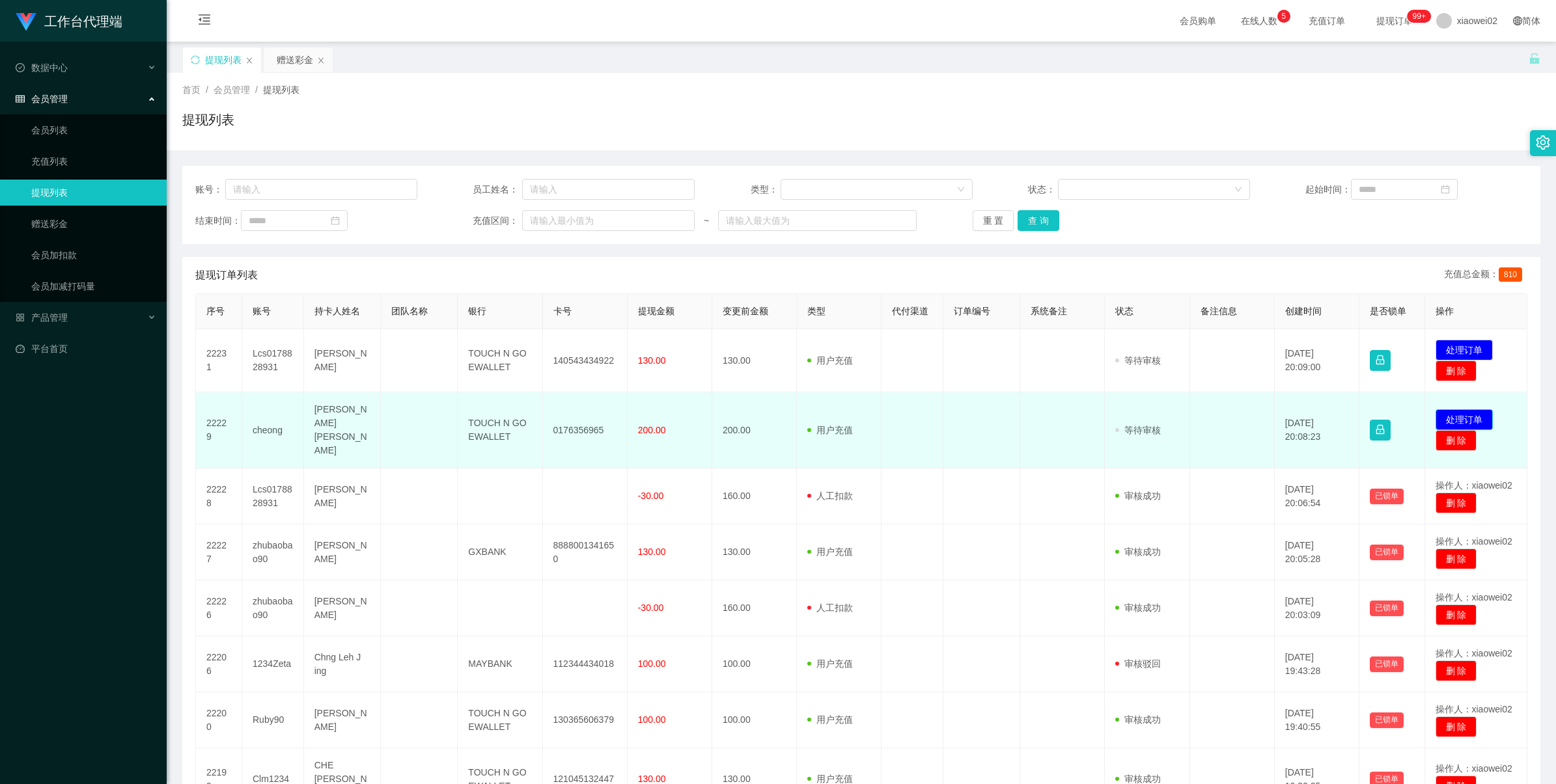
click at [1459, 409] on button "处理订单" at bounding box center [1464, 420] width 57 height 21
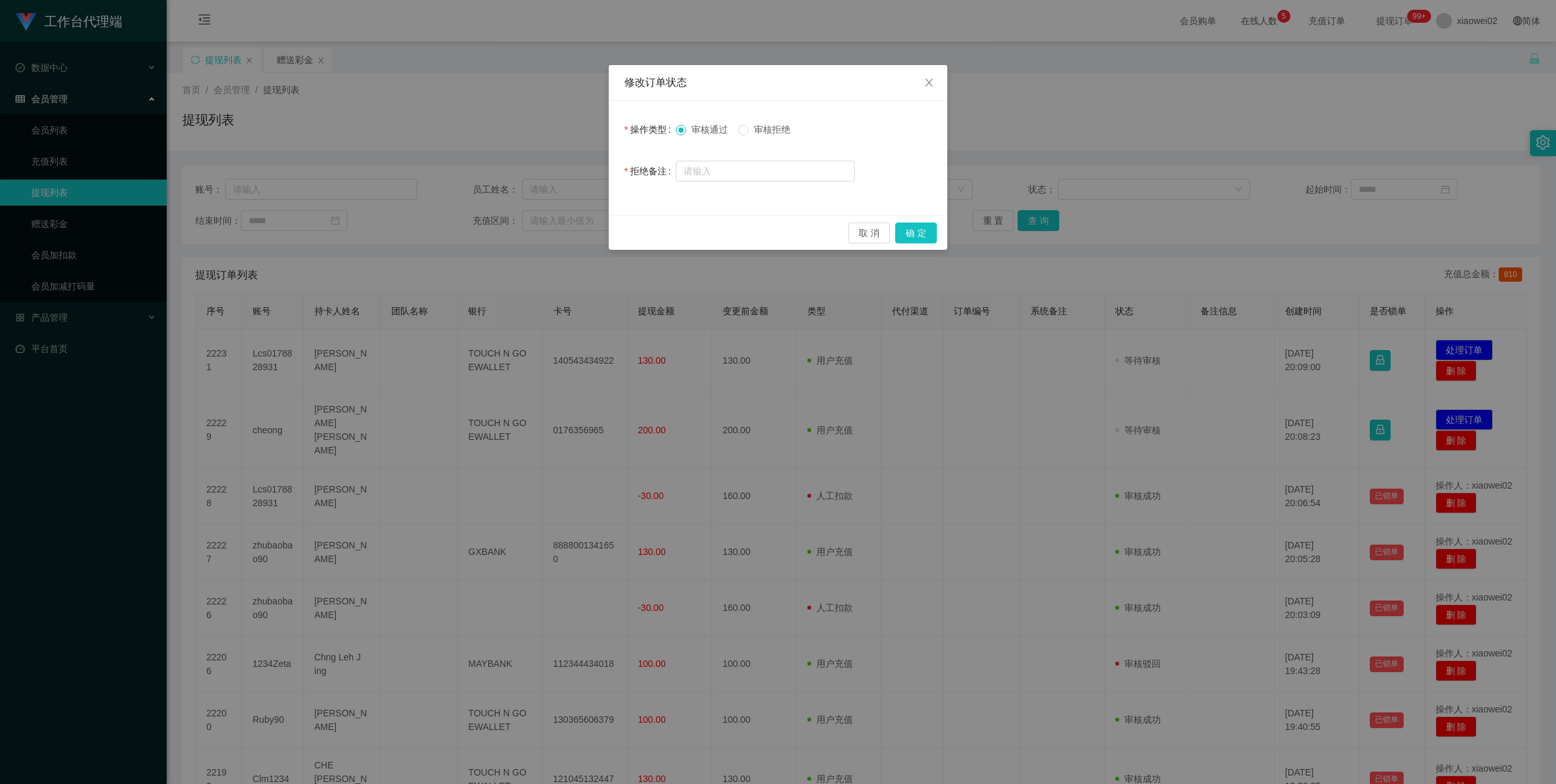
click at [931, 244] on div "取 消 确 定" at bounding box center [777, 233] width 338 height 35
click at [925, 238] on button "确 定" at bounding box center [916, 233] width 42 height 21
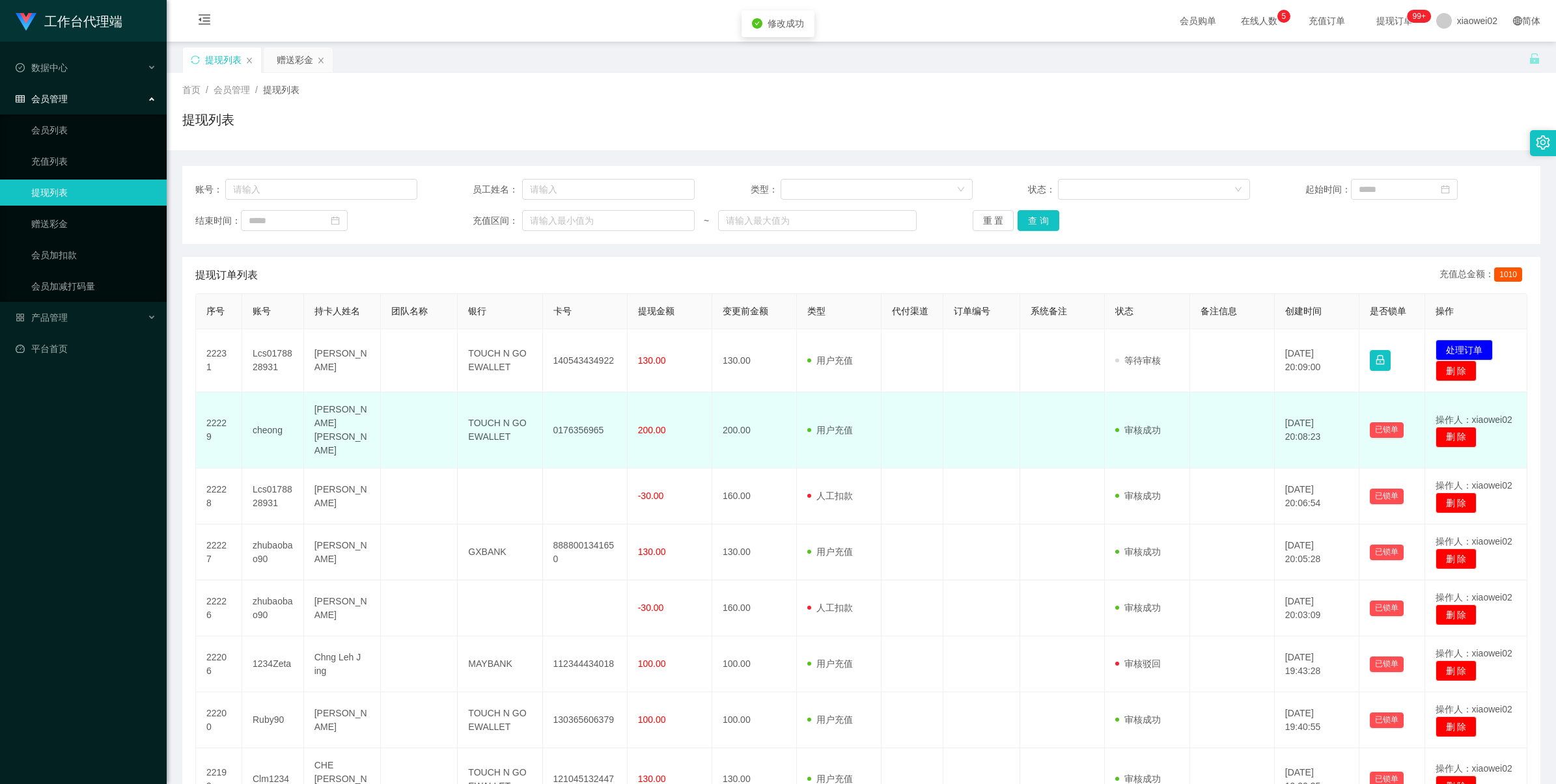
click at [568, 417] on td "0176356965" at bounding box center [585, 430] width 85 height 76
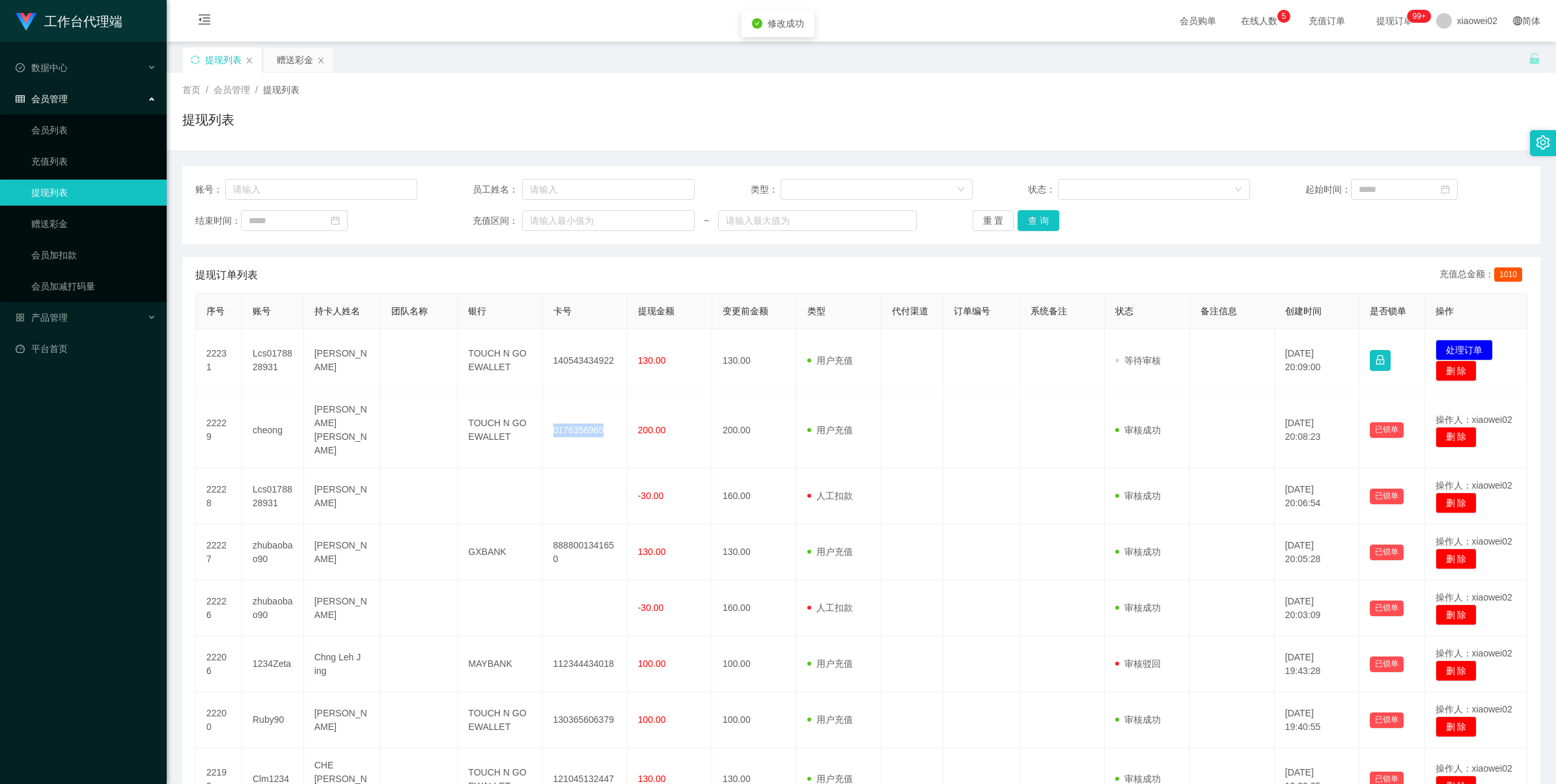
copy td "0176356965"
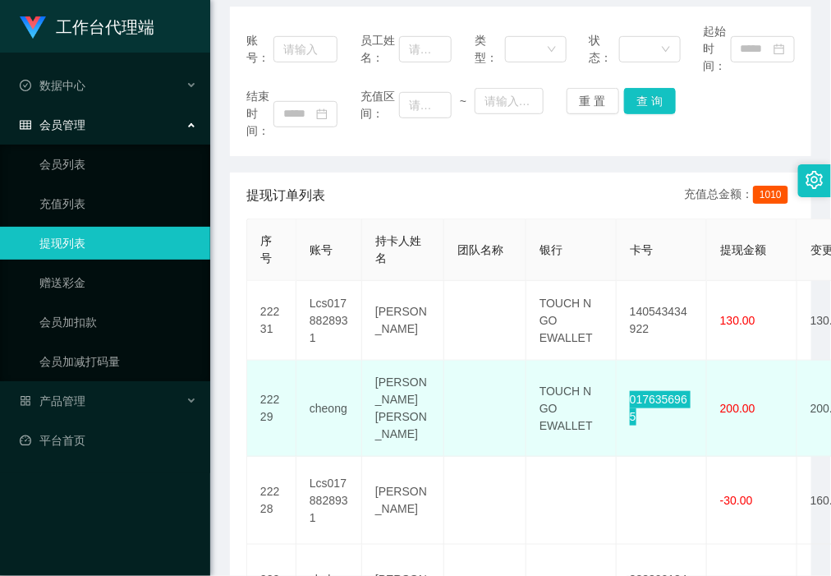
scroll to position [205, 0]
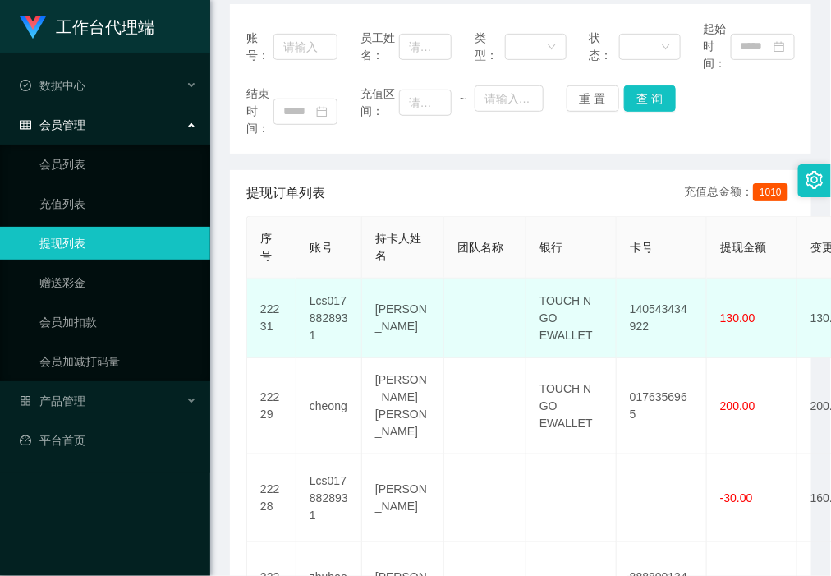
click at [656, 314] on td "140543434922" at bounding box center [662, 319] width 90 height 80
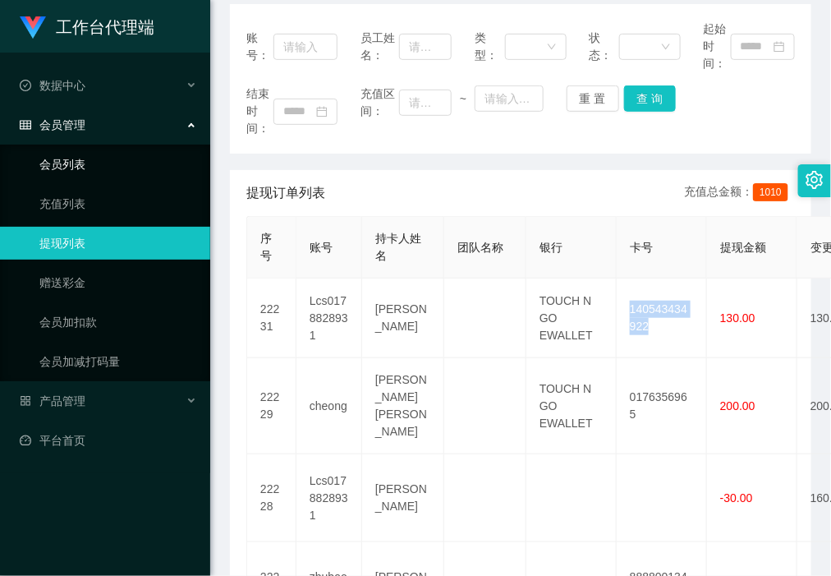
copy td "140543434922"
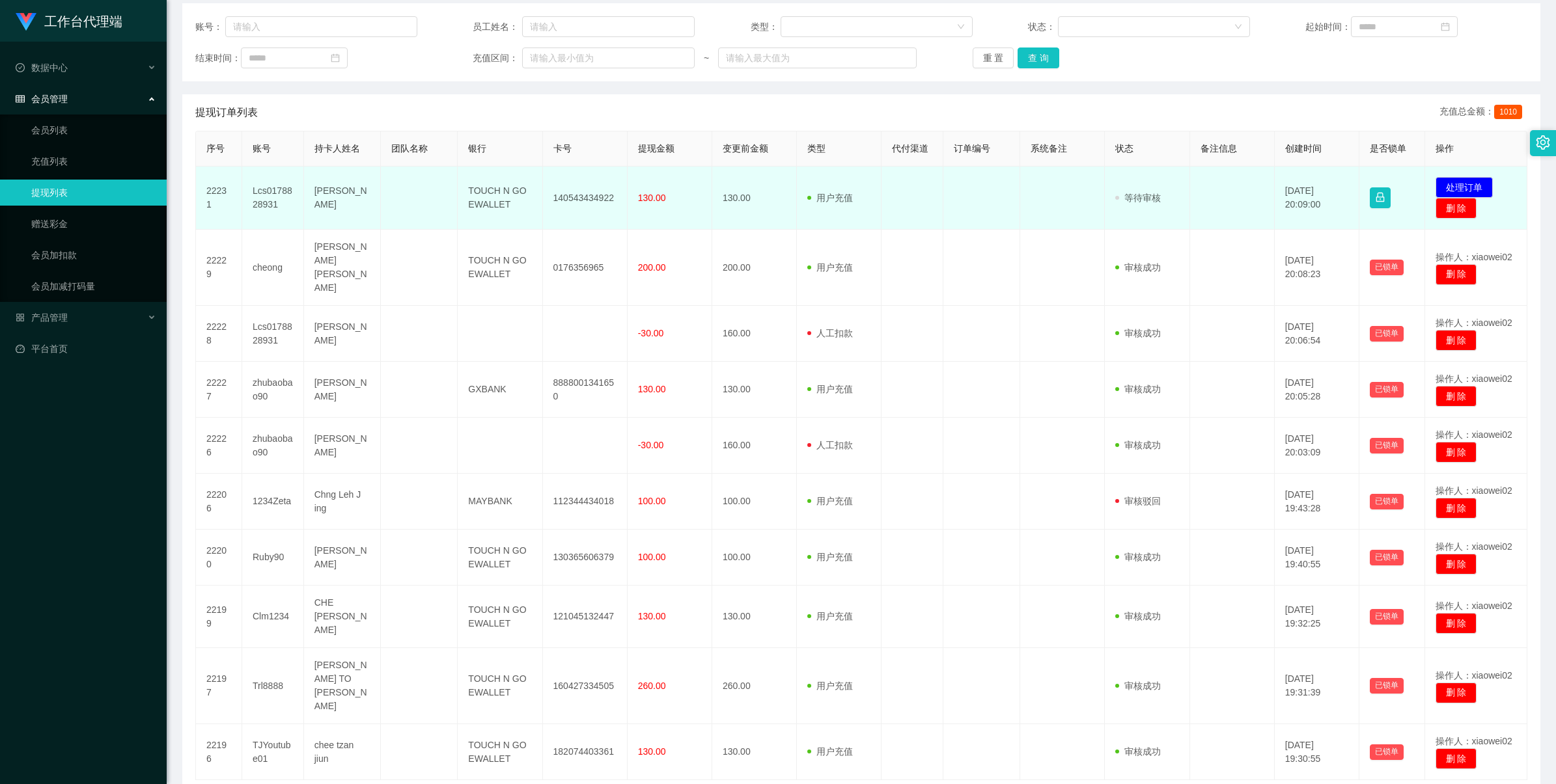
click at [1447, 174] on td "发起代付 处理订单 删 除" at bounding box center [1477, 198] width 103 height 63
click at [1443, 182] on button "处理订单" at bounding box center [1464, 187] width 57 height 21
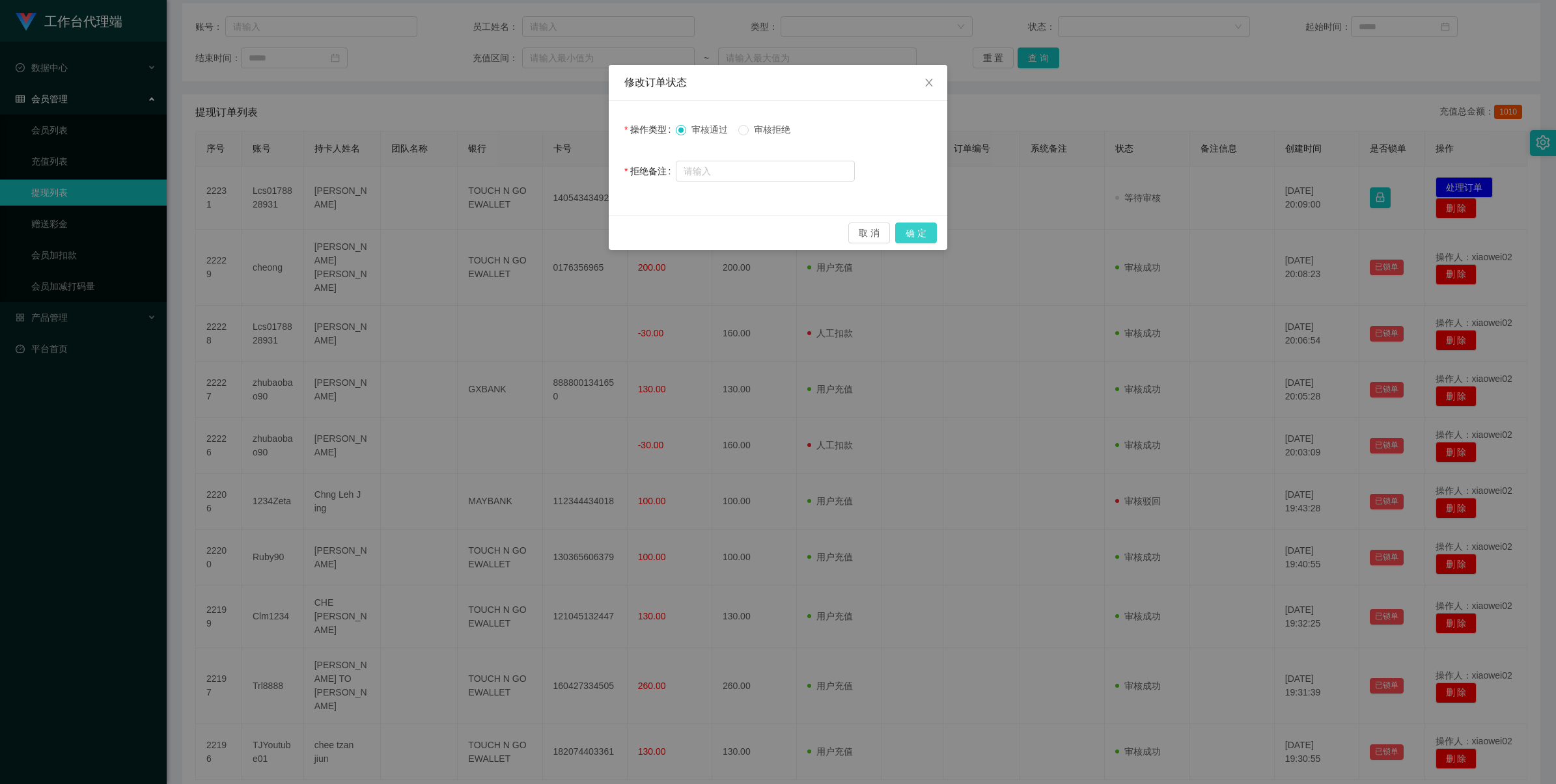
click at [902, 226] on button "确 定" at bounding box center [916, 233] width 42 height 21
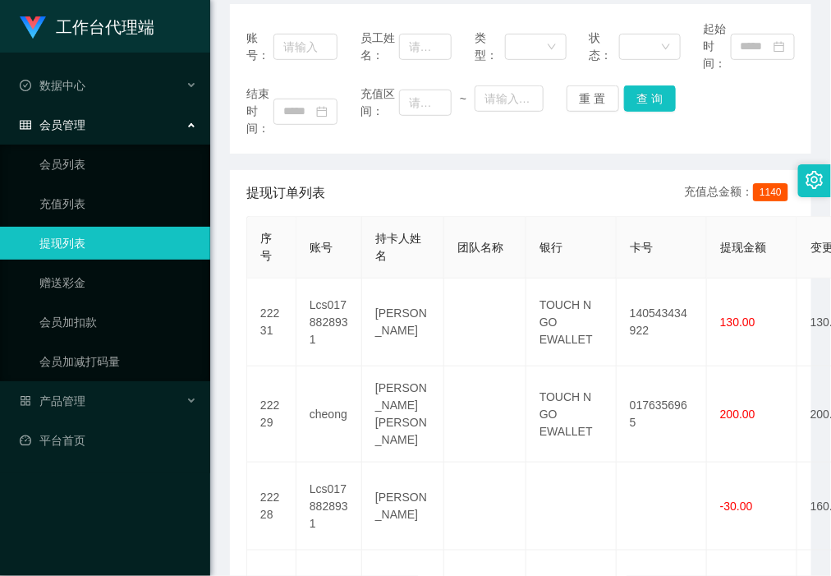
scroll to position [308, 0]
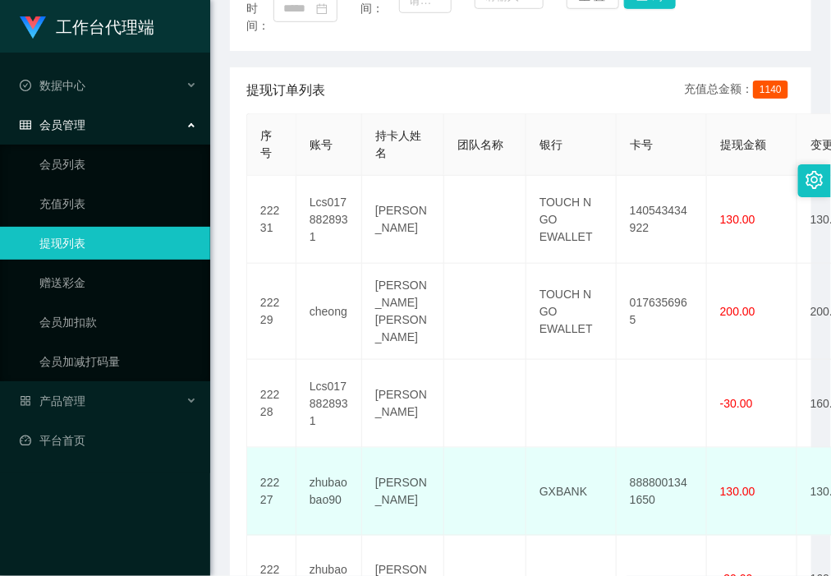
click at [587, 466] on td "GXBANK" at bounding box center [572, 492] width 90 height 88
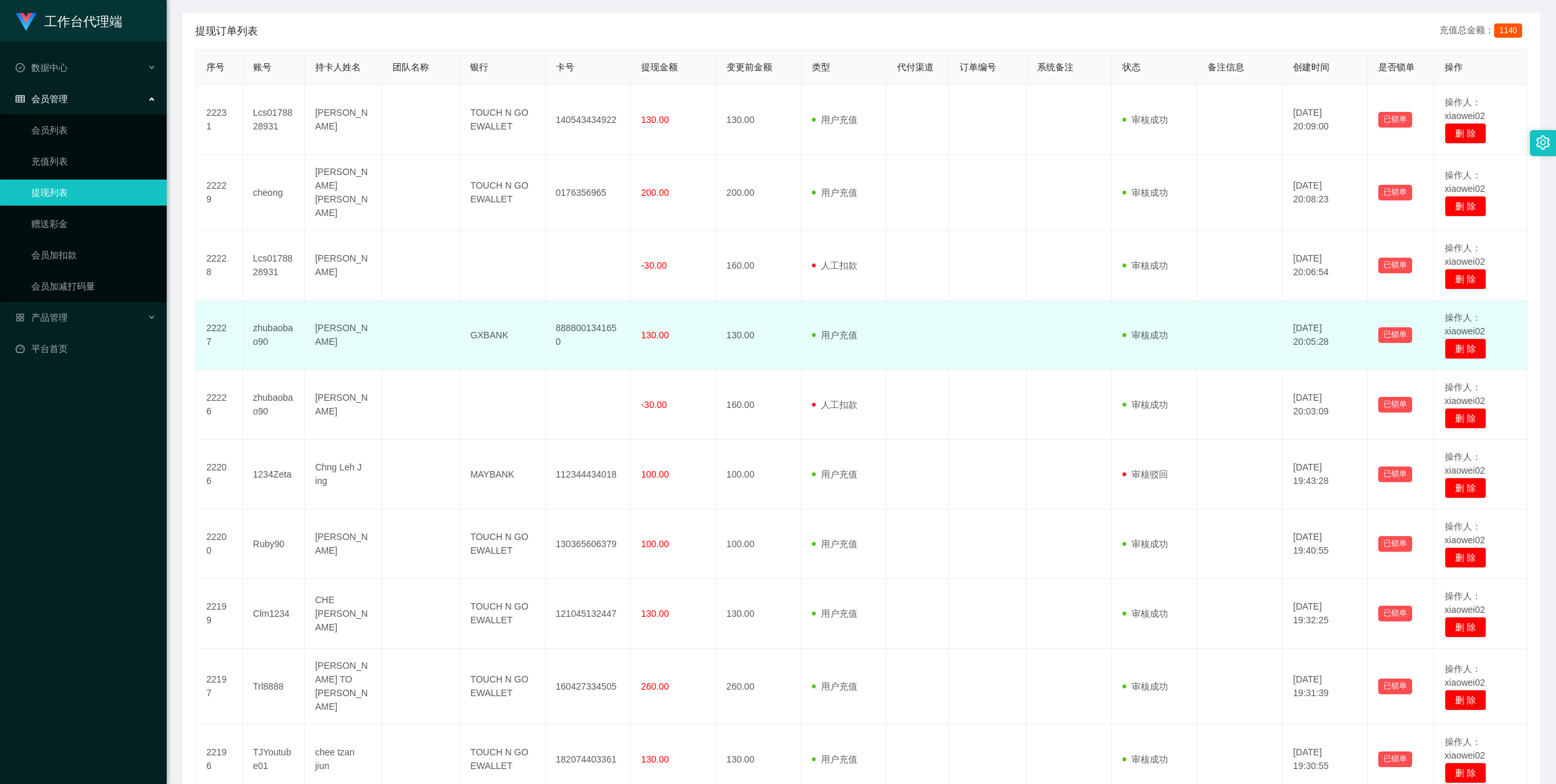
click at [577, 320] on td "8888001341650" at bounding box center [589, 336] width 86 height 70
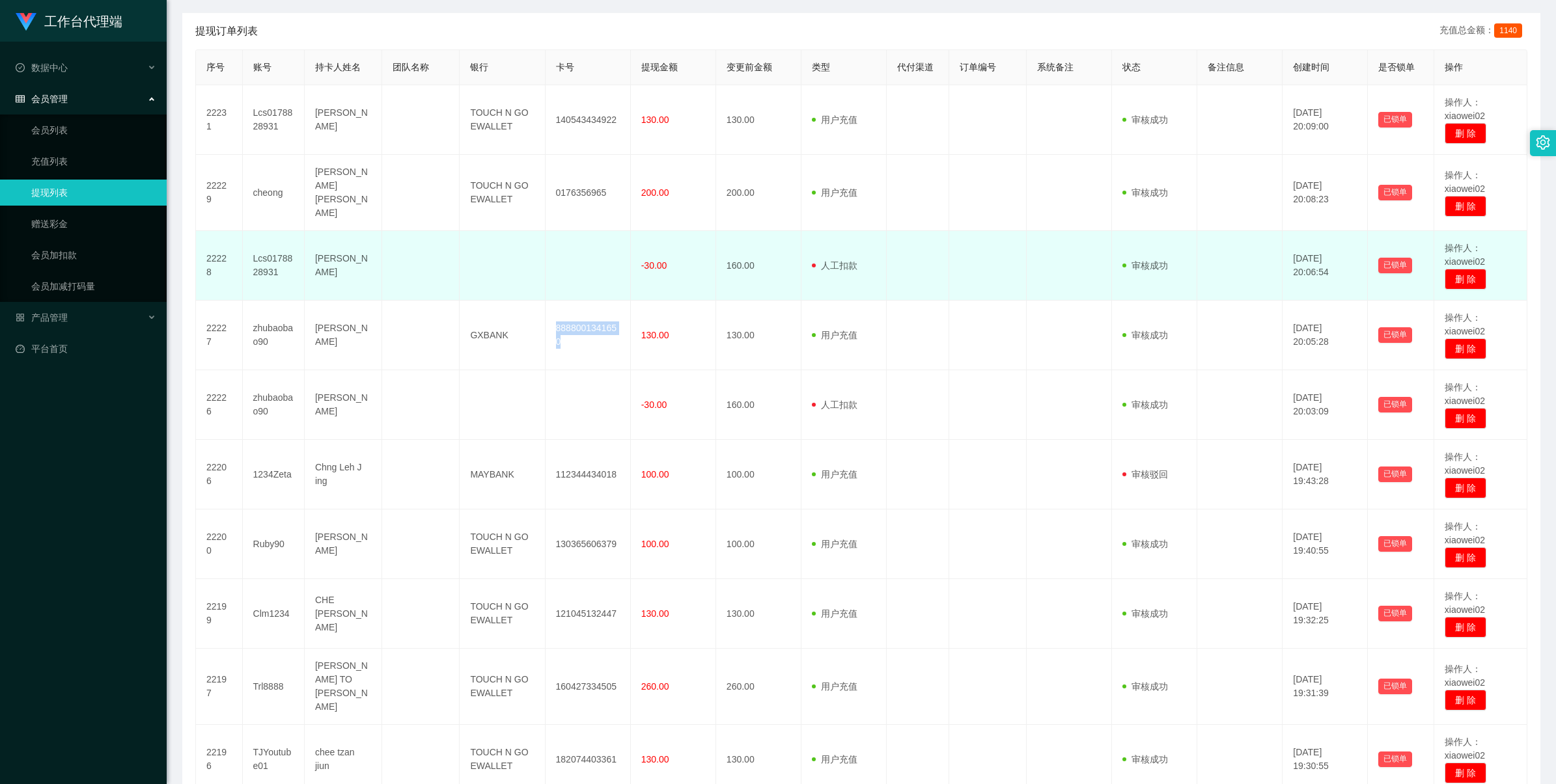
copy td "8888001341650"
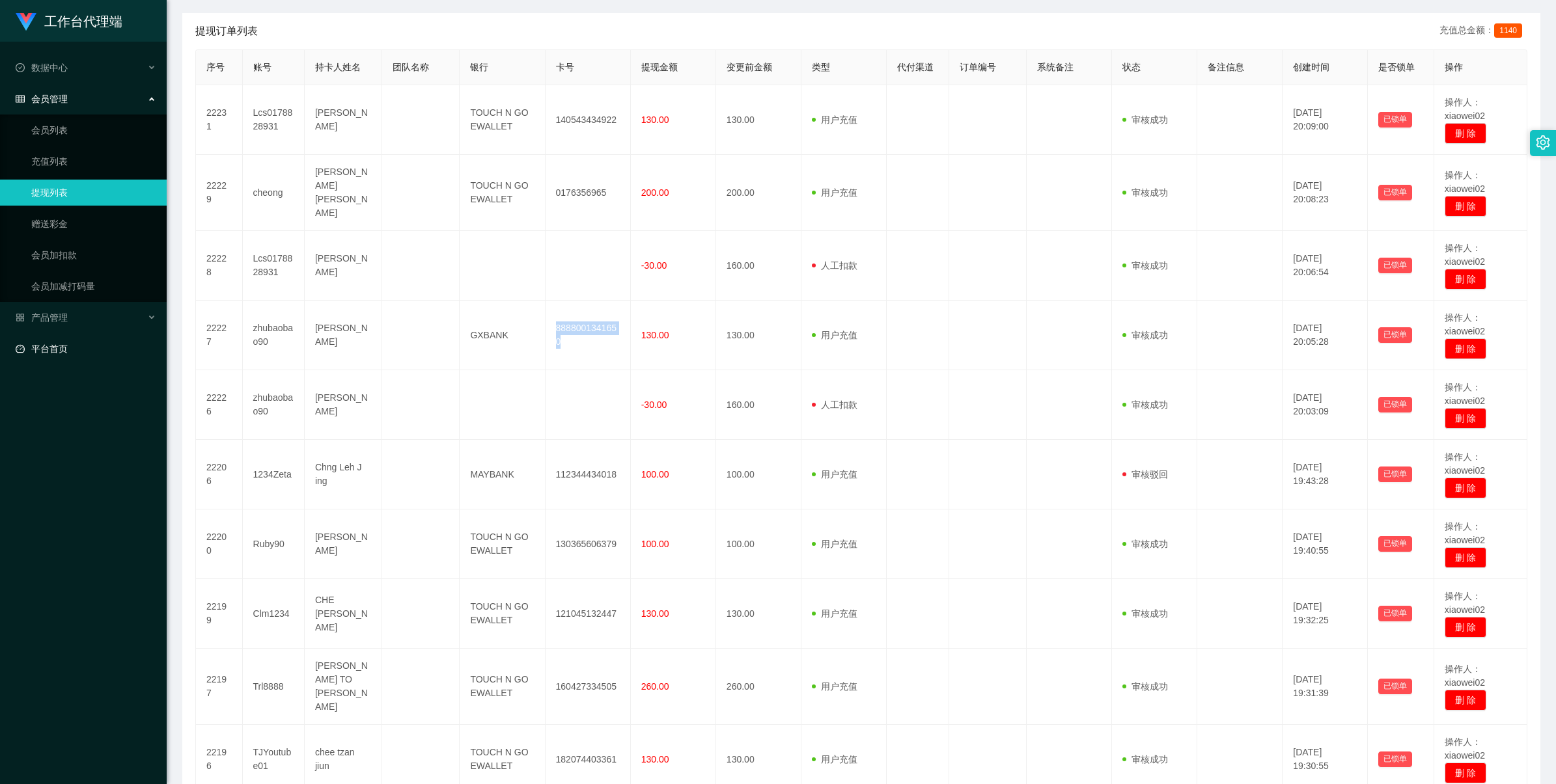
click at [49, 350] on link "平台首页" at bounding box center [86, 348] width 140 height 26
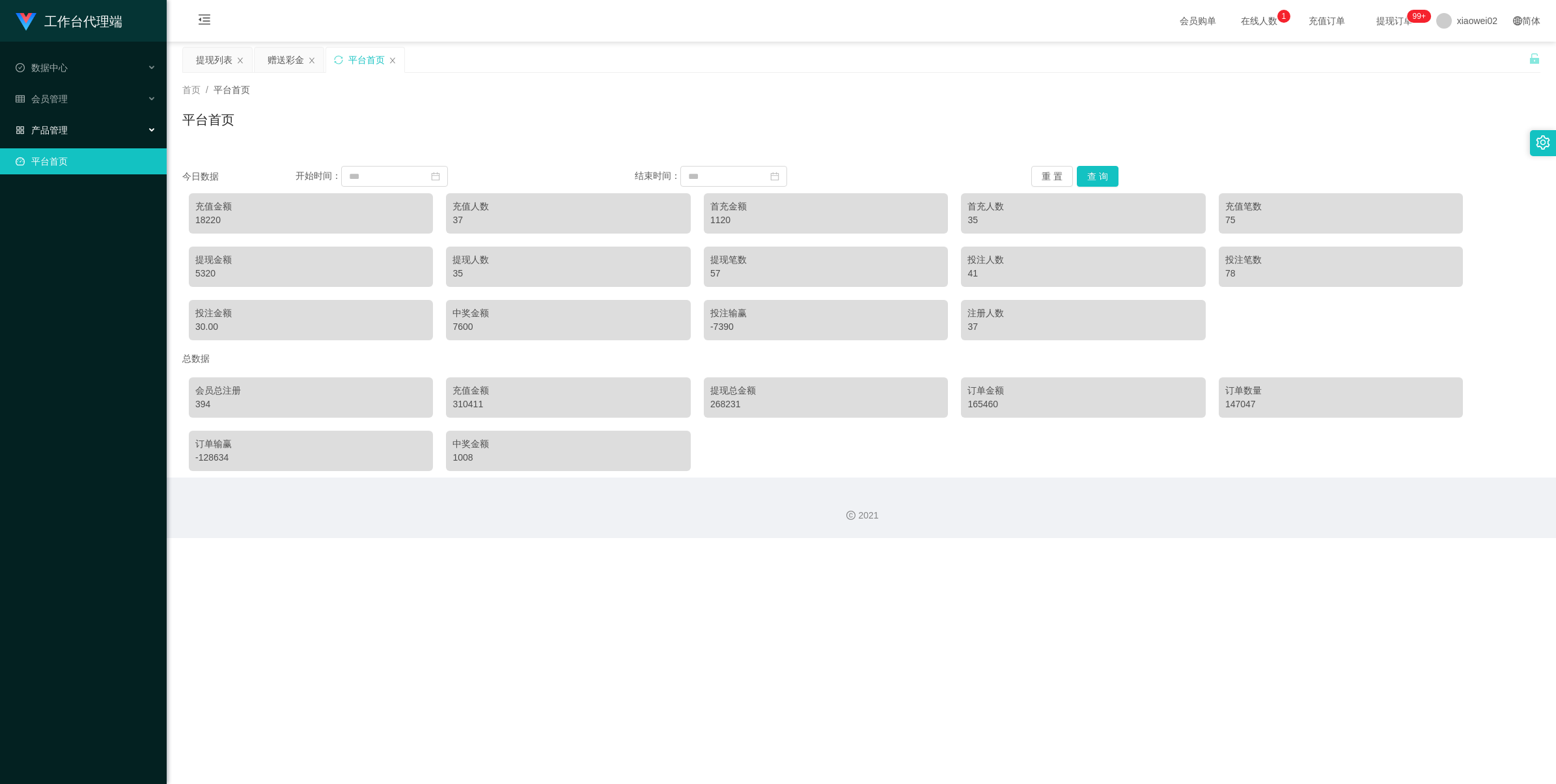
click at [65, 131] on span "产品管理" at bounding box center [42, 130] width 52 height 10
